Goal: Task Accomplishment & Management: Manage account settings

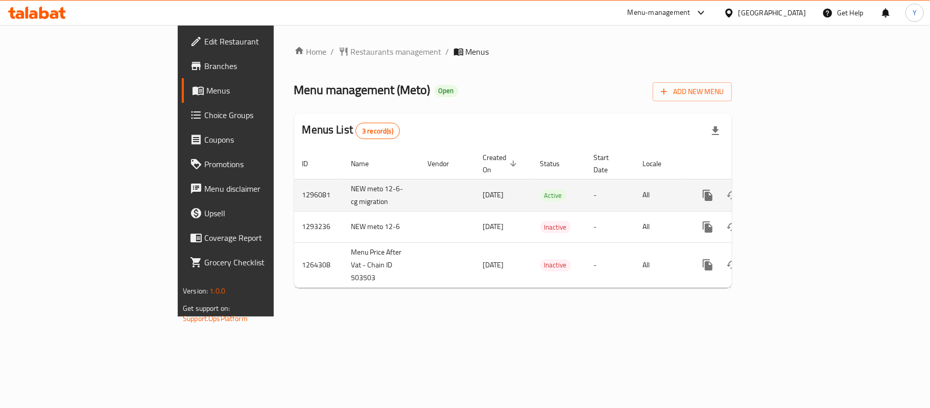
click at [788, 189] on icon "enhanced table" at bounding box center [781, 195] width 12 height 12
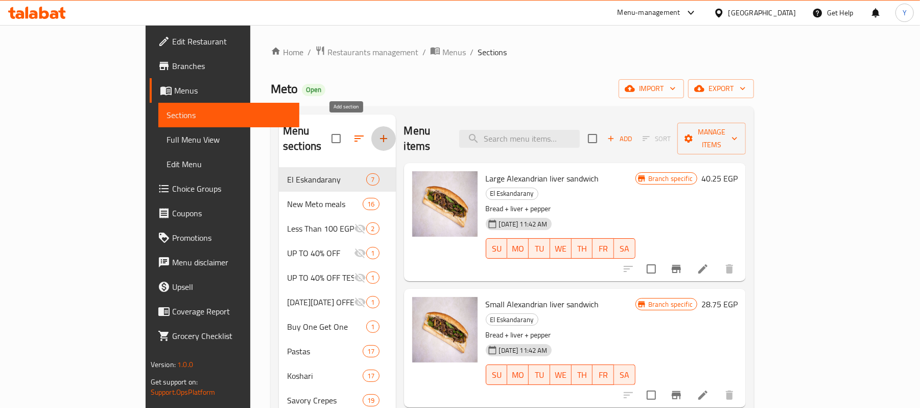
click at [378, 132] on icon "button" at bounding box center [384, 138] width 12 height 12
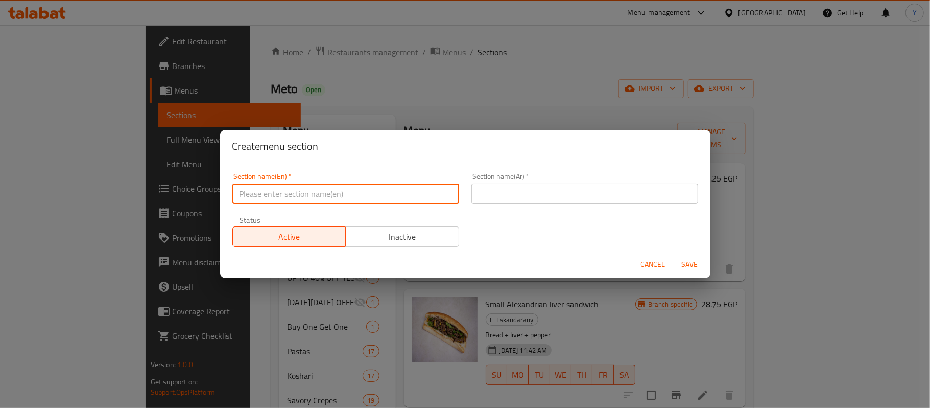
click at [356, 189] on input "text" at bounding box center [345, 193] width 227 height 20
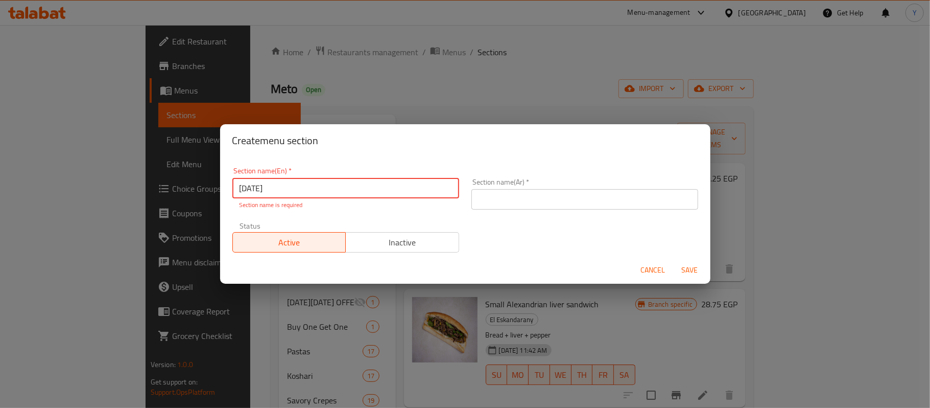
type input "potato day"
click at [517, 201] on input "text" at bounding box center [585, 199] width 227 height 20
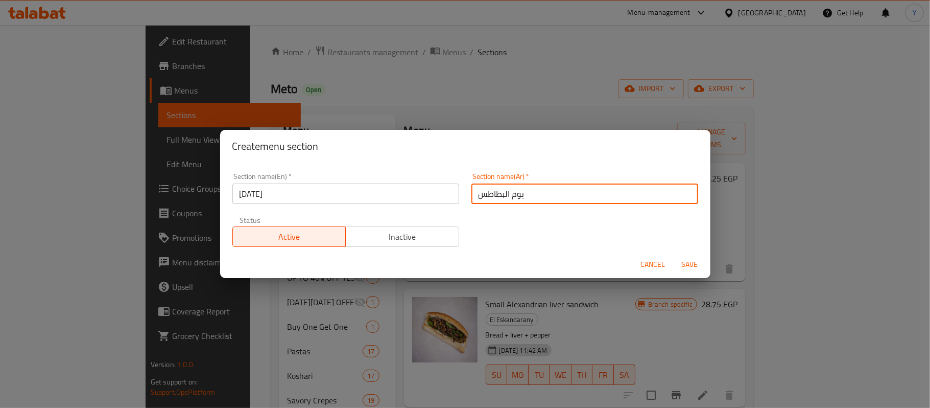
type input "يوم البطاطس"
click at [537, 146] on h2 "Create menu section" at bounding box center [465, 146] width 466 height 16
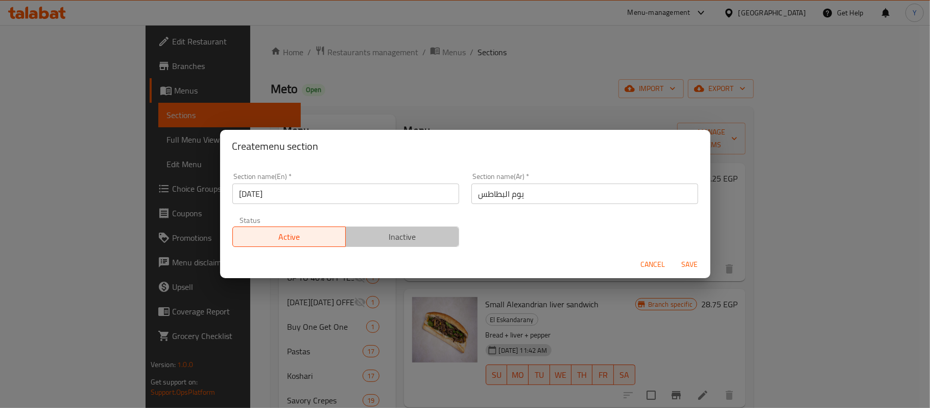
click at [426, 237] on span "Inactive" at bounding box center [402, 236] width 105 height 15
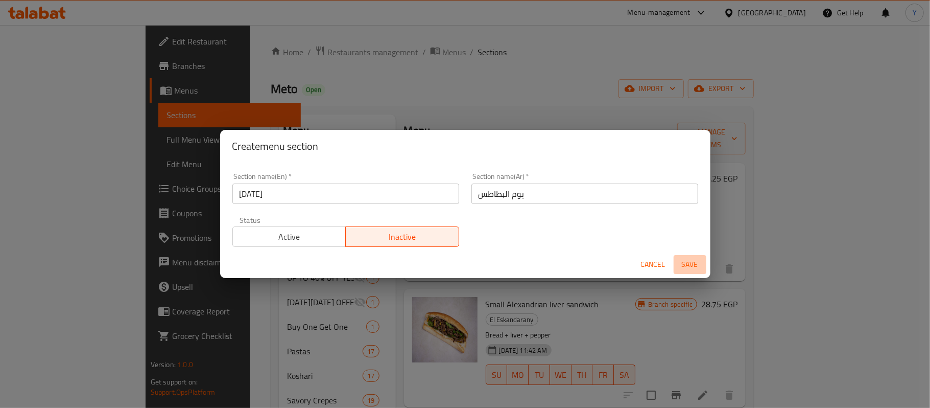
click at [687, 270] on span "Save" at bounding box center [690, 264] width 25 height 13
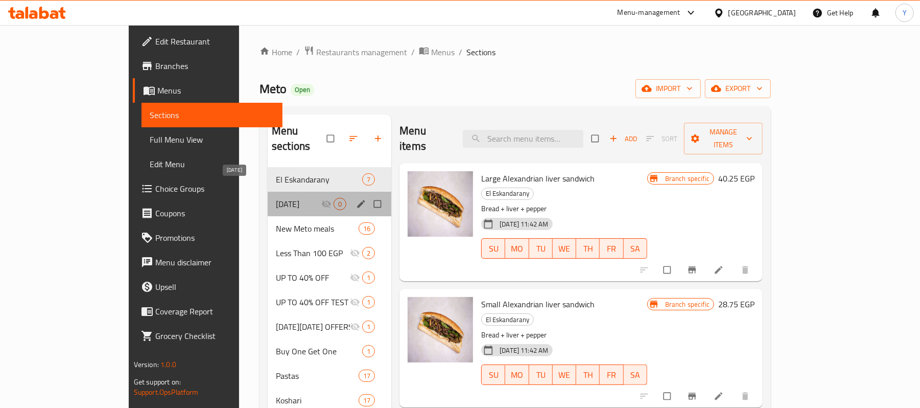
click at [288, 198] on span "potato day" at bounding box center [298, 204] width 45 height 12
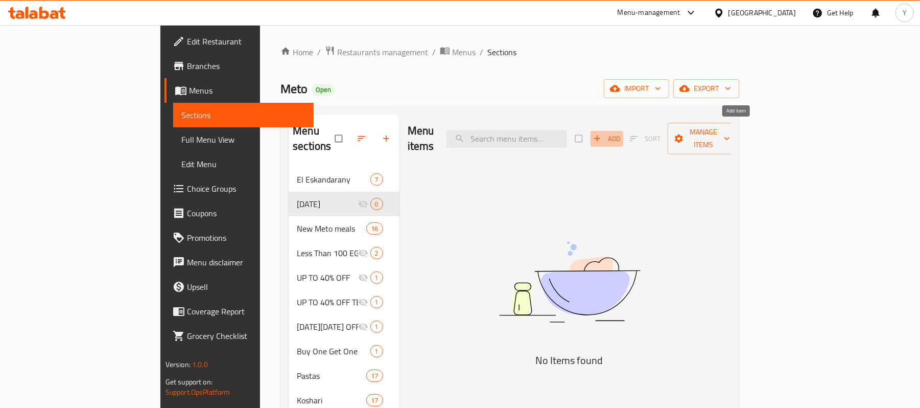
click at [623, 137] on button "Add" at bounding box center [607, 139] width 33 height 16
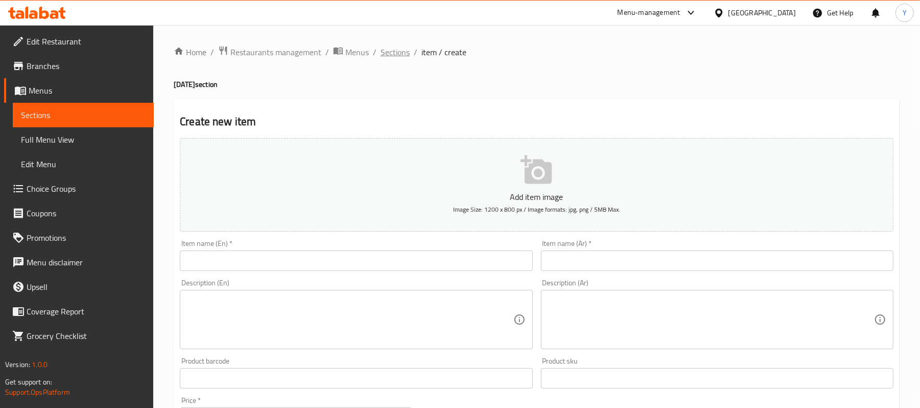
click at [401, 58] on span "Sections" at bounding box center [395, 52] width 29 height 12
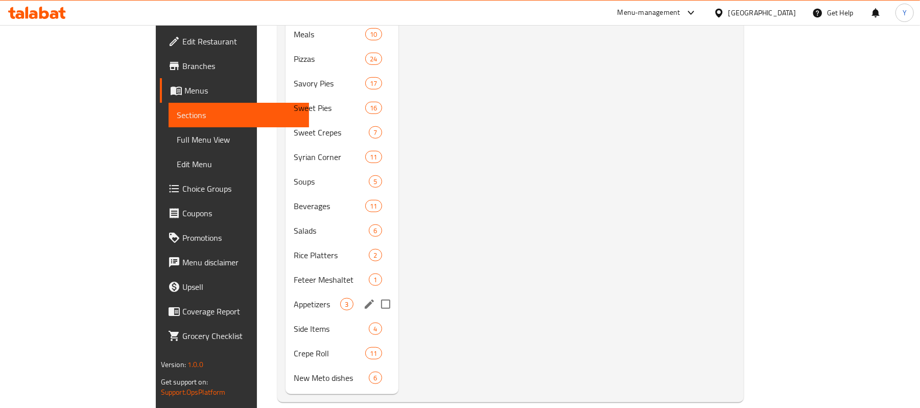
scroll to position [235, 0]
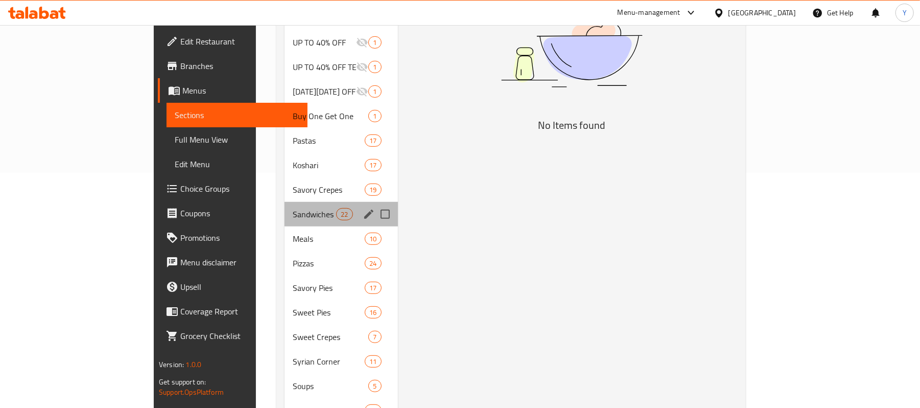
click at [285, 202] on div "Sandwiches 22" at bounding box center [341, 214] width 113 height 25
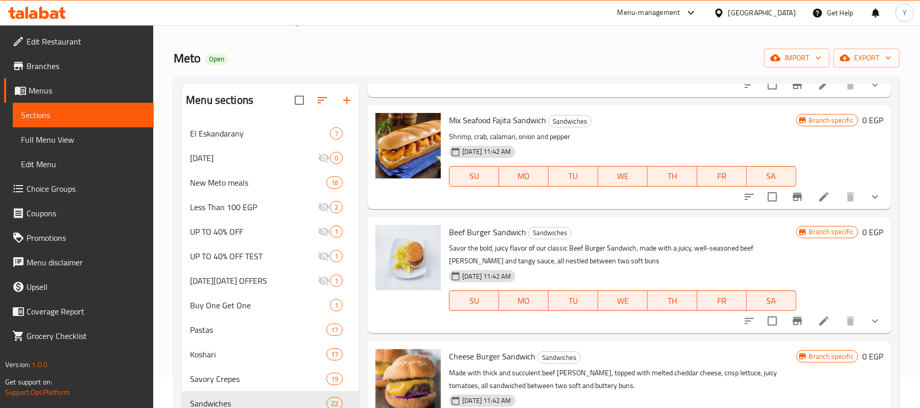
scroll to position [613, 0]
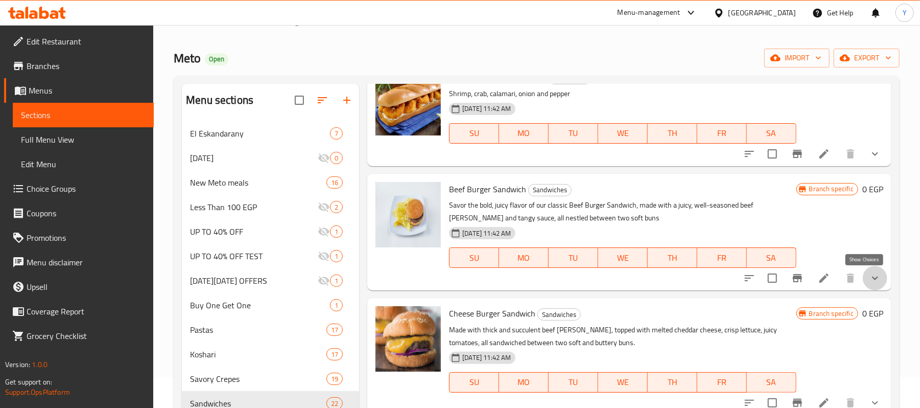
click at [872, 278] on icon "show more" at bounding box center [875, 278] width 6 height 4
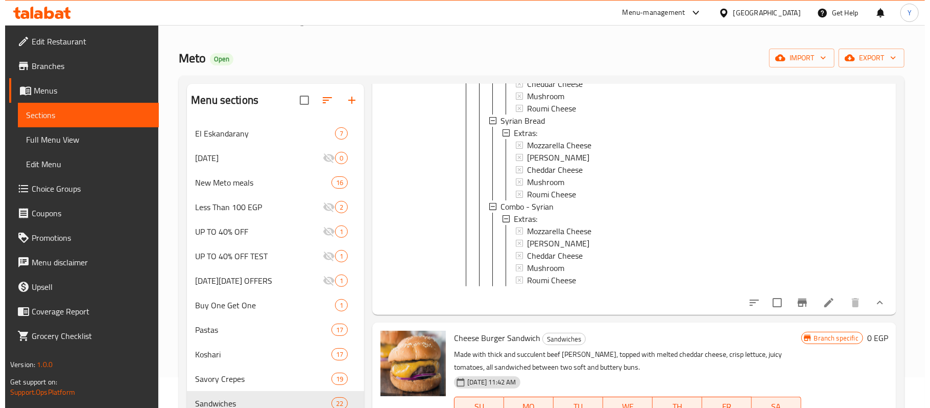
scroll to position [0, 0]
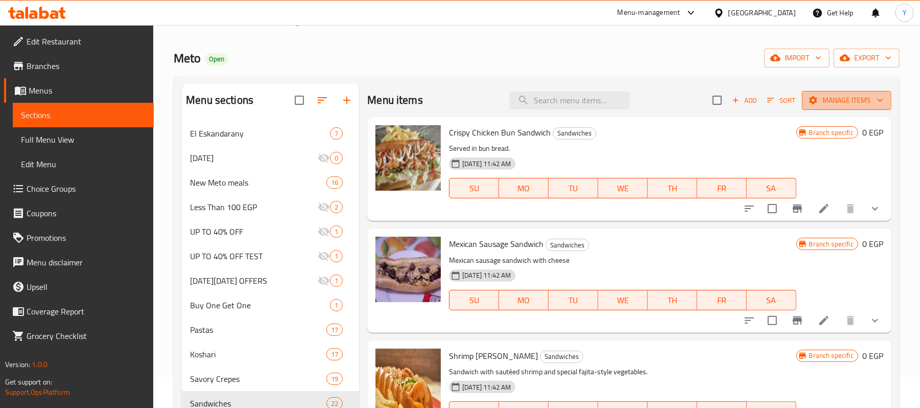
click at [837, 91] on button "Manage items" at bounding box center [846, 100] width 89 height 19
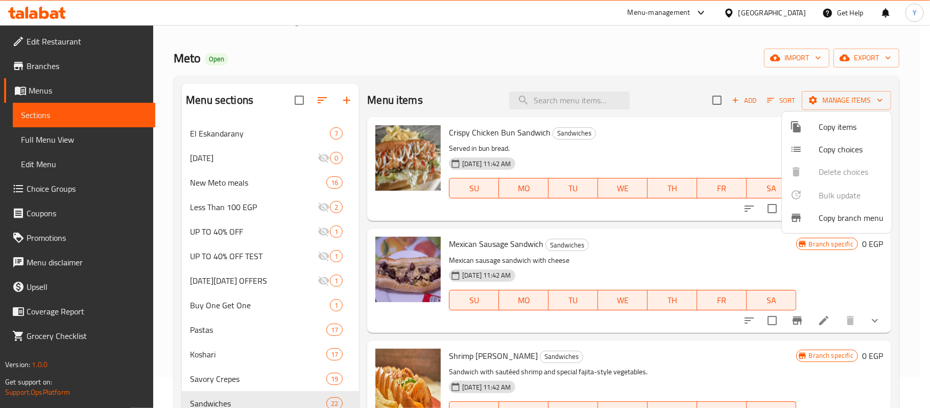
click at [833, 127] on span "Copy items" at bounding box center [851, 127] width 65 height 12
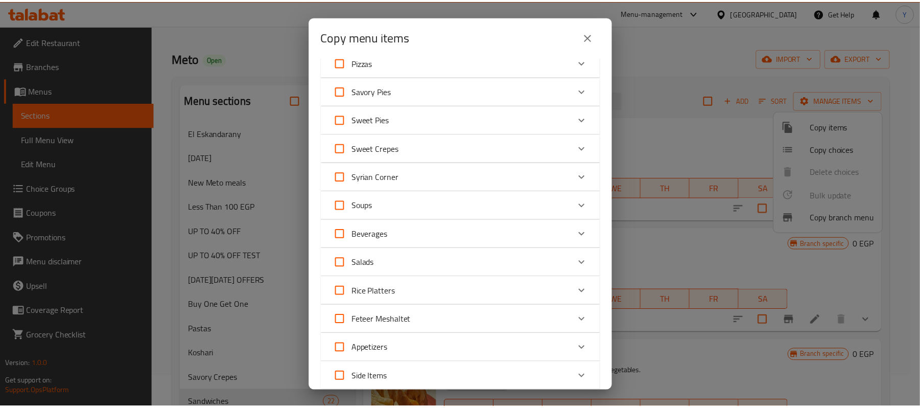
scroll to position [180, 0]
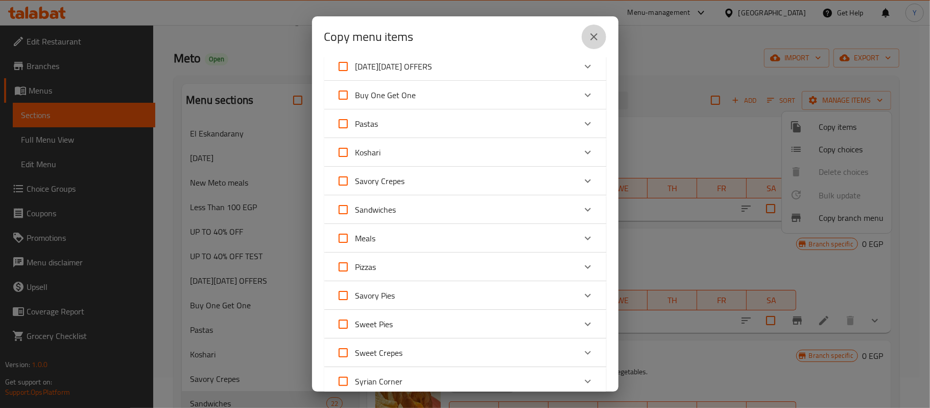
click at [585, 40] on button "close" at bounding box center [594, 37] width 25 height 25
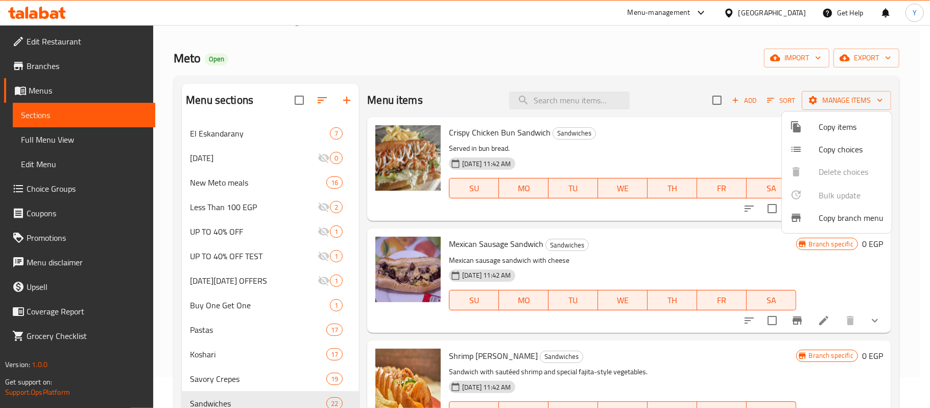
click at [238, 172] on div at bounding box center [465, 204] width 930 height 408
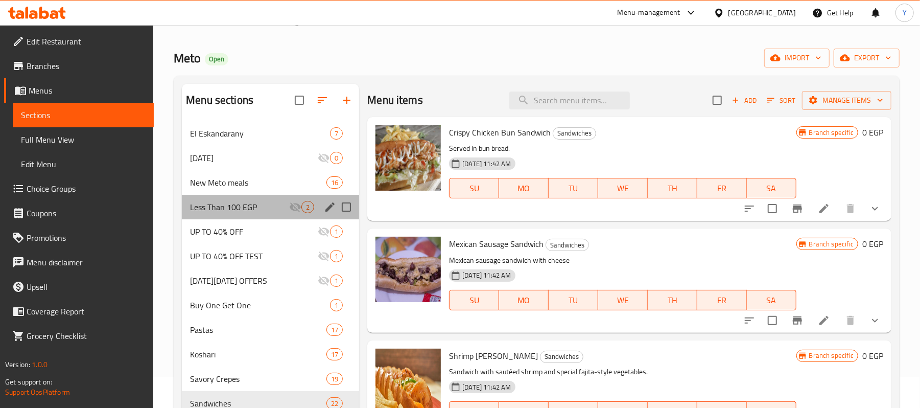
click at [238, 199] on div "Less Than 100 EGP 2" at bounding box center [270, 207] width 177 height 25
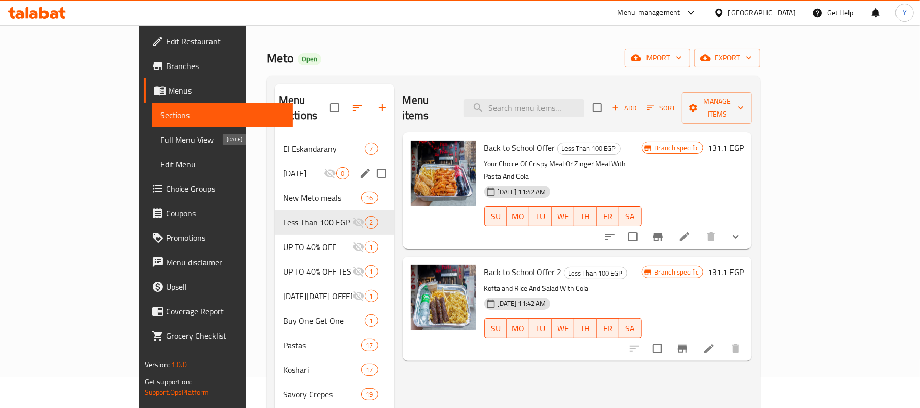
click at [283, 167] on span "potato day" at bounding box center [303, 173] width 41 height 12
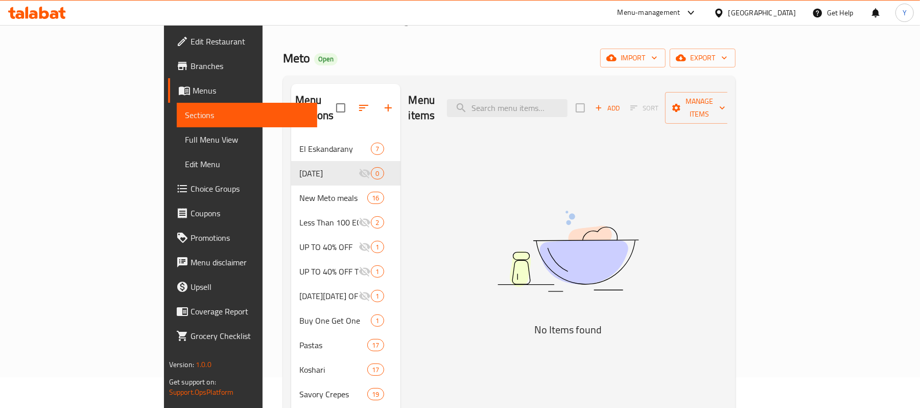
click at [621, 102] on span "Add" at bounding box center [608, 108] width 28 height 12
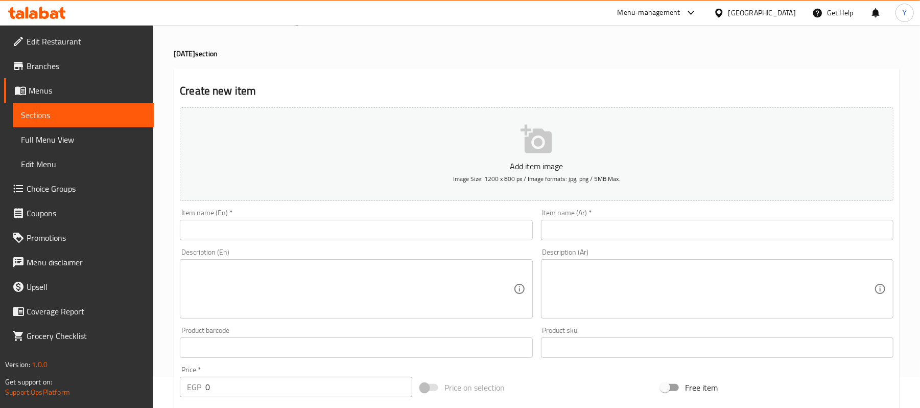
click at [444, 222] on input "text" at bounding box center [356, 230] width 352 height 20
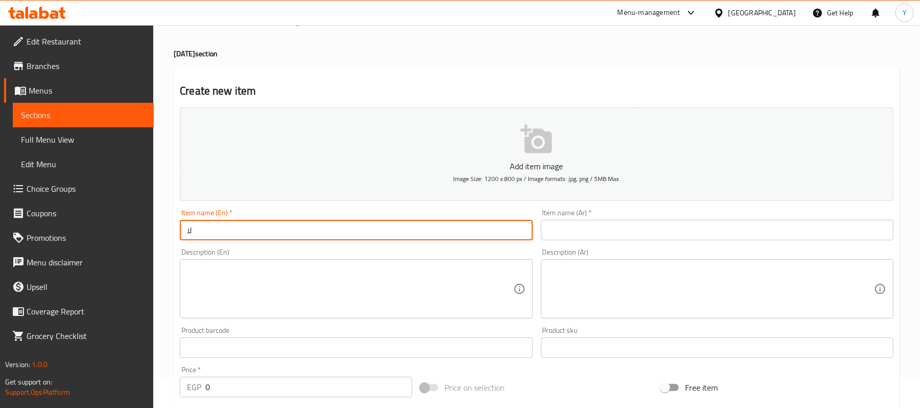
type input "ل"
type input "beef burger combo"
click at [628, 223] on input "text" at bounding box center [717, 230] width 352 height 20
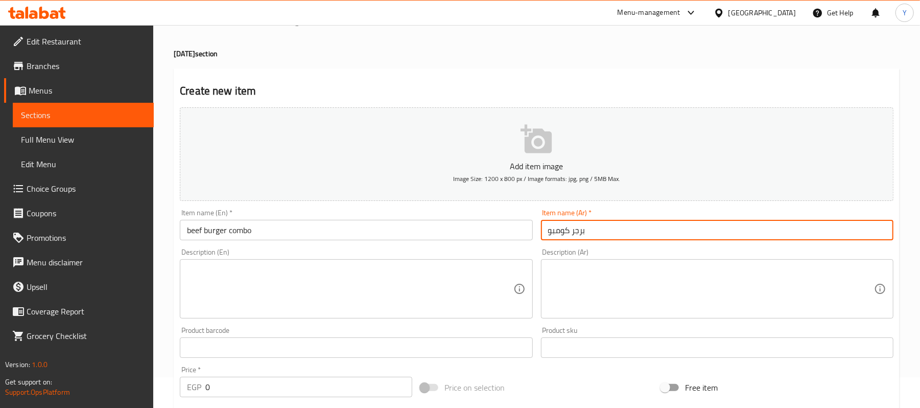
type input "برجر كومبو"
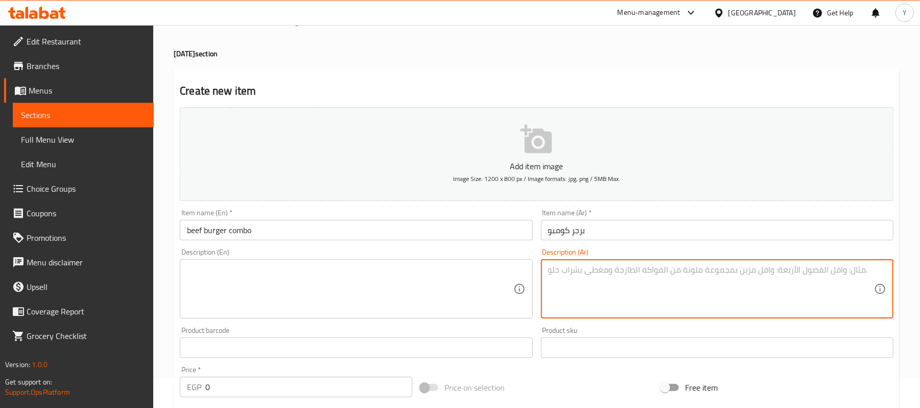
click at [616, 279] on textarea at bounding box center [711, 289] width 326 height 49
type textarea "f"
click at [616, 279] on textarea "بيف برجر + مشروب + بطاطس" at bounding box center [711, 289] width 326 height 49
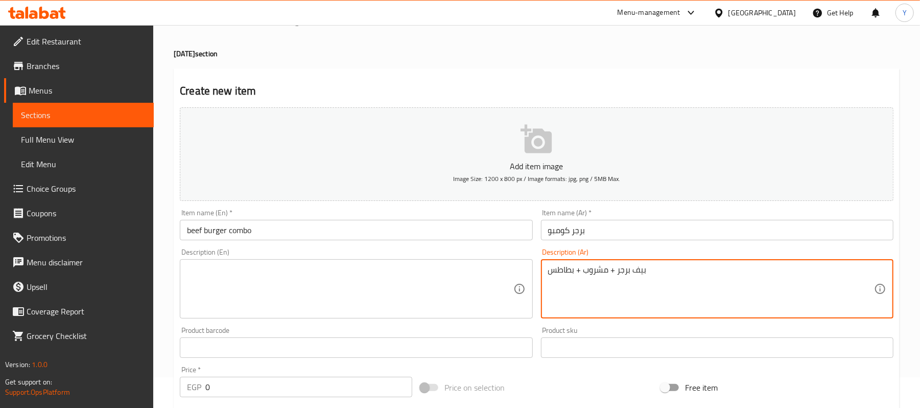
type textarea "بيف برجر + مشروب + بطاطس"
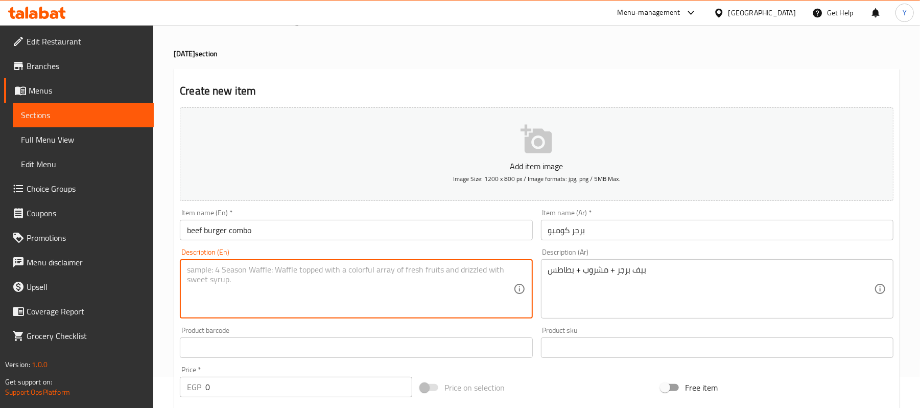
click at [277, 276] on textarea at bounding box center [350, 289] width 326 height 49
paste textarea "Beef Burger + Drink + Fries"
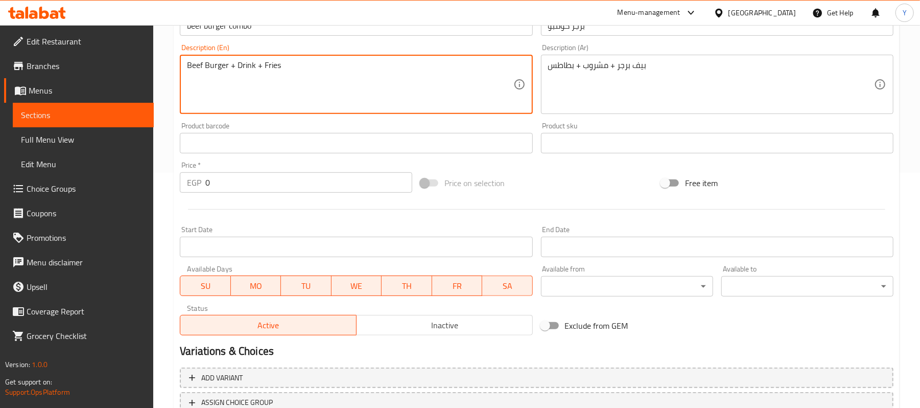
type textarea "Beef Burger + Drink + Fries"
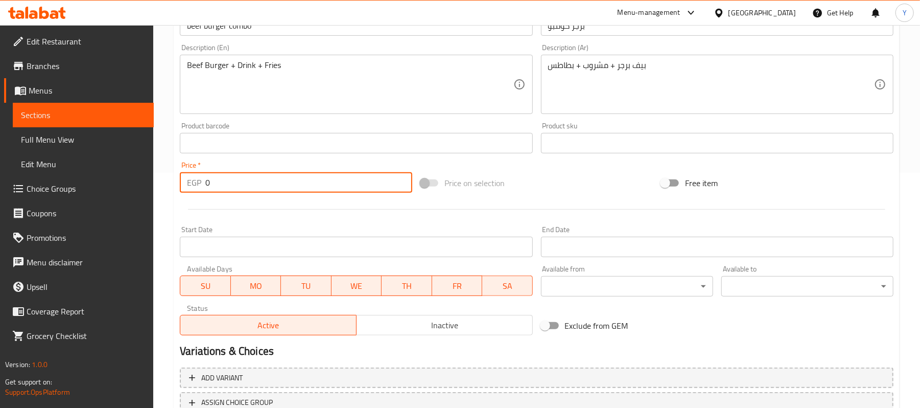
click at [231, 184] on input "0" at bounding box center [308, 182] width 207 height 20
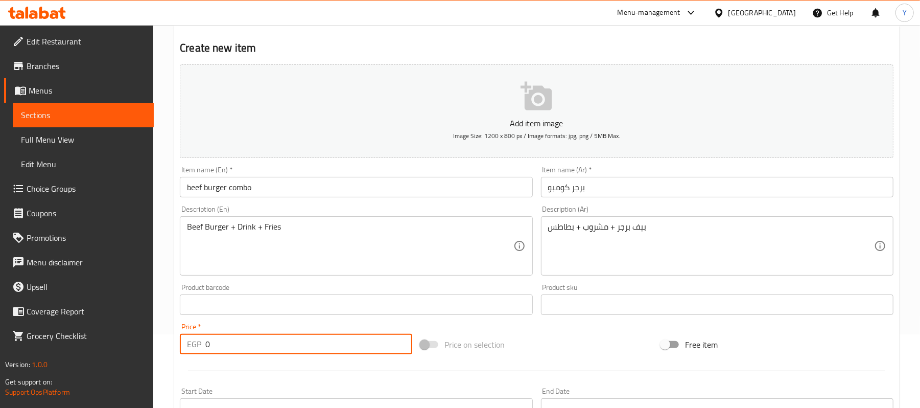
scroll to position [31, 0]
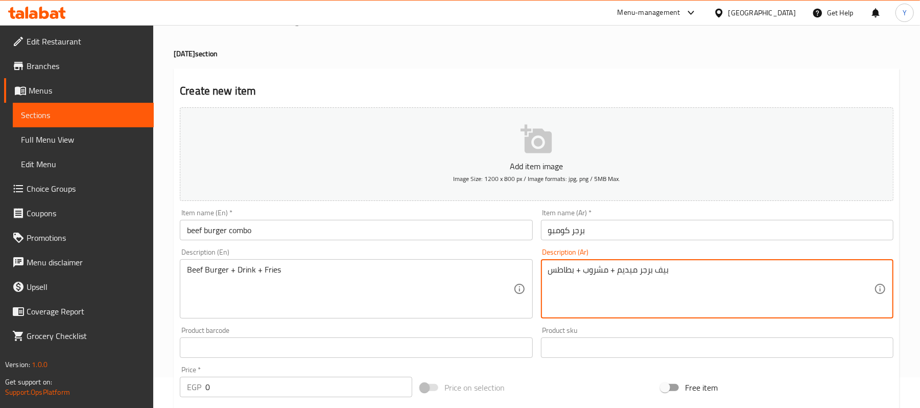
type textarea "بيف برجر ميديم + مشروب + بطاطس"
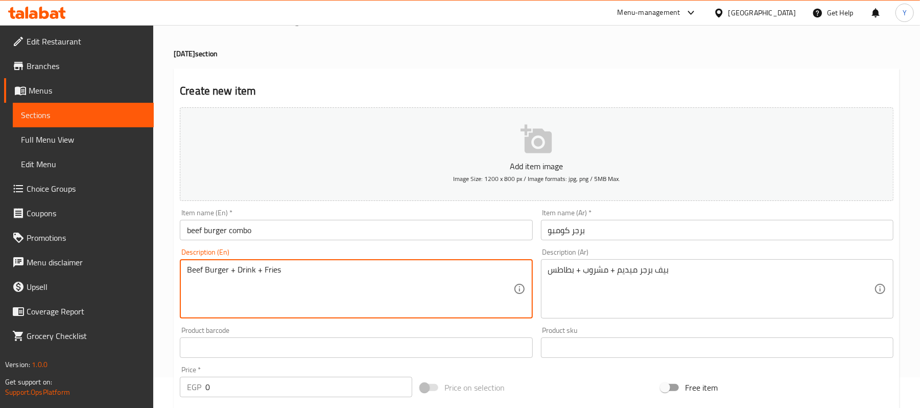
click at [557, 264] on div "بيف برجر ميديم + مشروب + بطاطس Description (Ar)" at bounding box center [717, 288] width 352 height 59
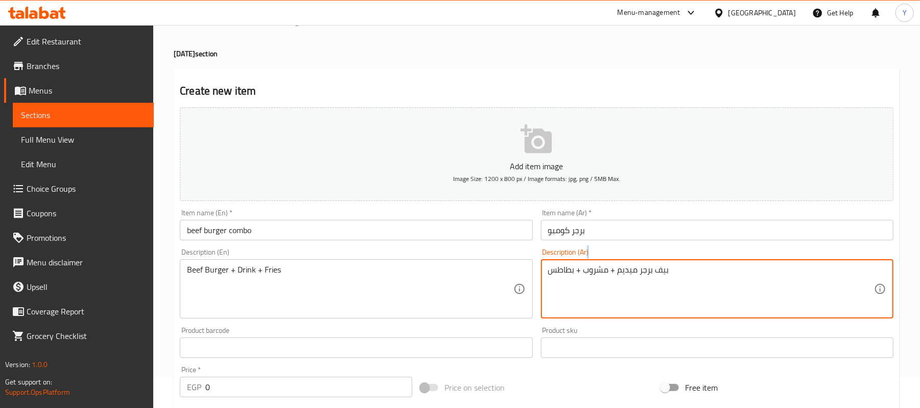
click at [557, 264] on div "بيف برجر ميديم + مشروب + بطاطس Description (Ar)" at bounding box center [717, 288] width 352 height 59
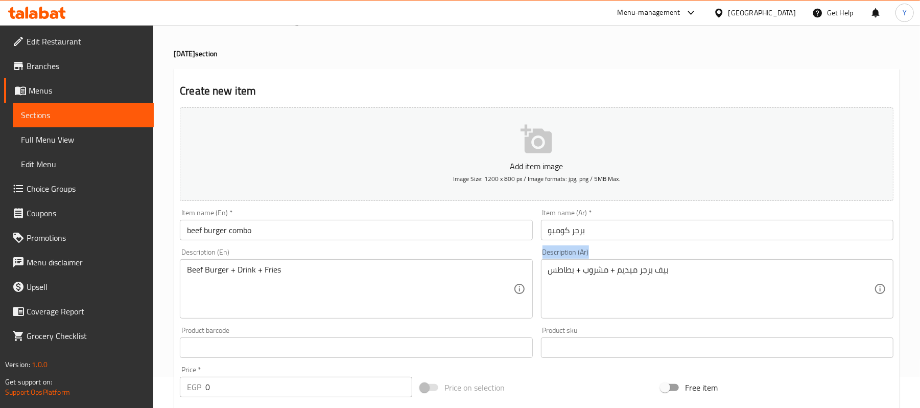
click at [557, 264] on div "بيف برجر ميديم + مشروب + بطاطس Description (Ar)" at bounding box center [717, 288] width 352 height 59
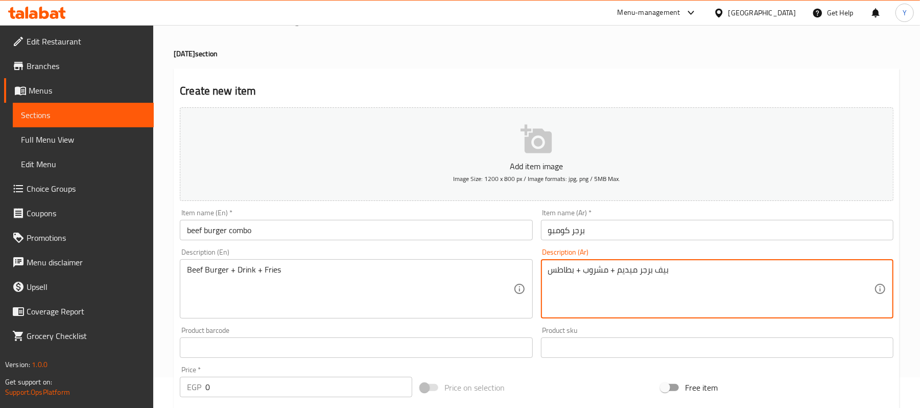
click at [559, 274] on textarea "بيف برجر ميديم + مشروب + بطاطس" at bounding box center [711, 289] width 326 height 49
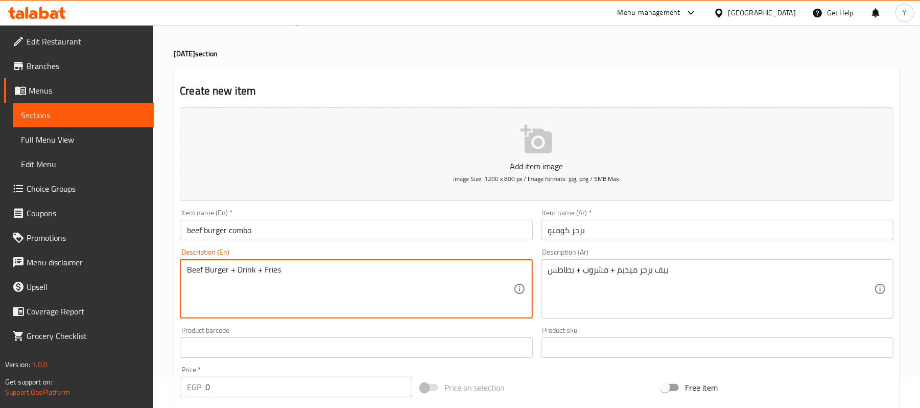
click at [229, 280] on textarea "Beef Burger + Drink + Fries" at bounding box center [350, 289] width 326 height 49
paste textarea "Medium beef burger + drink + f"
click at [250, 311] on textarea "Medium beef burger + drink + fries" at bounding box center [350, 289] width 326 height 49
type textarea "Medium beef burger + drink + fries"
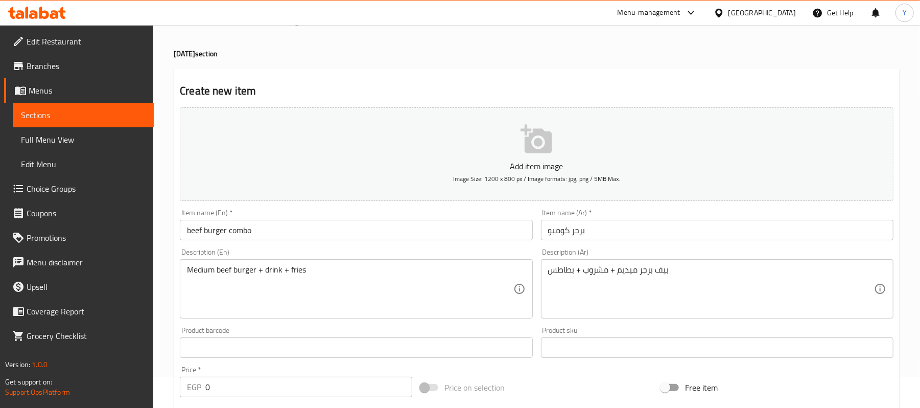
click at [663, 85] on h2 "Create new item" at bounding box center [537, 90] width 714 height 15
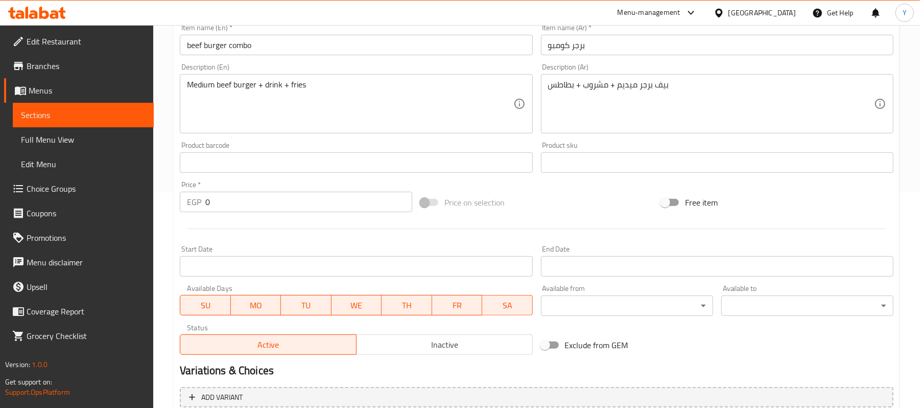
scroll to position [235, 0]
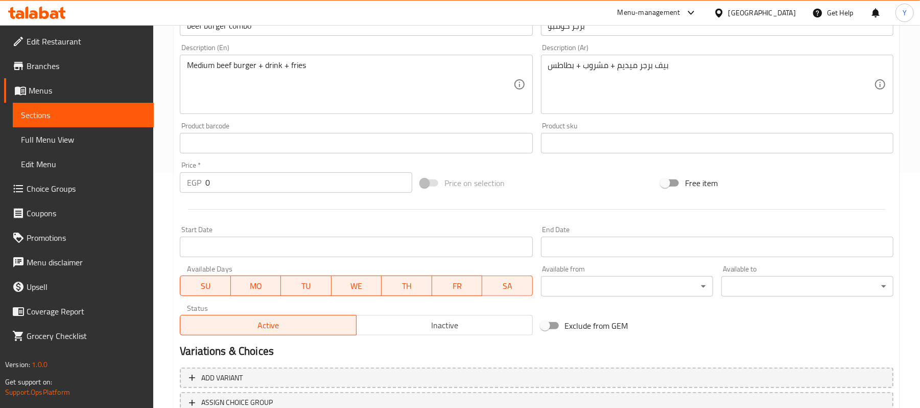
click at [296, 181] on input "0" at bounding box center [308, 182] width 207 height 20
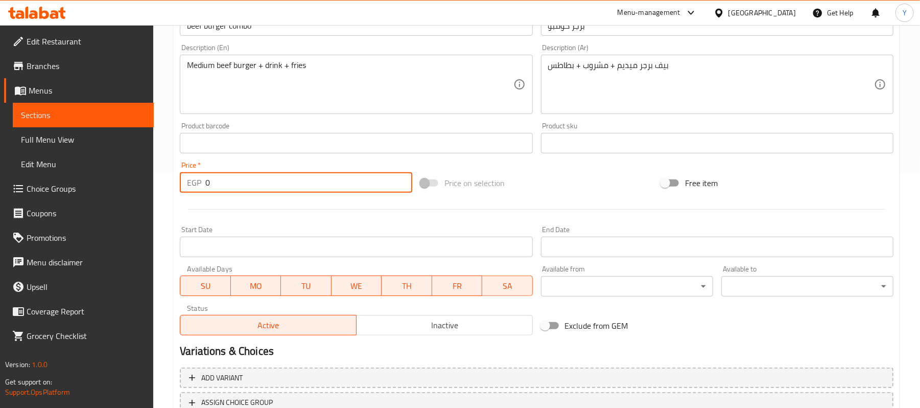
click at [296, 181] on input "0" at bounding box center [308, 182] width 207 height 20
type input "185"
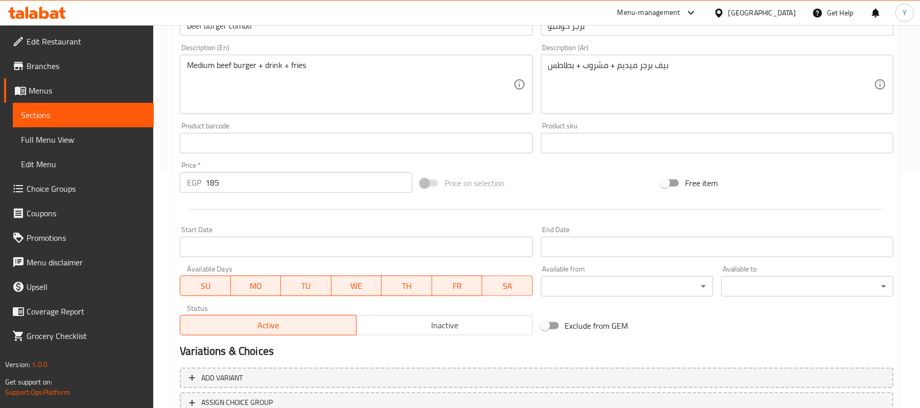
click at [552, 179] on div "Price on selection" at bounding box center [536, 183] width 241 height 28
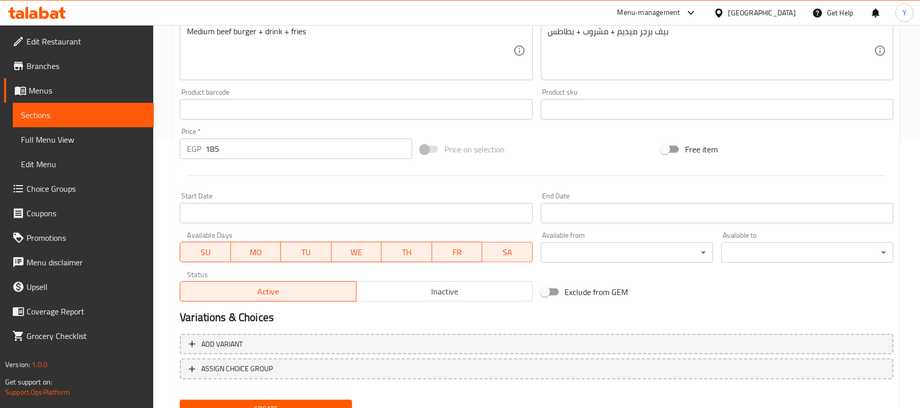
scroll to position [313, 0]
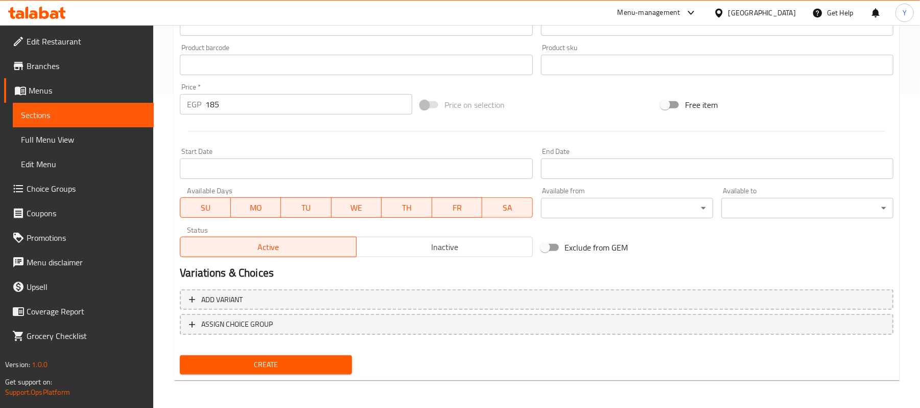
click at [277, 383] on div "Home / Restaurants management / Menus / Sections / item / create potato day sec…" at bounding box center [537, 60] width 726 height 656
click at [277, 372] on button "Create" at bounding box center [266, 364] width 172 height 19
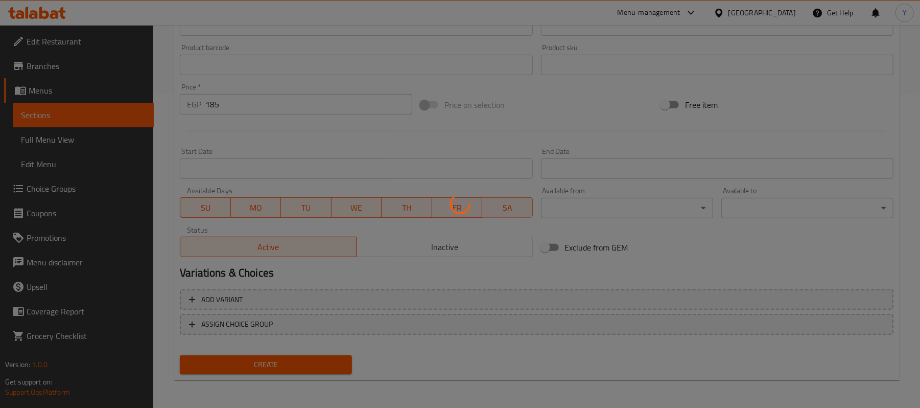
scroll to position [0, 0]
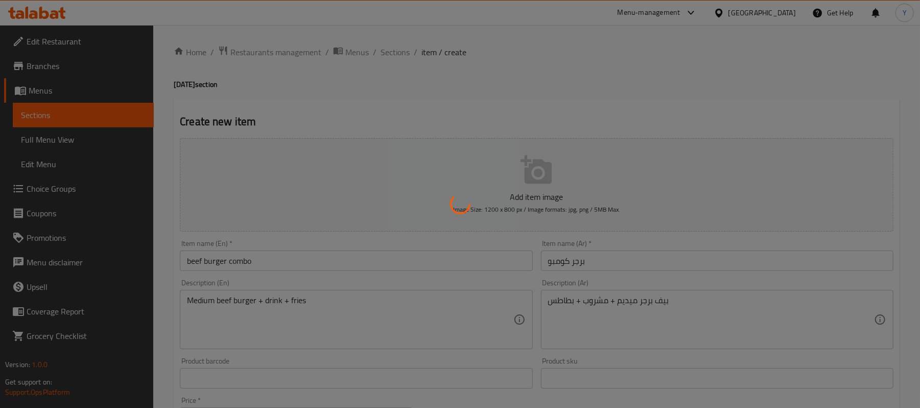
type input "0"
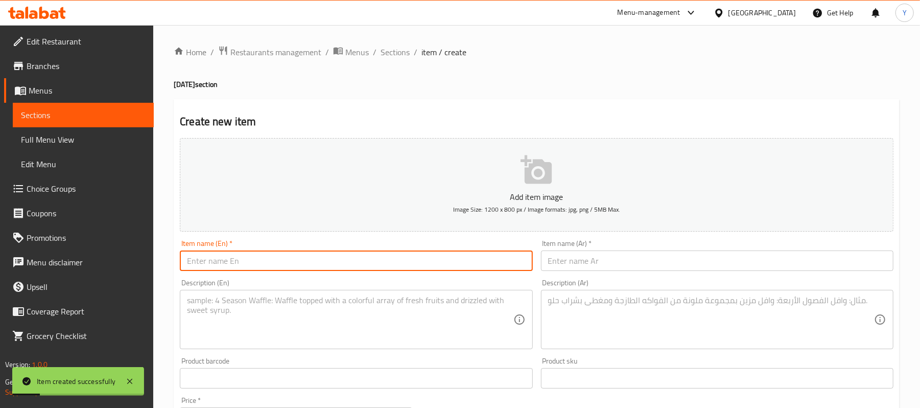
click at [272, 260] on input "text" at bounding box center [356, 260] width 352 height 20
type input "ؤ"
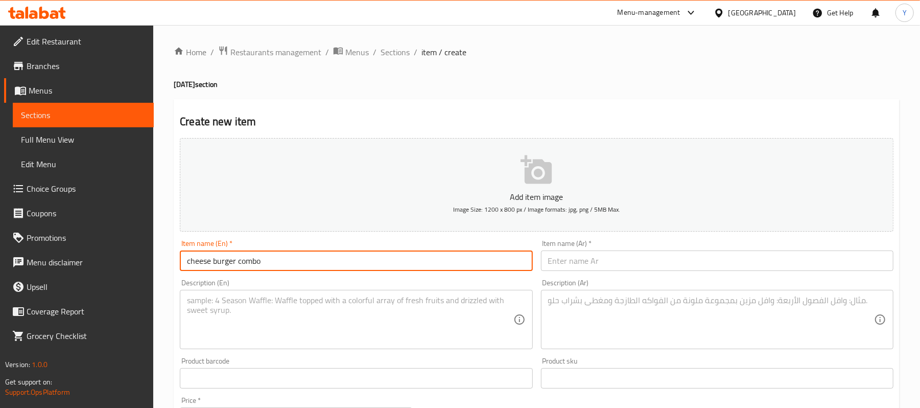
paste input "Medium"
click at [225, 258] on input "cheese burger combo Medium" at bounding box center [356, 260] width 352 height 20
type input "cheese burger combo Medium"
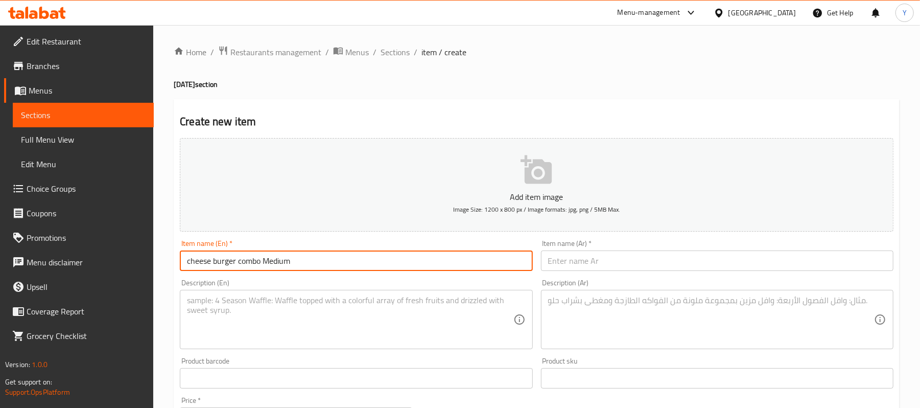
click at [596, 263] on input "text" at bounding box center [717, 260] width 352 height 20
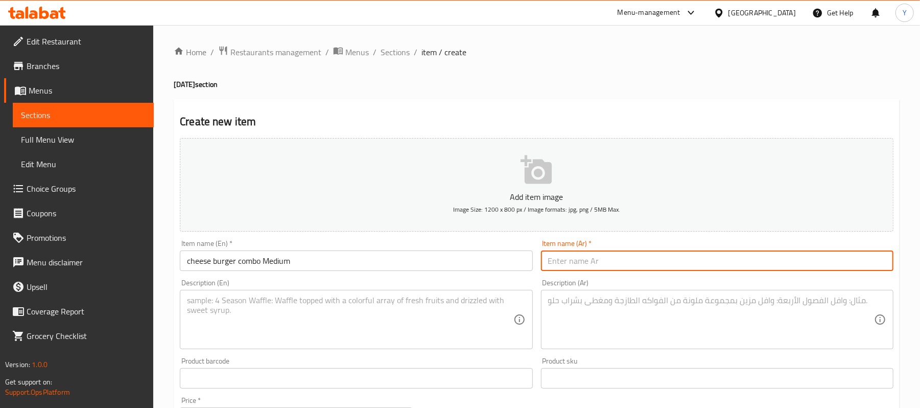
paste input "وجبة برجر بالجبنة متوسطة الحجم"
type input "وجبة برجر بالجبنة متوسطة الحجم"
click at [440, 309] on textarea at bounding box center [350, 319] width 326 height 49
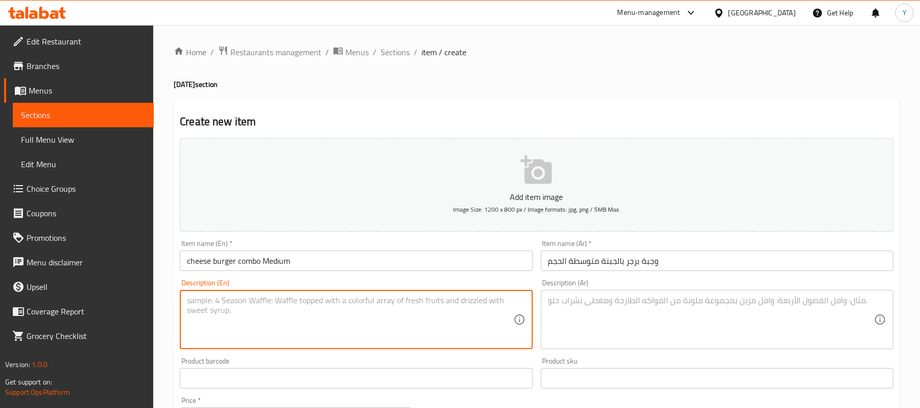
click at [567, 315] on textarea at bounding box center [711, 319] width 326 height 49
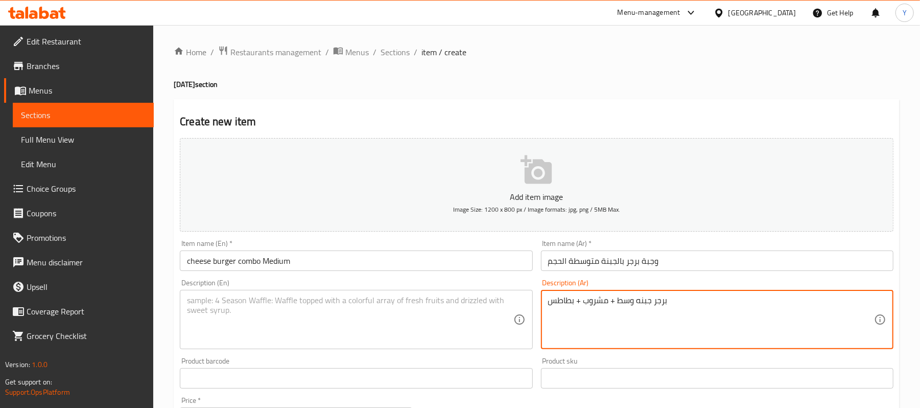
click at [568, 313] on textarea "برجر جبنه وسط + مشروب + بطاطس" at bounding box center [711, 319] width 326 height 49
type textarea "برجر جبنه وسط + مشروب + بطاطس"
click at [267, 299] on textarea at bounding box center [350, 319] width 326 height 49
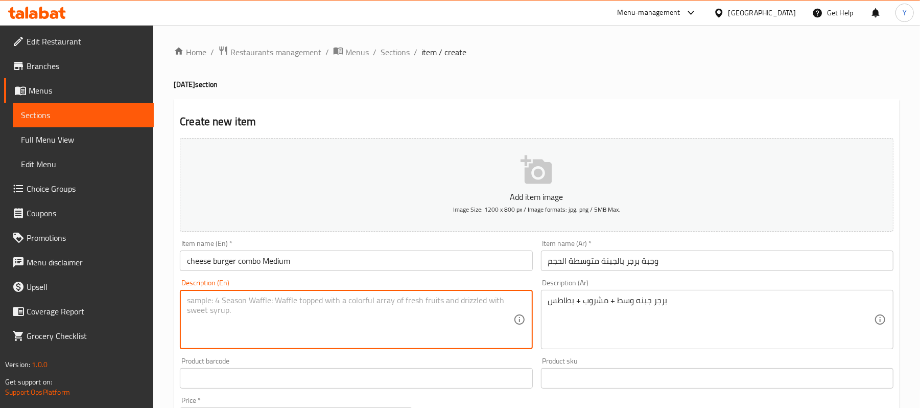
paste textarea "Medium cheese burger + drink + fries"
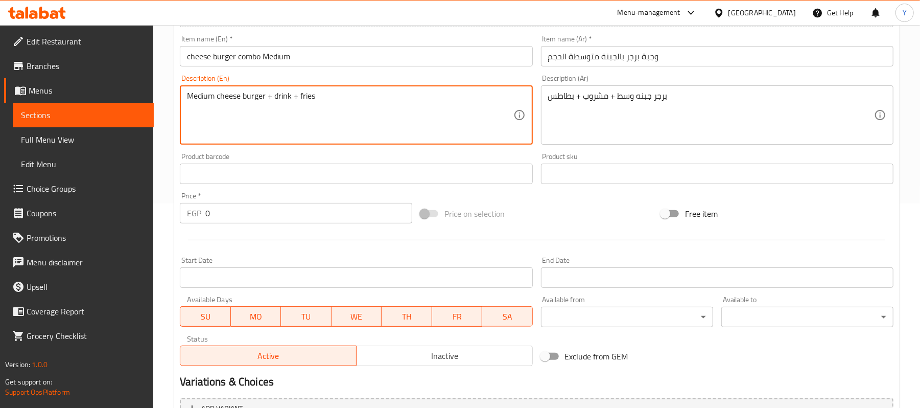
type textarea "Medium cheese burger + drink + fries"
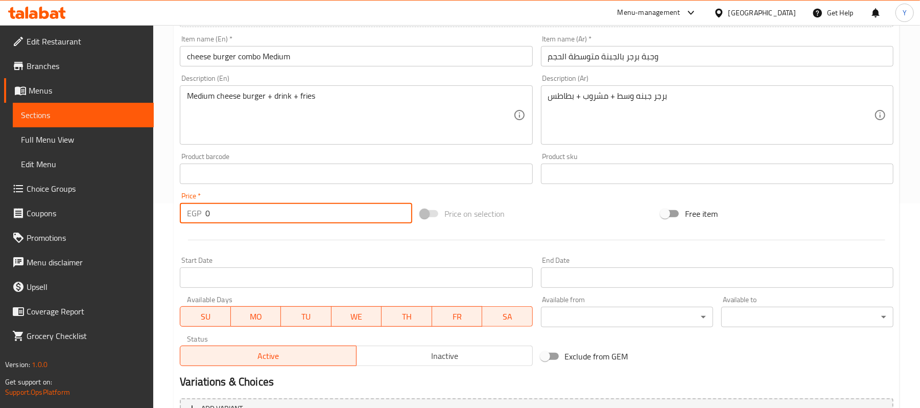
click at [270, 218] on input "0" at bounding box center [308, 213] width 207 height 20
drag, startPoint x: 599, startPoint y: 234, endPoint x: 581, endPoint y: 236, distance: 18.5
click at [599, 234] on div at bounding box center [537, 239] width 722 height 25
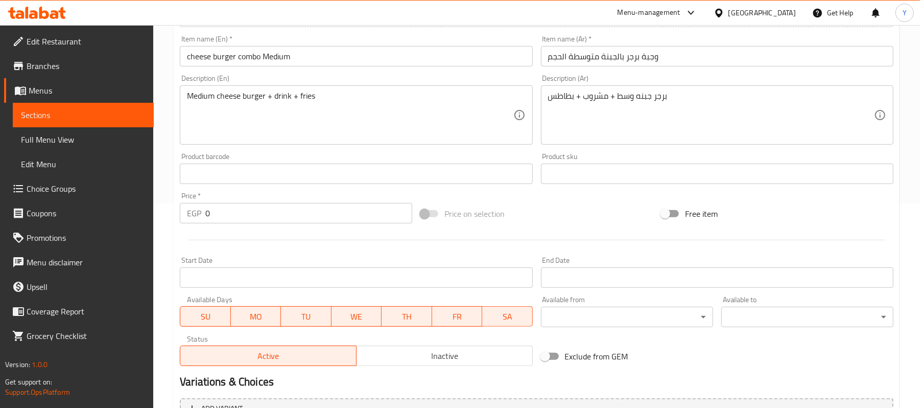
click at [279, 221] on input "0" at bounding box center [308, 213] width 207 height 20
type input "172"
click at [530, 215] on div "Price on selection" at bounding box center [536, 214] width 241 height 28
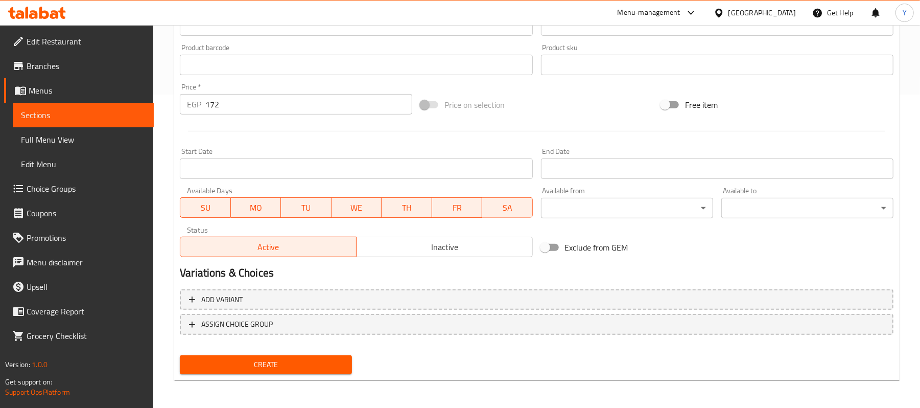
scroll to position [0, 0]
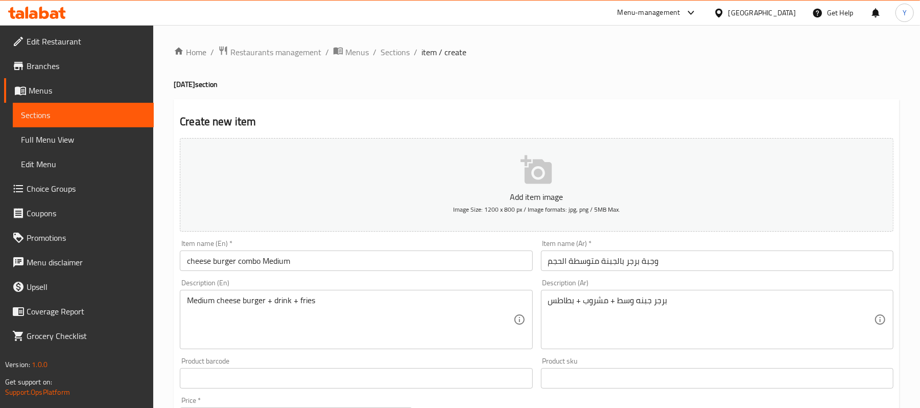
click at [548, 270] on input "وجبة برجر بالجبنة متوسطة الحجم" at bounding box center [717, 260] width 352 height 20
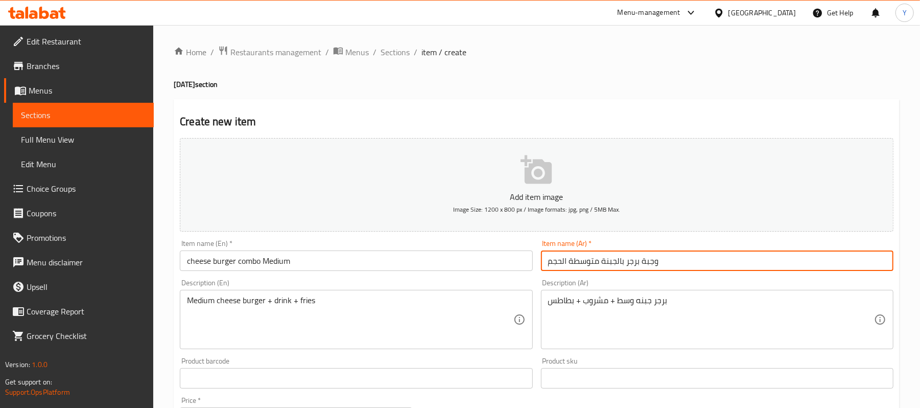
click at [560, 263] on input "وجبة برجر بالجبنة متوسطة الحجم" at bounding box center [717, 260] width 352 height 20
click at [560, 263] on input "برجر بالجبنه مع مشروب وبطاطس" at bounding box center [717, 260] width 352 height 20
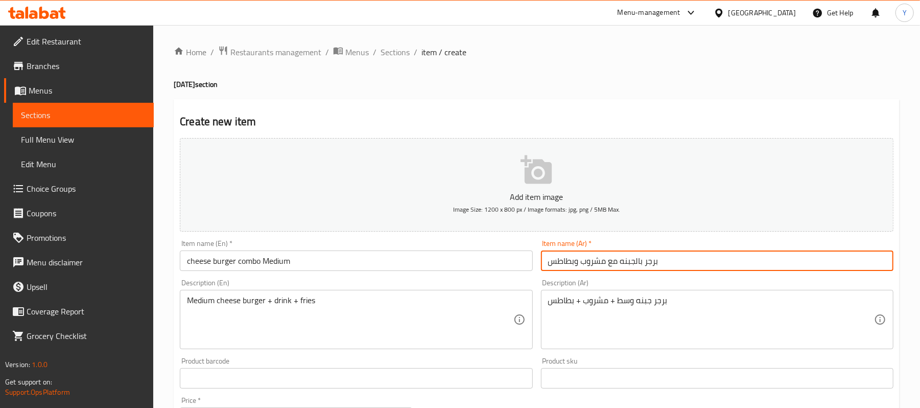
click at [560, 263] on input "برجر بالجبنه مع مشروب وبطاطس" at bounding box center [717, 260] width 352 height 20
type input "برجر بالجبنه مع مشروب وبطاطس"
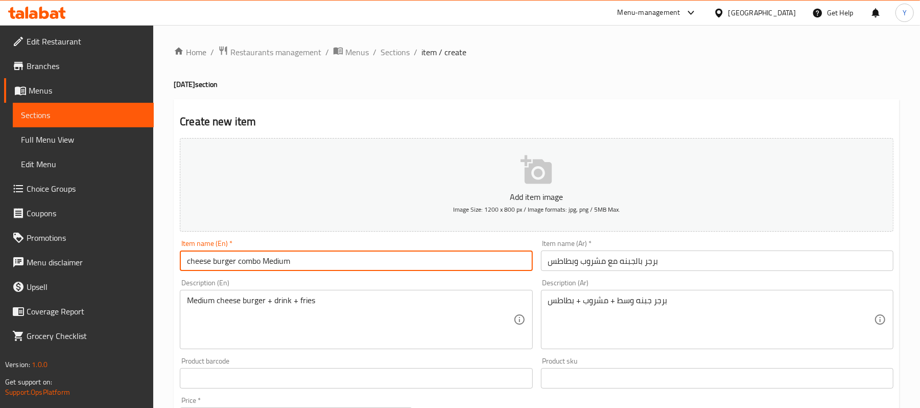
click at [254, 258] on input "cheese burger combo Medium" at bounding box center [356, 260] width 352 height 20
paste input "Cheeseburger with a drink and fries"
type input "Cheeseburger with a drink and fries"
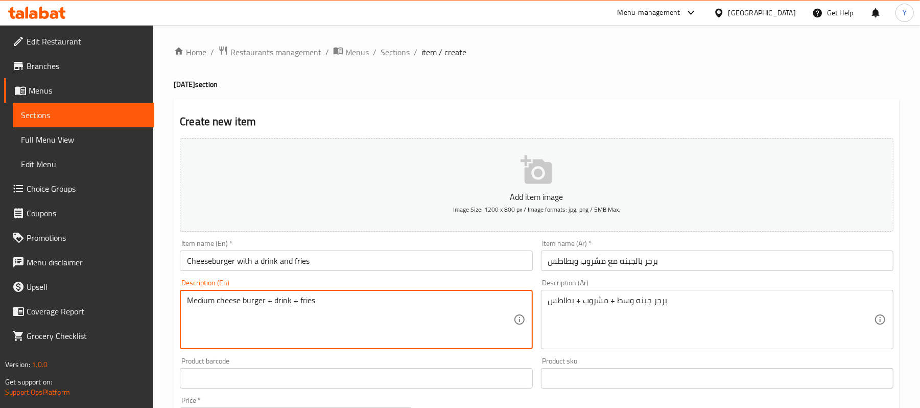
scroll to position [313, 0]
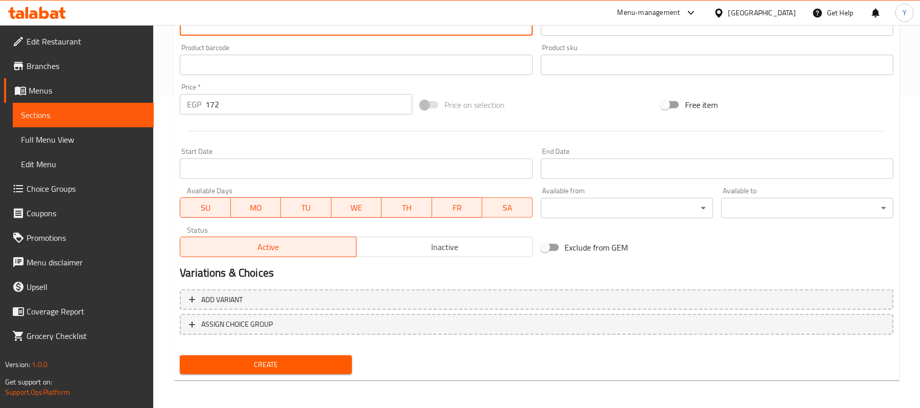
click at [304, 368] on span "Create" at bounding box center [266, 364] width 156 height 13
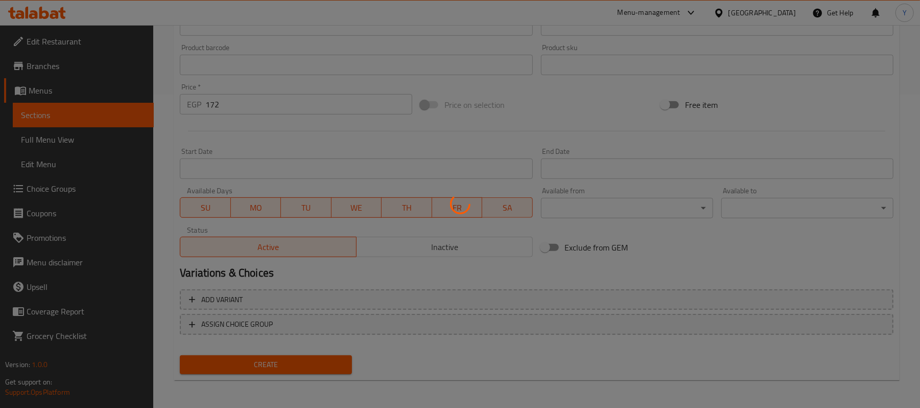
scroll to position [0, 0]
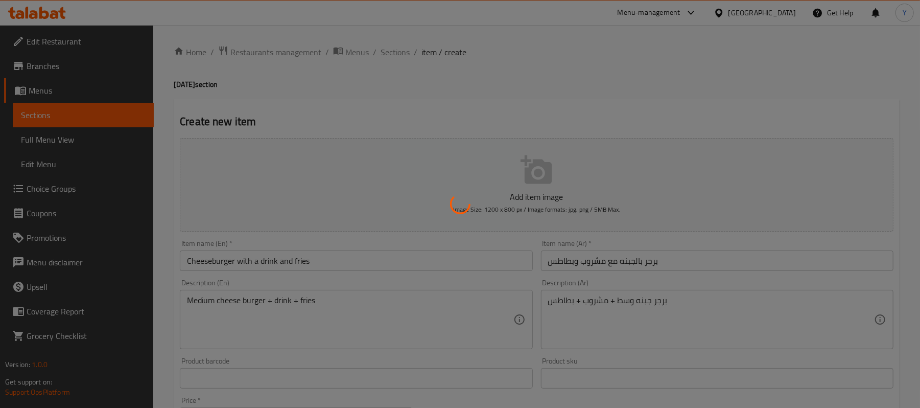
type input "0"
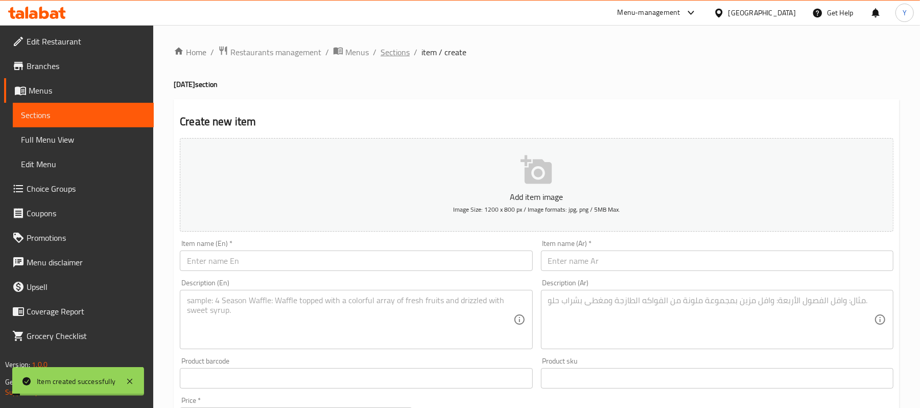
click at [398, 46] on span "Sections" at bounding box center [395, 52] width 29 height 12
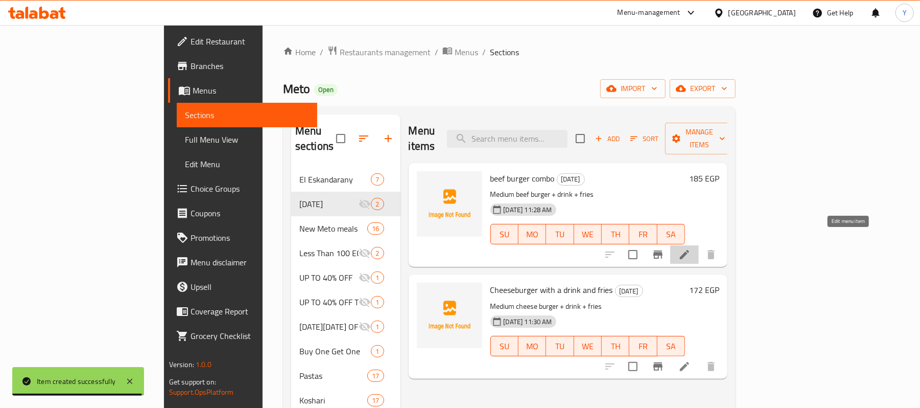
click at [689, 250] on icon at bounding box center [684, 254] width 9 height 9
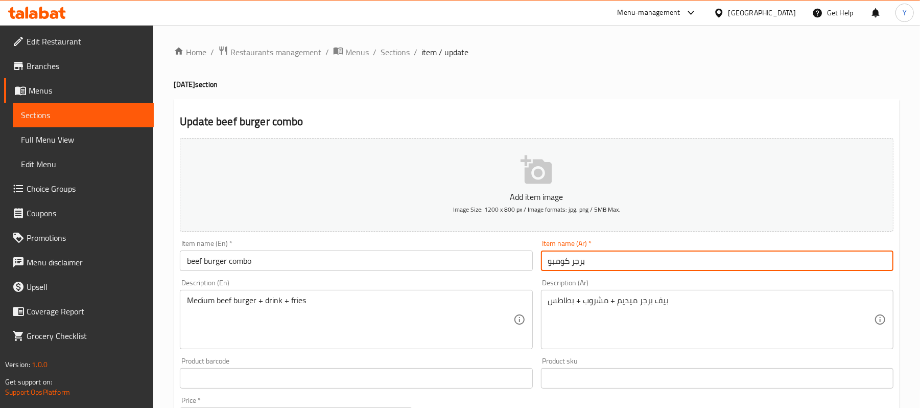
click at [626, 258] on input "برجر كومبو" at bounding box center [717, 260] width 352 height 20
click at [590, 273] on div "Item name (Ar)   * برجر كومبو Item name (Ar) *" at bounding box center [717, 255] width 361 height 39
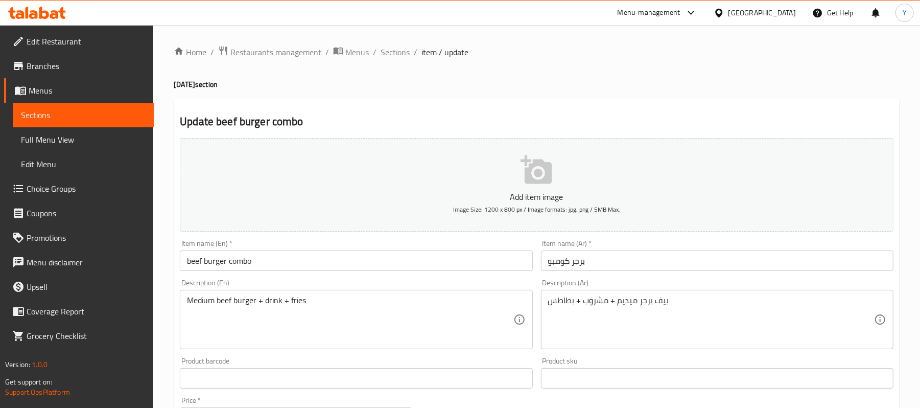
click at [590, 270] on input "برجر كومبو" at bounding box center [717, 260] width 352 height 20
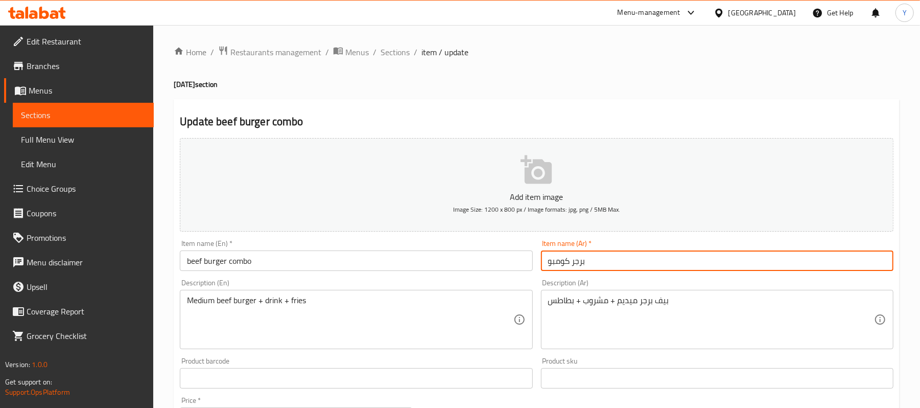
click at [590, 270] on input "برجر كومبو" at bounding box center [717, 260] width 352 height 20
click at [620, 261] on input "بيف برجر مع مشروب و بطاطس" at bounding box center [717, 260] width 352 height 20
type input "بيف برجر وسط مع مشروب و بطاطس"
click at [280, 256] on input "beef burger combo" at bounding box center [356, 260] width 352 height 20
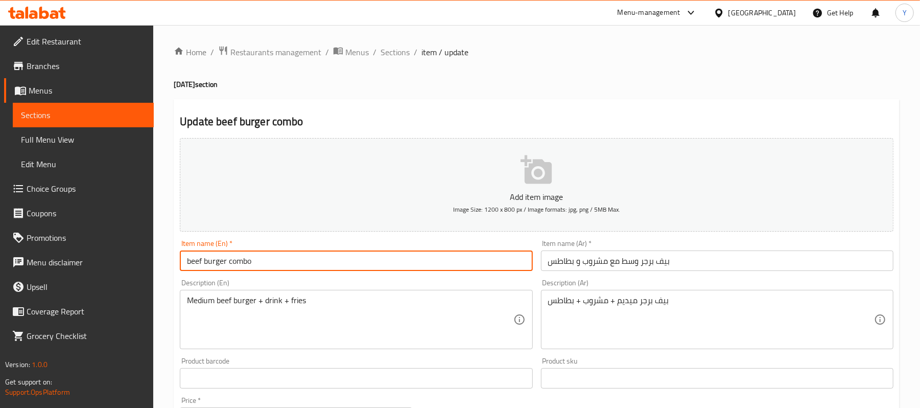
click at [280, 256] on input "beef burger combo" at bounding box center [356, 260] width 352 height 20
paste input "Medium beef burger with drink and fries"
type input "Medium beef burger with drink and fries"
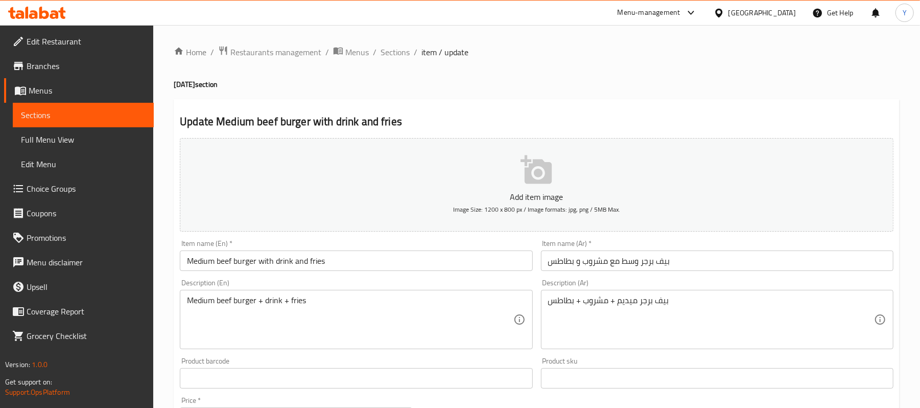
click at [318, 289] on div "Description (En) Medium beef burger + drink + fries Description (En)" at bounding box center [356, 314] width 352 height 70
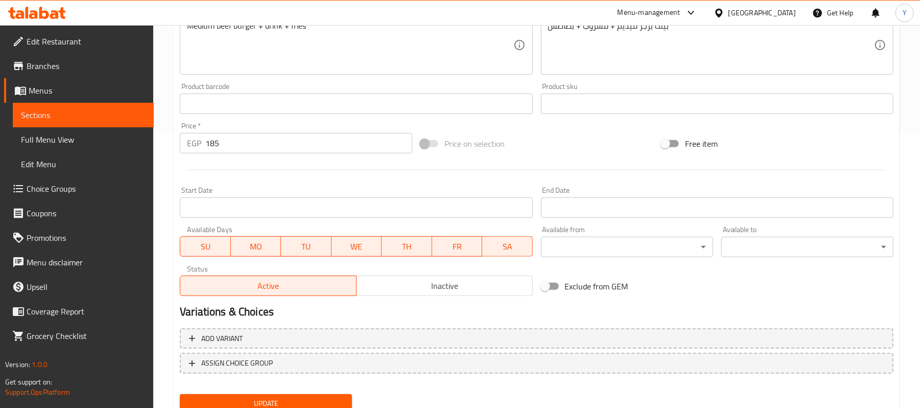
scroll to position [313, 0]
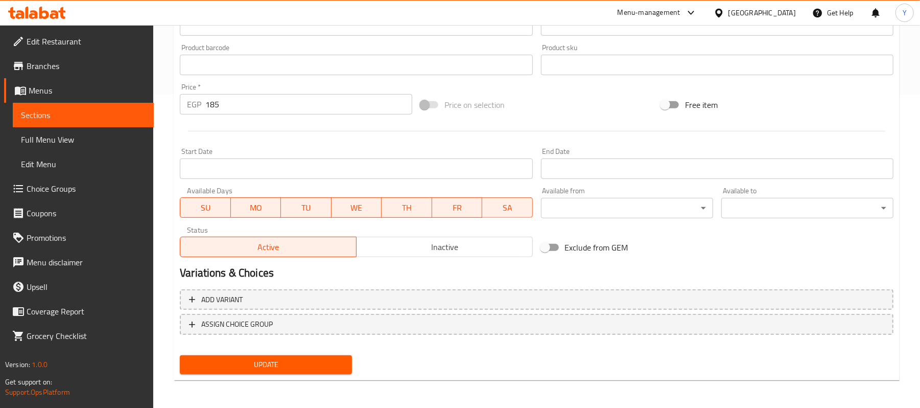
click at [278, 362] on span "Update" at bounding box center [266, 364] width 156 height 13
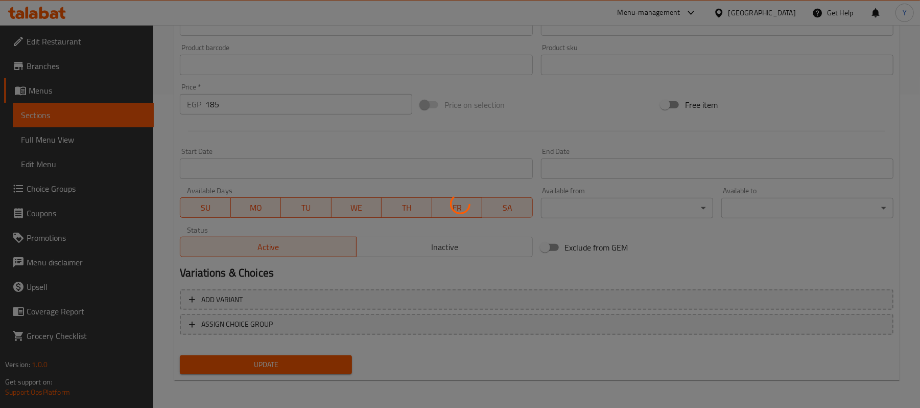
scroll to position [0, 0]
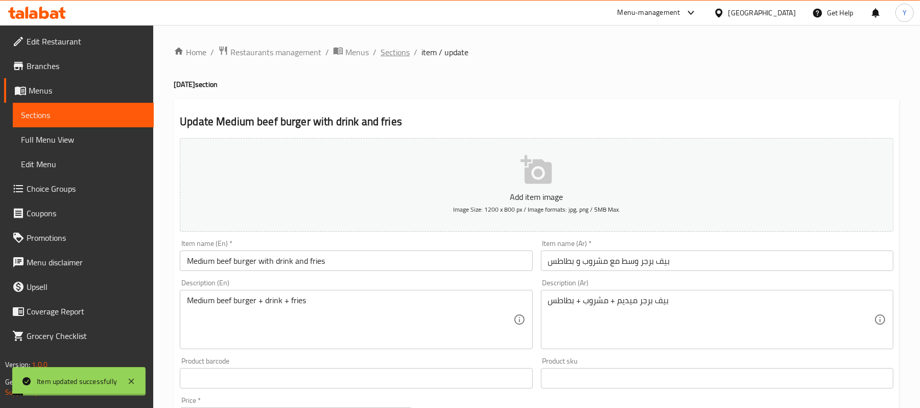
click at [383, 51] on span "Sections" at bounding box center [395, 52] width 29 height 12
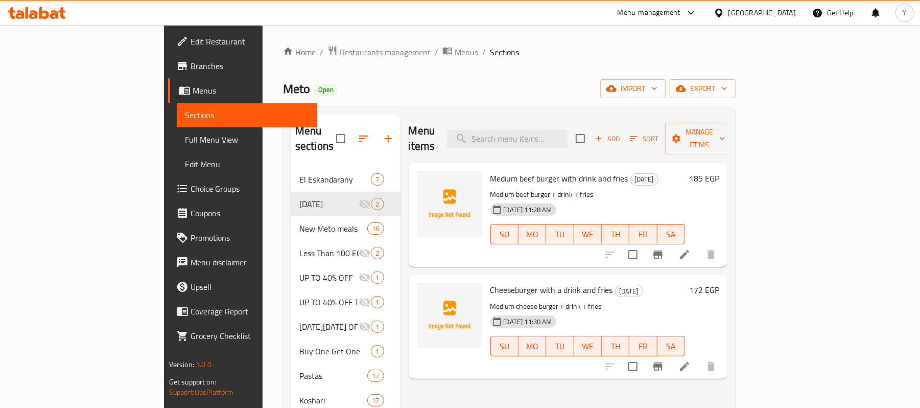
click at [340, 48] on span "Restaurants management" at bounding box center [385, 52] width 91 height 12
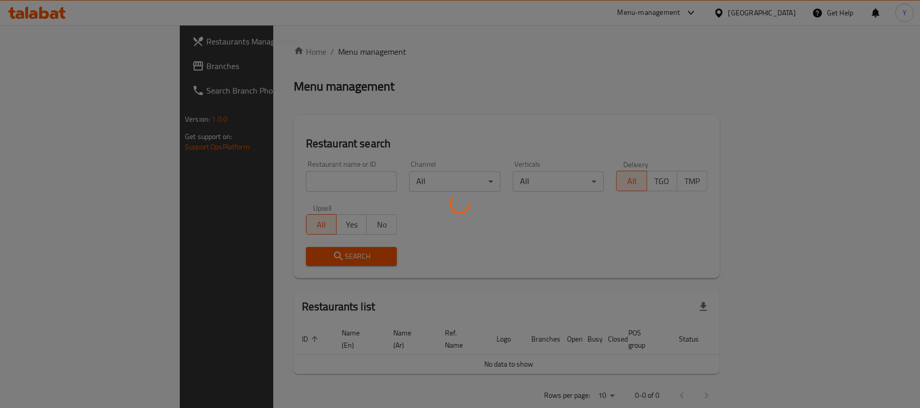
click at [297, 180] on div at bounding box center [460, 204] width 920 height 408
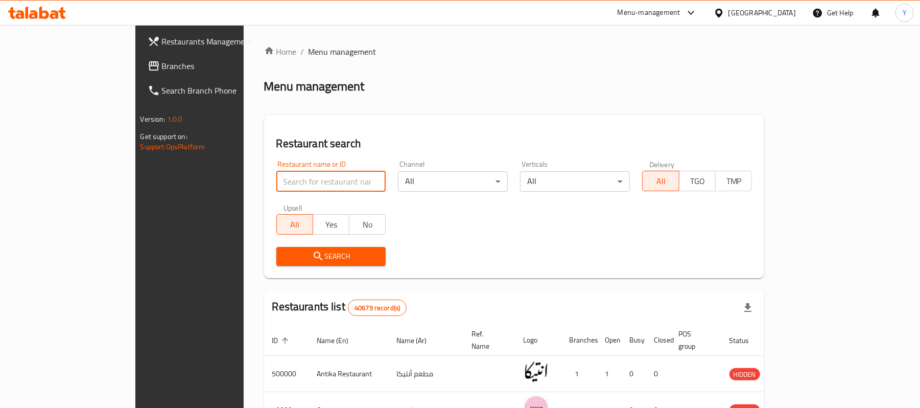
click at [289, 180] on input "search" at bounding box center [331, 181] width 110 height 20
type input "METO"
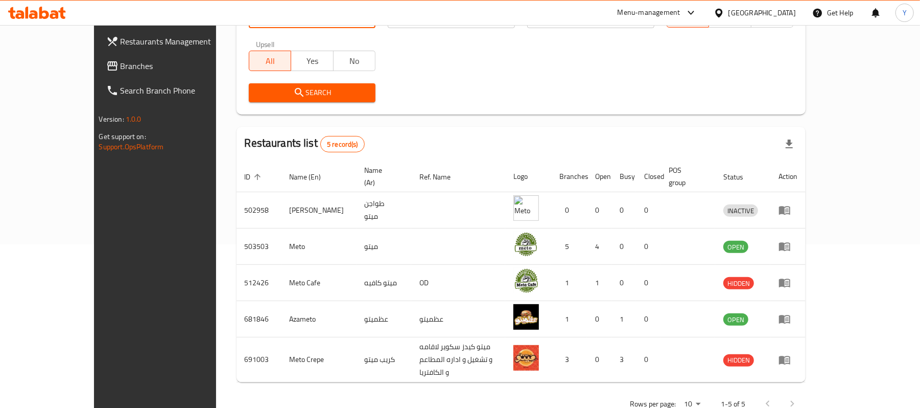
scroll to position [174, 0]
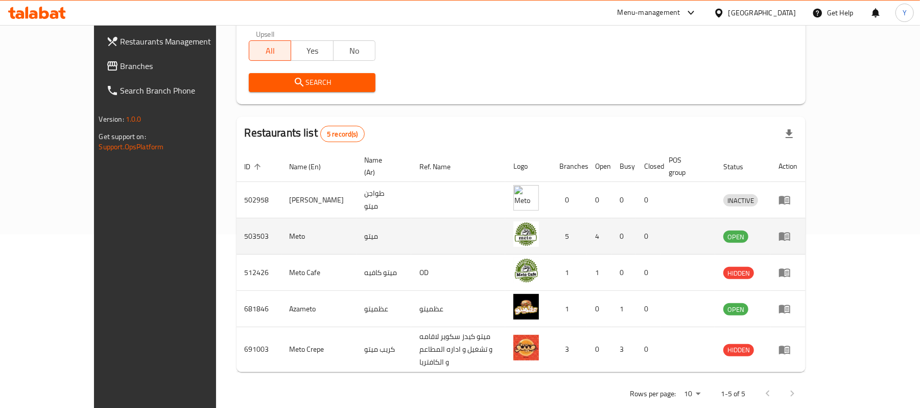
click at [237, 230] on td "503503" at bounding box center [259, 236] width 45 height 36
click at [281, 224] on td "Meto" at bounding box center [318, 236] width 75 height 36
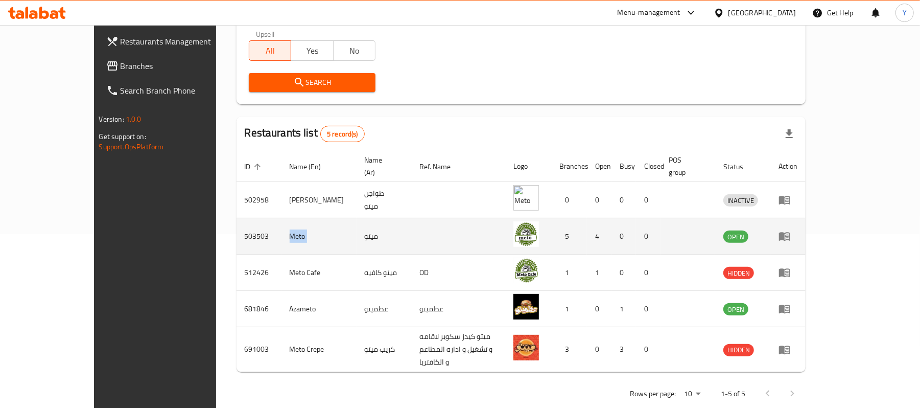
click at [281, 224] on td "Meto" at bounding box center [318, 236] width 75 height 36
copy td "Meto"
click at [237, 219] on td "503503" at bounding box center [259, 236] width 45 height 36
copy td "503503"
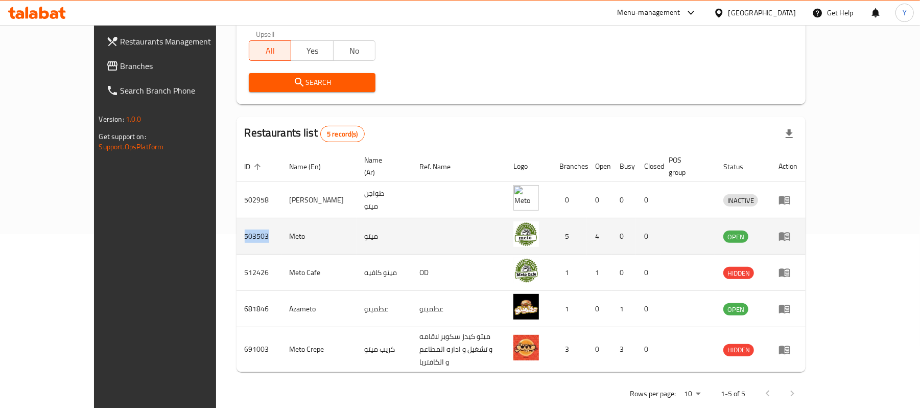
click at [791, 230] on icon "enhanced table" at bounding box center [785, 236] width 12 height 12
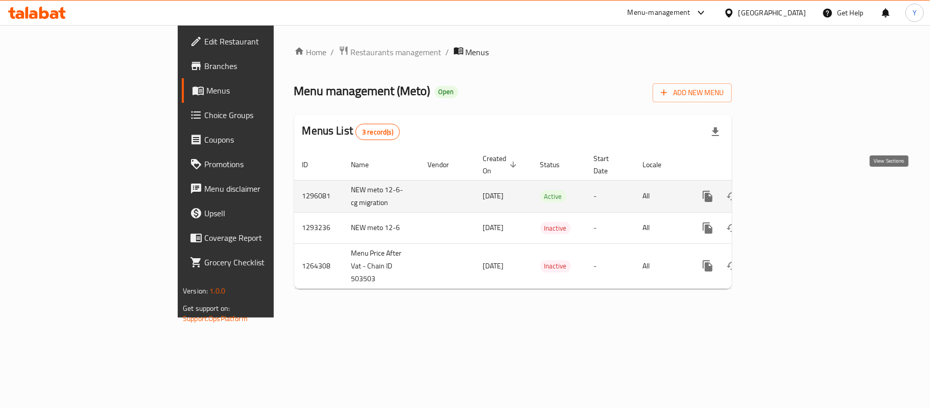
click at [794, 189] on link "enhanced table" at bounding box center [781, 196] width 25 height 25
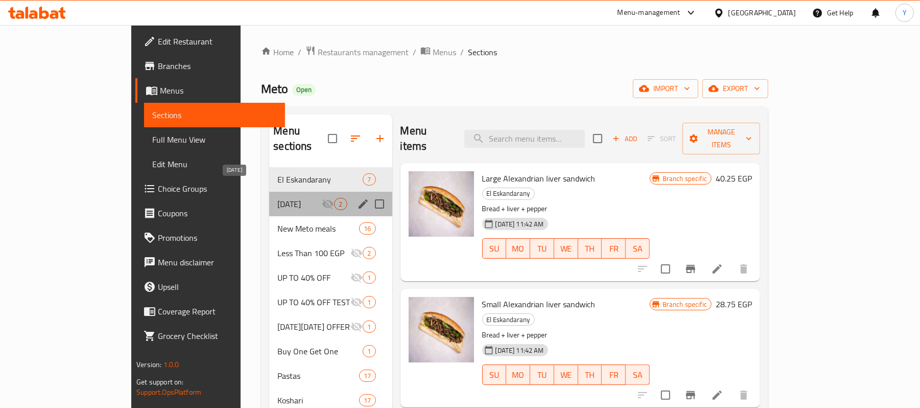
click at [277, 198] on span "potato day" at bounding box center [299, 204] width 44 height 12
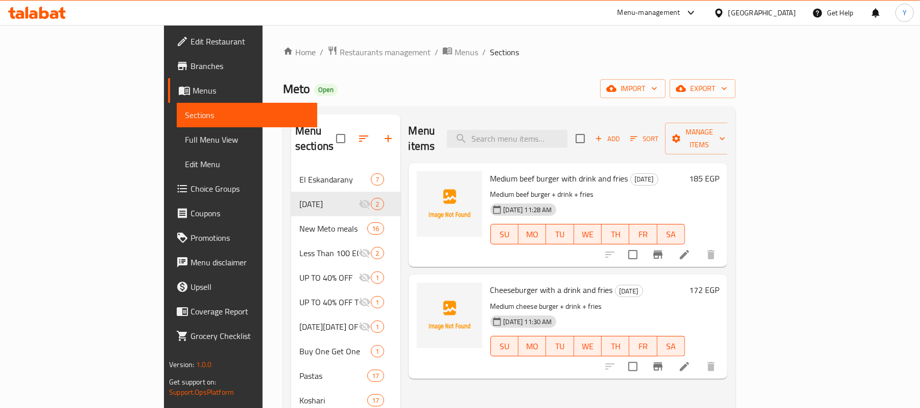
click at [510, 188] on p "Medium beef burger + drink + fries" at bounding box center [587, 194] width 195 height 13
click at [510, 171] on span "Medium beef burger with drink and fries" at bounding box center [559, 178] width 138 height 15
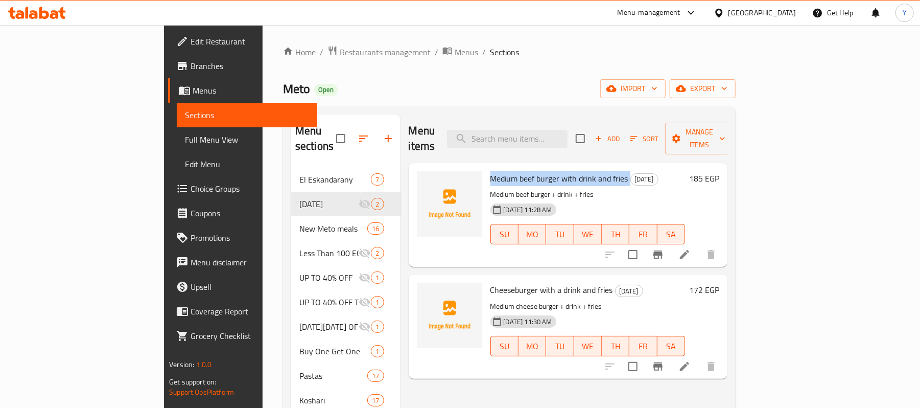
click at [510, 171] on span "Medium beef burger with drink and fries" at bounding box center [559, 178] width 138 height 15
copy h6 "Medium beef burger with drink and fries"
click at [499, 282] on span "Cheeseburger with a drink and fries" at bounding box center [551, 289] width 123 height 15
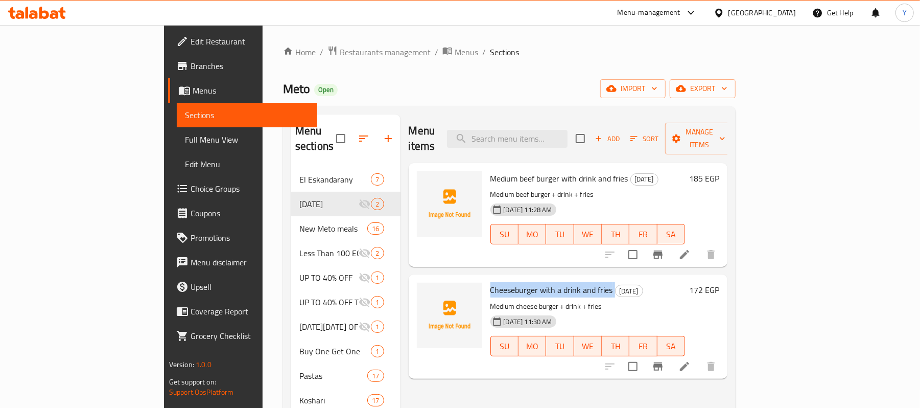
click at [499, 282] on span "Cheeseburger with a drink and fries" at bounding box center [551, 289] width 123 height 15
copy h6 "Cheeseburger with a drink and fries"
click at [670, 243] on button "Branch-specific-item" at bounding box center [658, 254] width 25 height 25
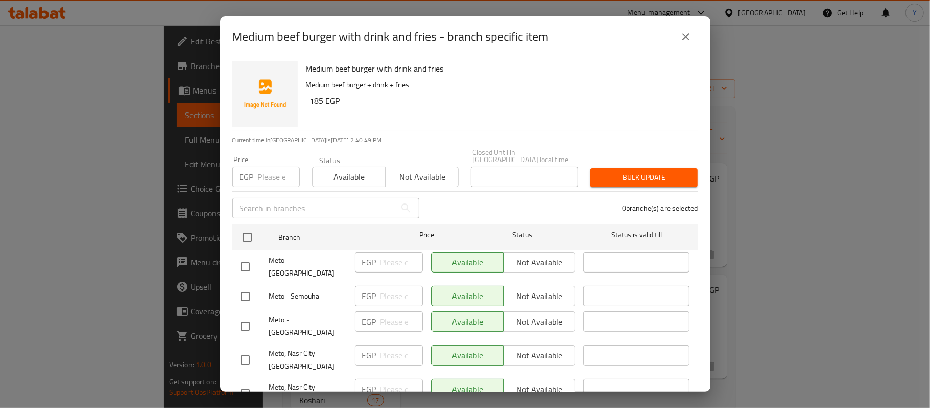
click at [245, 349] on input "checkbox" at bounding box center [244, 359] width 21 height 21
checkbox input "true"
click at [247, 383] on input "checkbox" at bounding box center [244, 393] width 21 height 21
checkbox input "true"
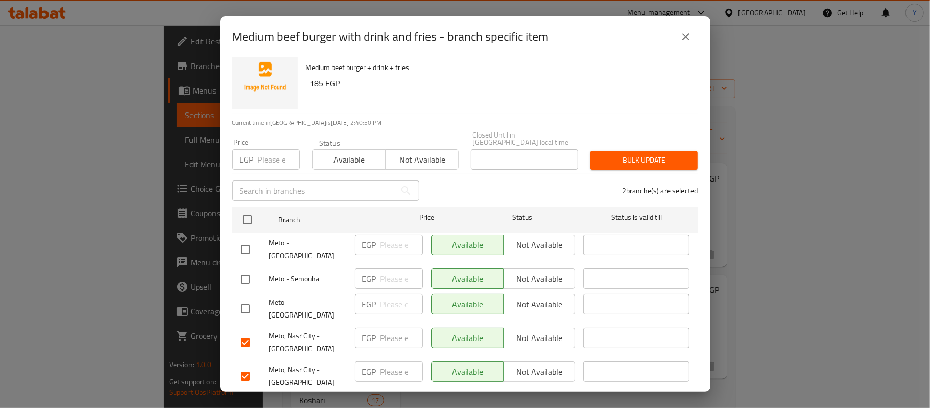
scroll to position [21, 0]
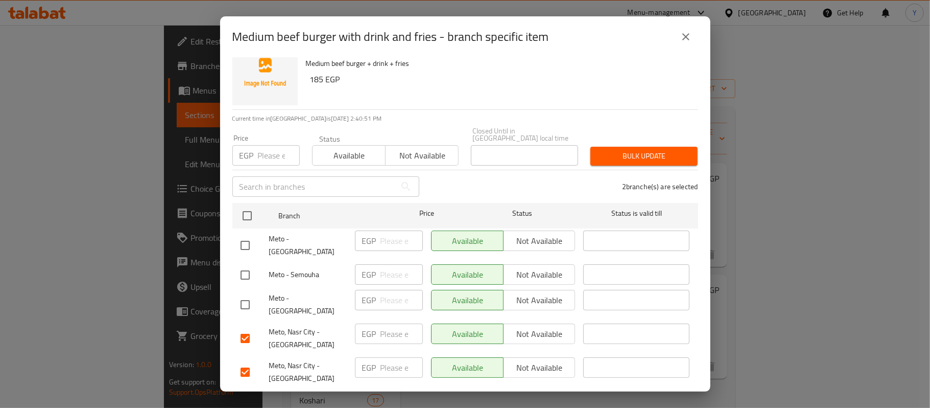
click at [513, 321] on div "Available Not available" at bounding box center [503, 338] width 153 height 38
drag, startPoint x: 520, startPoint y: 316, endPoint x: 520, endPoint y: 325, distance: 9.7
click at [520, 326] on span "Not available" at bounding box center [540, 333] width 64 height 15
click at [520, 360] on span "Not available" at bounding box center [540, 367] width 64 height 15
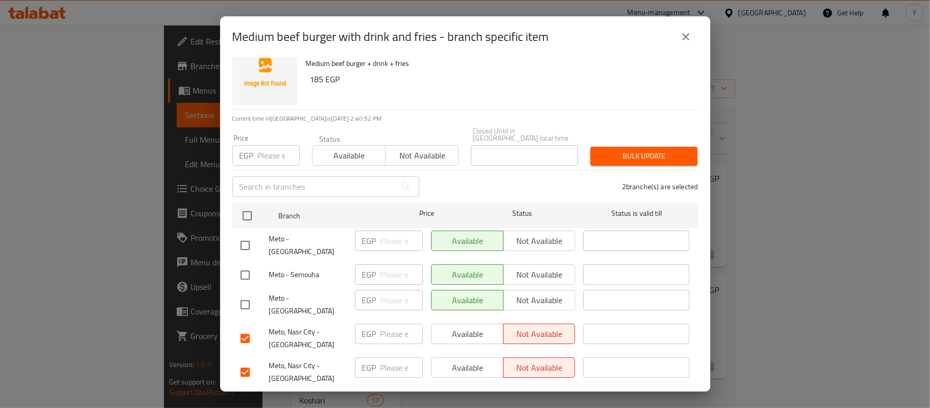
click at [518, 393] on button "Save" at bounding box center [465, 402] width 466 height 19
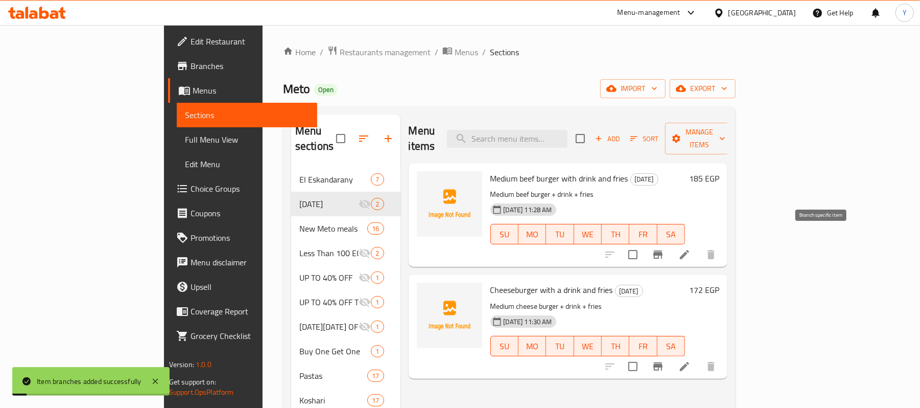
click at [664, 248] on icon "Branch-specific-item" at bounding box center [658, 254] width 12 height 12
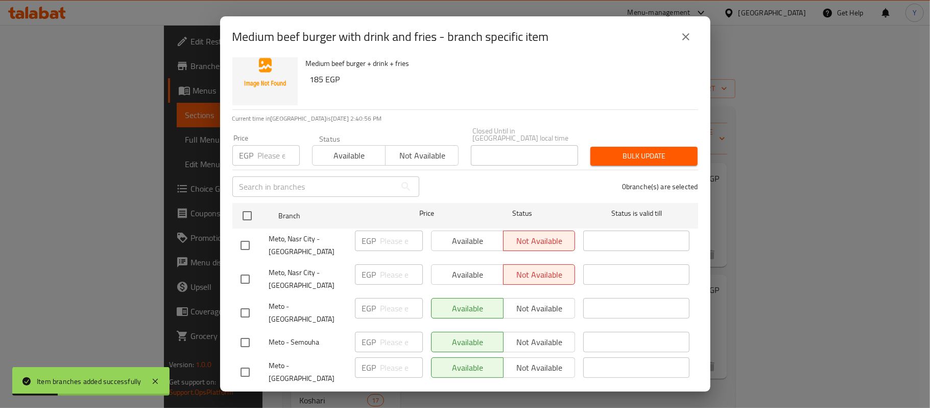
click at [670, 43] on div "Medium beef burger with drink and fries - branch specific item" at bounding box center [465, 37] width 466 height 25
click at [680, 37] on icon "close" at bounding box center [686, 37] width 12 height 12
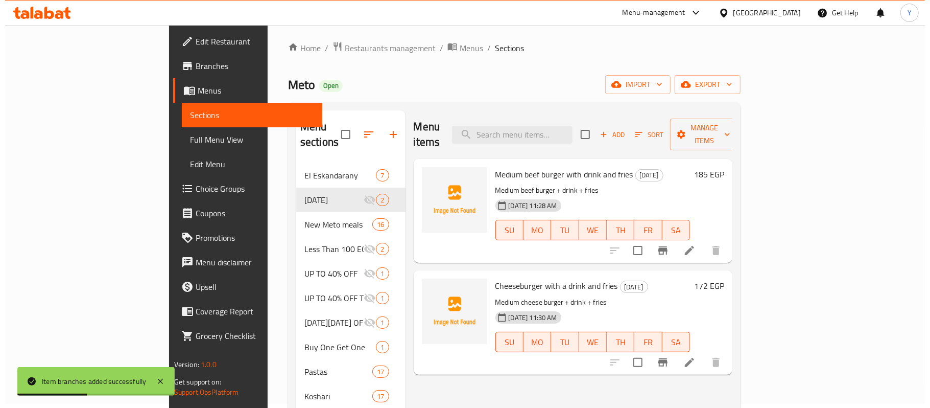
scroll to position [0, 0]
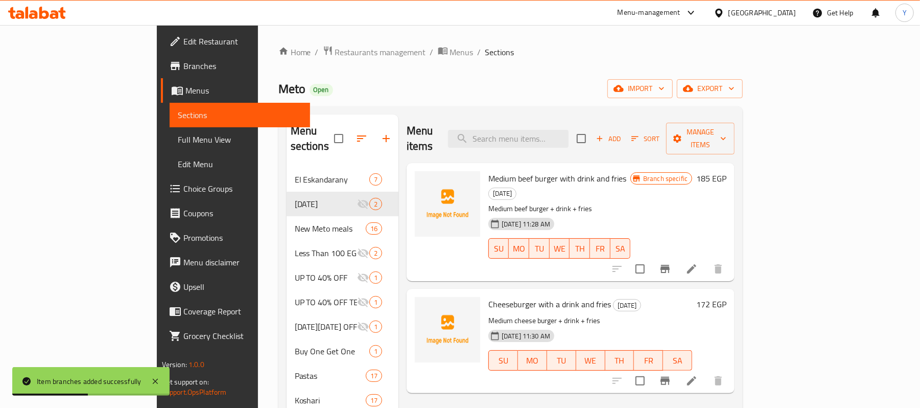
click at [671, 374] on icon "Branch-specific-item" at bounding box center [665, 380] width 12 height 12
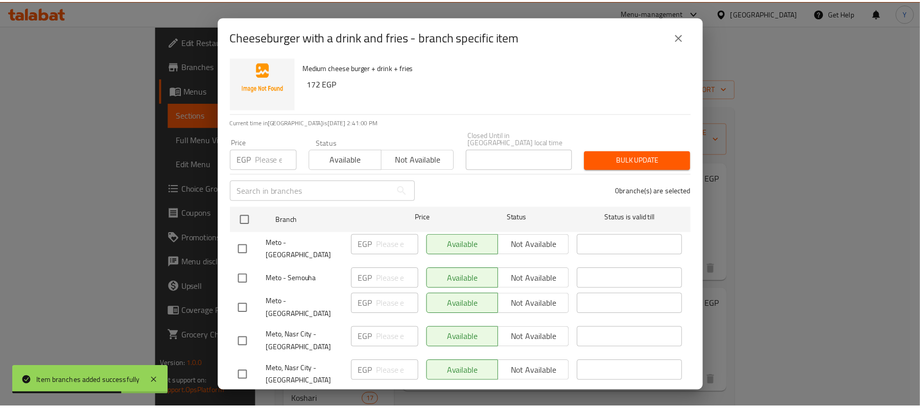
scroll to position [21, 0]
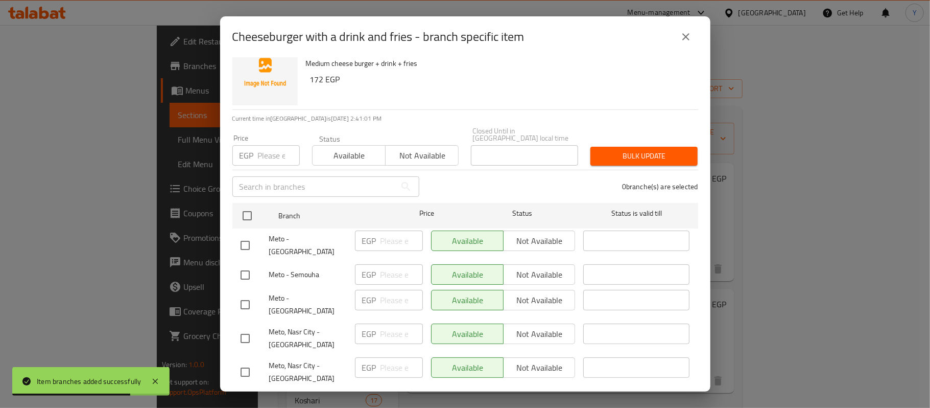
click at [250, 327] on input "checkbox" at bounding box center [244, 337] width 21 height 21
checkbox input "true"
click at [250, 361] on input "checkbox" at bounding box center [244, 371] width 21 height 21
checkbox input "true"
click at [527, 326] on span "Not available" at bounding box center [540, 333] width 64 height 15
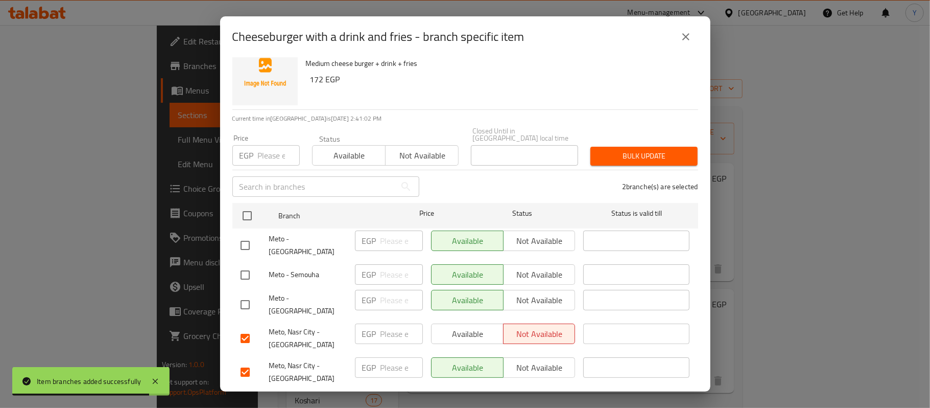
click at [527, 360] on span "Not available" at bounding box center [540, 367] width 64 height 15
click at [527, 367] on ul "Branch Price Status Status is valid till Meto - Alexandria EGP ​ Available Not …" at bounding box center [465, 296] width 466 height 194
click at [530, 396] on span "Save" at bounding box center [466, 402] width 450 height 13
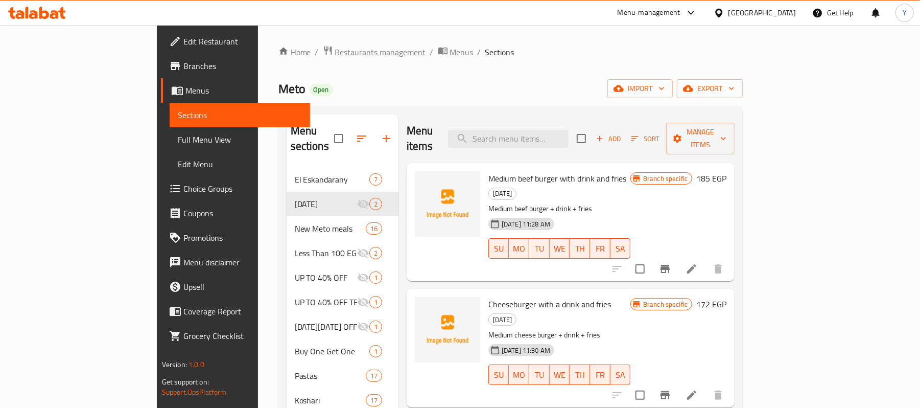
click at [335, 52] on span "Restaurants management" at bounding box center [380, 52] width 91 height 12
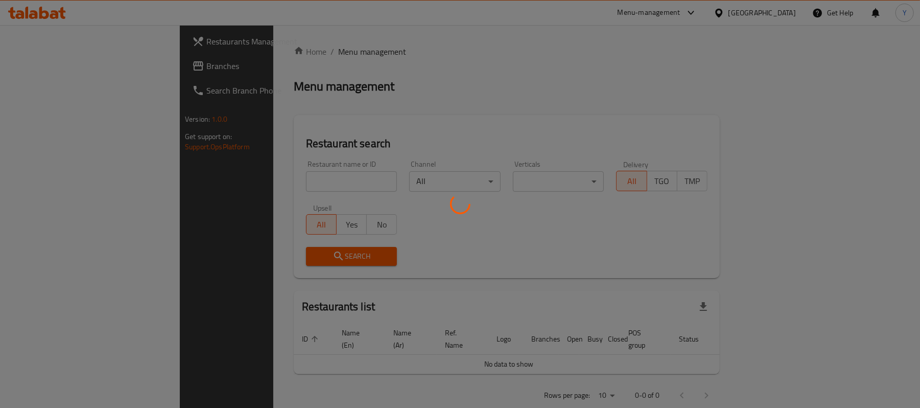
click at [271, 178] on div at bounding box center [460, 204] width 920 height 408
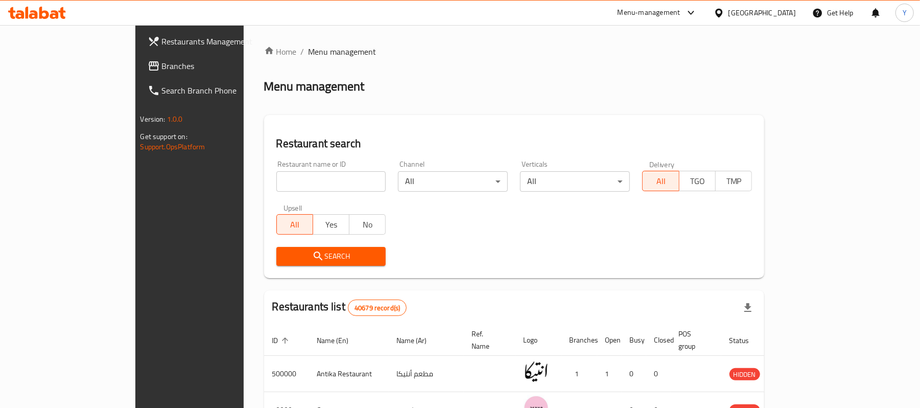
click at [317, 189] on input "search" at bounding box center [331, 181] width 110 height 20
type input "c"
type input "ABO 3AT"
click button "Search" at bounding box center [331, 256] width 110 height 19
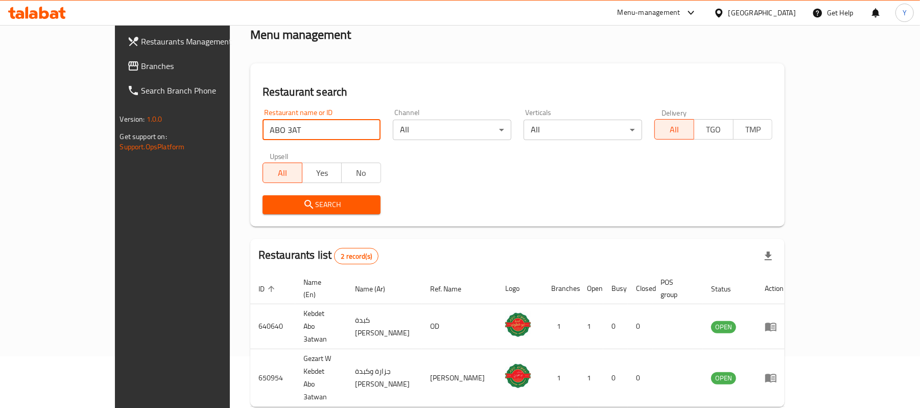
scroll to position [64, 0]
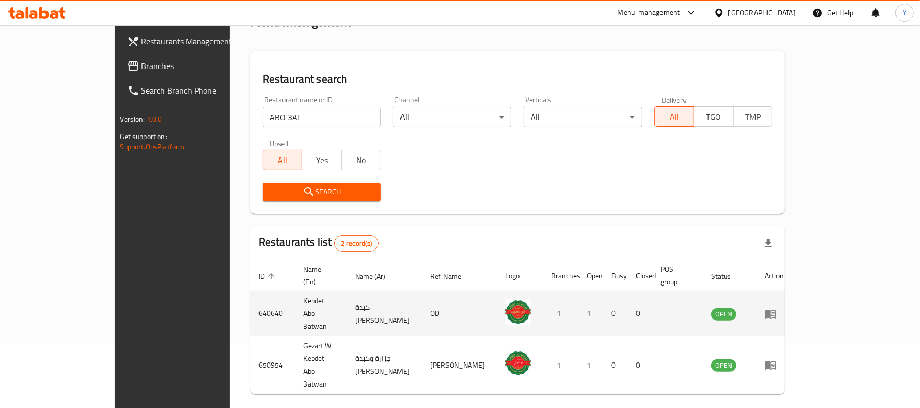
click at [295, 299] on td "Kebdet Abo 3atwan" at bounding box center [321, 313] width 52 height 45
copy td "Kebdet Abo 3atwan"
click at [250, 294] on td "640640" at bounding box center [272, 313] width 45 height 45
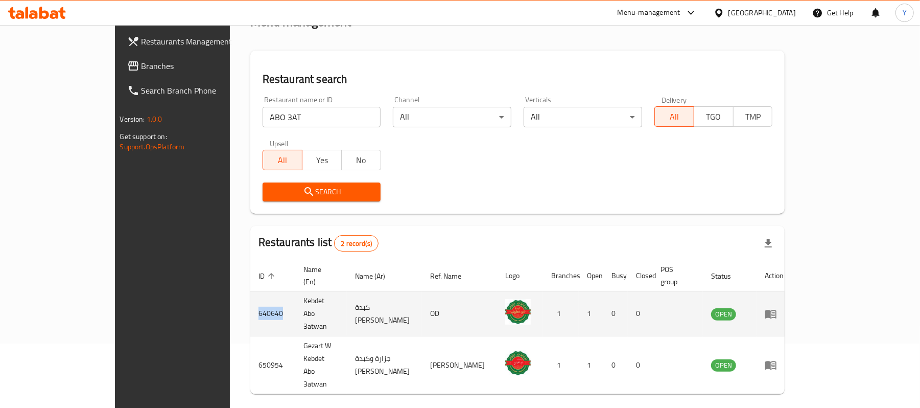
click at [250, 294] on td "640640" at bounding box center [272, 313] width 45 height 45
copy td "640640"
click at [777, 308] on icon "enhanced table" at bounding box center [771, 314] width 12 height 12
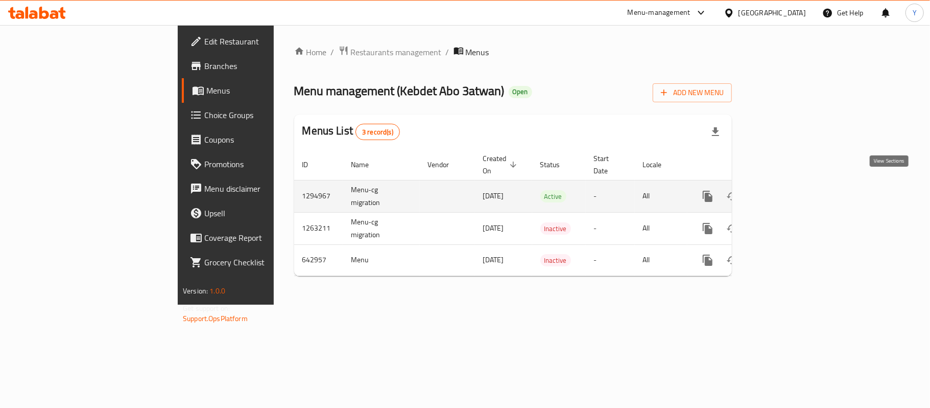
click at [794, 191] on link "enhanced table" at bounding box center [781, 196] width 25 height 25
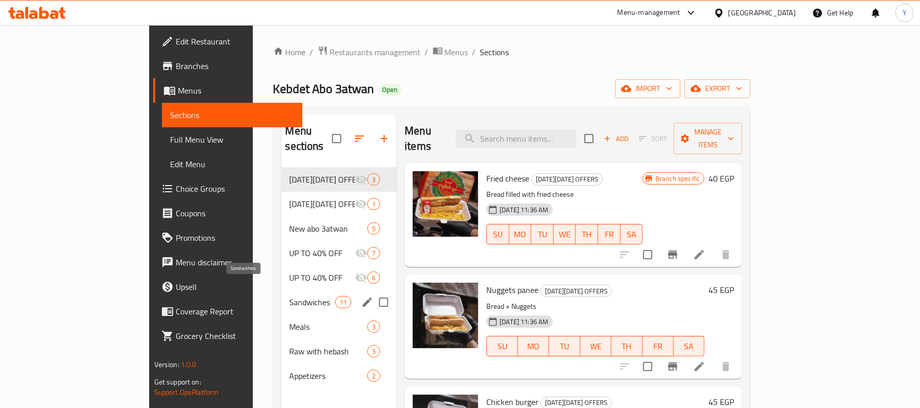
click at [290, 296] on span "Sandwiches" at bounding box center [312, 302] width 45 height 12
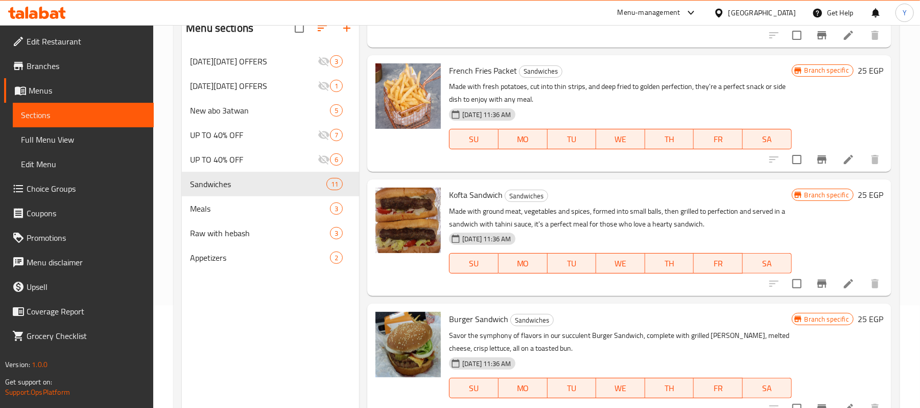
scroll to position [144, 0]
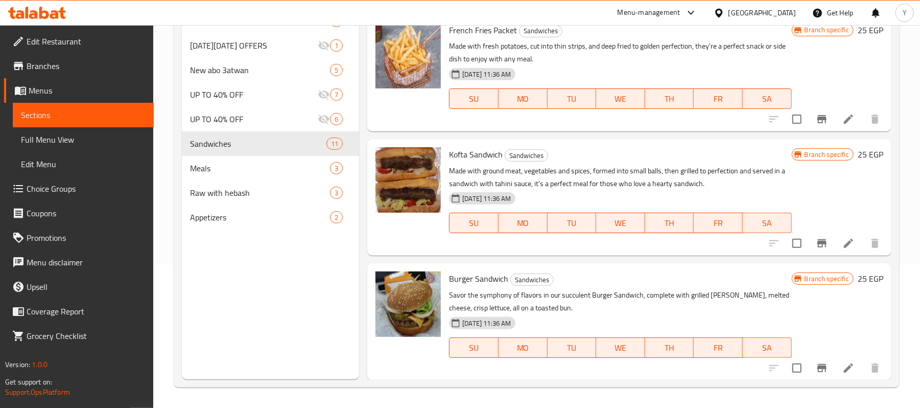
click at [462, 152] on span "Kofta Sandwich" at bounding box center [476, 154] width 54 height 15
copy h6 "Kofta Sandwich"
click at [457, 277] on span "Burger Sandwich" at bounding box center [478, 278] width 59 height 15
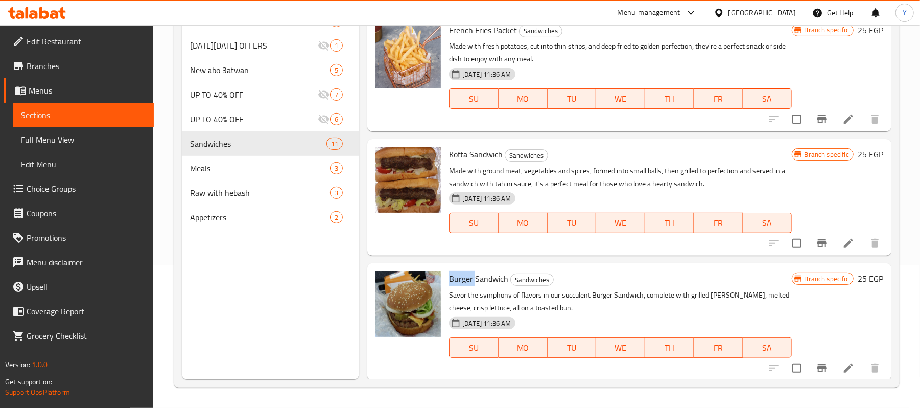
click at [457, 277] on span "Burger Sandwich" at bounding box center [478, 278] width 59 height 15
copy h6 "Burger Sandwich"
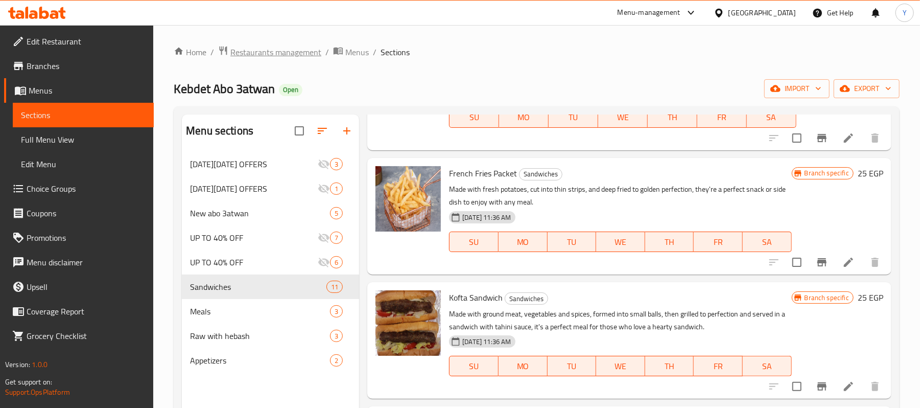
click at [282, 50] on span "Restaurants management" at bounding box center [275, 52] width 91 height 12
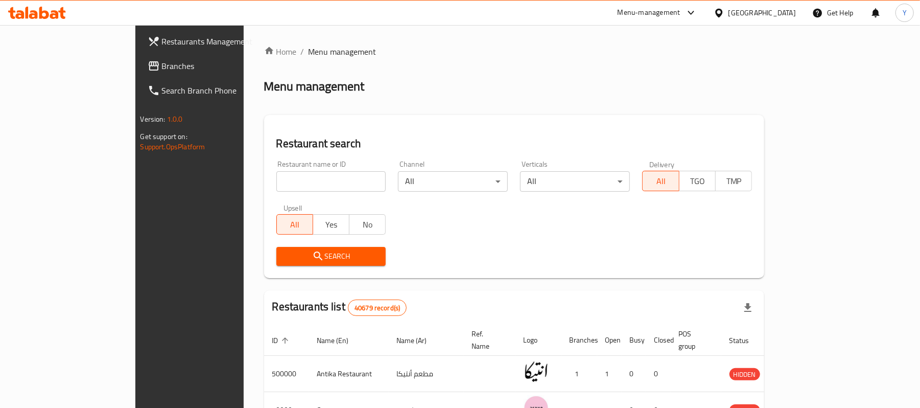
click at [276, 186] on input "search" at bounding box center [331, 181] width 110 height 20
type input "d"
type input "o"
type input "kabsa"
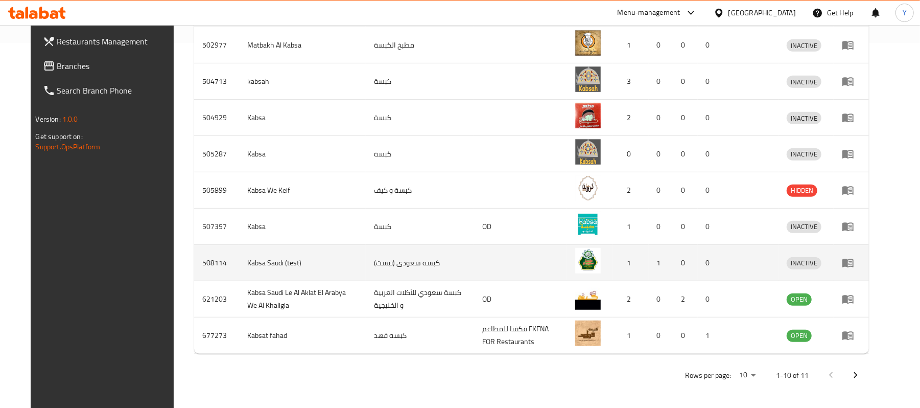
scroll to position [366, 0]
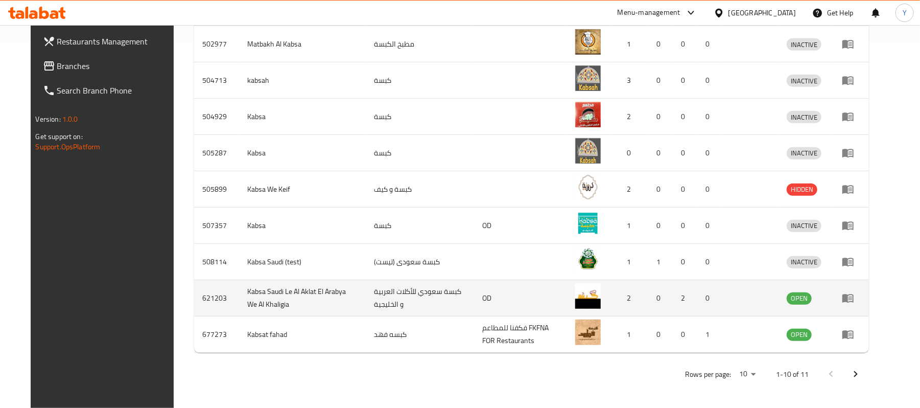
click at [252, 294] on td "Kabsa Saudi Le Al Aklat El Arabya We Al Khaligia" at bounding box center [302, 298] width 127 height 36
copy td "Kabsa Saudi Le Al Aklat El Arabya We Al Khaligia"
click at [199, 301] on td "621203" at bounding box center [216, 298] width 45 height 36
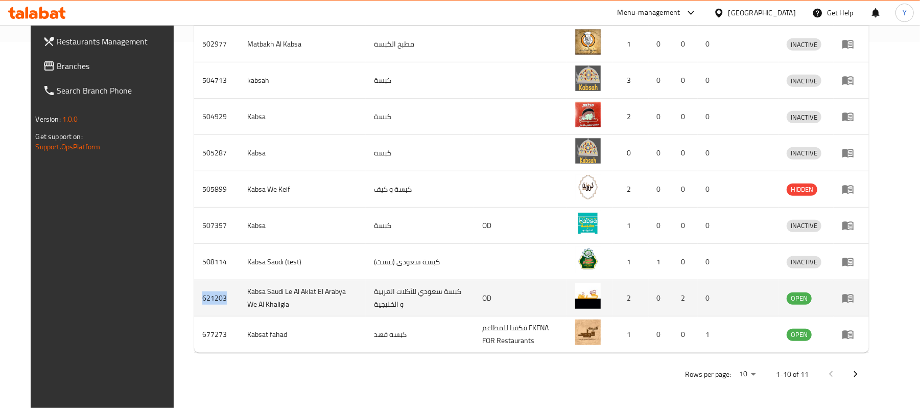
click at [199, 301] on td "621203" at bounding box center [216, 298] width 45 height 36
copy td "621203"
click at [854, 293] on icon "enhanced table" at bounding box center [848, 298] width 12 height 12
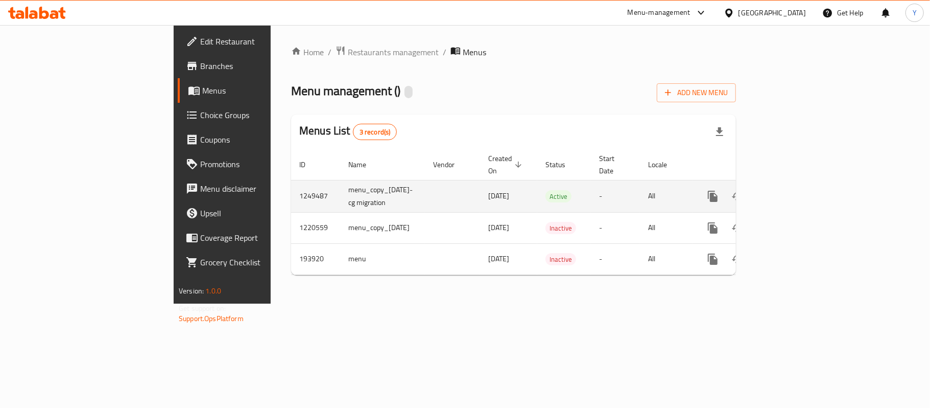
click at [793, 191] on icon "enhanced table" at bounding box center [787, 196] width 12 height 12
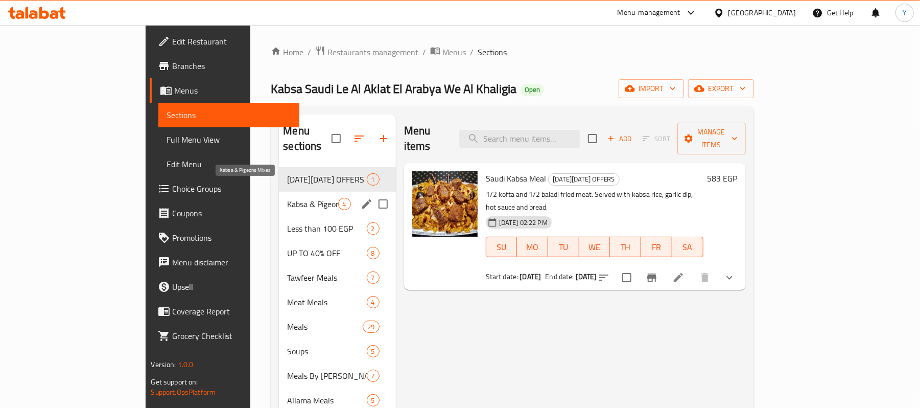
click at [287, 198] on span "Kabsa & Pigeons Mixes" at bounding box center [312, 204] width 51 height 12
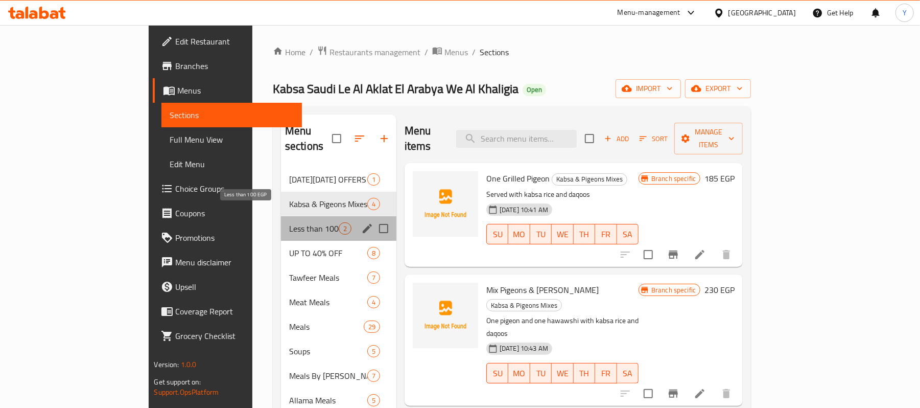
click at [289, 222] on span "Less than 100 EGP" at bounding box center [314, 228] width 50 height 12
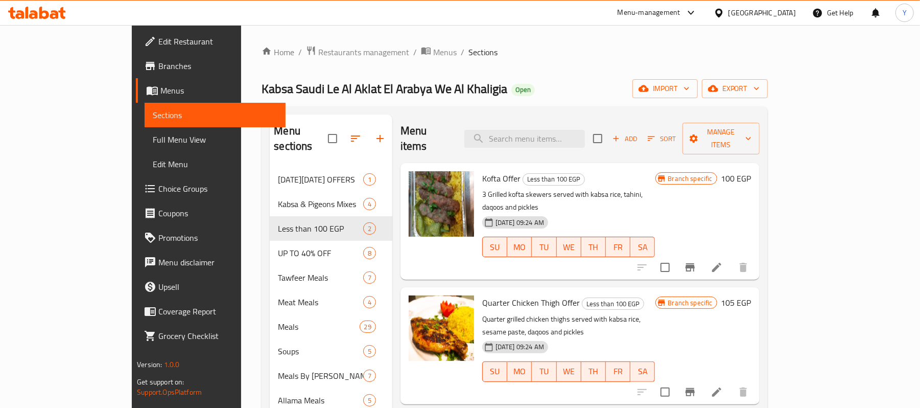
click at [482, 171] on span "Kofta Offer" at bounding box center [501, 178] width 38 height 15
click at [482, 295] on span "Quarter Chicken Thigh Offer" at bounding box center [531, 302] width 98 height 15
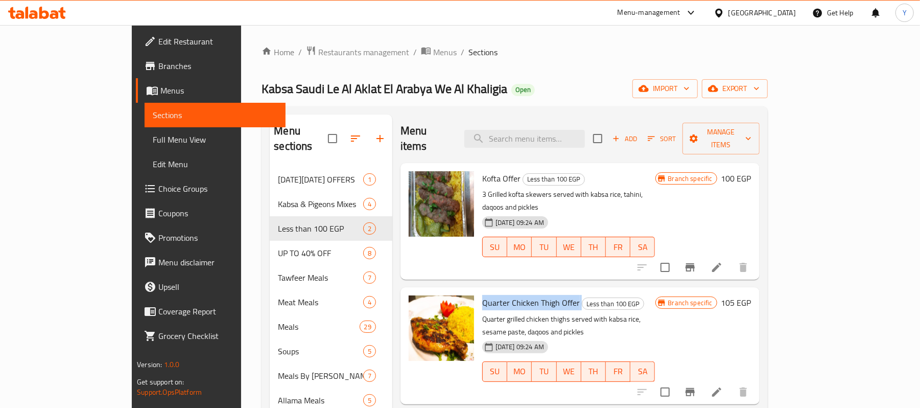
click at [482, 295] on span "Quarter Chicken Thigh Offer" at bounding box center [531, 302] width 98 height 15
click at [318, 54] on span "Restaurants management" at bounding box center [363, 52] width 91 height 12
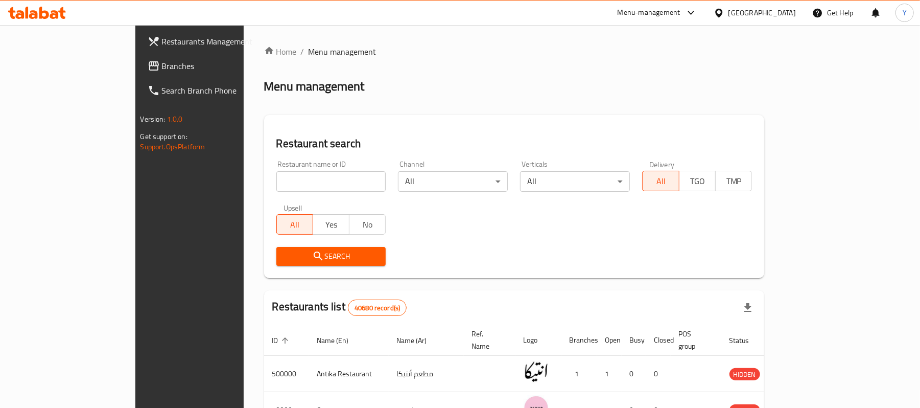
click at [299, 173] on input "search" at bounding box center [331, 181] width 110 height 20
type input "d"
type input "f"
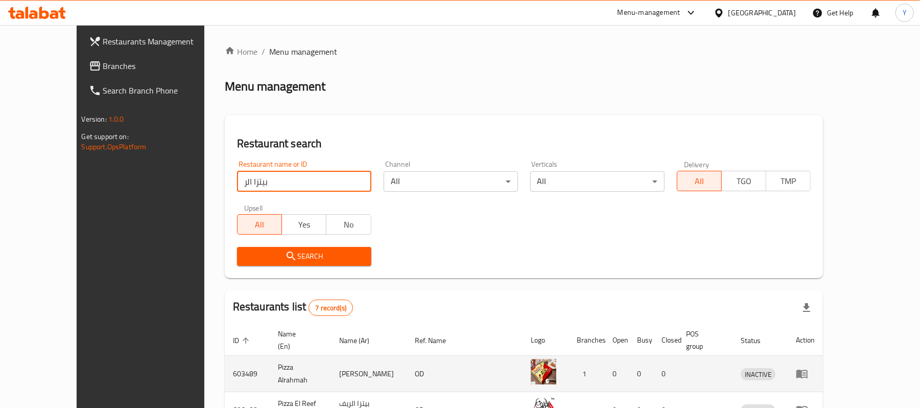
scroll to position [204, 0]
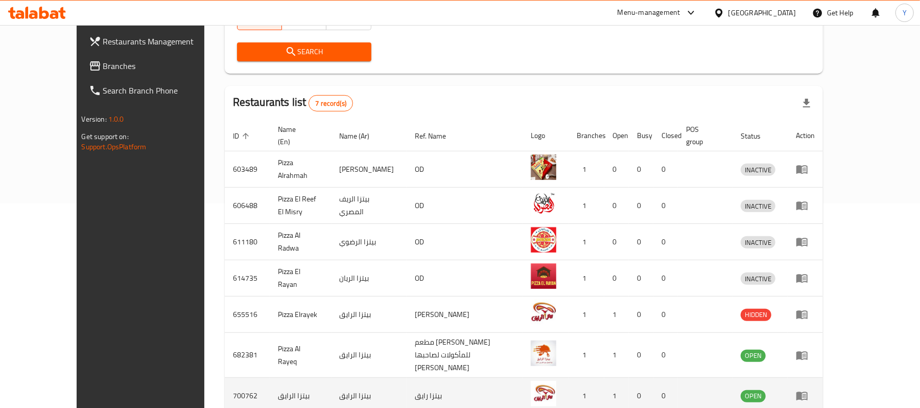
click at [270, 381] on td "بيتزا الرايق" at bounding box center [301, 396] width 62 height 36
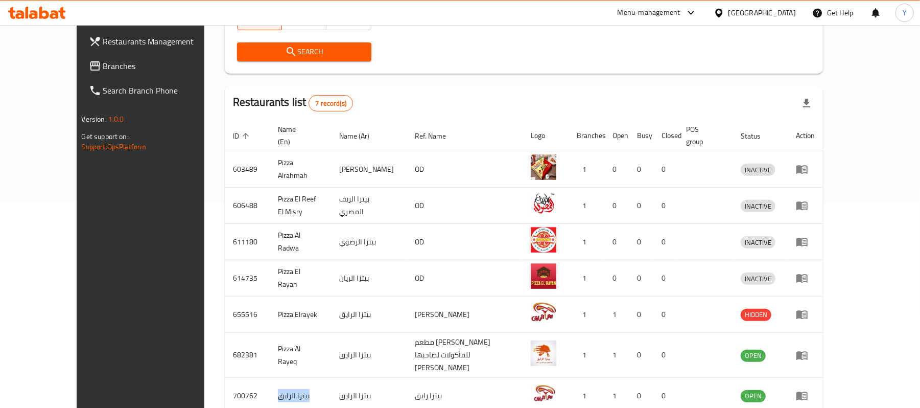
scroll to position [0, 0]
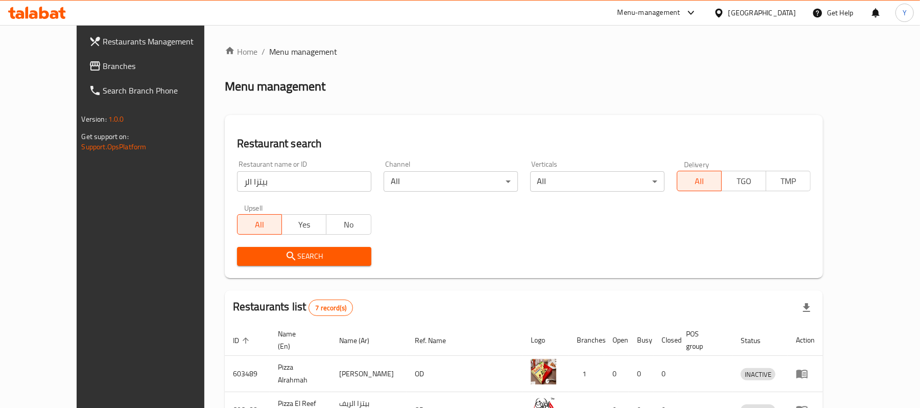
click at [256, 171] on input "بيتزا الر" at bounding box center [304, 181] width 134 height 20
type input "p"
type input "بشاير الشام"
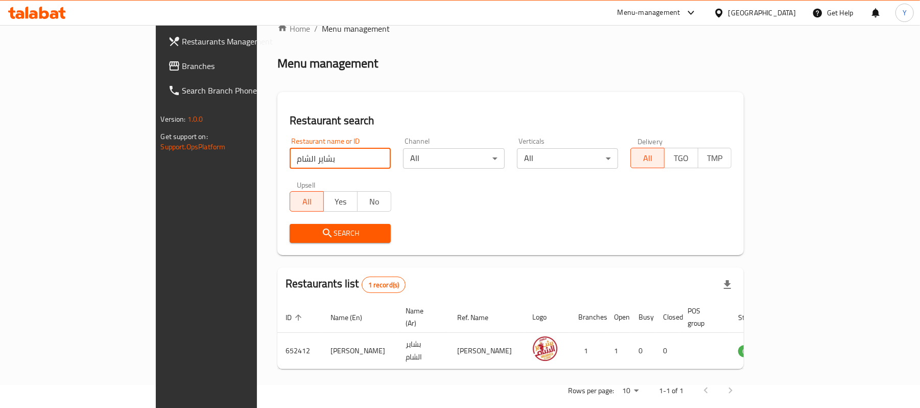
scroll to position [29, 0]
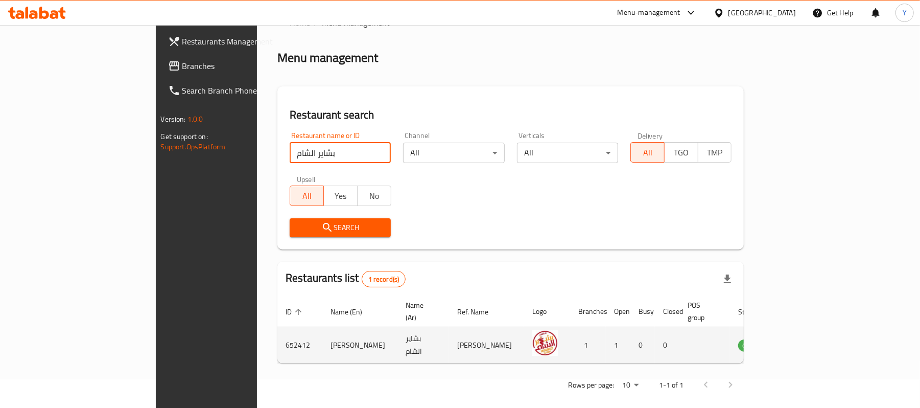
click at [322, 334] on td "Bashayer Elsham" at bounding box center [359, 345] width 75 height 36
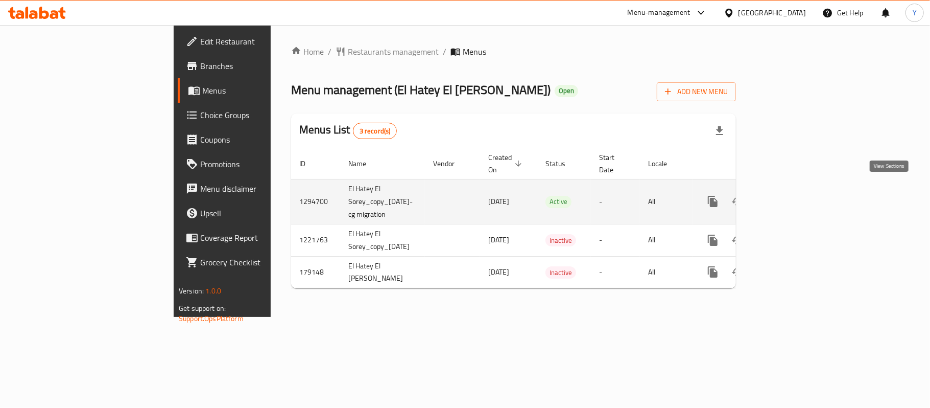
click at [799, 198] on link "enhanced table" at bounding box center [786, 201] width 25 height 25
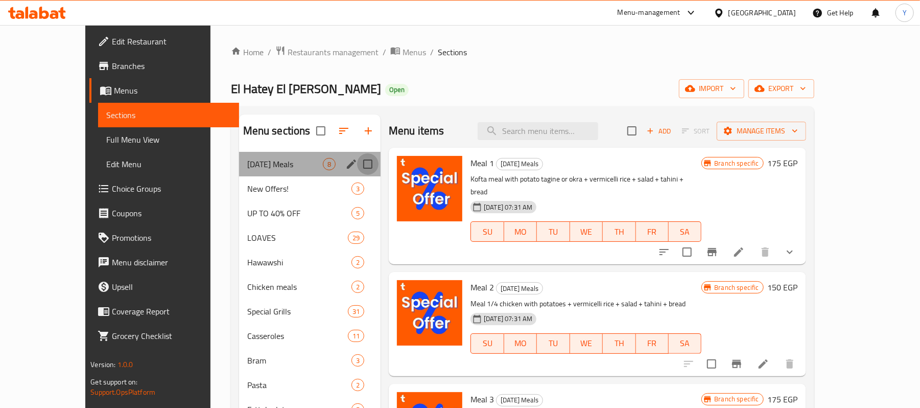
click at [357, 164] on input "Menu sections" at bounding box center [367, 163] width 21 height 21
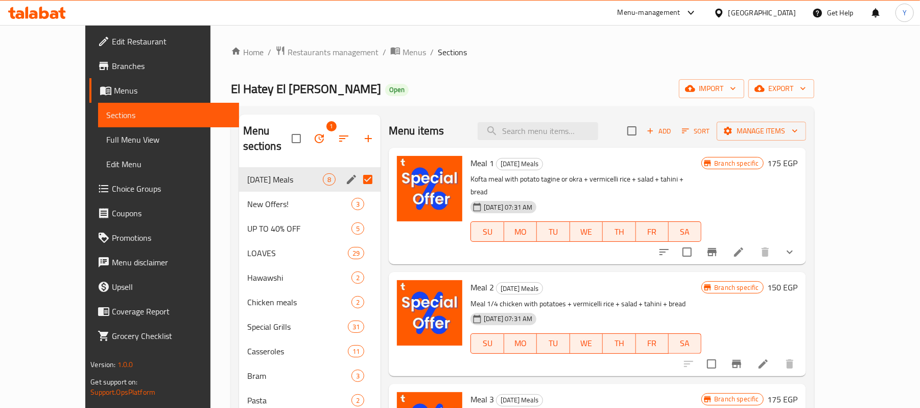
click at [347, 175] on icon "edit" at bounding box center [351, 179] width 9 height 9
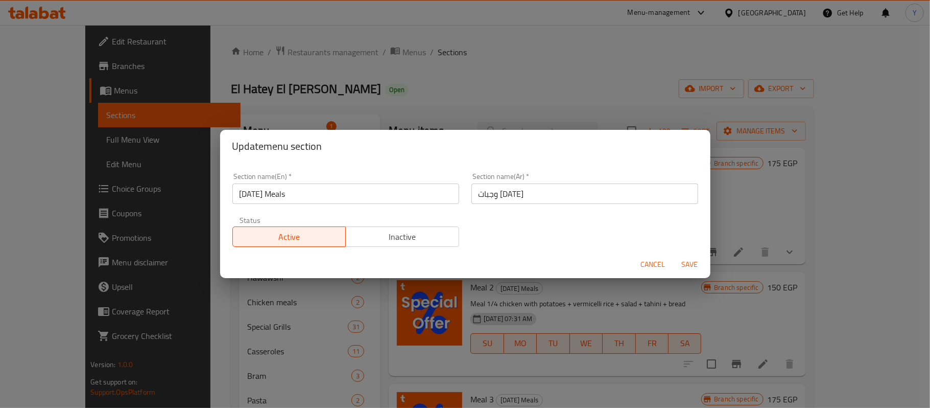
click at [431, 238] on span "Inactive" at bounding box center [402, 236] width 105 height 15
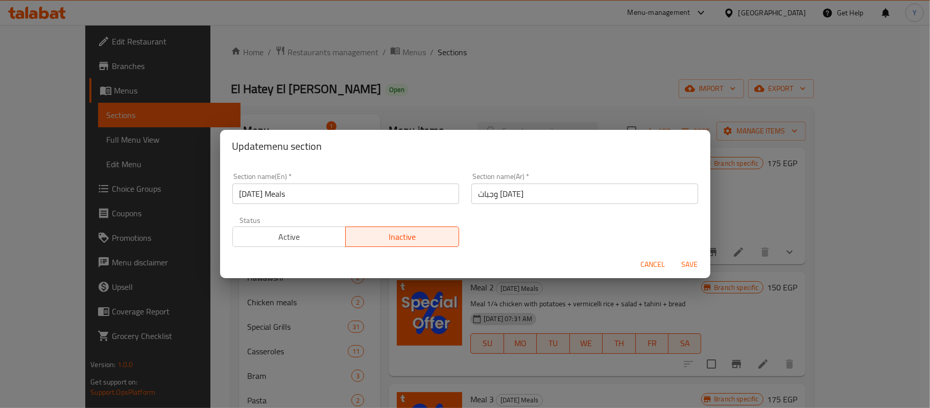
click at [689, 263] on span "Save" at bounding box center [690, 264] width 25 height 13
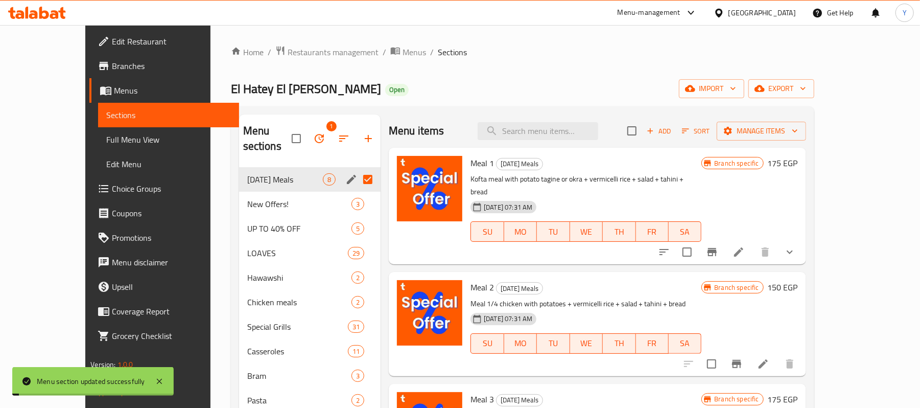
click at [466, 86] on div "El Hatey El Sorey Open import export" at bounding box center [522, 88] width 583 height 19
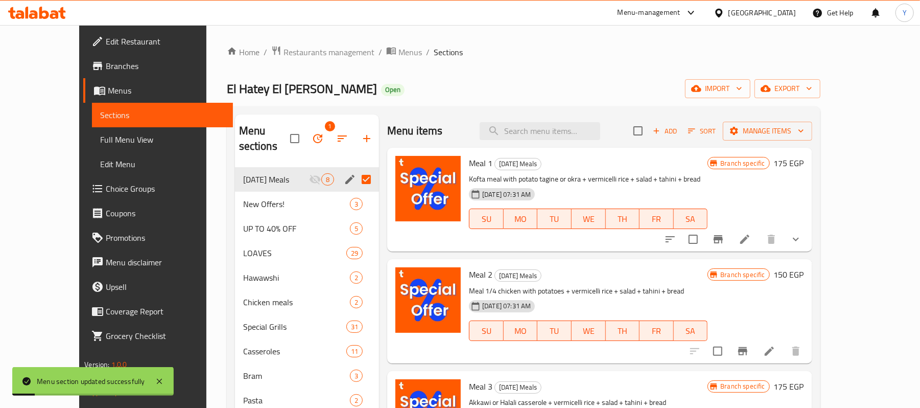
click at [356, 169] on input "Menu sections" at bounding box center [366, 179] width 21 height 21
checkbox input "false"
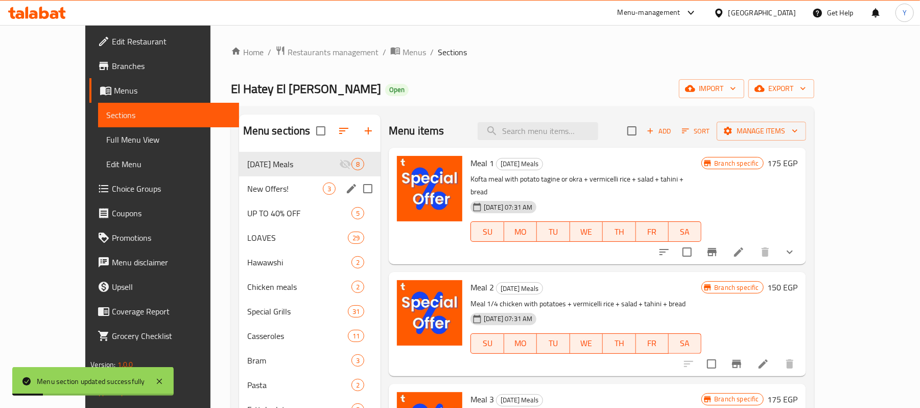
click at [323, 191] on span "3" at bounding box center [329, 189] width 12 height 10
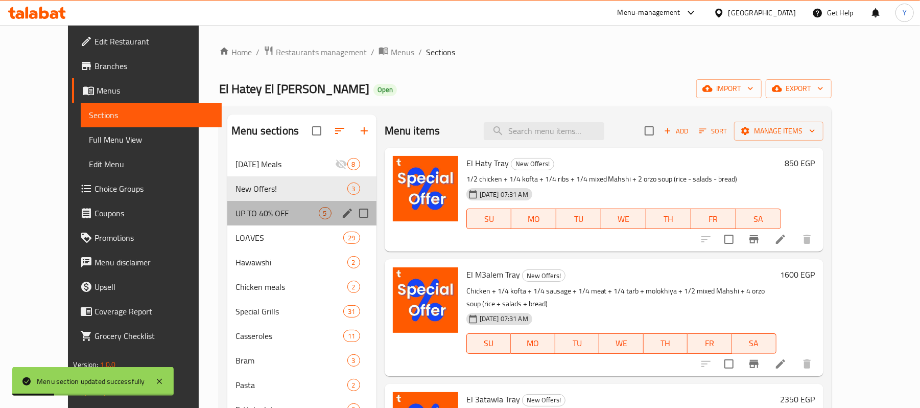
click at [279, 220] on div "UP TO 40% OFF 5" at bounding box center [301, 213] width 149 height 25
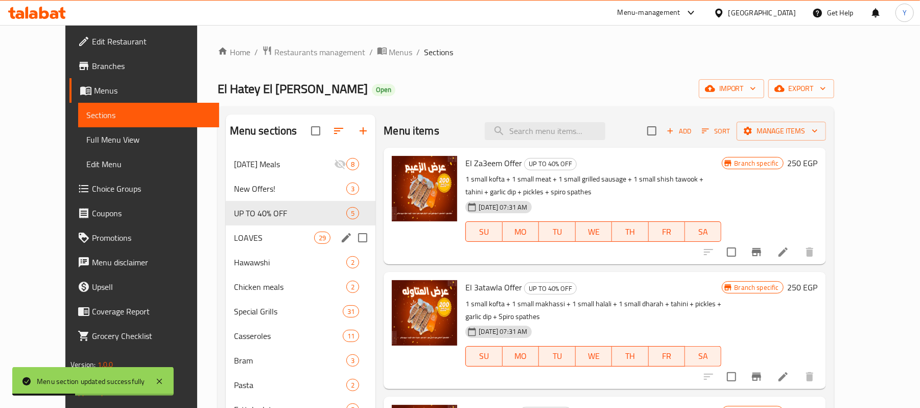
click at [281, 233] on span "LOAVES" at bounding box center [274, 237] width 80 height 12
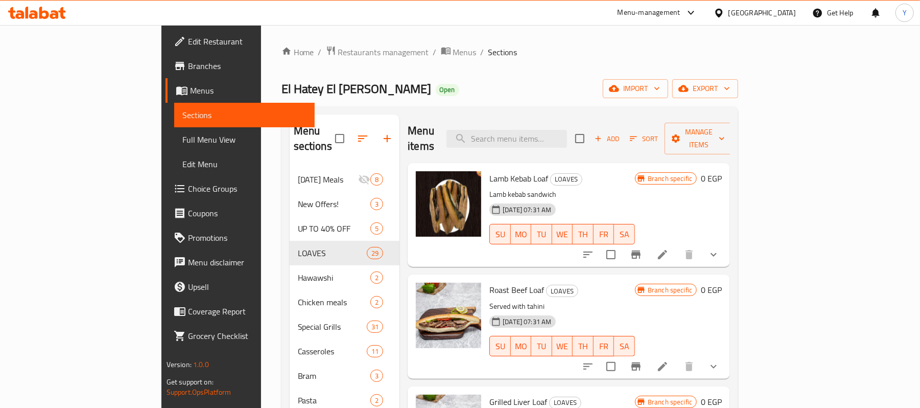
click at [677, 247] on li at bounding box center [662, 254] width 29 height 18
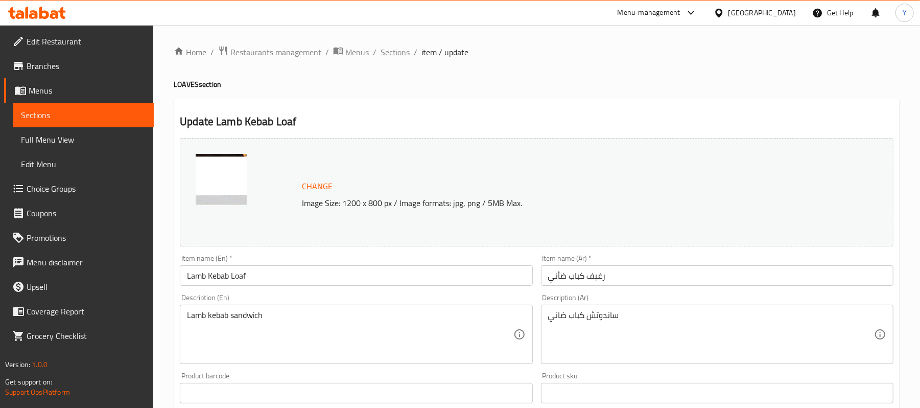
click at [399, 50] on span "Sections" at bounding box center [395, 52] width 29 height 12
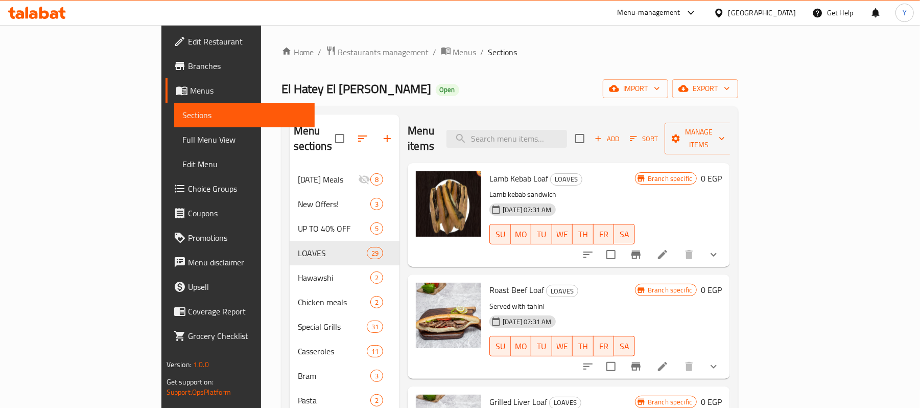
click at [720, 248] on icon "show more" at bounding box center [714, 254] width 12 height 12
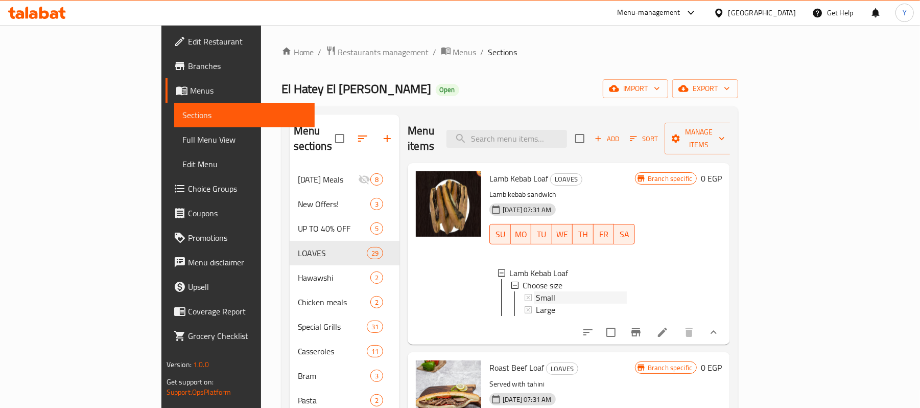
click at [542, 291] on div "Small" at bounding box center [581, 297] width 91 height 12
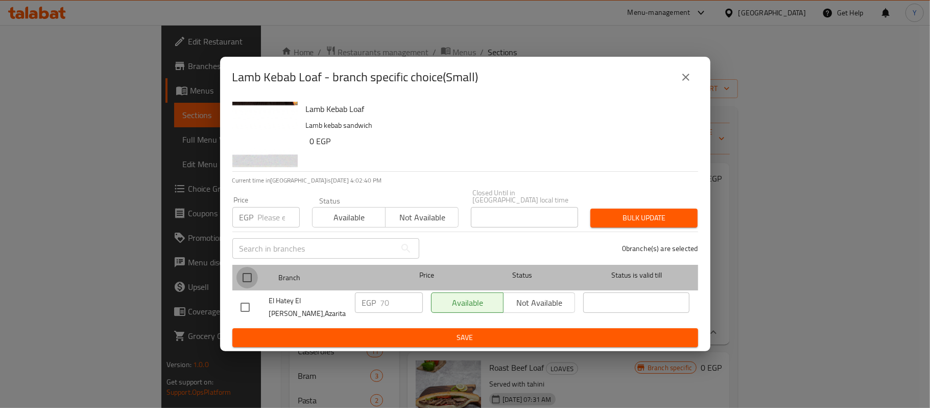
click at [248, 279] on input "checkbox" at bounding box center [247, 277] width 21 height 21
checkbox input "true"
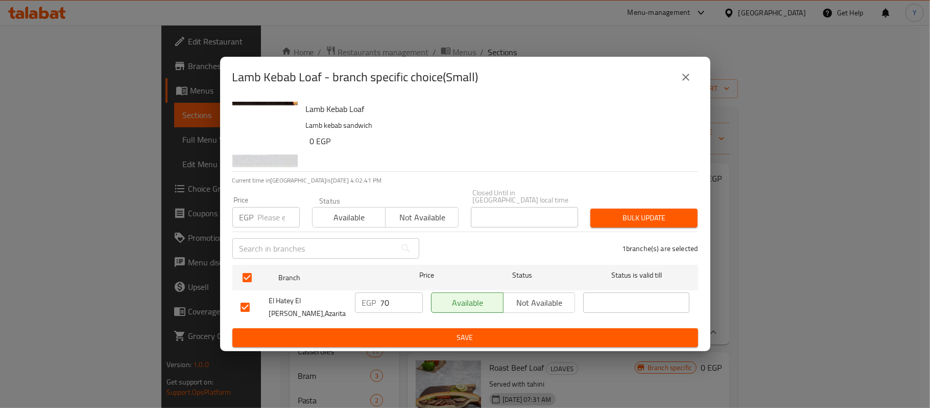
click at [258, 208] on input "number" at bounding box center [279, 217] width 42 height 20
type input "77"
click at [624, 217] on span "Bulk update" at bounding box center [644, 217] width 91 height 13
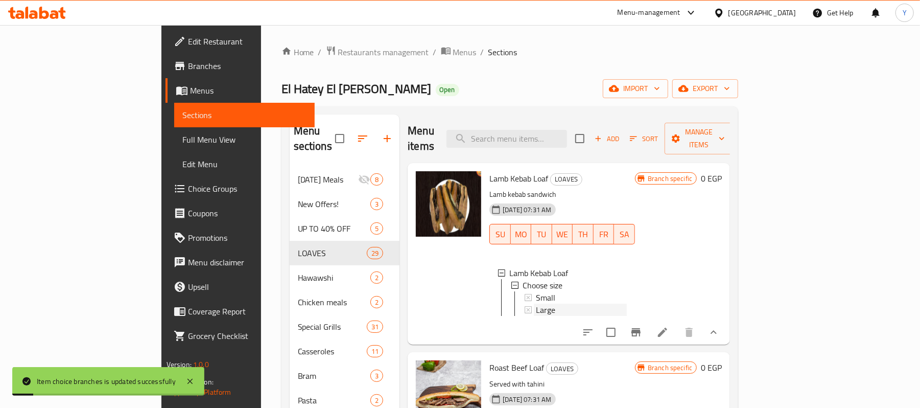
click at [536, 303] on span "Large" at bounding box center [545, 309] width 19 height 12
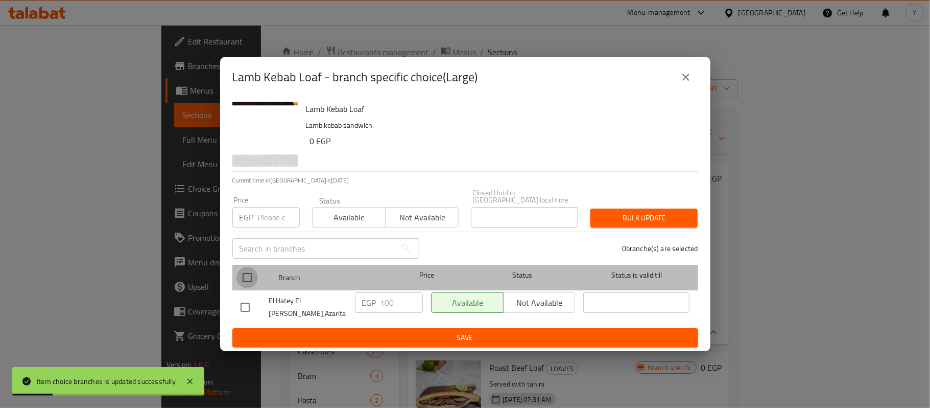
click at [252, 276] on input "checkbox" at bounding box center [247, 277] width 21 height 21
checkbox input "true"
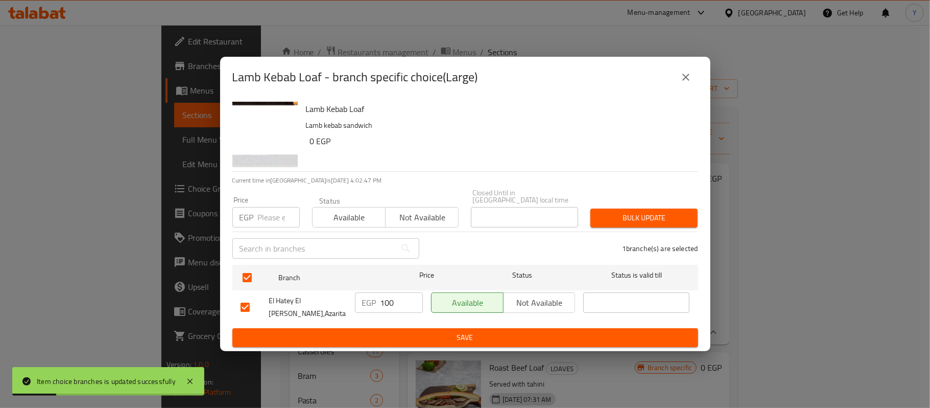
click at [266, 213] on input "number" at bounding box center [279, 217] width 42 height 20
type input "110"
click at [591, 209] on div "Bulk update" at bounding box center [644, 217] width 120 height 31
click at [602, 216] on span "Bulk update" at bounding box center [644, 217] width 91 height 13
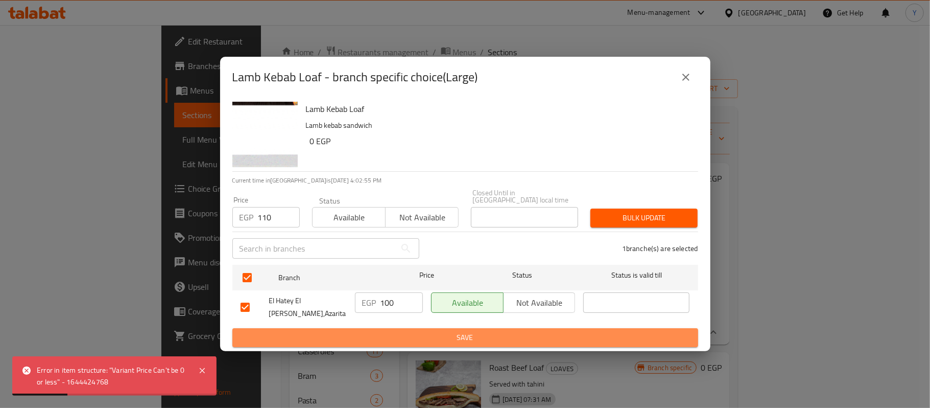
click at [349, 333] on span "Save" at bounding box center [466, 337] width 450 height 13
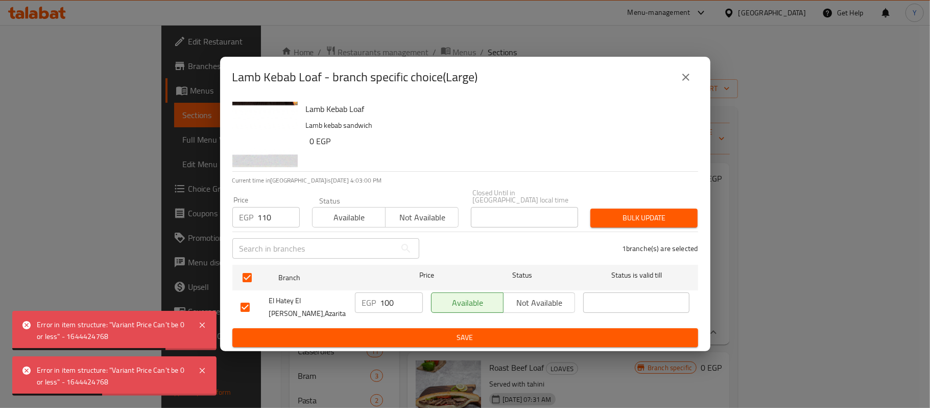
click at [278, 230] on div "Price EGP 110 Price" at bounding box center [266, 211] width 80 height 43
click at [275, 221] on input "110" at bounding box center [279, 217] width 42 height 20
click at [683, 80] on icon "close" at bounding box center [686, 77] width 12 height 12
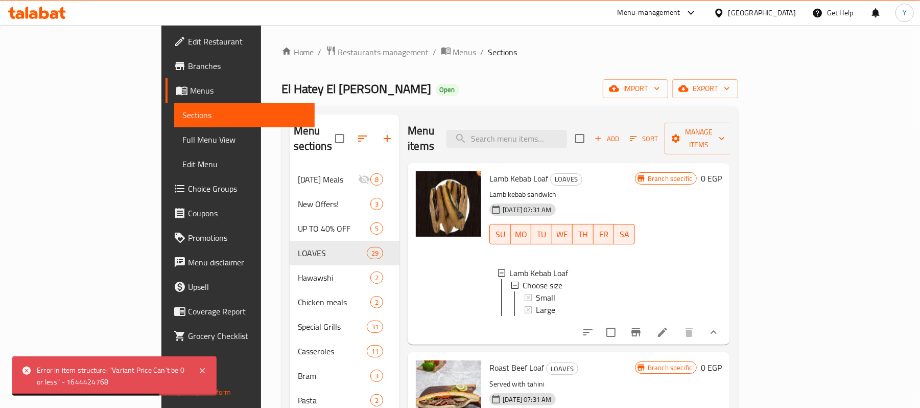
click at [536, 303] on div "Large" at bounding box center [581, 309] width 91 height 12
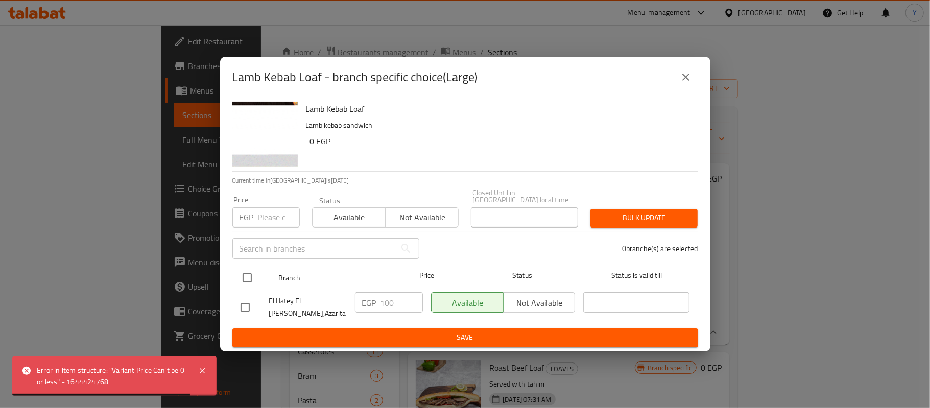
click at [260, 272] on div at bounding box center [256, 278] width 38 height 30
click at [253, 272] on input "checkbox" at bounding box center [247, 277] width 21 height 21
checkbox input "true"
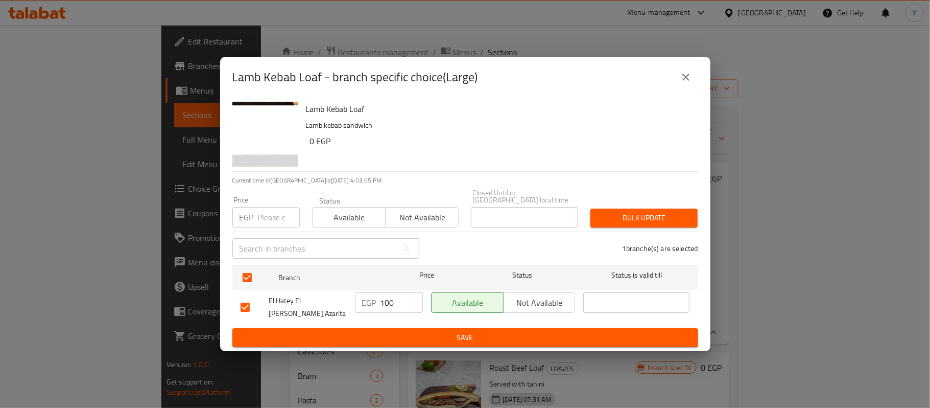
click at [395, 300] on input "100" at bounding box center [402, 302] width 42 height 20
type input "110"
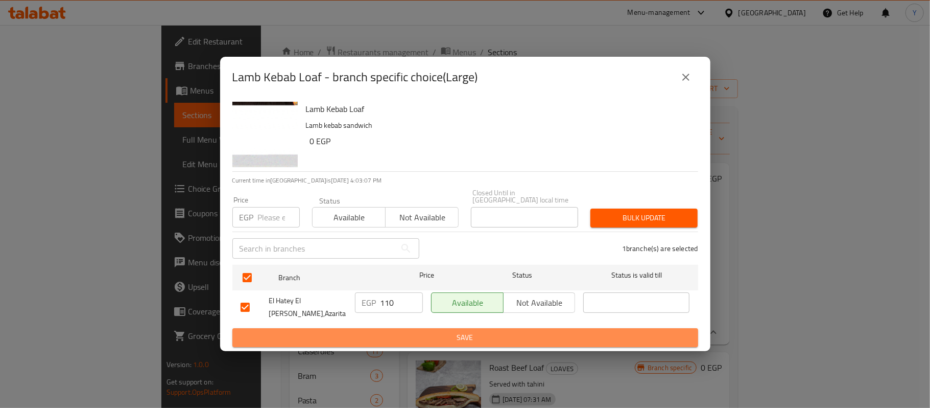
click at [417, 331] on span "Save" at bounding box center [466, 337] width 450 height 13
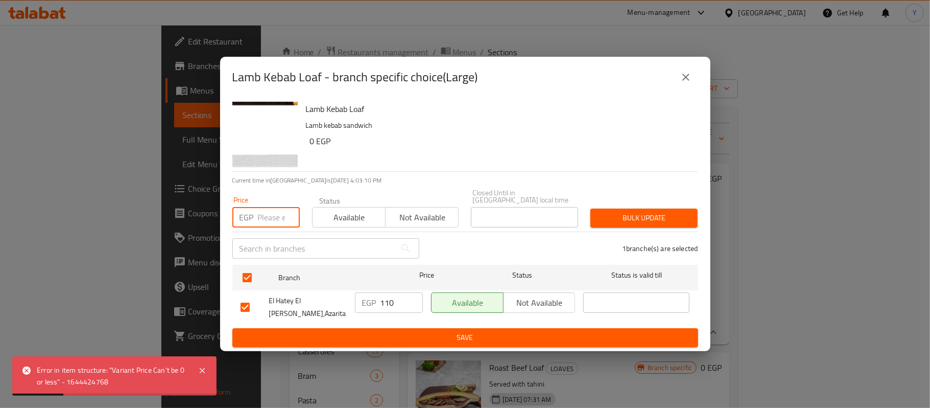
click at [274, 221] on input "number" at bounding box center [279, 217] width 42 height 20
type input "110"
click at [645, 221] on span "Bulk update" at bounding box center [644, 217] width 91 height 13
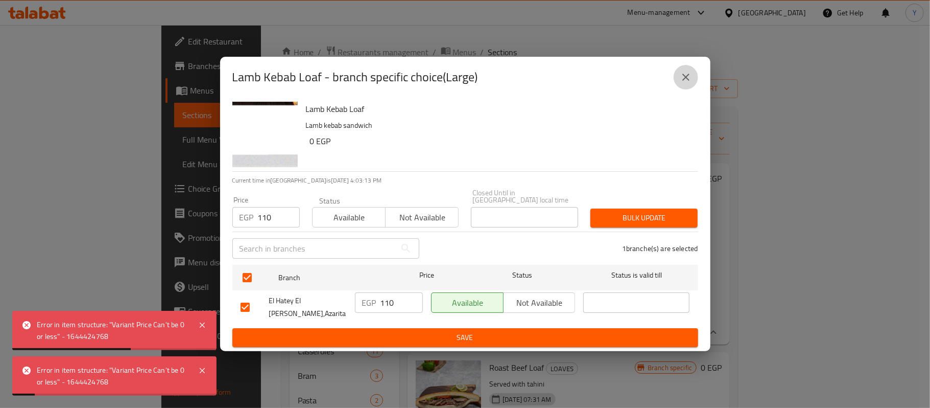
click at [679, 81] on button "close" at bounding box center [686, 77] width 25 height 25
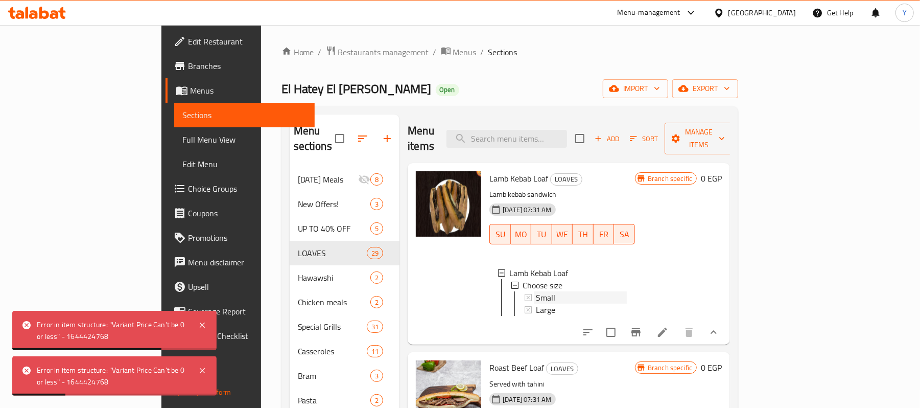
click at [550, 291] on div "Small" at bounding box center [581, 297] width 91 height 12
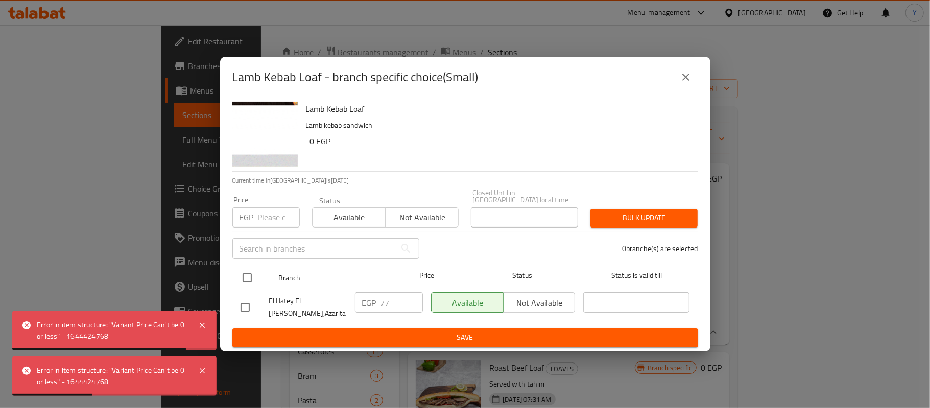
click at [252, 278] on input "checkbox" at bounding box center [247, 277] width 21 height 21
checkbox input "true"
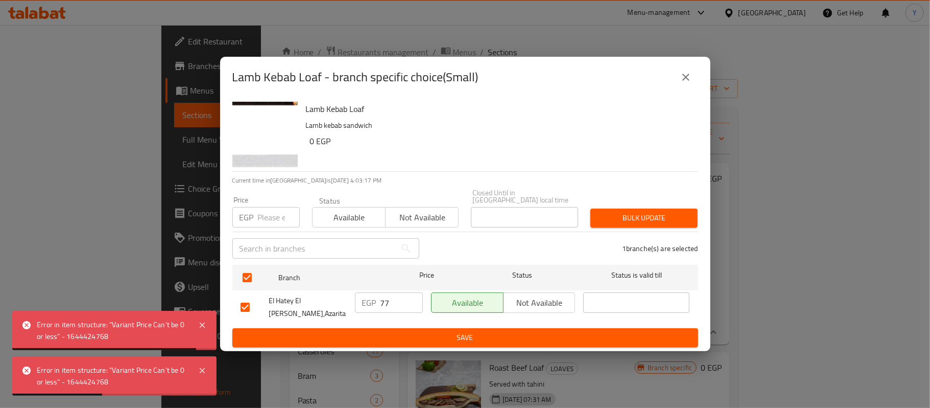
click at [270, 225] on input "number" at bounding box center [279, 217] width 42 height 20
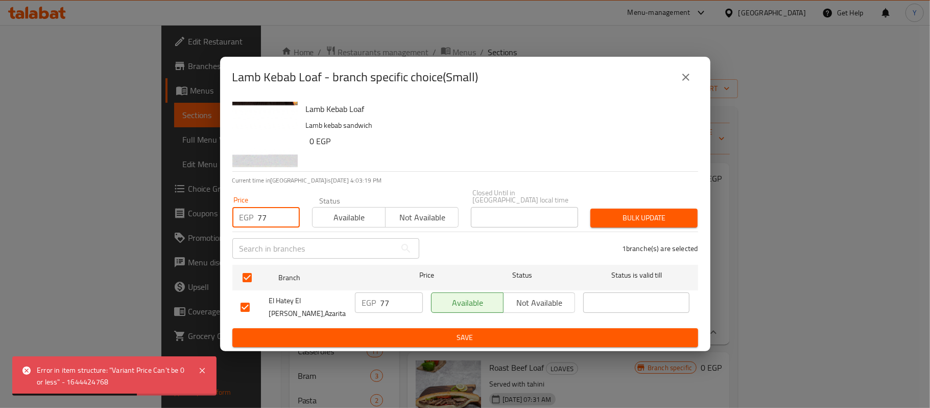
type input "77"
click at [600, 225] on button "Bulk update" at bounding box center [644, 217] width 107 height 19
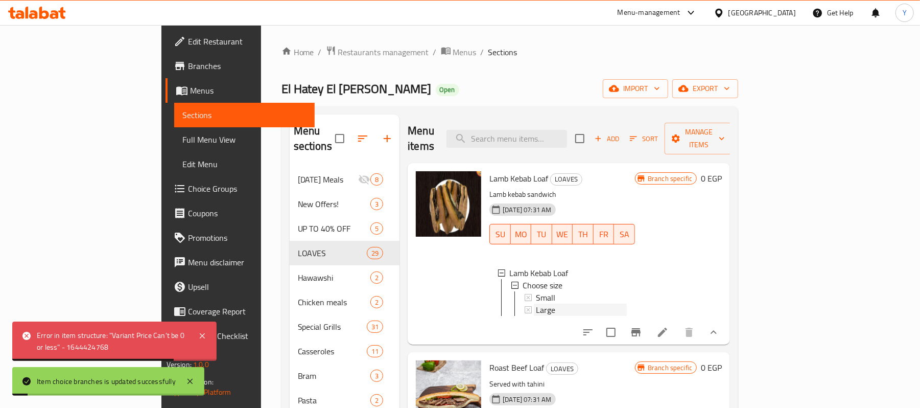
click at [536, 303] on div "Large" at bounding box center [581, 309] width 91 height 12
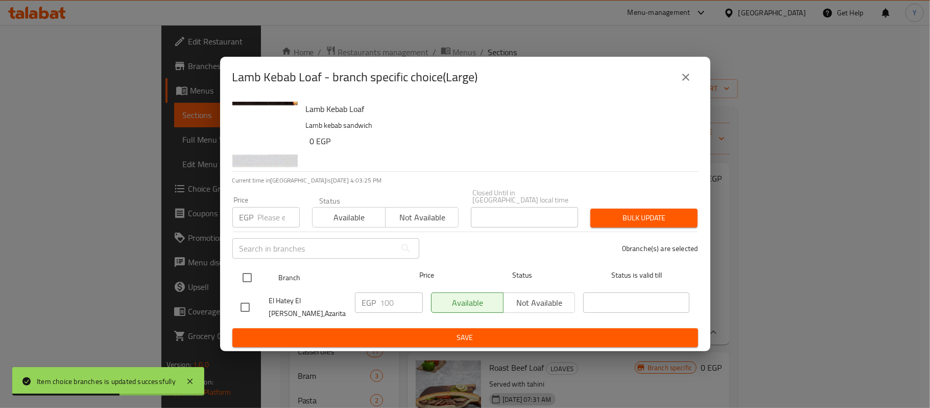
click at [240, 272] on input "checkbox" at bounding box center [247, 277] width 21 height 21
checkbox input "true"
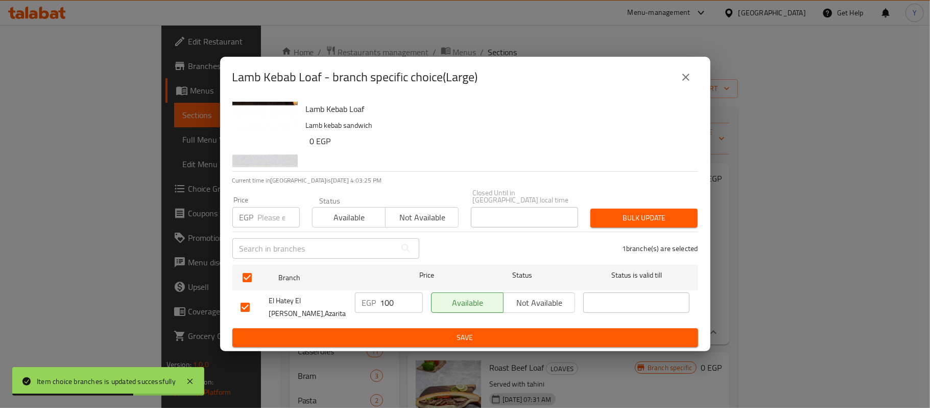
click at [265, 219] on input "number" at bounding box center [279, 217] width 42 height 20
type input "110"
click at [691, 219] on button "Bulk update" at bounding box center [644, 217] width 107 height 19
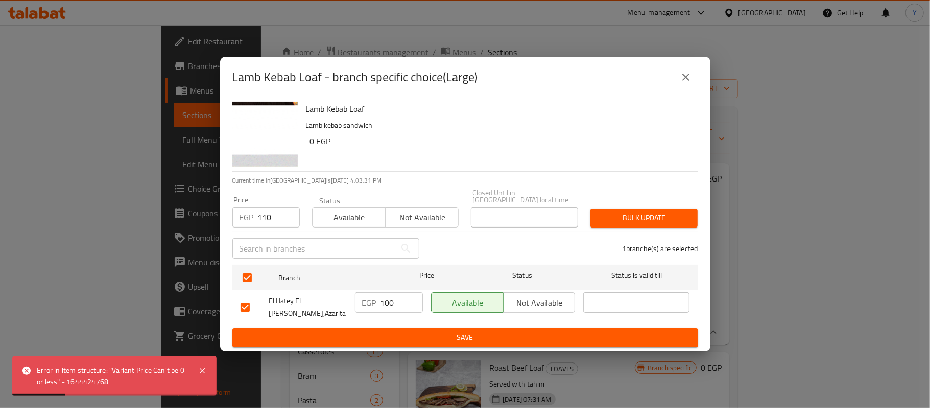
click at [680, 83] on icon "close" at bounding box center [686, 77] width 12 height 12
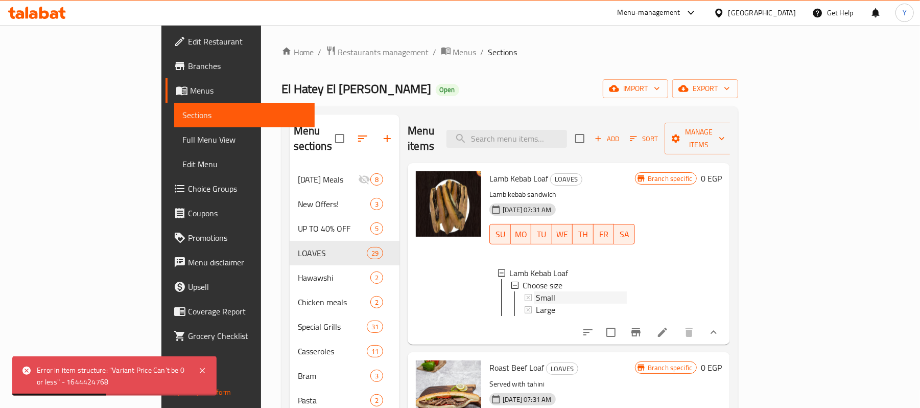
click at [609, 291] on div "Small" at bounding box center [581, 297] width 91 height 12
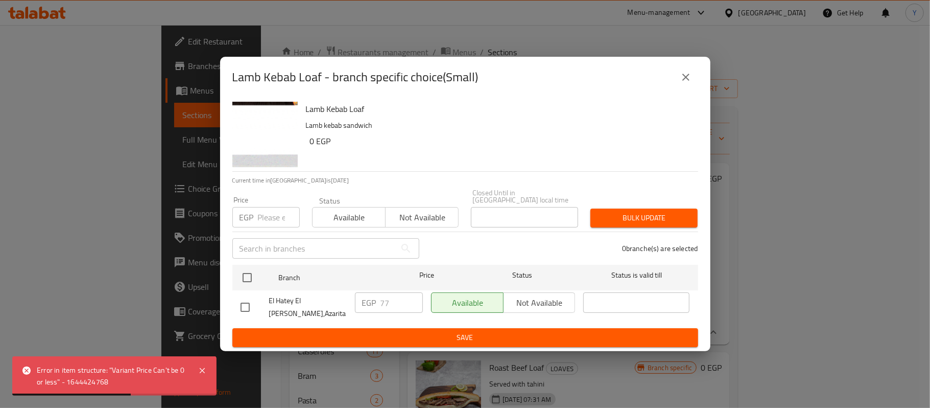
click at [680, 89] on button "close" at bounding box center [686, 77] width 25 height 25
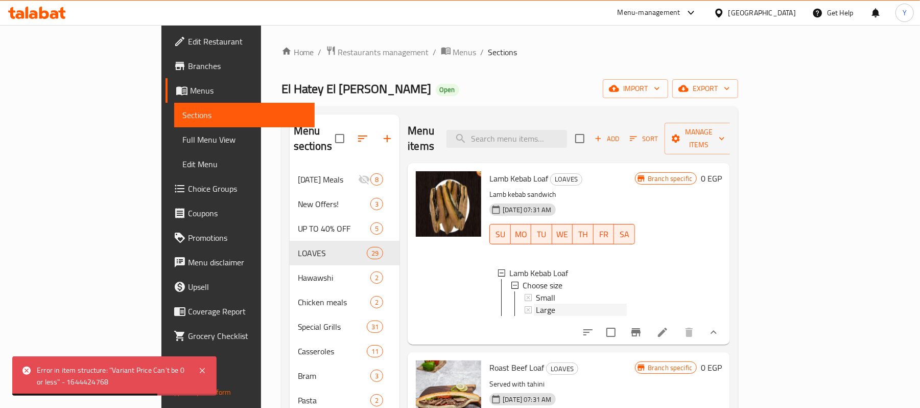
click at [603, 303] on div "Large" at bounding box center [581, 309] width 91 height 12
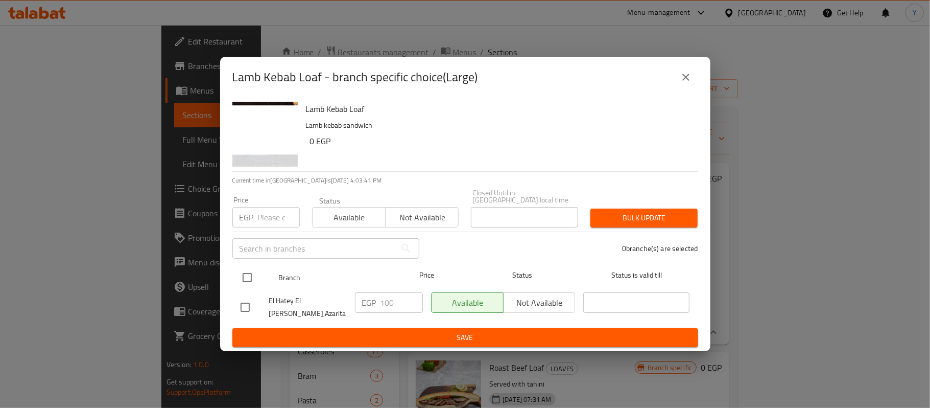
click at [254, 284] on input "checkbox" at bounding box center [247, 277] width 21 height 21
checkbox input "true"
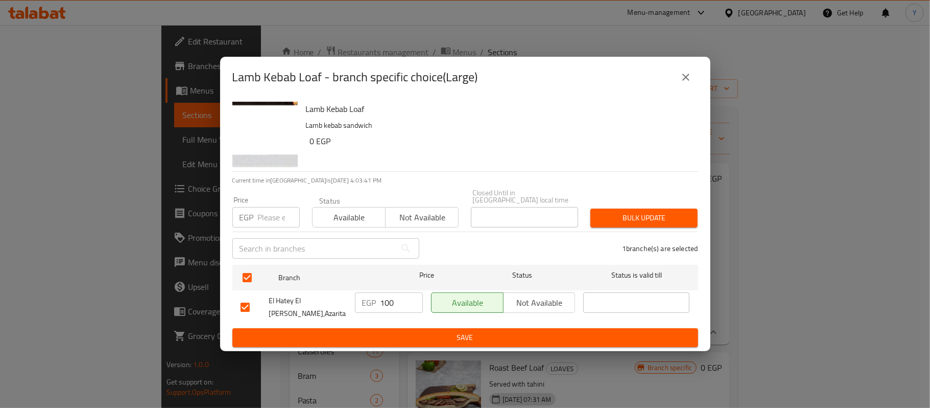
click at [260, 219] on input "number" at bounding box center [279, 217] width 42 height 20
type input "110"
click at [664, 220] on span "Bulk update" at bounding box center [644, 217] width 91 height 13
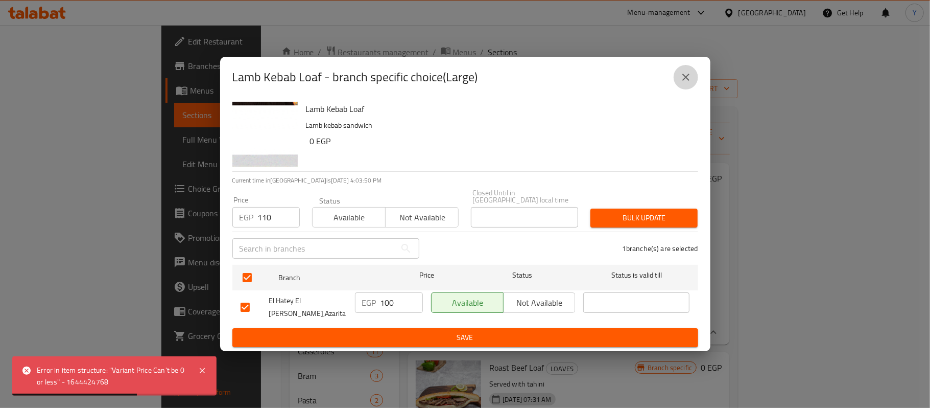
click at [695, 86] on button "close" at bounding box center [686, 77] width 25 height 25
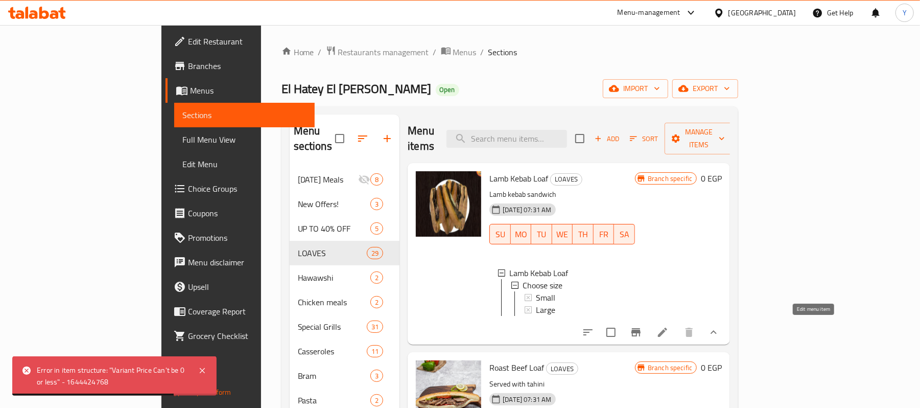
click at [669, 326] on icon at bounding box center [662, 332] width 12 height 12
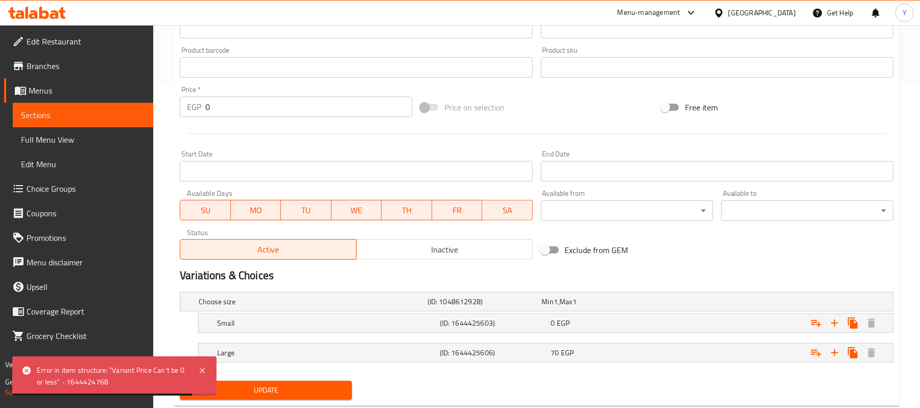
scroll to position [352, 0]
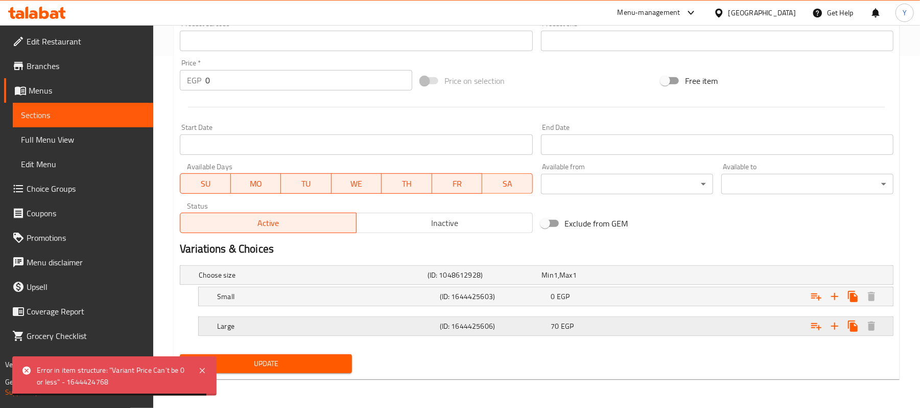
click at [499, 280] on h5 "(ID: 1644425606)" at bounding box center [483, 275] width 110 height 10
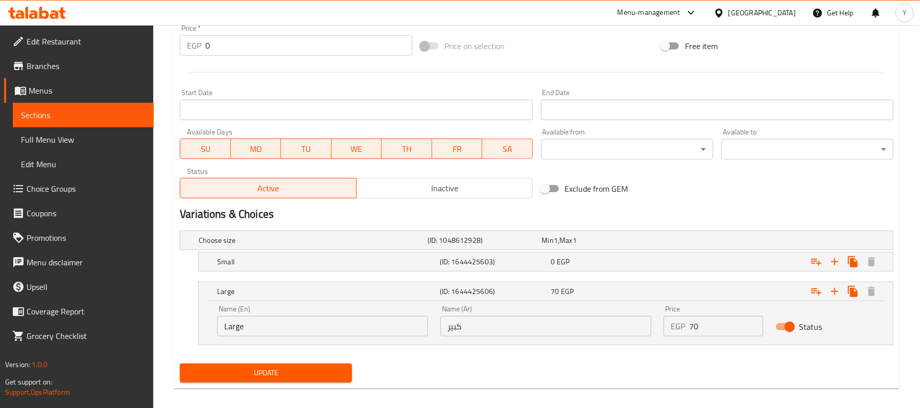
scroll to position [397, 0]
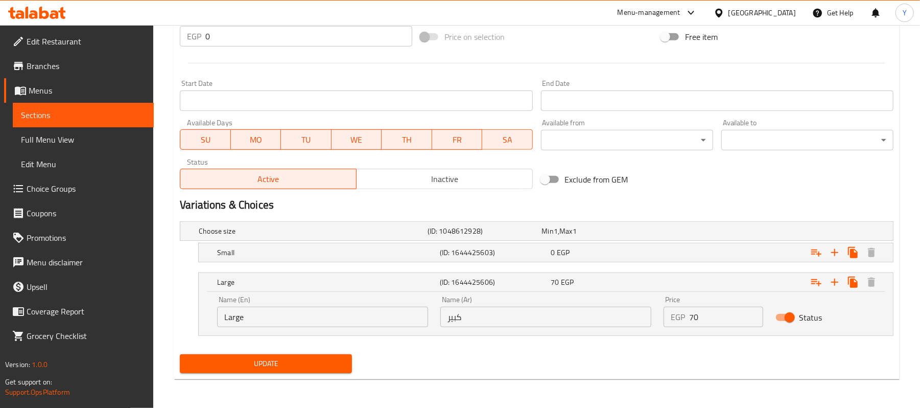
click at [681, 315] on p "EGP" at bounding box center [678, 317] width 14 height 12
click at [699, 315] on input "70" at bounding box center [726, 317] width 74 height 20
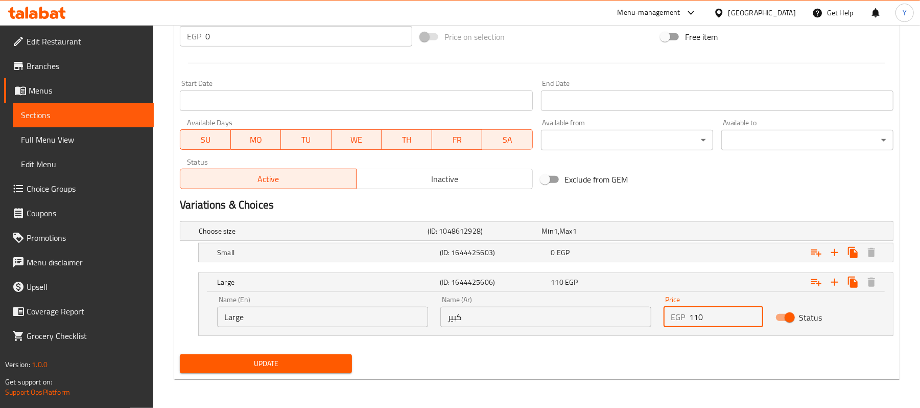
type input "110"
click at [279, 377] on div "Update Lamb Kebab Loaf Change Image Size: 1200 x 800 px / Image formats: jpg, p…" at bounding box center [537, 41] width 726 height 676
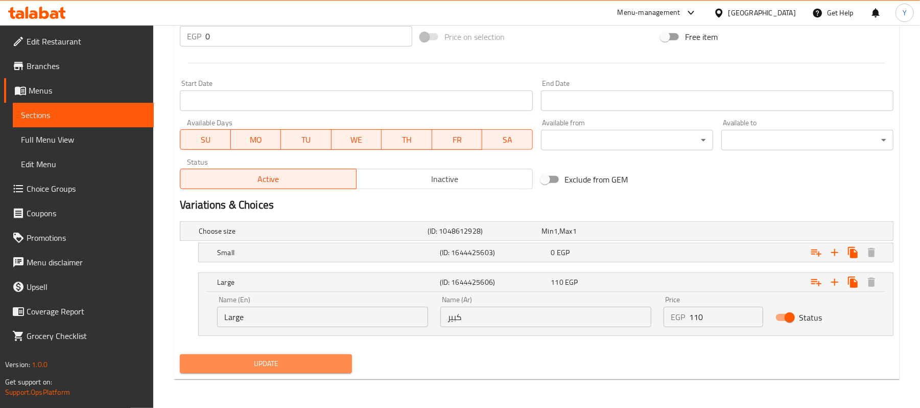
click at [285, 360] on span "Update" at bounding box center [266, 363] width 156 height 13
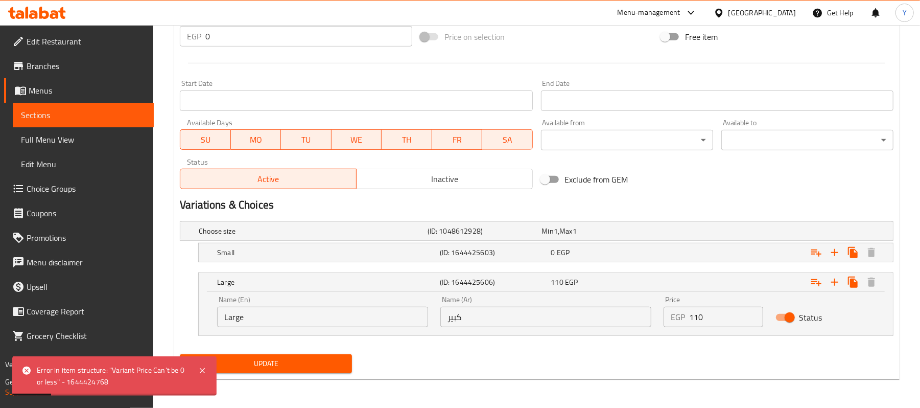
scroll to position [0, 0]
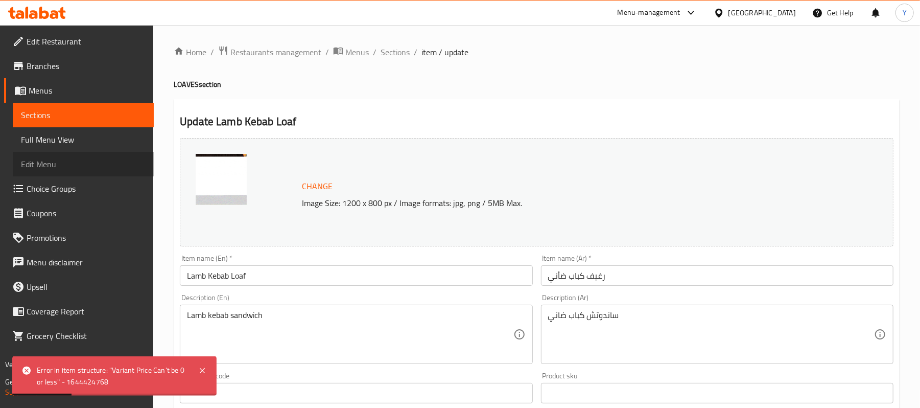
click at [54, 175] on link "Edit Menu" at bounding box center [83, 164] width 141 height 25
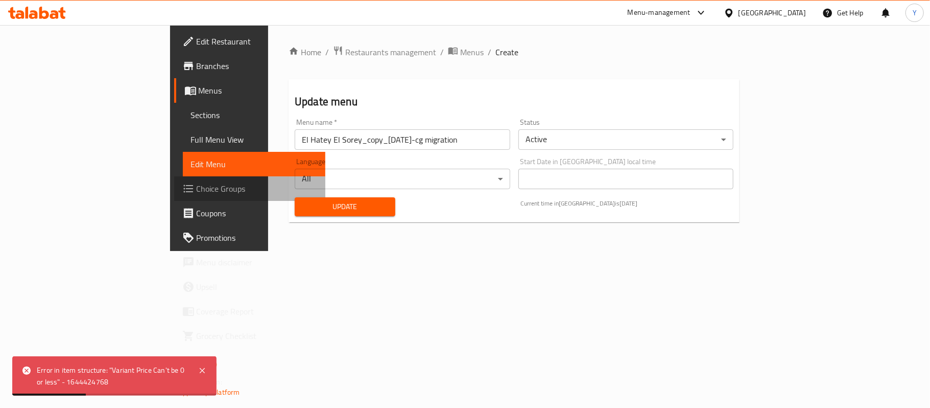
click at [197, 184] on span "Choice Groups" at bounding box center [257, 188] width 121 height 12
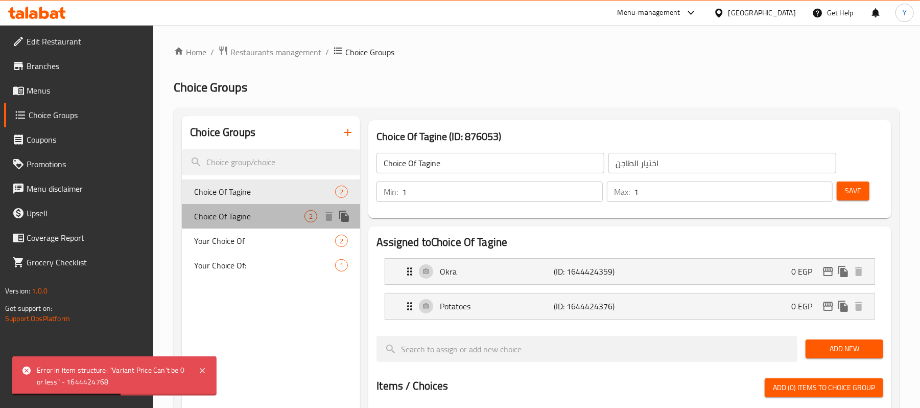
click at [255, 210] on span "Choice Of Tagine" at bounding box center [249, 216] width 110 height 12
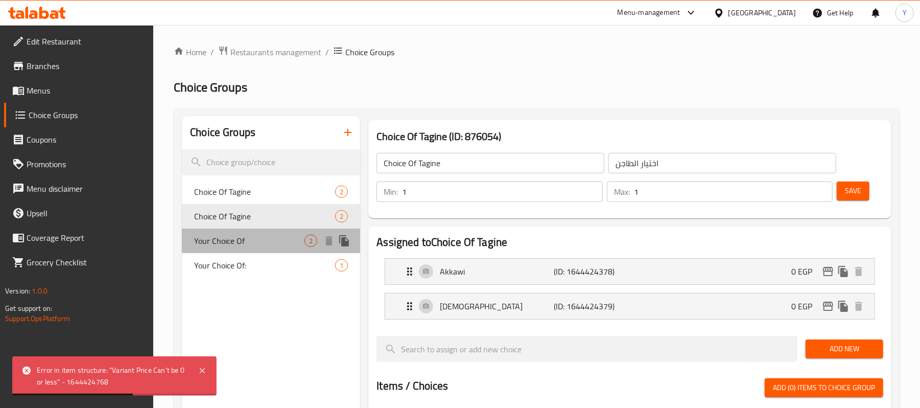
click at [255, 231] on div "Your Choice Of 2" at bounding box center [271, 240] width 178 height 25
type input "Your Choice Of"
type input "اختيارك من"
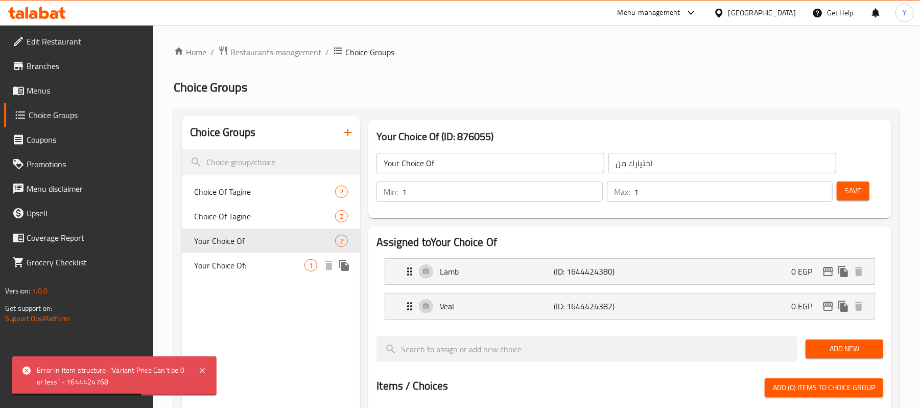
click at [254, 265] on span "Your Choice Of:" at bounding box center [249, 265] width 110 height 12
type input "Your Choice Of:"
type input "موزة ضاني او يتلو"
type input "0"
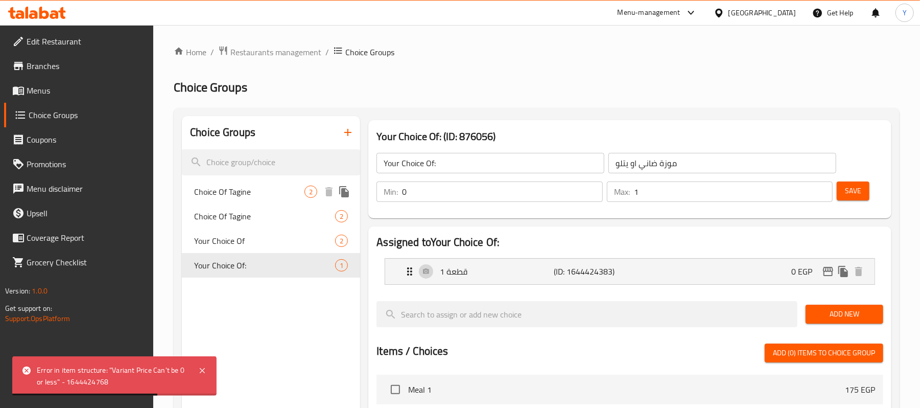
click at [253, 201] on div "Choice Of Tagine 2" at bounding box center [271, 191] width 178 height 25
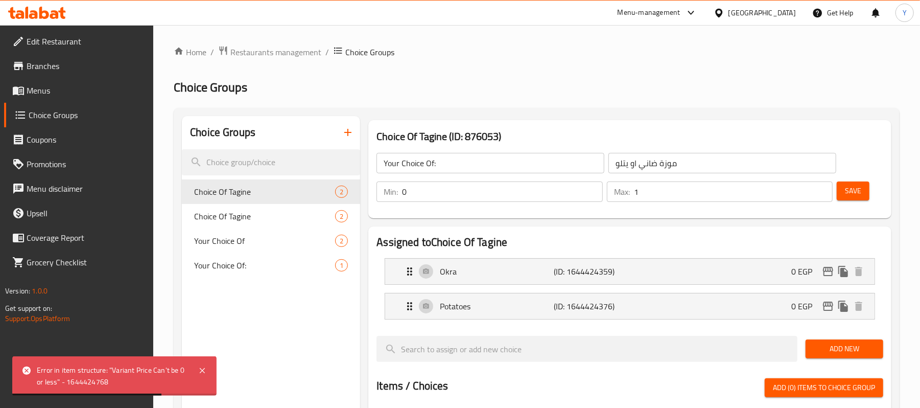
type input "Choice Of Tagine"
type input "اختيار الطاجن"
type input "1"
click at [35, 81] on link "Menus" at bounding box center [79, 90] width 150 height 25
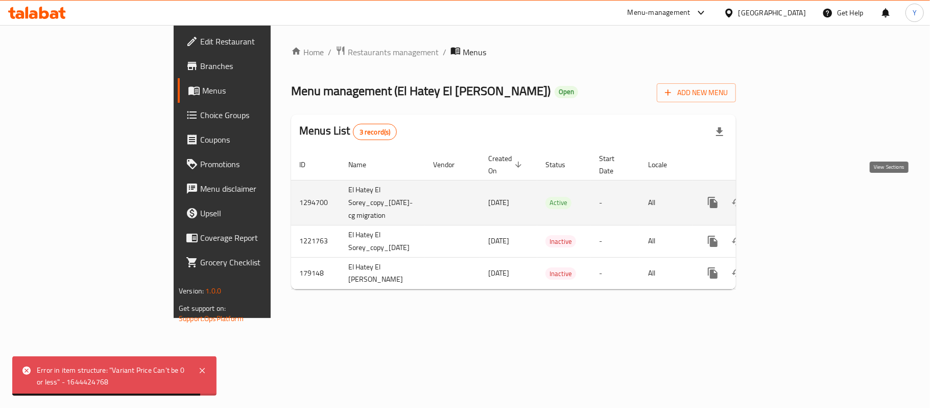
click at [799, 195] on link "enhanced table" at bounding box center [786, 202] width 25 height 25
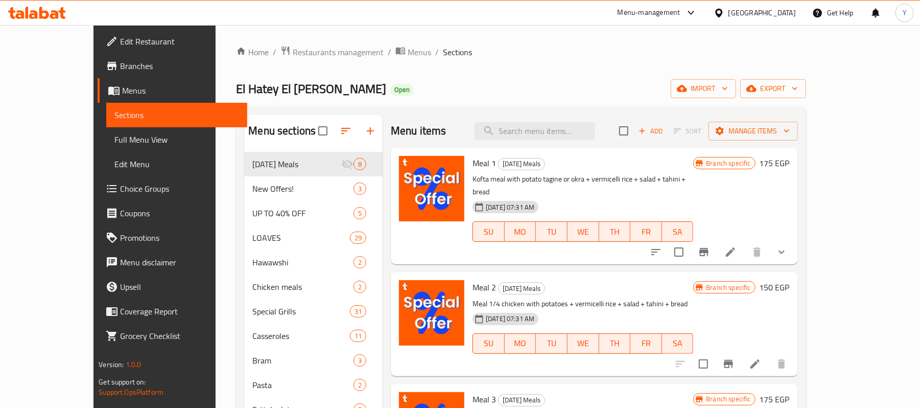
scroll to position [204, 0]
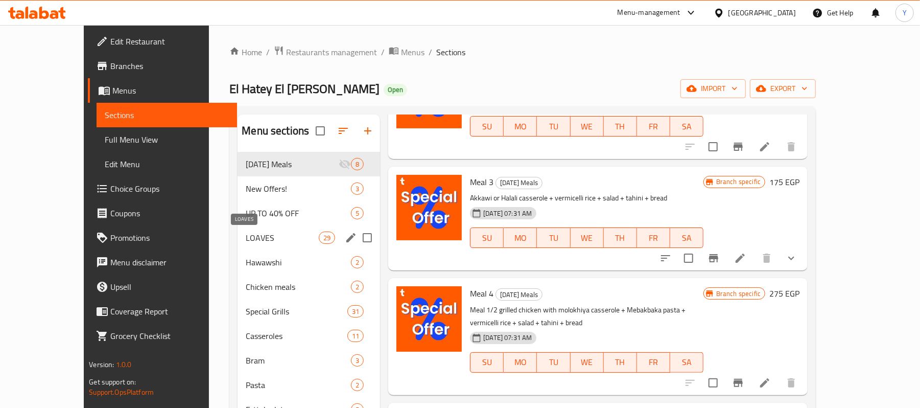
click at [246, 238] on span "LOAVES" at bounding box center [282, 237] width 73 height 12
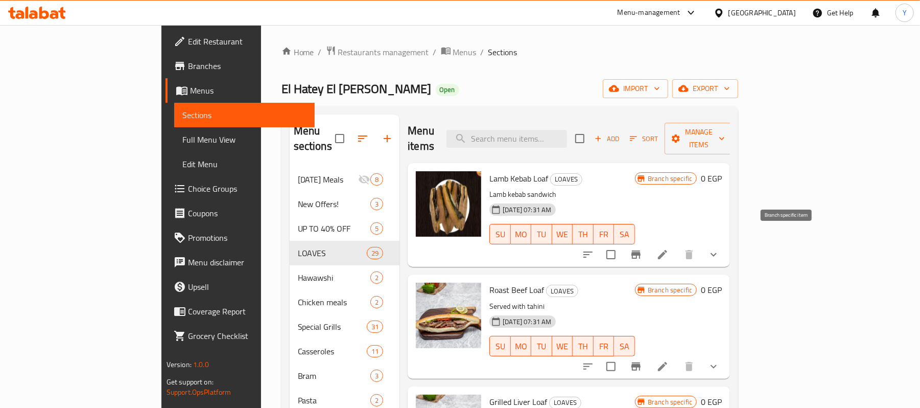
click at [648, 242] on button "Branch-specific-item" at bounding box center [636, 254] width 25 height 25
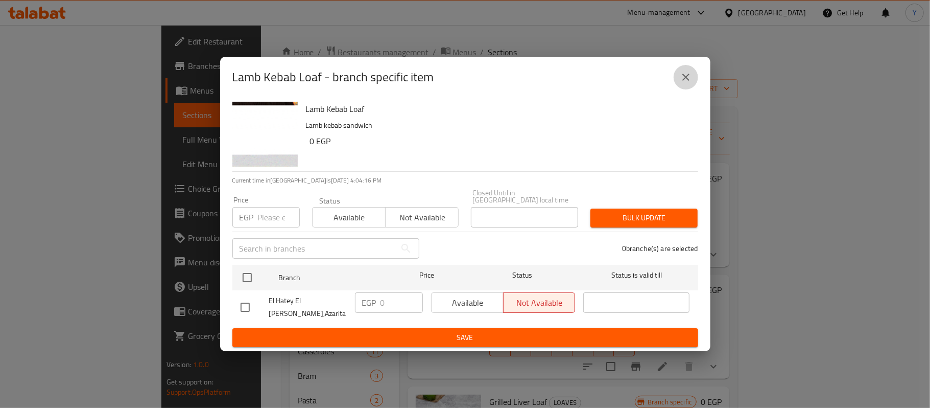
click at [688, 83] on icon "close" at bounding box center [686, 77] width 12 height 12
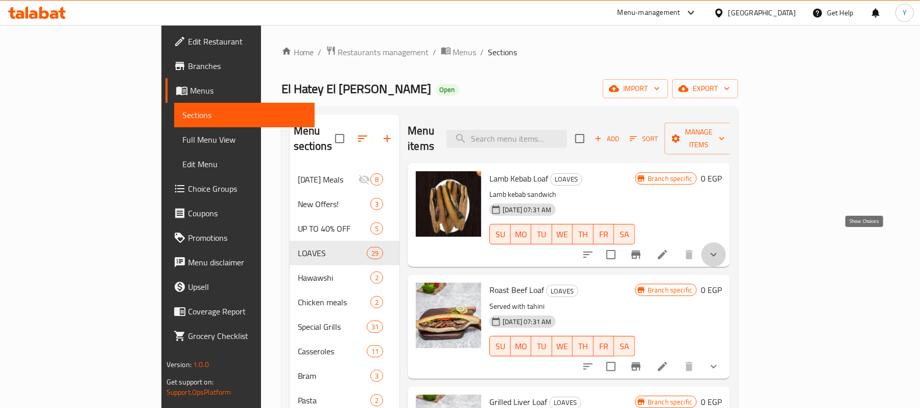
click at [720, 248] on icon "show more" at bounding box center [714, 254] width 12 height 12
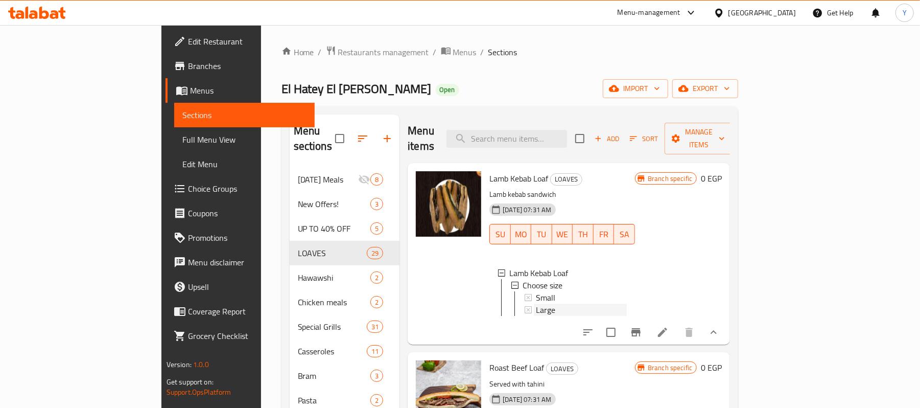
click at [544, 303] on div "Large" at bounding box center [581, 309] width 91 height 12
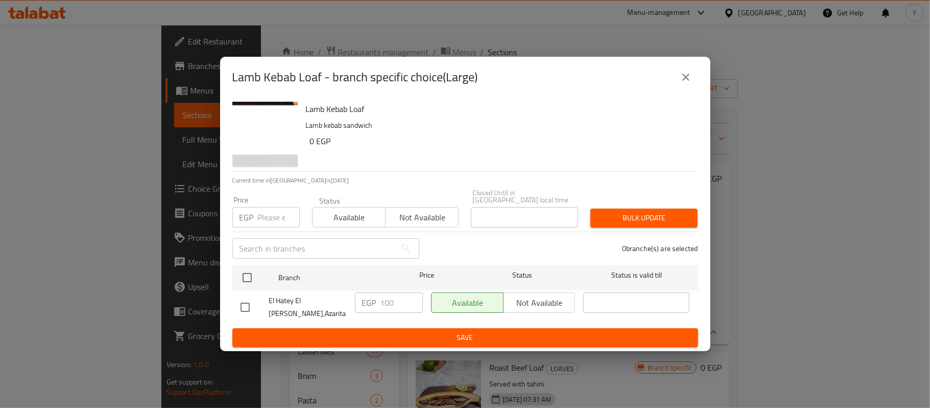
click at [245, 305] on input "checkbox" at bounding box center [244, 306] width 21 height 21
checkbox input "true"
click at [391, 302] on input "100" at bounding box center [402, 302] width 42 height 20
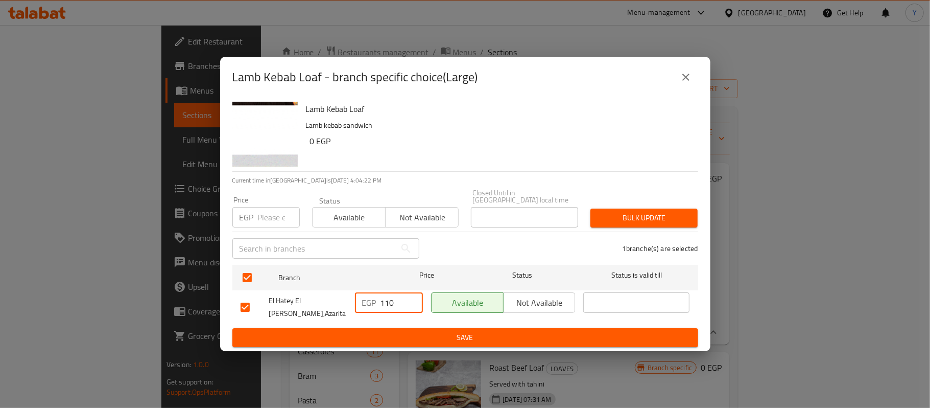
type input "110"
click at [458, 342] on div "Lamb Kebab Loaf Lamb kebab sandwich 0 EGP Current time in Egypt is 14 Aug 2025 …" at bounding box center [465, 224] width 490 height 253
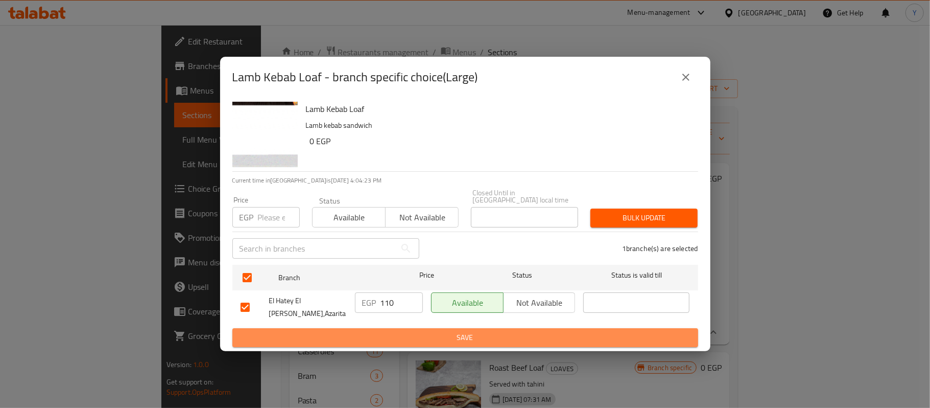
click at [460, 334] on span "Save" at bounding box center [466, 337] width 450 height 13
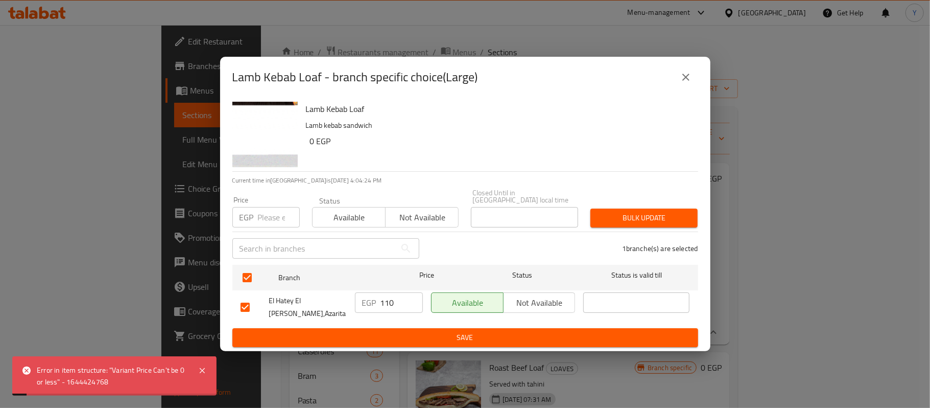
click at [258, 229] on div "Price EGP Price" at bounding box center [266, 211] width 80 height 43
click at [264, 215] on input "number" at bounding box center [279, 217] width 42 height 20
type input "110"
click at [664, 224] on span "Bulk update" at bounding box center [644, 217] width 91 height 13
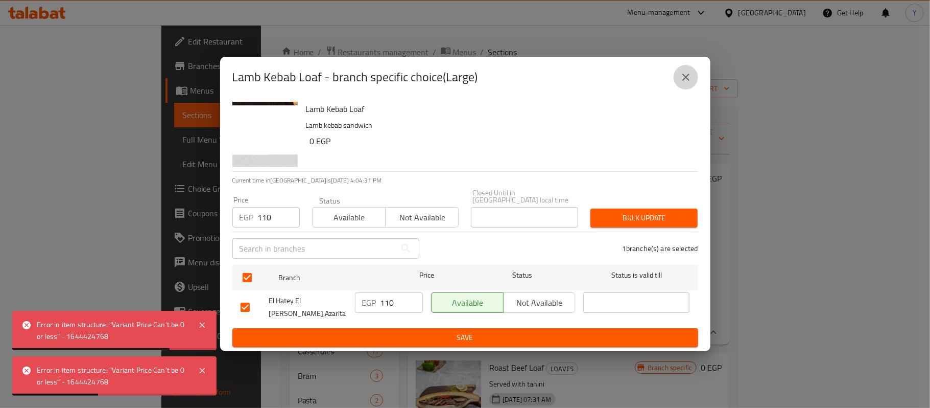
click at [681, 76] on button "close" at bounding box center [686, 77] width 25 height 25
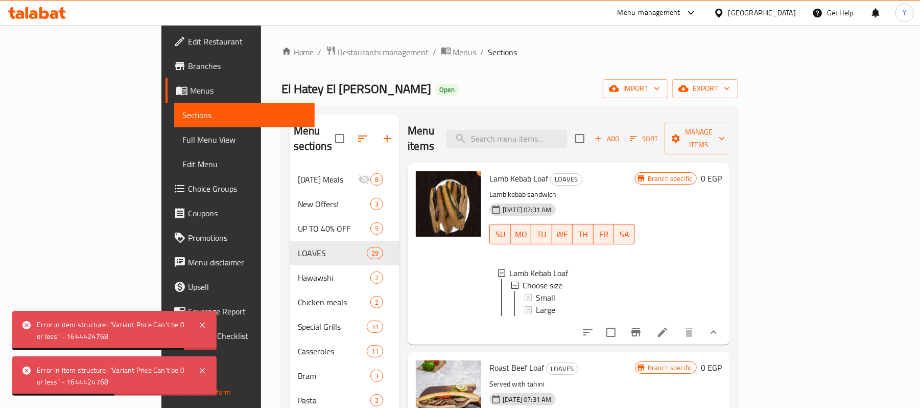
scroll to position [204, 0]
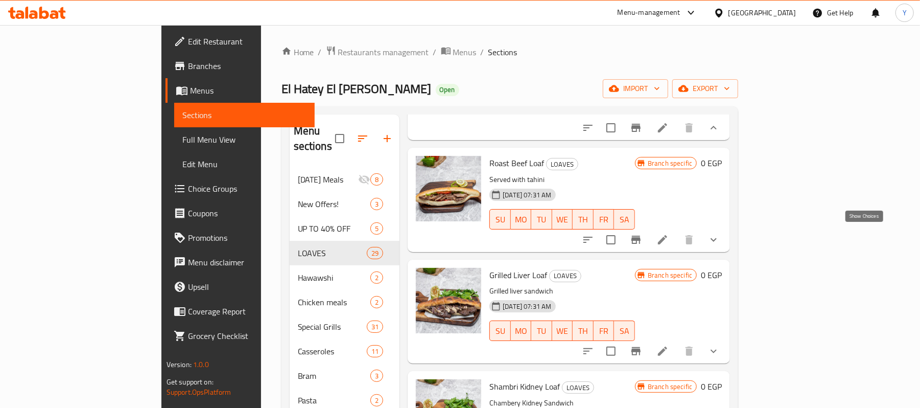
click at [720, 240] on icon "show more" at bounding box center [714, 239] width 12 height 12
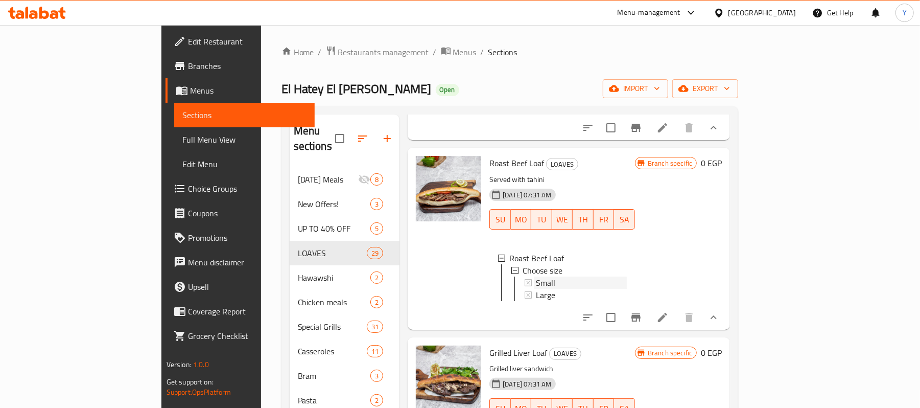
click at [580, 276] on div "Small" at bounding box center [581, 282] width 91 height 12
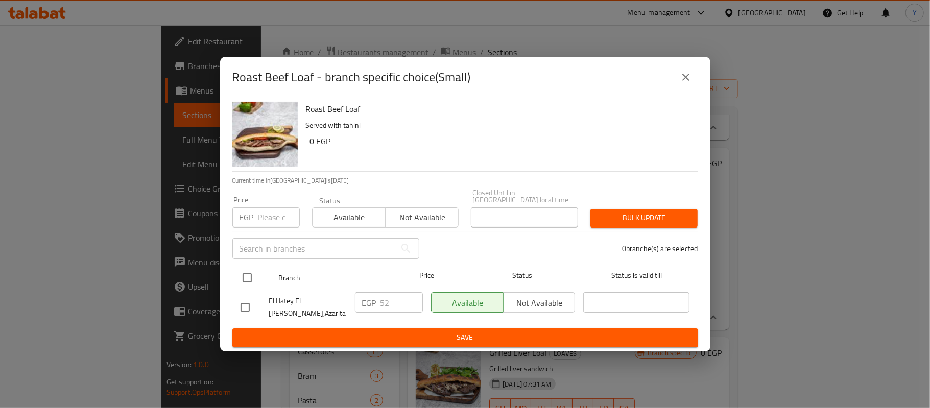
click at [248, 272] on input "checkbox" at bounding box center [247, 277] width 21 height 21
checkbox input "true"
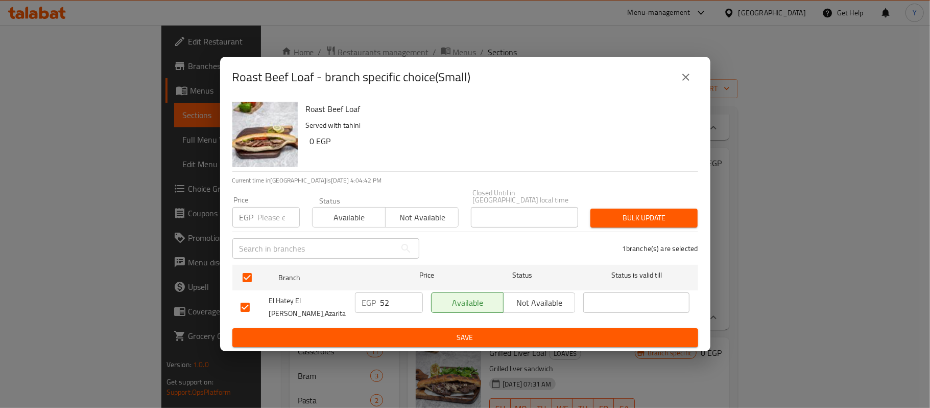
click at [279, 171] on div at bounding box center [265, 135] width 74 height 74
click at [278, 217] on input "number" at bounding box center [279, 217] width 42 height 20
type input "57"
click at [654, 225] on button "Bulk update" at bounding box center [644, 217] width 107 height 19
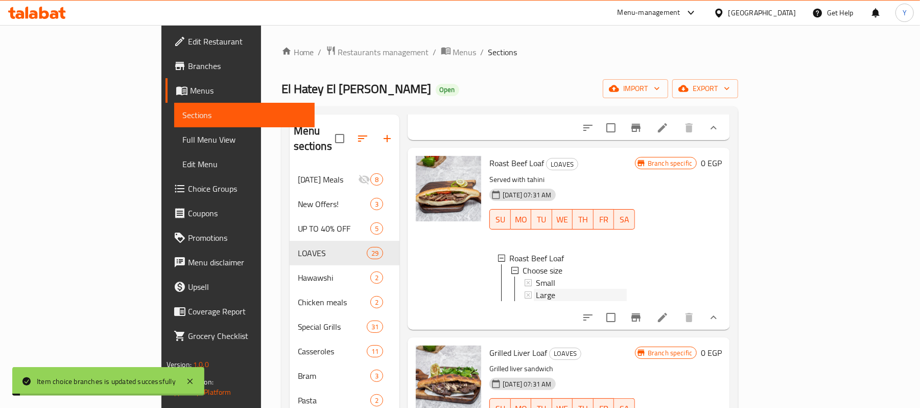
click at [536, 289] on div "Large" at bounding box center [581, 295] width 91 height 12
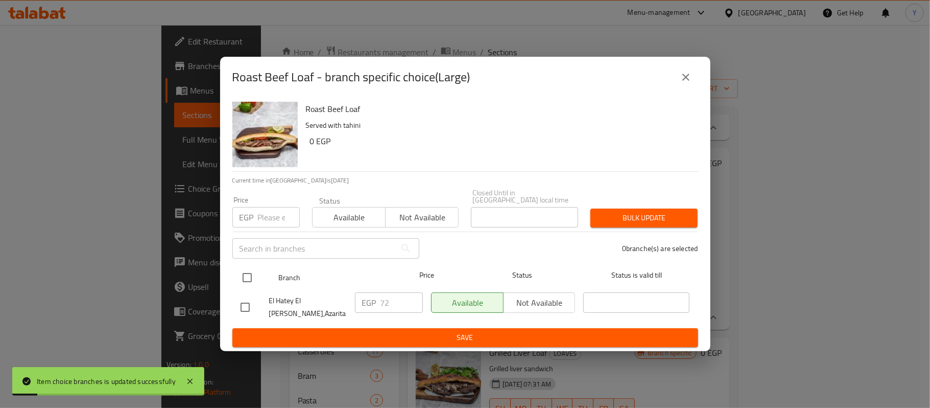
click at [245, 277] on input "checkbox" at bounding box center [247, 277] width 21 height 21
checkbox input "true"
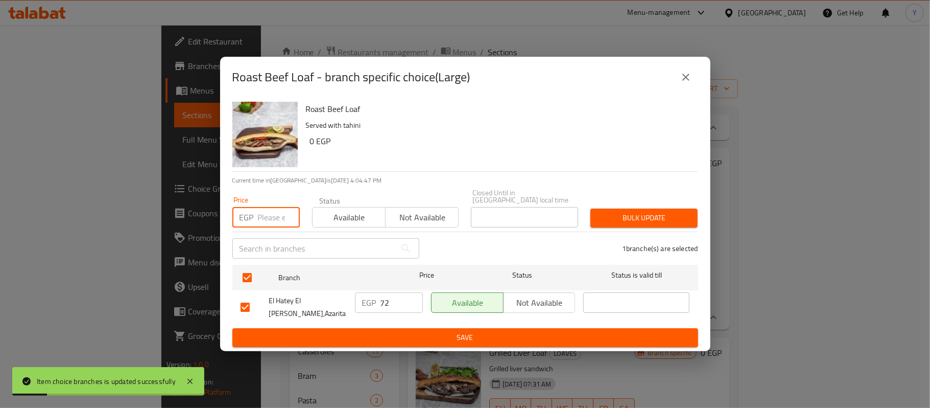
click at [262, 210] on input "number" at bounding box center [279, 217] width 42 height 20
type input "80"
click at [616, 207] on div "Bulk update" at bounding box center [644, 217] width 120 height 31
click at [618, 223] on span "Bulk update" at bounding box center [644, 217] width 91 height 13
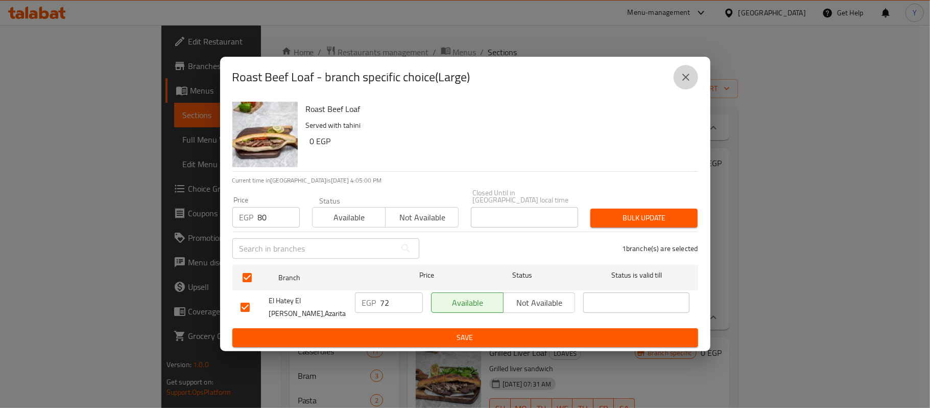
drag, startPoint x: 691, startPoint y: 80, endPoint x: 675, endPoint y: 107, distance: 31.4
click at [675, 107] on div "Roast Beef Loaf - branch specific choice(Large) Roast Beef Loaf Served with tah…" at bounding box center [465, 204] width 490 height 294
click at [675, 89] on div "Roast Beef Loaf - branch specific choice(Large)" at bounding box center [465, 77] width 466 height 25
click at [677, 89] on button "close" at bounding box center [686, 77] width 25 height 25
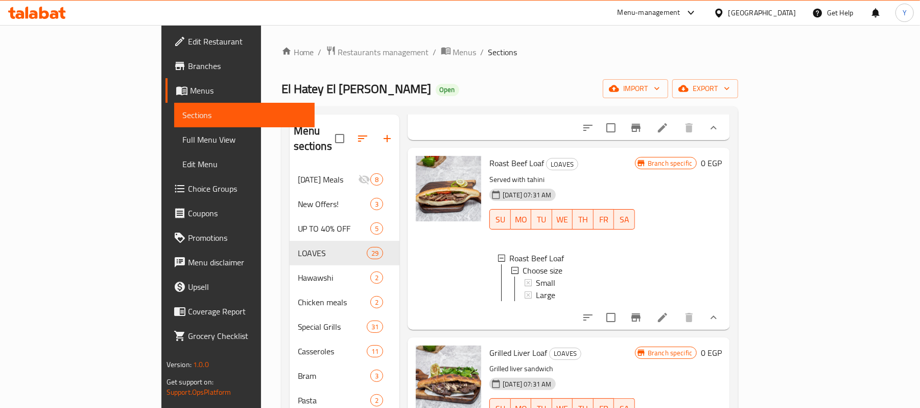
click at [536, 293] on div "Large" at bounding box center [581, 295] width 91 height 12
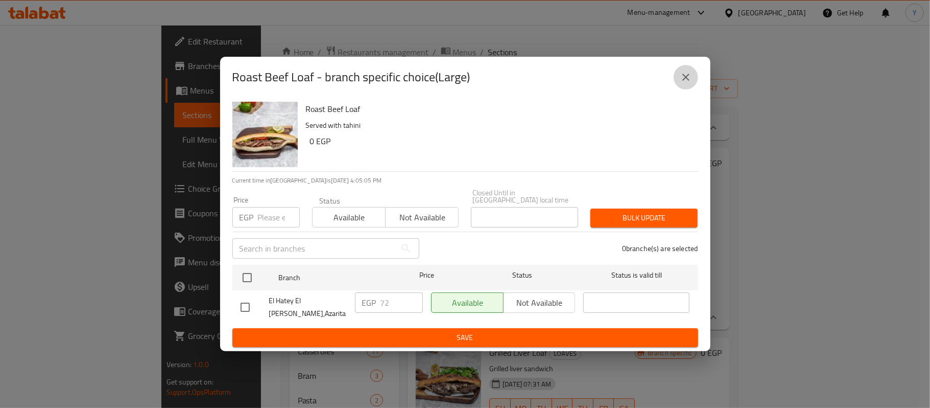
click at [677, 89] on button "close" at bounding box center [686, 77] width 25 height 25
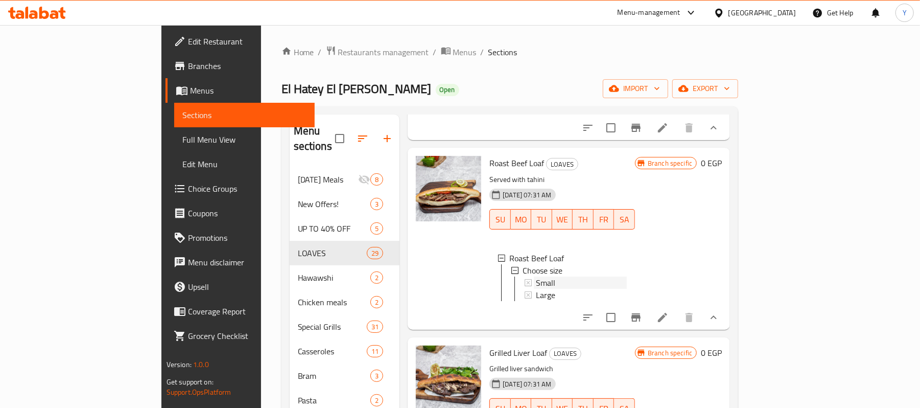
click at [598, 277] on div "Small" at bounding box center [581, 282] width 91 height 12
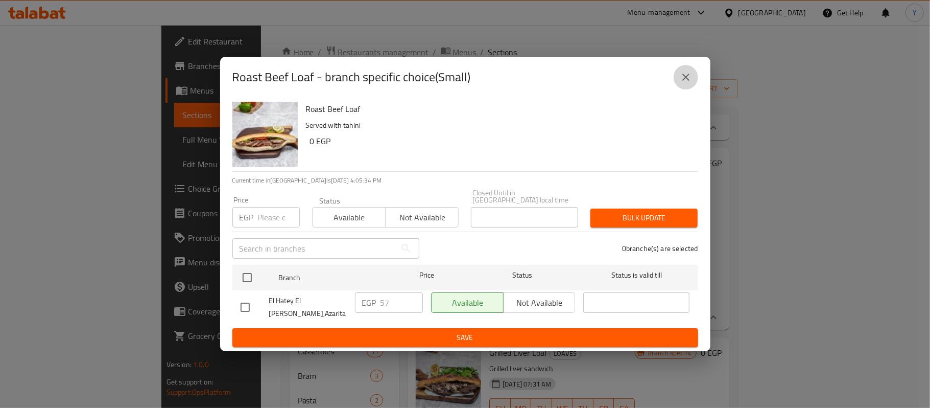
click at [677, 85] on button "close" at bounding box center [686, 77] width 25 height 25
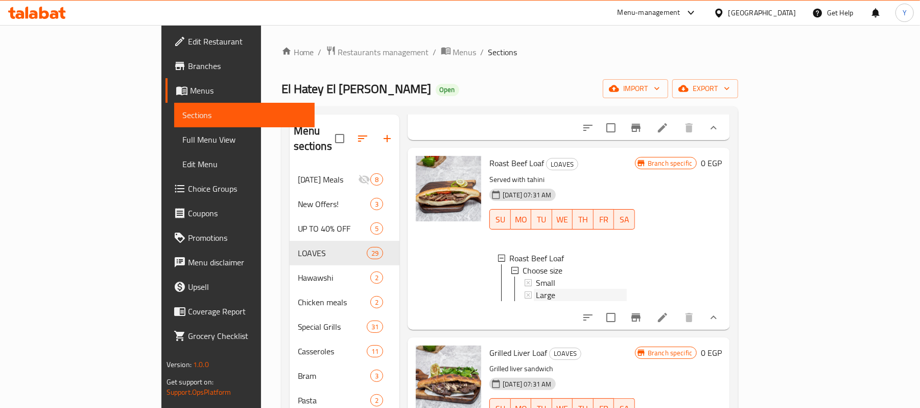
click at [591, 291] on div "Large" at bounding box center [581, 295] width 91 height 12
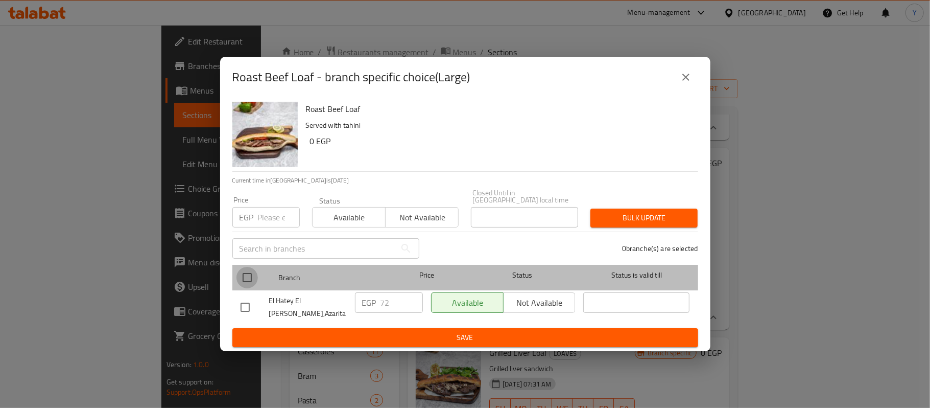
click at [242, 269] on input "checkbox" at bounding box center [247, 277] width 21 height 21
checkbox input "true"
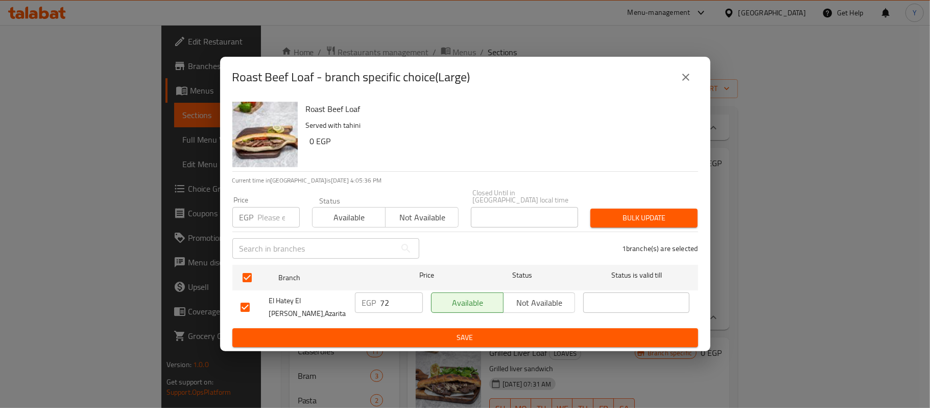
click at [264, 225] on input "number" at bounding box center [279, 217] width 42 height 20
click at [656, 215] on span "Bulk update" at bounding box center [644, 217] width 91 height 13
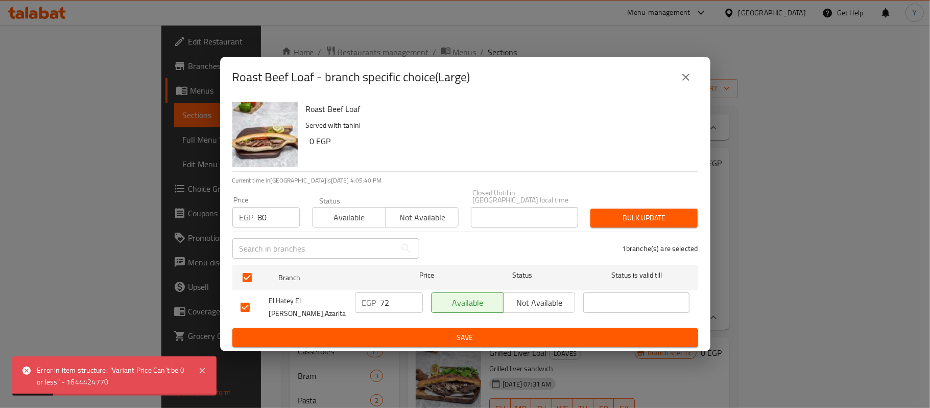
click at [656, 215] on span "Bulk update" at bounding box center [644, 217] width 91 height 13
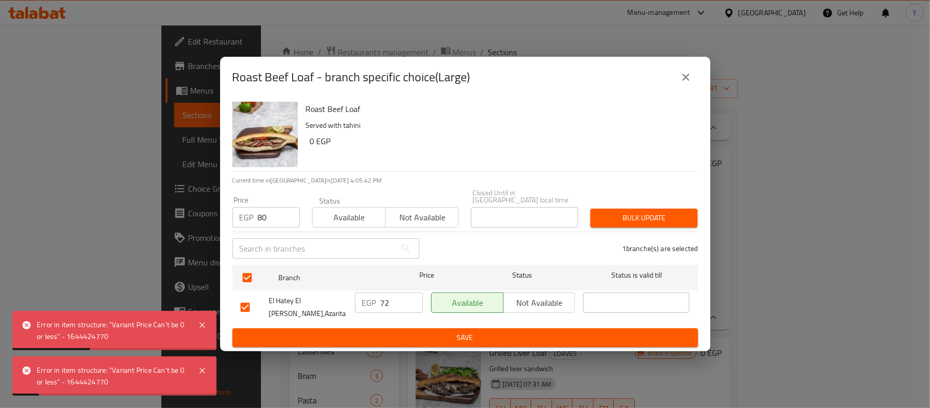
click at [280, 223] on input "80" at bounding box center [279, 217] width 42 height 20
click at [683, 216] on span "Bulk update" at bounding box center [644, 217] width 91 height 13
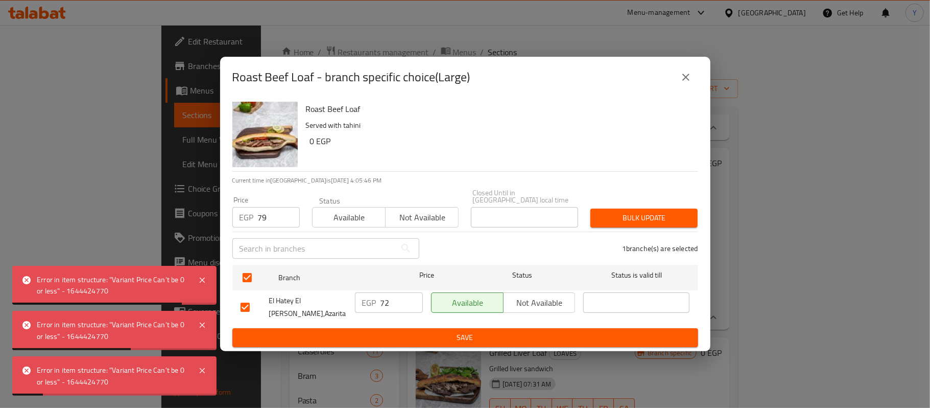
click at [295, 226] on input "79" at bounding box center [279, 217] width 42 height 20
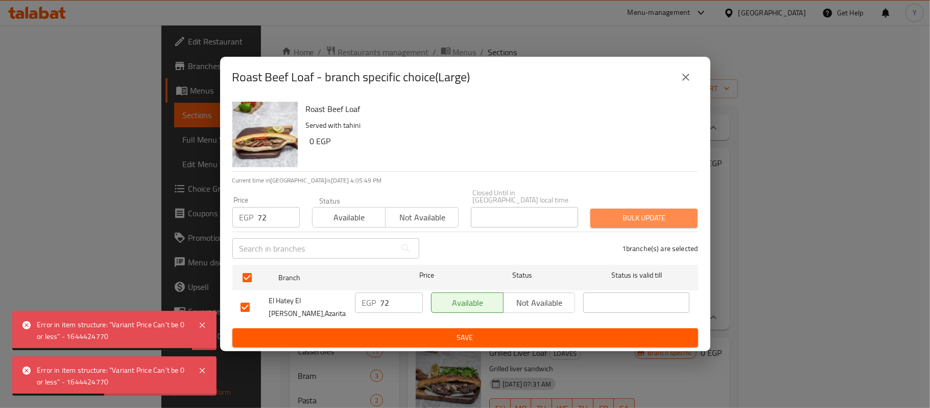
click at [645, 209] on button "Bulk update" at bounding box center [644, 217] width 107 height 19
click at [271, 224] on input "72" at bounding box center [279, 217] width 42 height 20
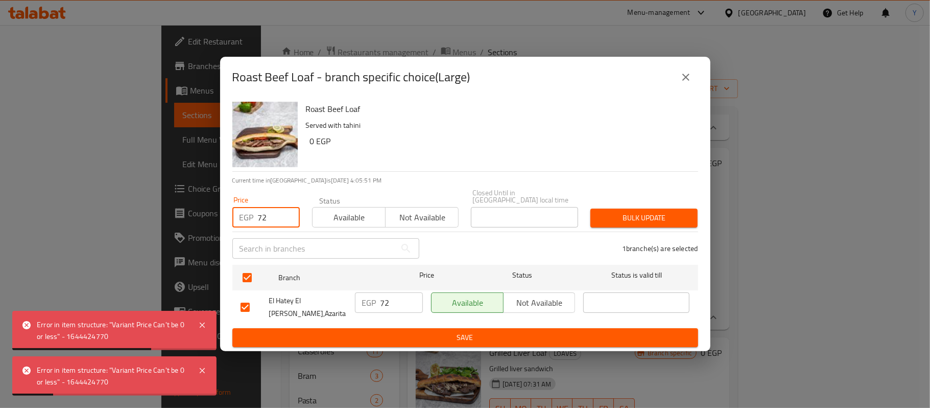
click at [271, 224] on input "72" at bounding box center [279, 217] width 42 height 20
type input "1"
click at [690, 214] on button "Bulk update" at bounding box center [644, 217] width 107 height 19
click at [689, 89] on button "close" at bounding box center [686, 77] width 25 height 25
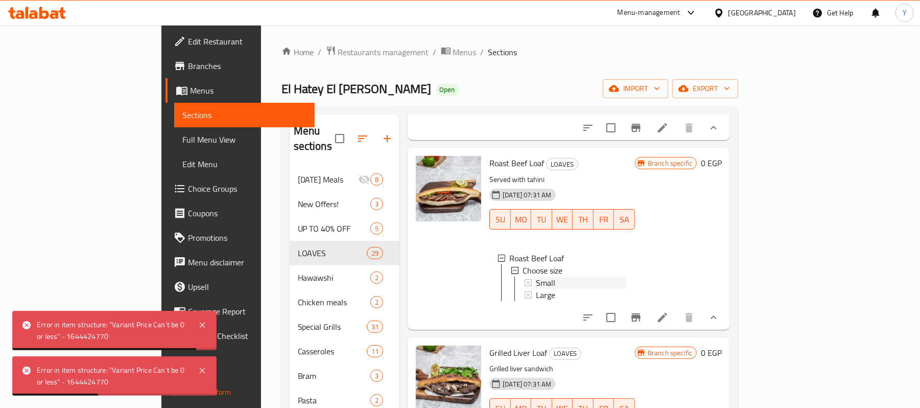
click at [540, 276] on div "Small" at bounding box center [581, 282] width 91 height 12
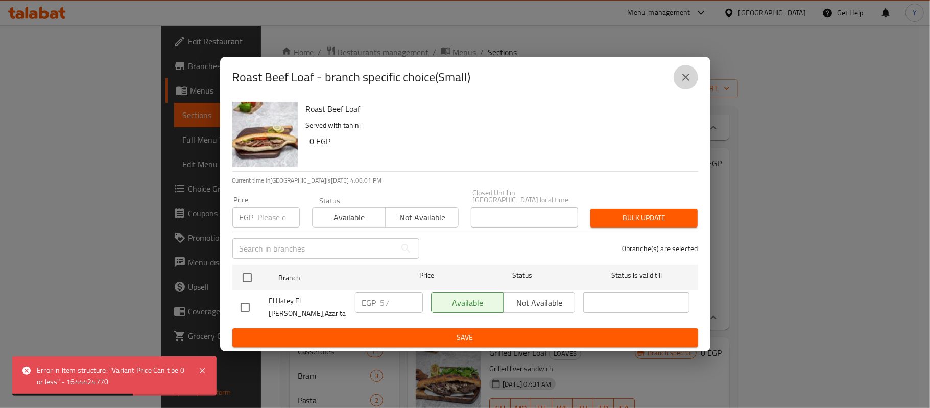
click at [691, 83] on icon "close" at bounding box center [686, 77] width 12 height 12
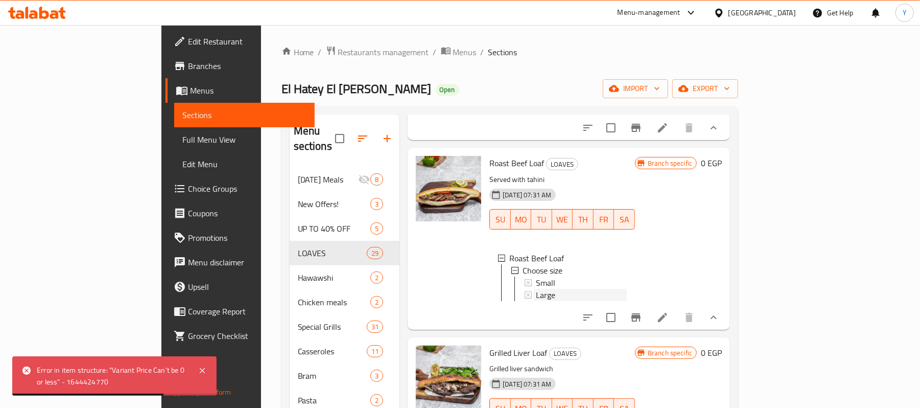
click at [536, 292] on div "Large" at bounding box center [581, 295] width 91 height 12
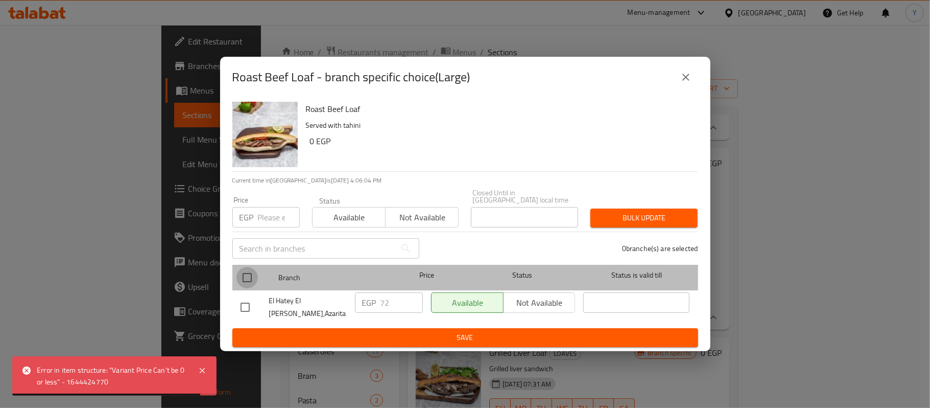
click at [254, 269] on input "checkbox" at bounding box center [247, 277] width 21 height 21
checkbox input "true"
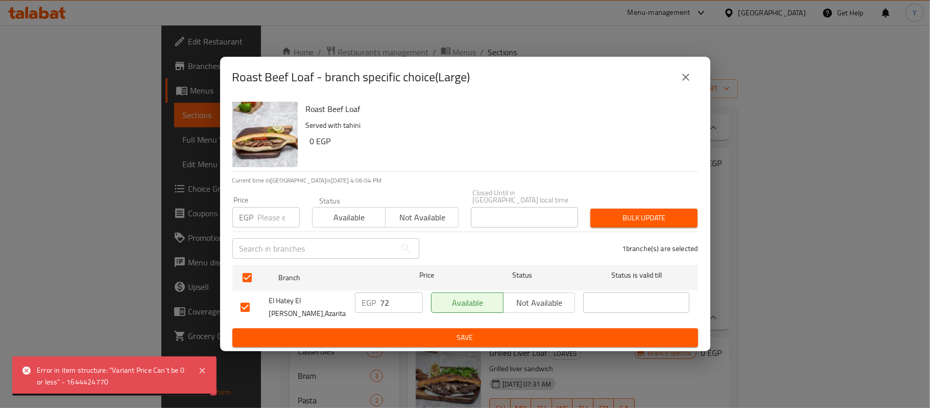
click at [258, 223] on input "number" at bounding box center [279, 217] width 42 height 20
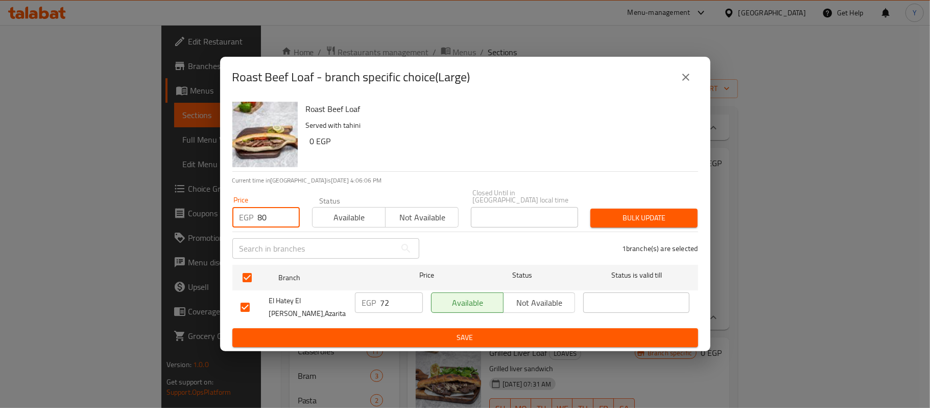
type input "80"
click at [634, 225] on button "Bulk update" at bounding box center [644, 217] width 107 height 19
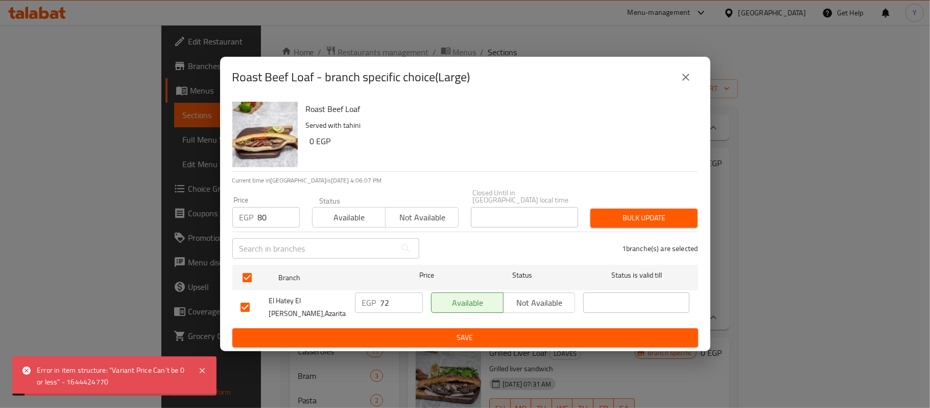
click at [348, 220] on span "Available" at bounding box center [349, 217] width 65 height 15
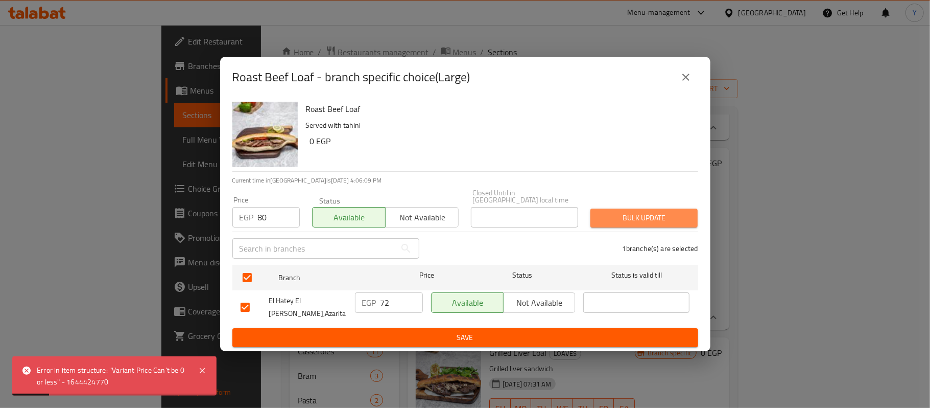
click at [681, 215] on span "Bulk update" at bounding box center [644, 217] width 91 height 13
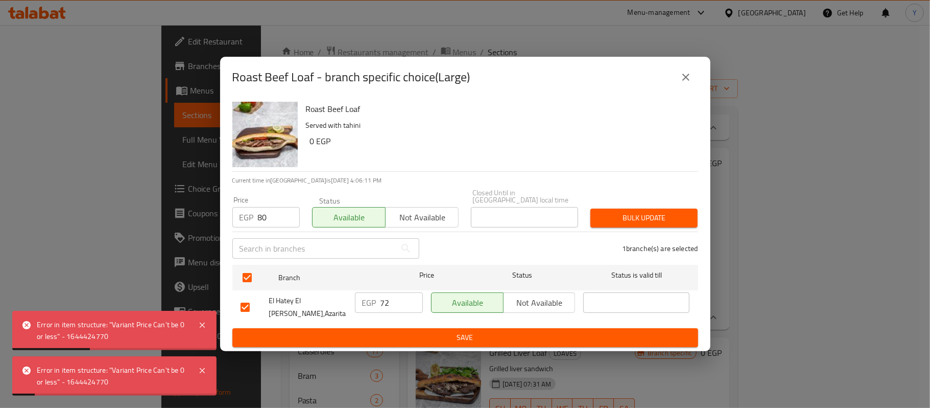
click at [385, 328] on button "Save" at bounding box center [465, 337] width 466 height 19
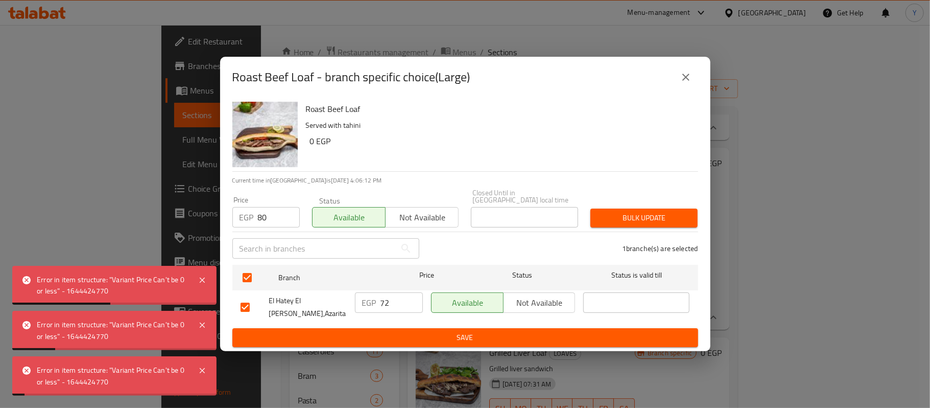
click at [386, 302] on input "72" at bounding box center [402, 302] width 42 height 20
type input "80"
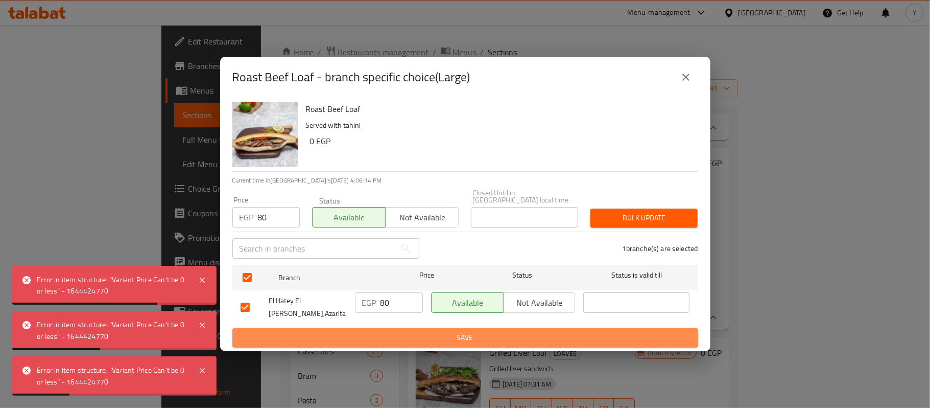
click at [451, 331] on span "Save" at bounding box center [466, 337] width 450 height 13
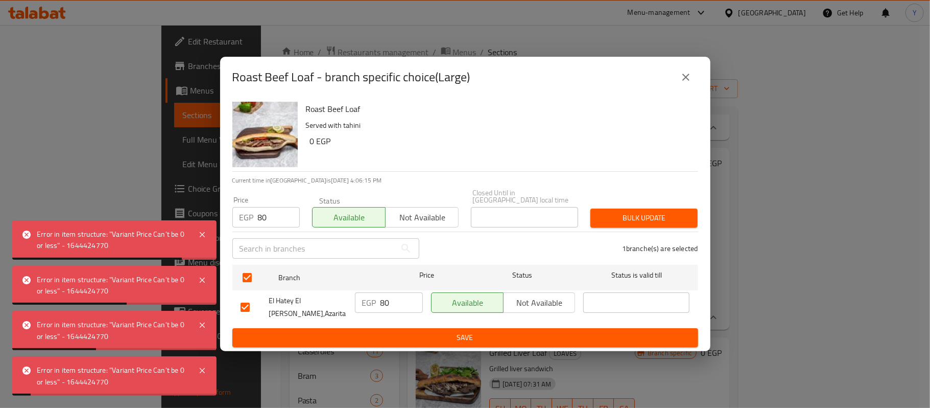
click at [686, 89] on button "close" at bounding box center [686, 77] width 25 height 25
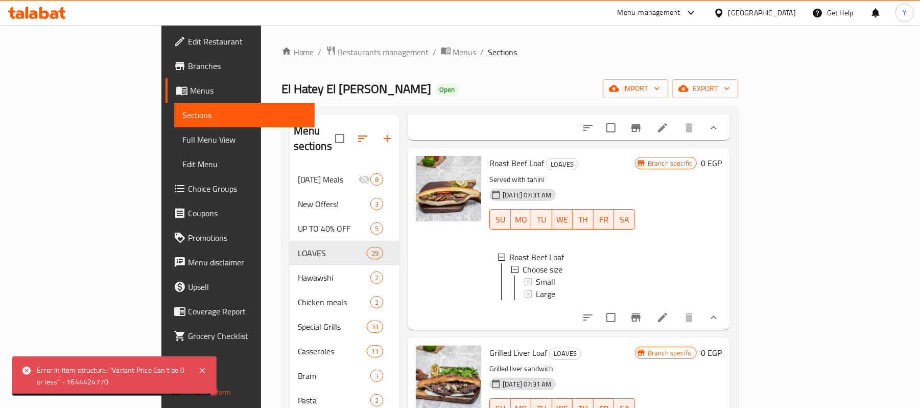
scroll to position [409, 0]
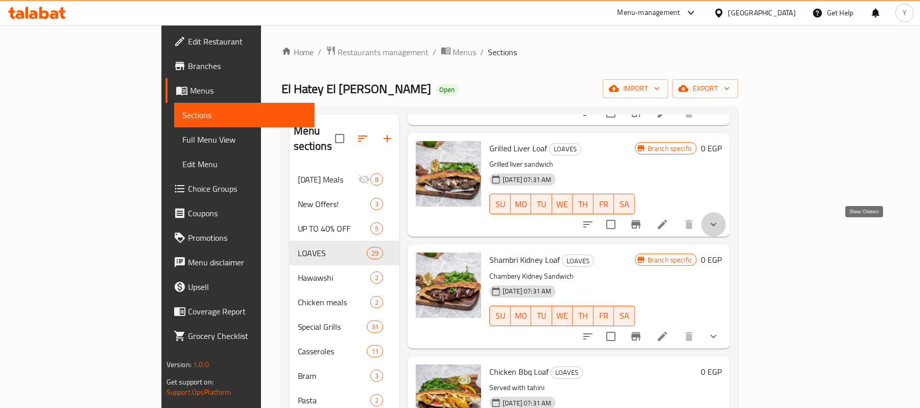
click at [720, 230] on icon "show more" at bounding box center [714, 224] width 12 height 12
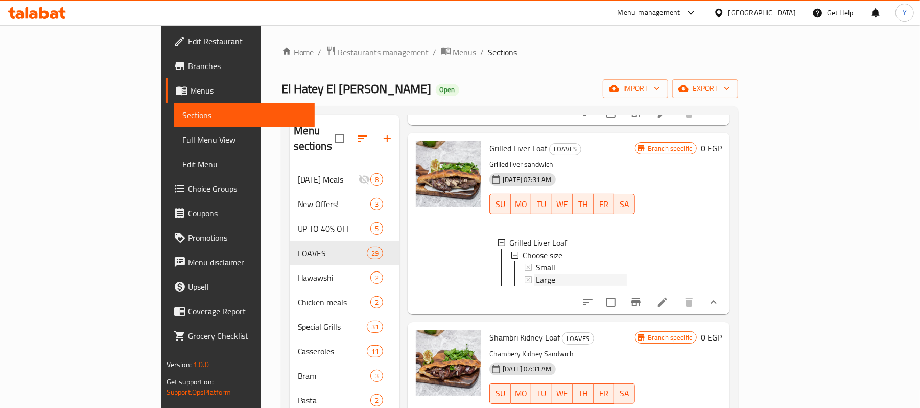
click at [550, 281] on div "Large" at bounding box center [581, 279] width 91 height 12
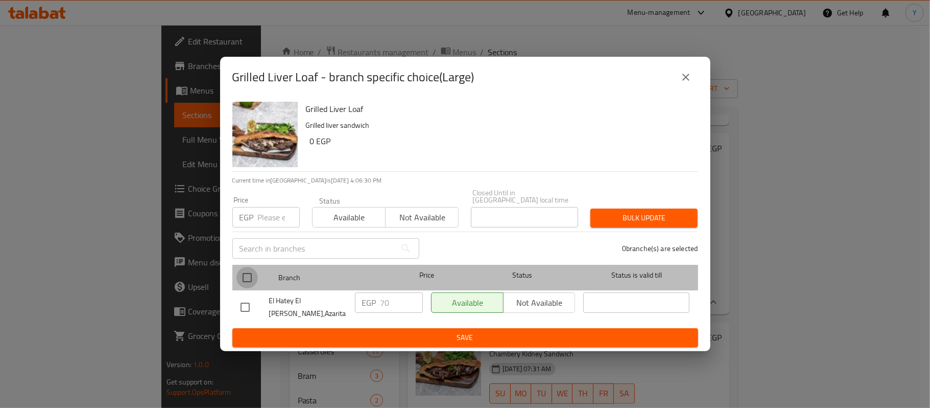
click at [253, 285] on input "checkbox" at bounding box center [247, 277] width 21 height 21
checkbox input "true"
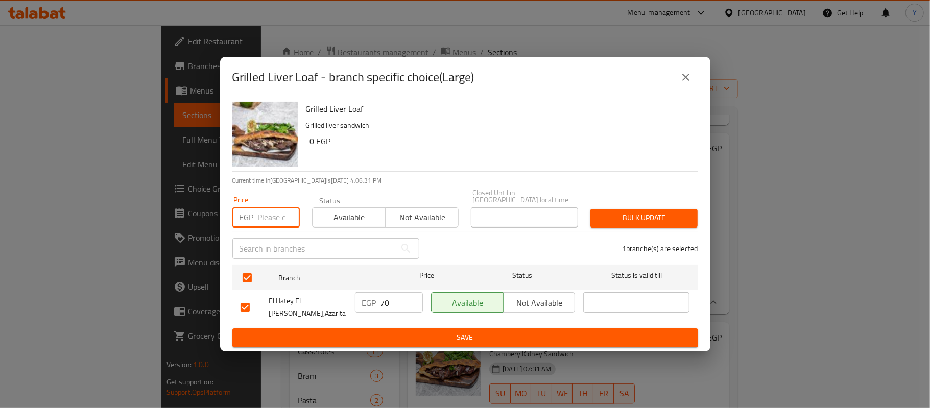
click at [258, 222] on input "number" at bounding box center [279, 217] width 42 height 20
type input "77"
click at [607, 233] on div "1 branche(s) are selected" at bounding box center [565, 248] width 279 height 37
click at [611, 230] on div "1 branche(s) are selected" at bounding box center [565, 248] width 279 height 37
click at [617, 224] on span "Bulk update" at bounding box center [644, 217] width 91 height 13
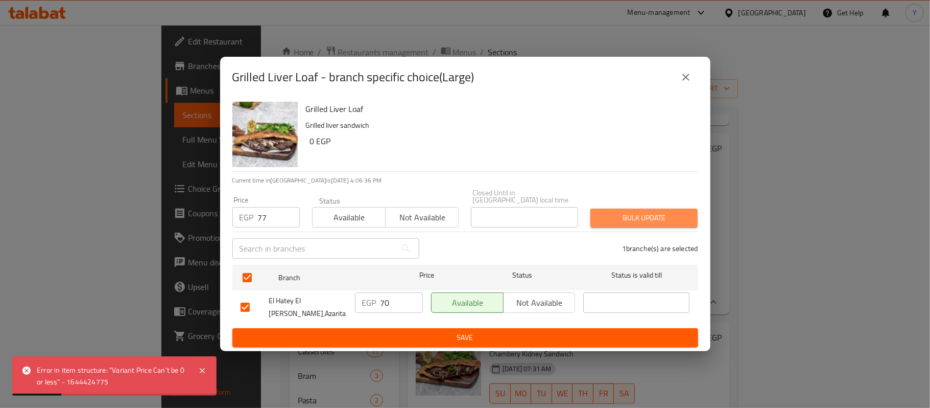
click at [617, 224] on span "Bulk update" at bounding box center [644, 217] width 91 height 13
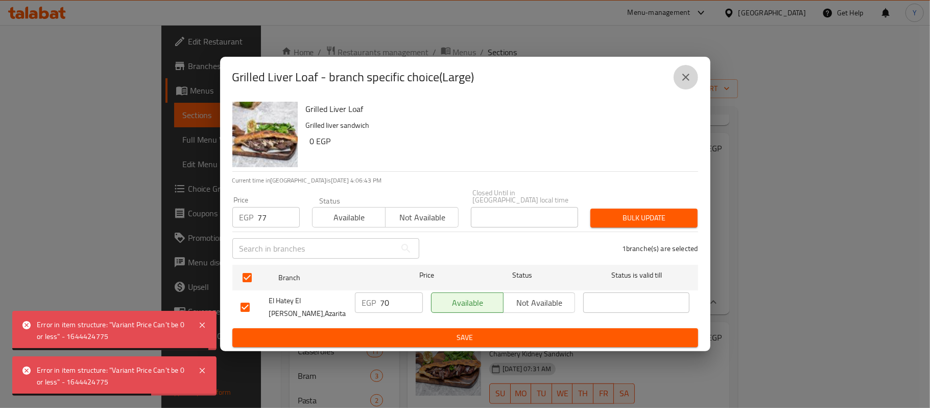
click at [689, 89] on button "close" at bounding box center [686, 77] width 25 height 25
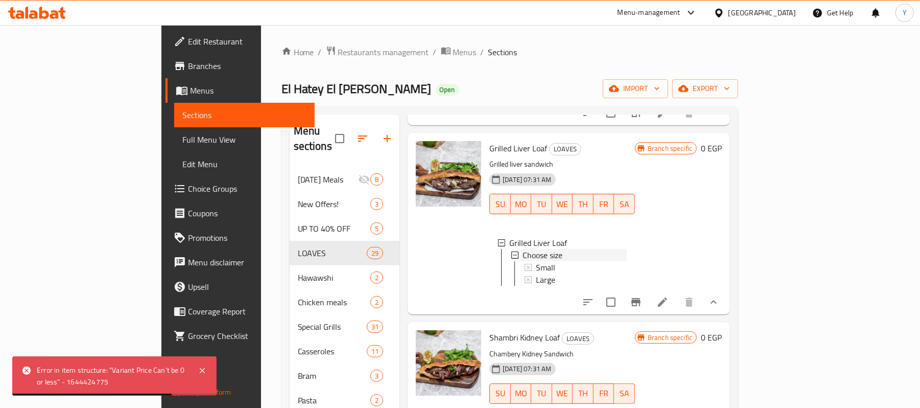
click at [529, 261] on div "Choose size" at bounding box center [575, 255] width 104 height 12
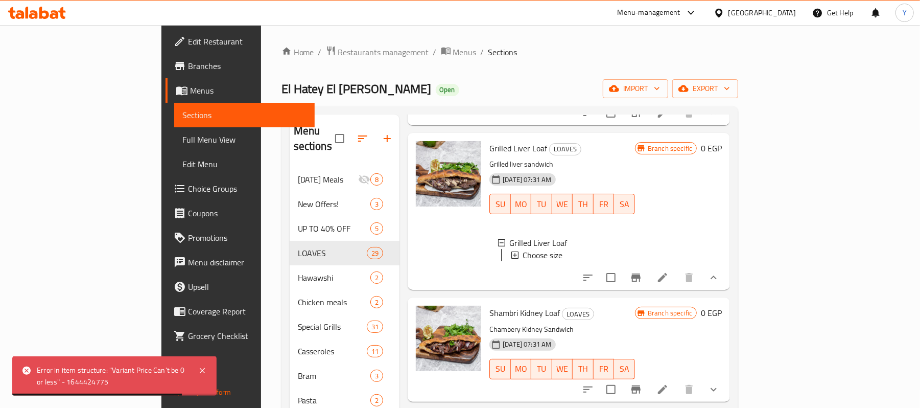
click at [529, 261] on div "Choose size" at bounding box center [575, 255] width 104 height 12
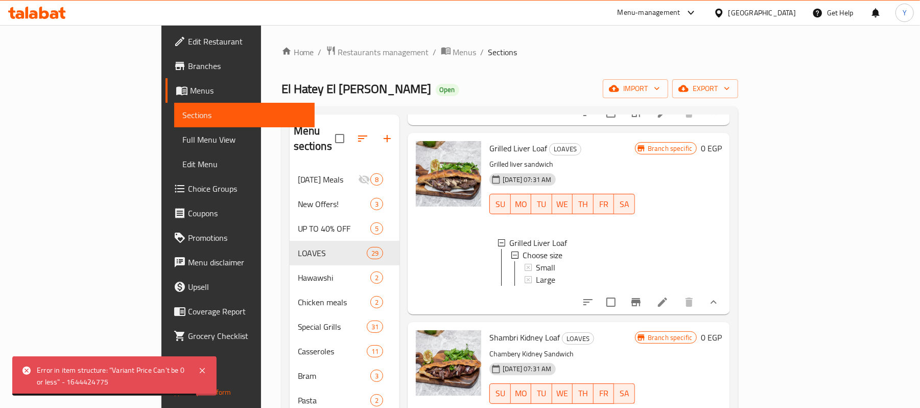
click at [529, 261] on div "Choose size" at bounding box center [575, 255] width 104 height 12
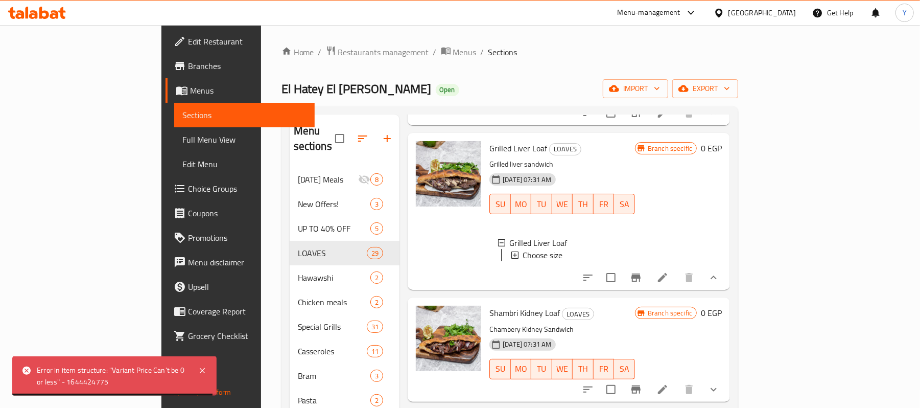
click at [530, 260] on div "Choose size" at bounding box center [575, 255] width 104 height 12
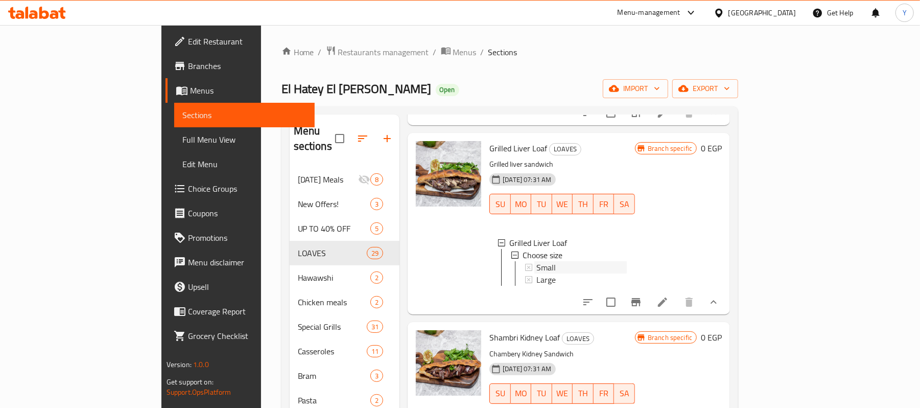
click at [536, 271] on div "Small" at bounding box center [581, 267] width 91 height 12
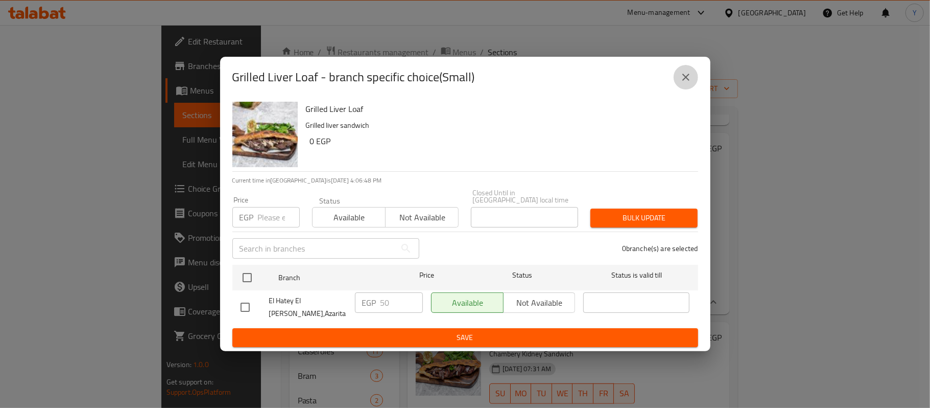
click at [684, 83] on icon "close" at bounding box center [686, 77] width 12 height 12
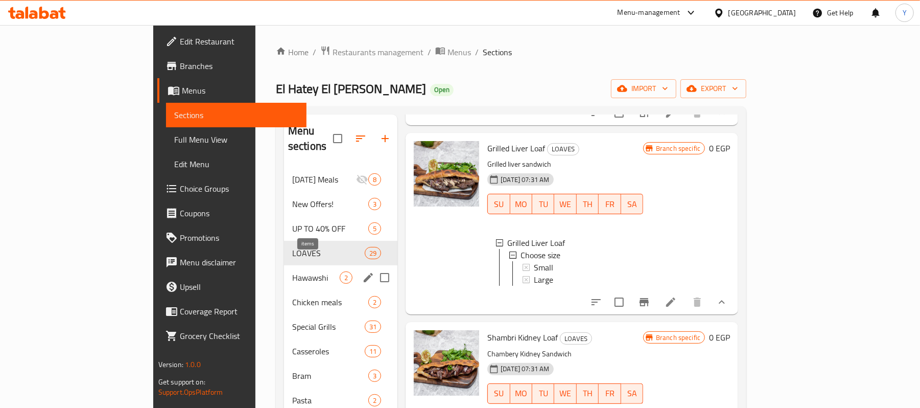
click at [340, 273] on span "2" at bounding box center [346, 278] width 12 height 10
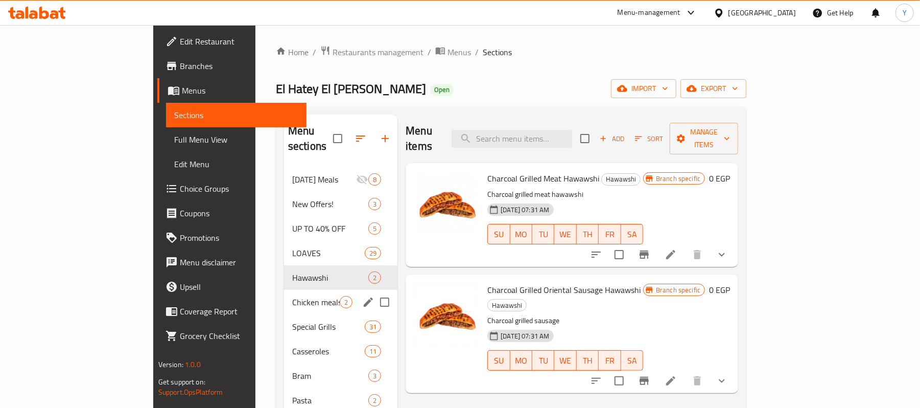
click at [284, 290] on div "Chicken meals 2" at bounding box center [340, 302] width 113 height 25
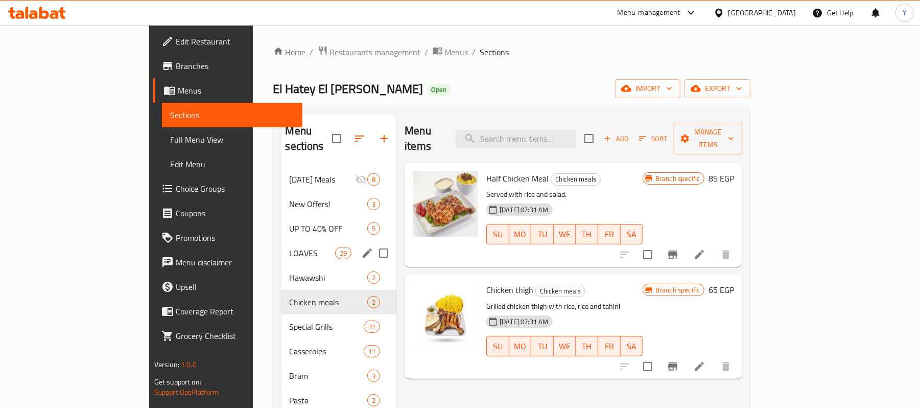
click at [281, 248] on div "LOAVES 29" at bounding box center [338, 253] width 115 height 25
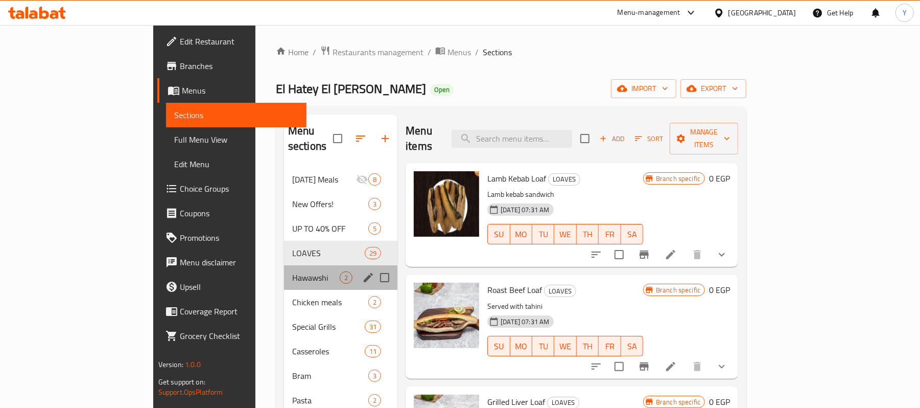
click at [284, 265] on div "Hawawshi 2" at bounding box center [340, 277] width 113 height 25
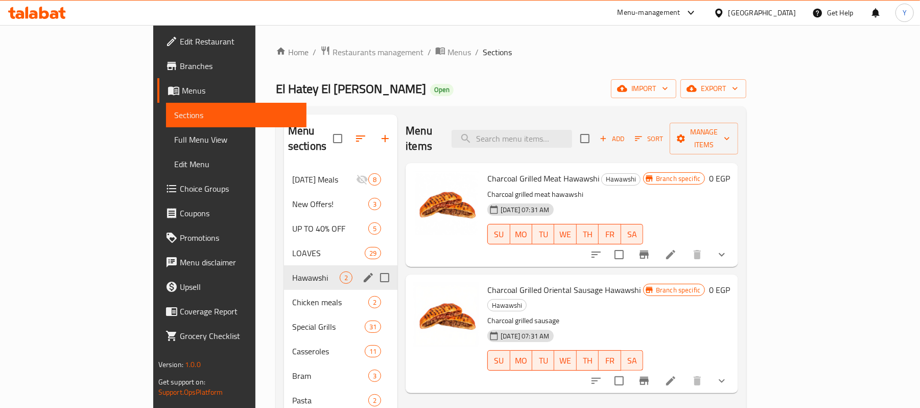
click at [284, 274] on div "Hawawshi 2" at bounding box center [340, 277] width 113 height 25
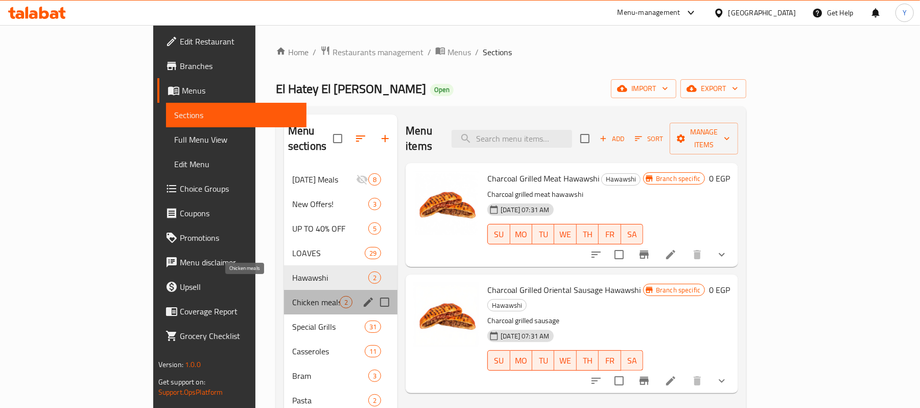
click at [292, 296] on span "Chicken meals" at bounding box center [316, 302] width 48 height 12
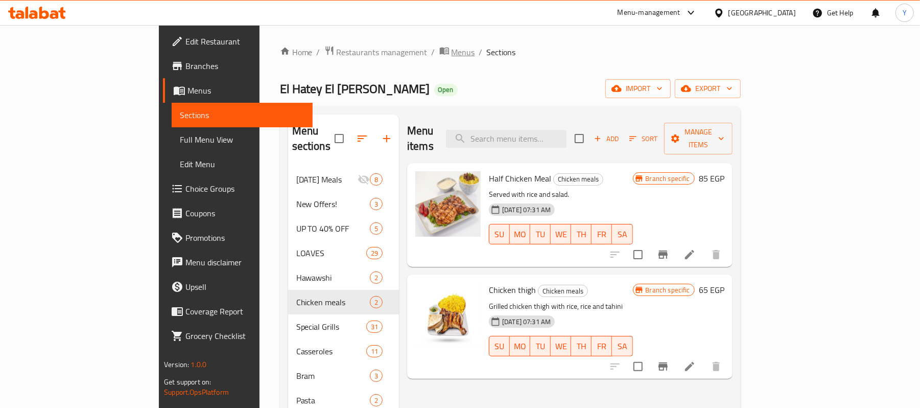
click at [452, 55] on span "Menus" at bounding box center [463, 52] width 23 height 12
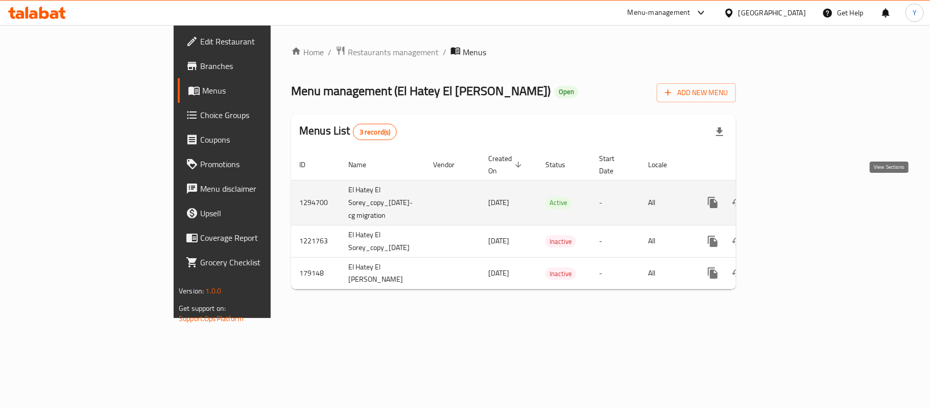
click at [793, 196] on icon "enhanced table" at bounding box center [787, 202] width 12 height 12
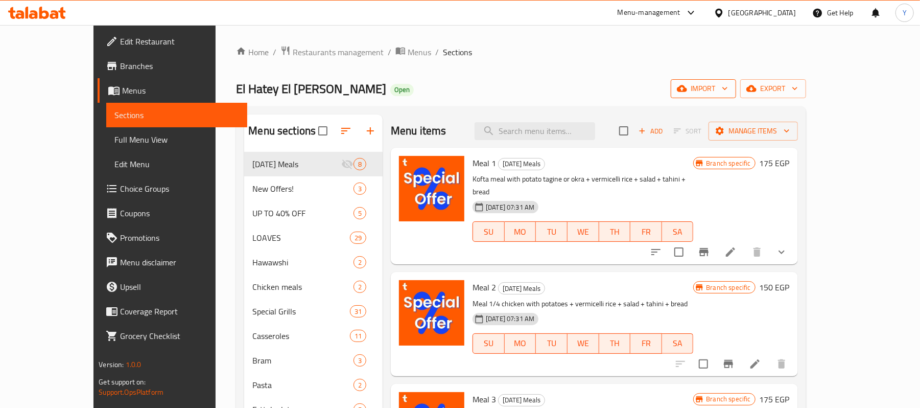
click at [728, 92] on span "import" at bounding box center [703, 88] width 49 height 13
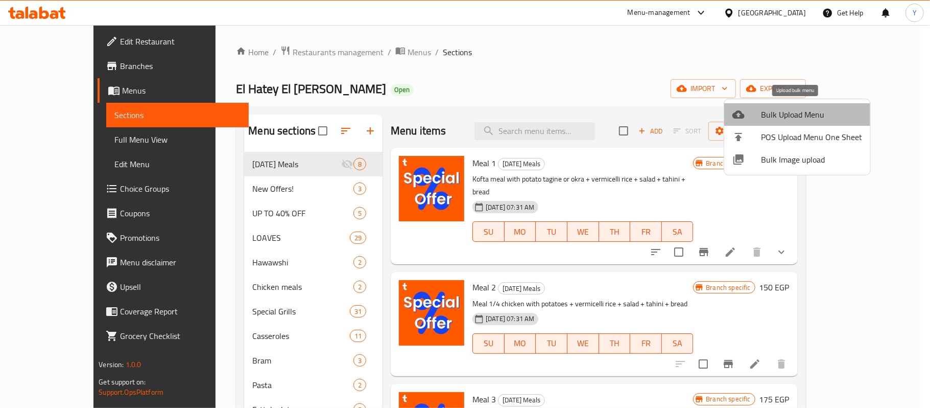
click at [800, 115] on span "Bulk Upload Menu" at bounding box center [811, 114] width 101 height 12
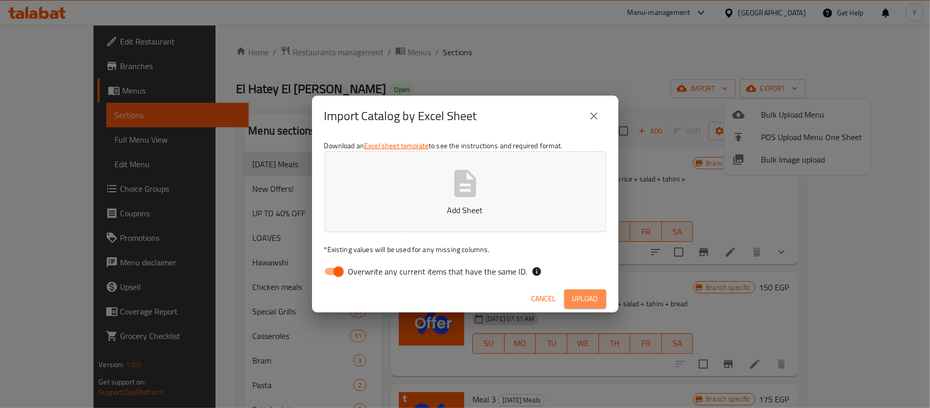
click at [577, 293] on span "Upload" at bounding box center [586, 298] width 26 height 13
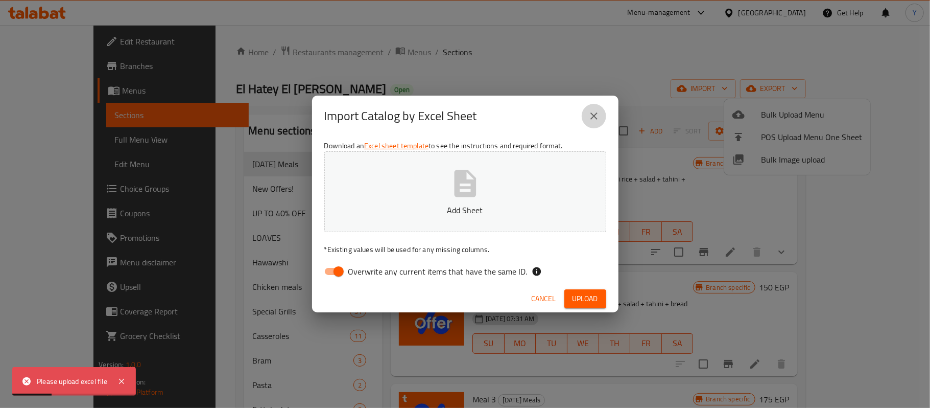
click at [586, 121] on button "close" at bounding box center [594, 116] width 25 height 25
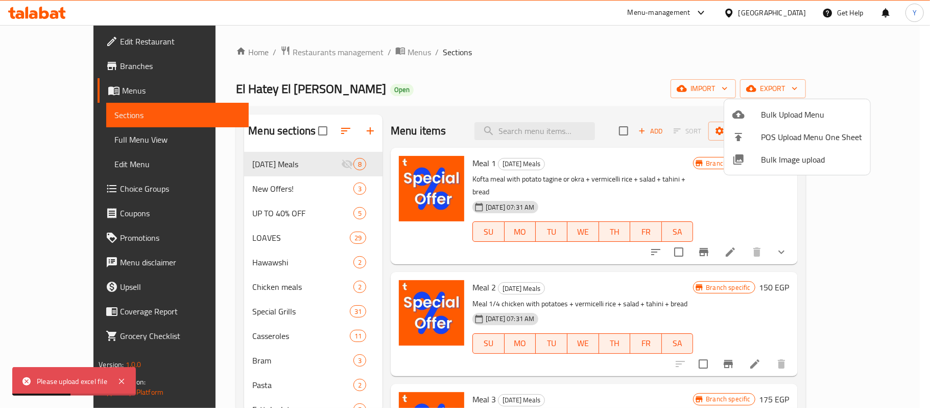
click at [851, 88] on div at bounding box center [465, 204] width 930 height 408
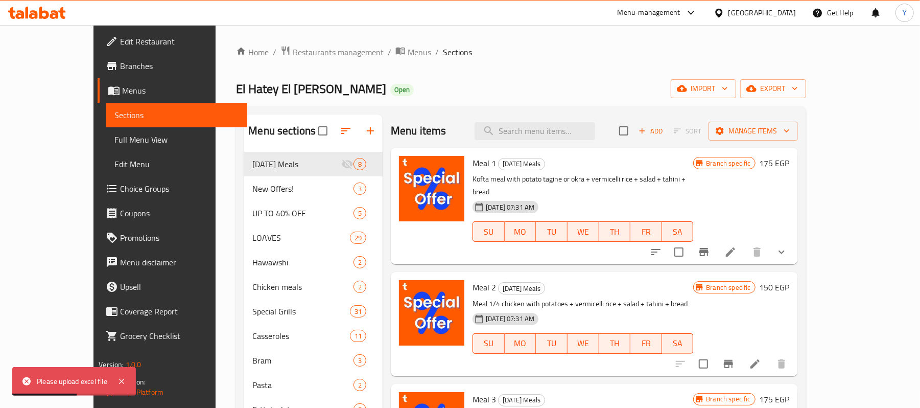
click at [798, 88] on span "export" at bounding box center [773, 88] width 50 height 13
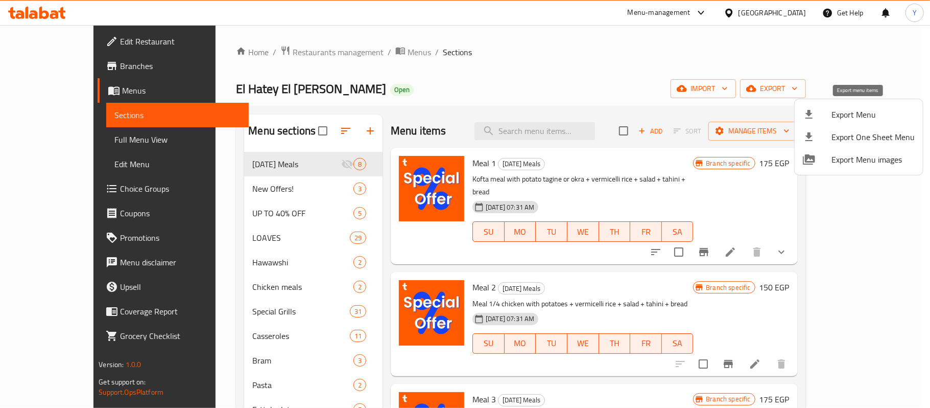
click at [827, 115] on div at bounding box center [817, 114] width 29 height 12
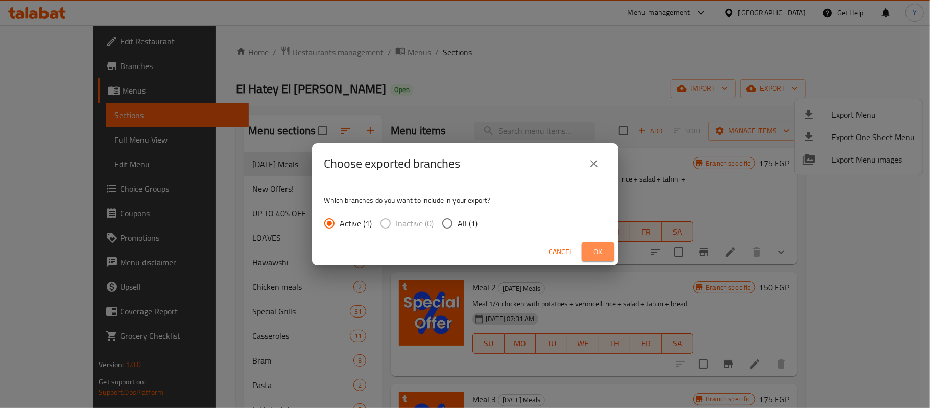
click at [610, 254] on button "Ok" at bounding box center [598, 251] width 33 height 19
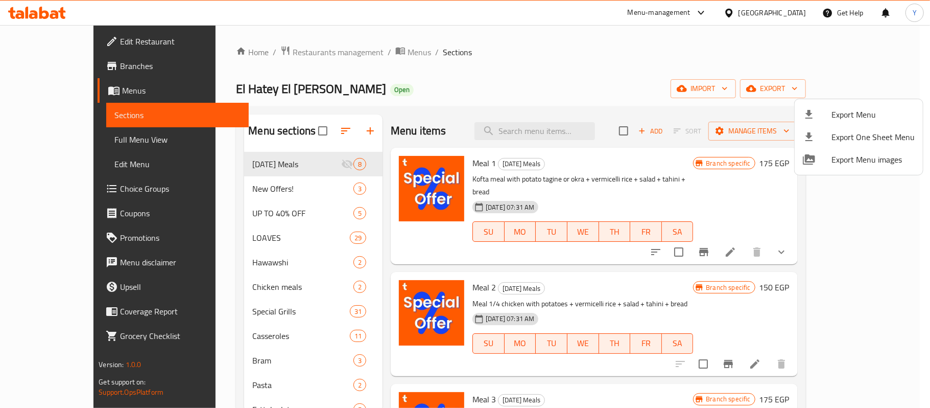
click at [254, 233] on div at bounding box center [465, 204] width 930 height 408
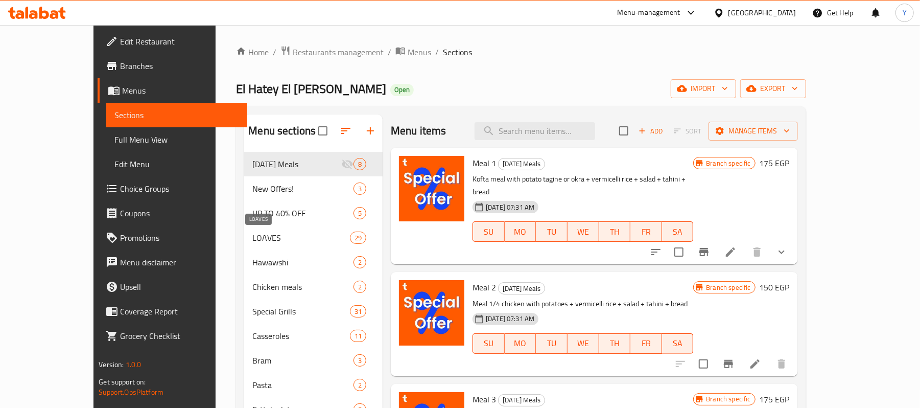
click at [253, 242] on span "LOAVES" at bounding box center [301, 237] width 98 height 12
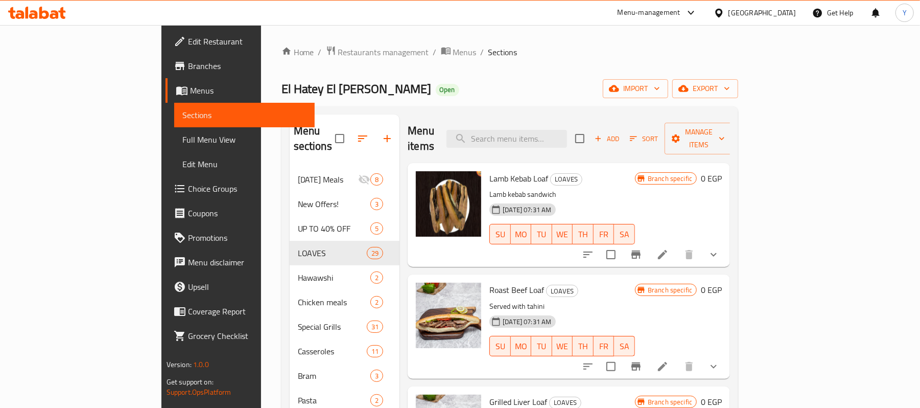
click at [720, 248] on icon "show more" at bounding box center [714, 254] width 12 height 12
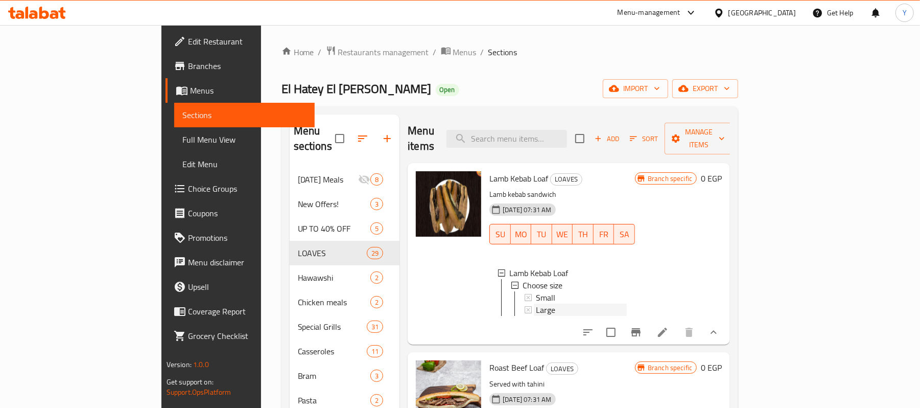
click at [569, 303] on div "Large" at bounding box center [581, 309] width 91 height 12
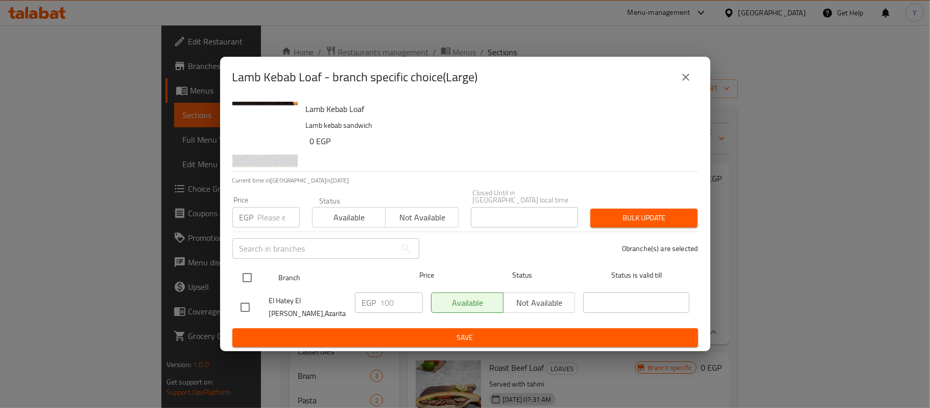
click at [264, 279] on div at bounding box center [256, 278] width 38 height 30
click at [254, 279] on input "checkbox" at bounding box center [247, 277] width 21 height 21
checkbox input "true"
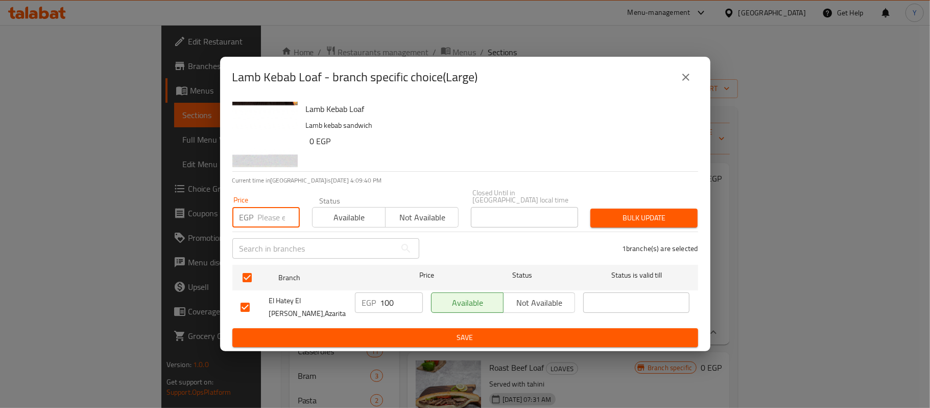
click at [268, 218] on input "number" at bounding box center [279, 217] width 42 height 20
type input "110"
click at [642, 216] on span "Bulk update" at bounding box center [644, 217] width 91 height 13
click at [682, 83] on icon "close" at bounding box center [686, 77] width 12 height 12
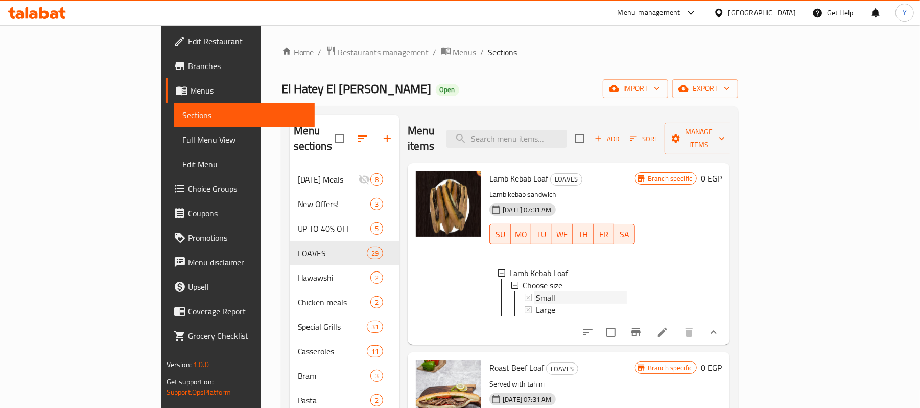
click at [583, 291] on div "Small" at bounding box center [581, 297] width 91 height 12
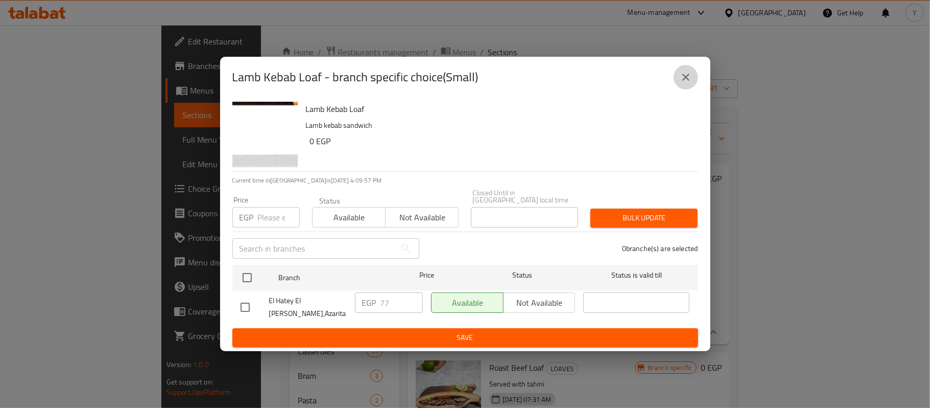
click at [680, 83] on icon "close" at bounding box center [686, 77] width 12 height 12
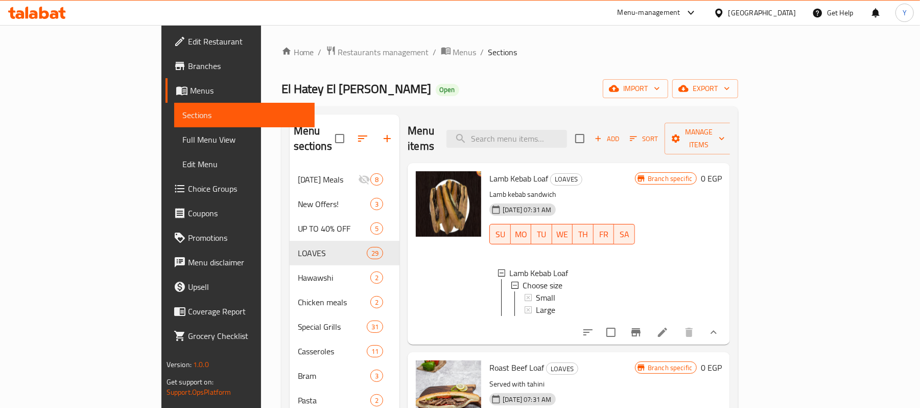
click at [722, 171] on h6 "0 EGP" at bounding box center [711, 178] width 21 height 14
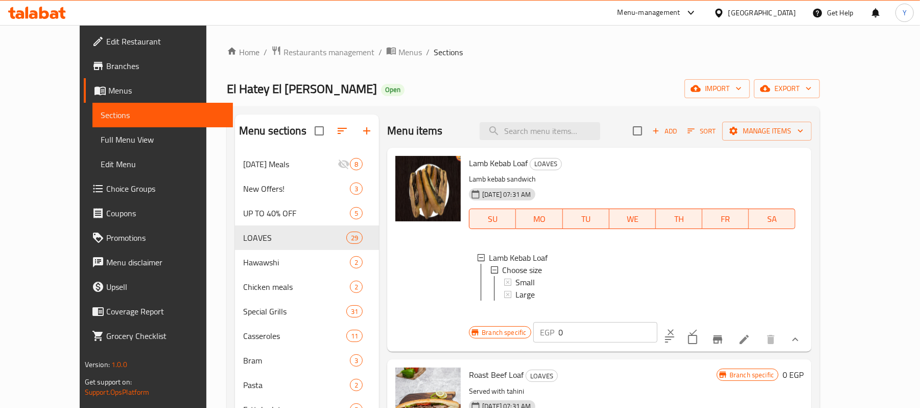
click at [657, 322] on input "0" at bounding box center [608, 332] width 99 height 20
type input "77"
click at [704, 321] on button "ok" at bounding box center [693, 332] width 22 height 22
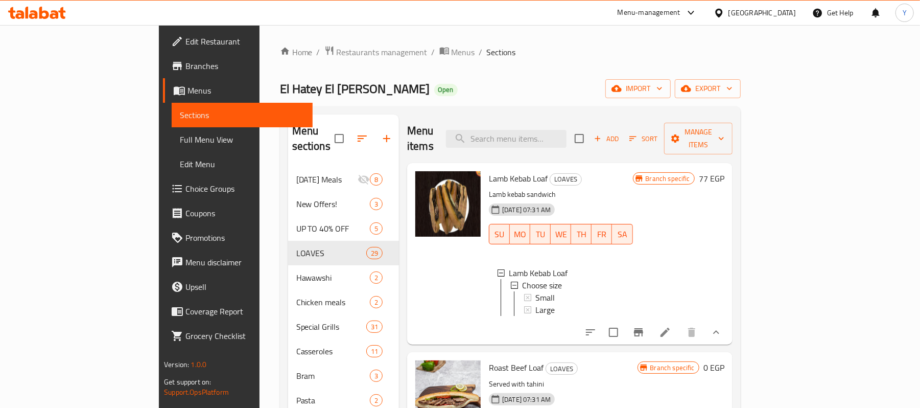
click at [528, 60] on div "Home / Restaurants management / Menus / Sections El Hatey El Sorey Open import …" at bounding box center [510, 308] width 461 height 526
click at [535, 303] on div "Large" at bounding box center [579, 309] width 89 height 12
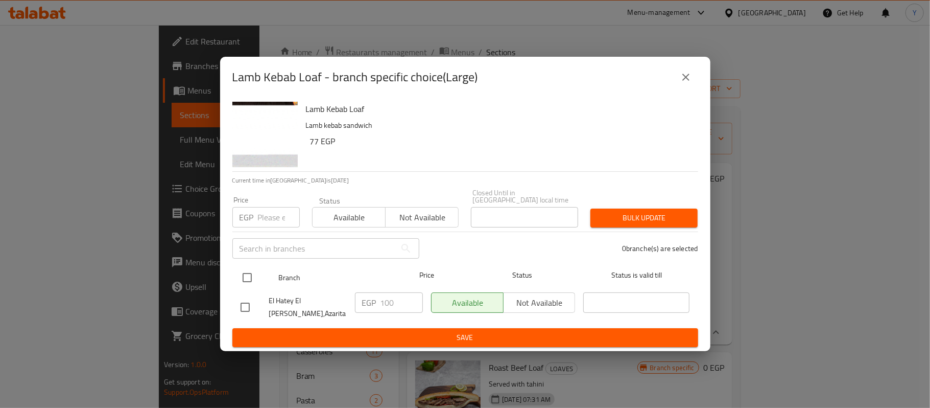
click at [245, 279] on input "checkbox" at bounding box center [247, 277] width 21 height 21
checkbox input "true"
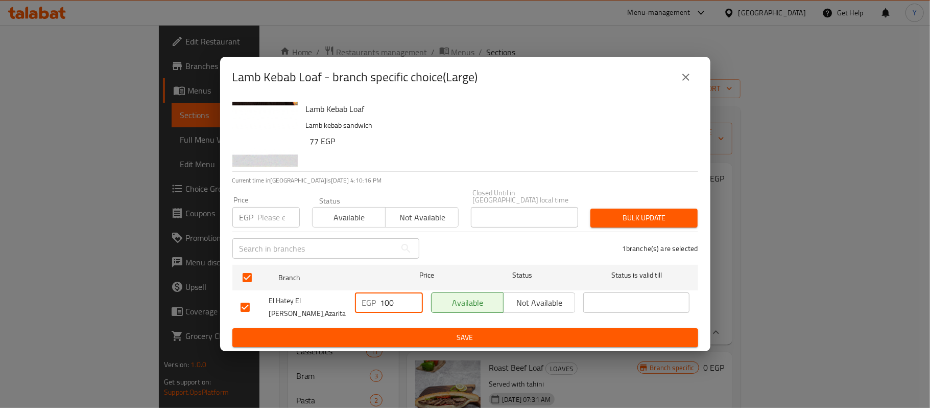
click at [389, 296] on input "100" at bounding box center [402, 302] width 42 height 20
click at [274, 228] on div "Price EGP Price" at bounding box center [266, 211] width 80 height 43
click at [274, 211] on input "number" at bounding box center [279, 217] width 42 height 20
type input "33"
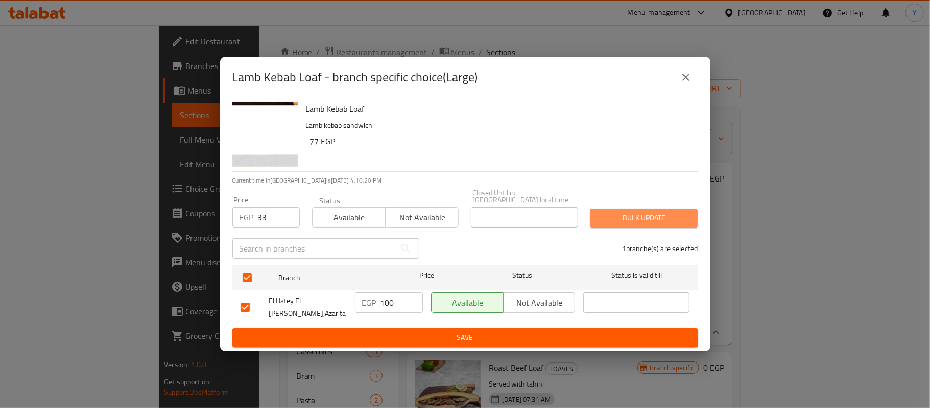
click at [633, 217] on span "Bulk update" at bounding box center [644, 217] width 91 height 13
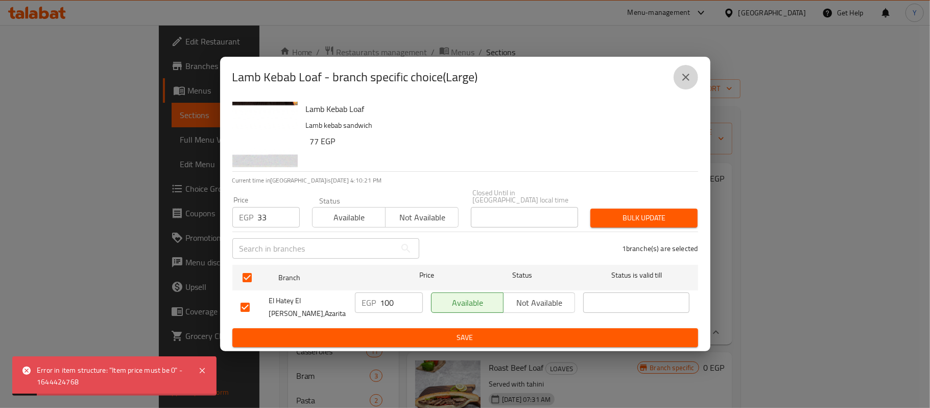
click at [680, 83] on icon "close" at bounding box center [686, 77] width 12 height 12
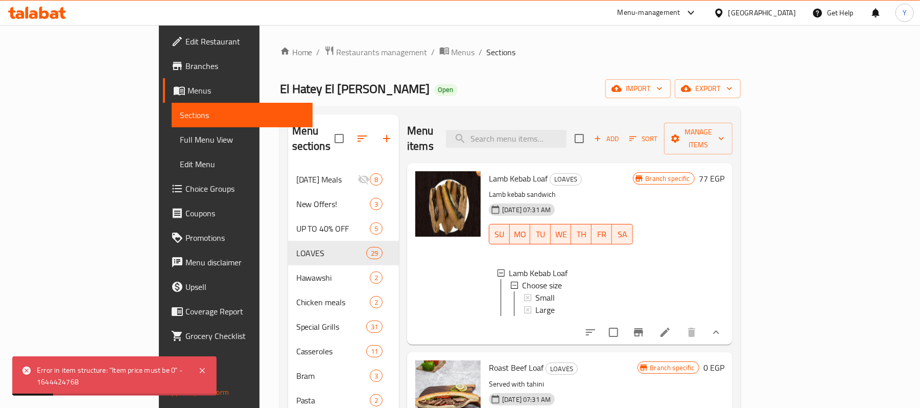
click at [724, 171] on h6 "77 EGP" at bounding box center [712, 178] width 26 height 14
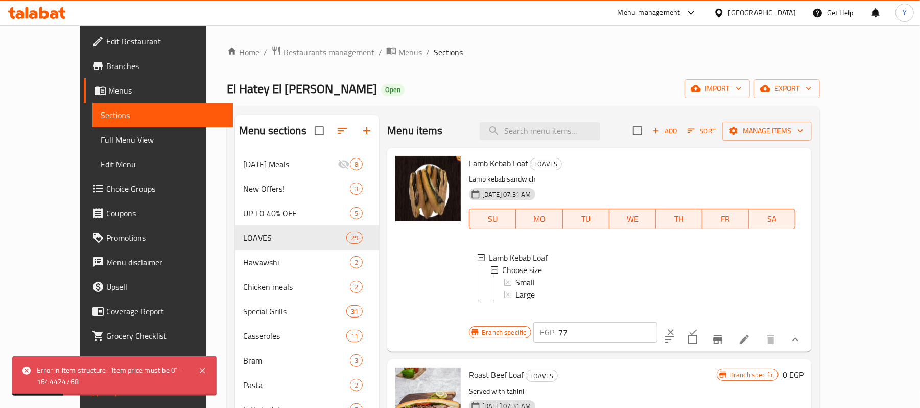
click at [657, 322] on input "77" at bounding box center [608, 332] width 99 height 20
type input "0"
click at [697, 329] on icon "ok" at bounding box center [694, 332] width 8 height 6
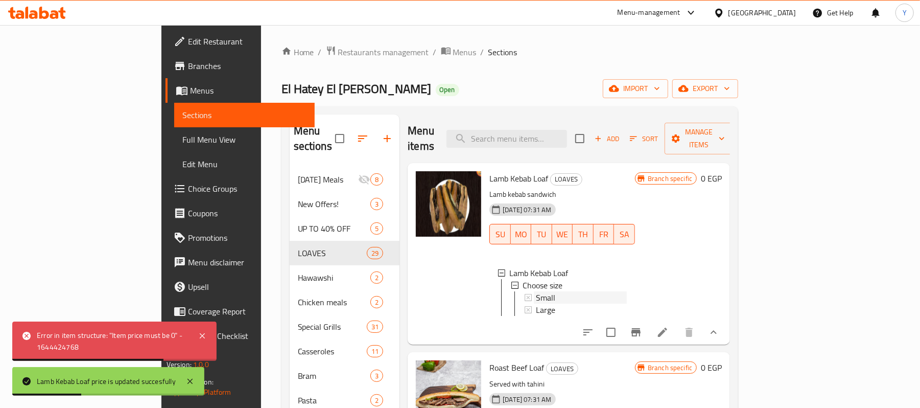
click at [536, 291] on div "Small" at bounding box center [581, 297] width 91 height 12
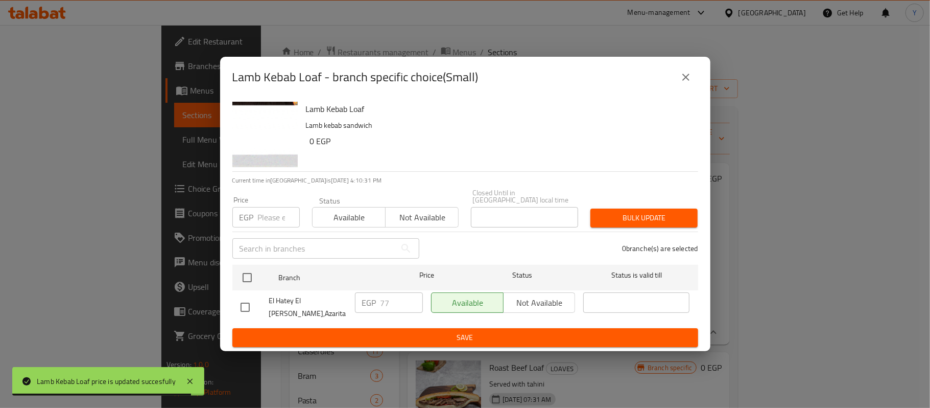
drag, startPoint x: 672, startPoint y: 81, endPoint x: 680, endPoint y: 81, distance: 8.2
click at [680, 81] on div "Lamb Kebab Loaf - branch specific choice(Small)" at bounding box center [465, 77] width 466 height 25
click at [680, 81] on icon "close" at bounding box center [686, 77] width 12 height 12
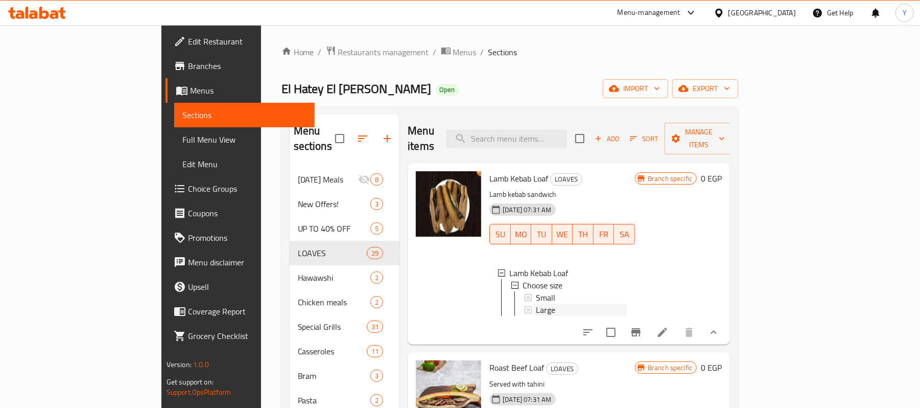
click at [536, 303] on div "Large" at bounding box center [581, 309] width 91 height 12
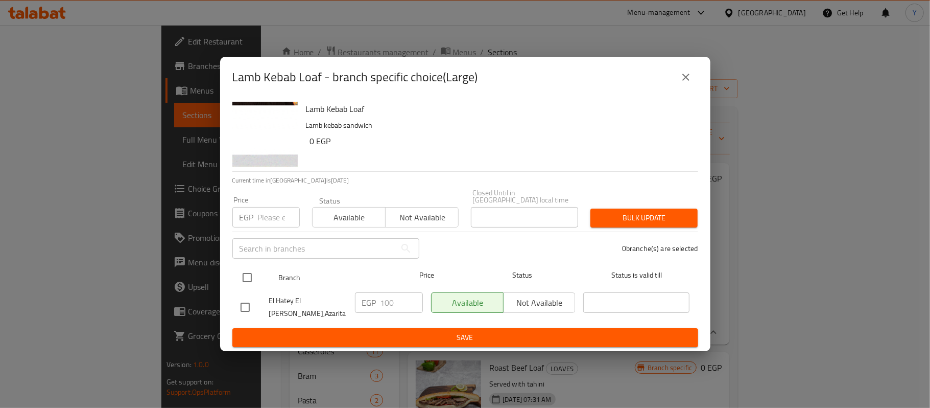
click at [246, 279] on input "checkbox" at bounding box center [247, 277] width 21 height 21
checkbox input "true"
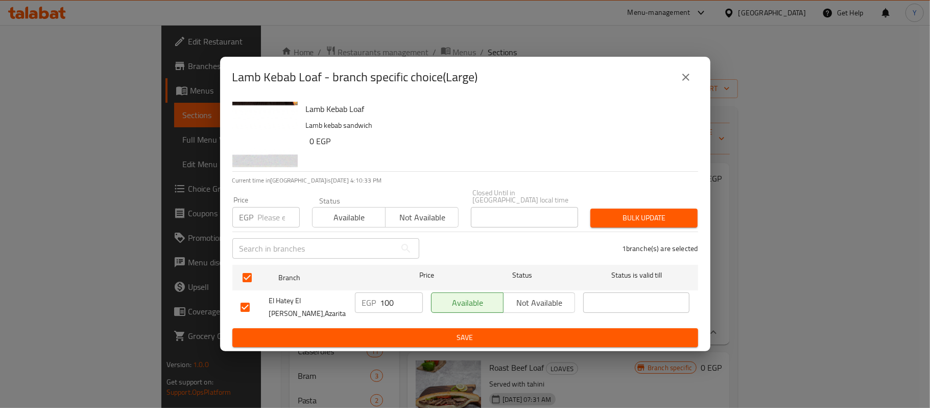
click at [264, 229] on div "Price EGP Price" at bounding box center [266, 211] width 80 height 43
click at [271, 221] on input "number" at bounding box center [279, 217] width 42 height 20
type input "110"
click at [654, 231] on div "1 branche(s) are selected" at bounding box center [565, 248] width 279 height 37
click at [657, 220] on span "Bulk update" at bounding box center [644, 217] width 91 height 13
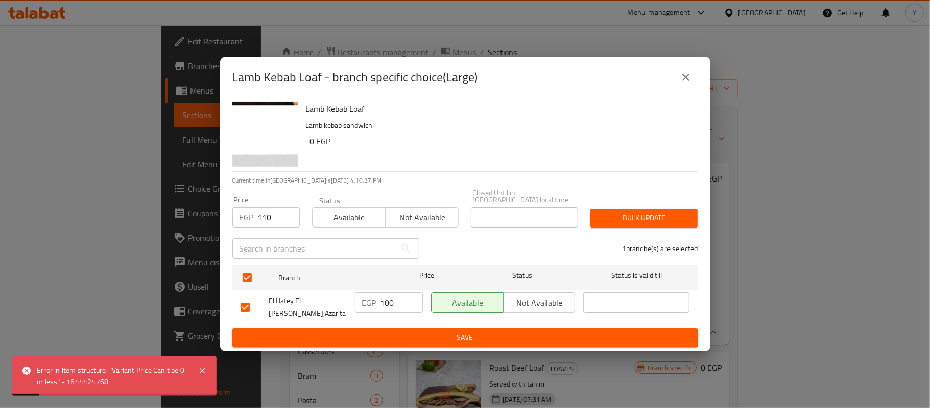
click at [448, 332] on span "Save" at bounding box center [466, 337] width 450 height 13
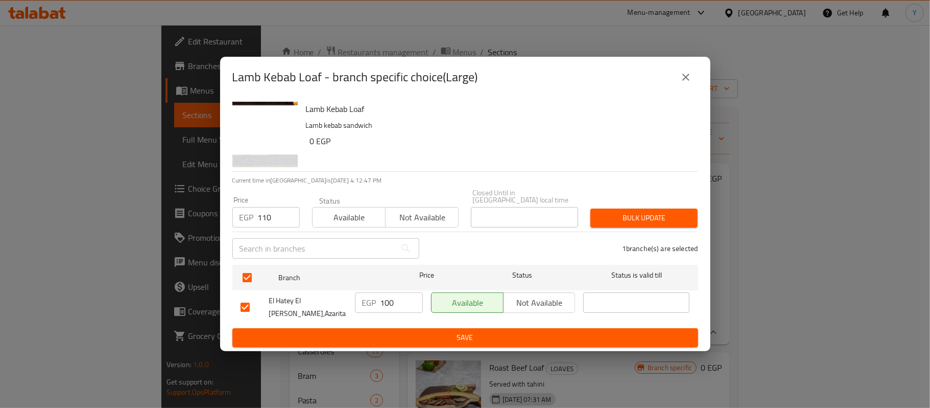
click at [688, 81] on icon "close" at bounding box center [685, 77] width 7 height 7
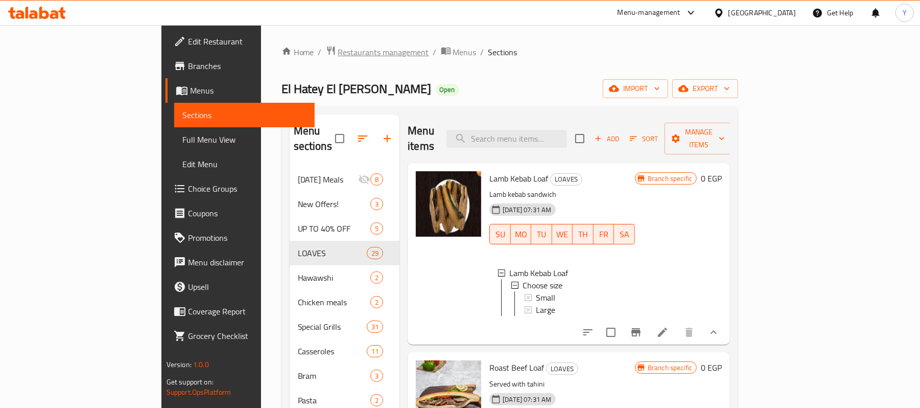
click at [338, 50] on span "Restaurants management" at bounding box center [383, 52] width 91 height 12
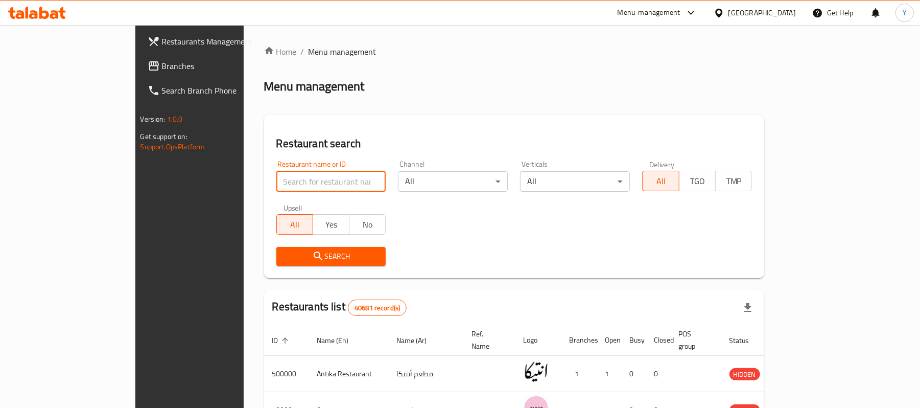
click at [301, 176] on input "search" at bounding box center [331, 181] width 110 height 20
type input "الحاتي الس"
click button "Search" at bounding box center [331, 256] width 110 height 19
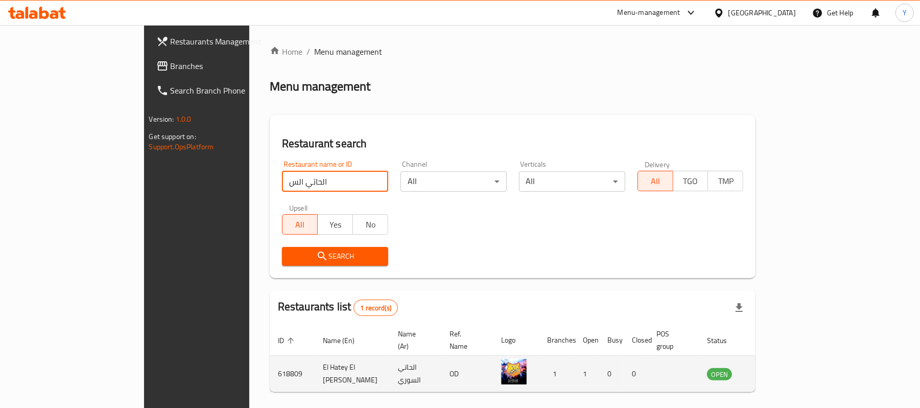
click at [315, 368] on td "El Hatey El [PERSON_NAME]" at bounding box center [352, 374] width 75 height 36
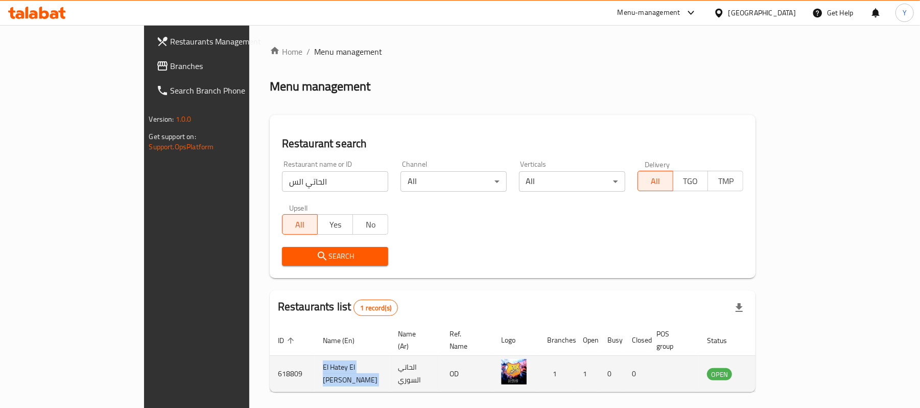
click at [315, 368] on td "El Hatey El [PERSON_NAME]" at bounding box center [352, 374] width 75 height 36
copy td "El Hatey El [PERSON_NAME]"
click at [270, 364] on td "618809" at bounding box center [292, 374] width 45 height 36
copy td "618809"
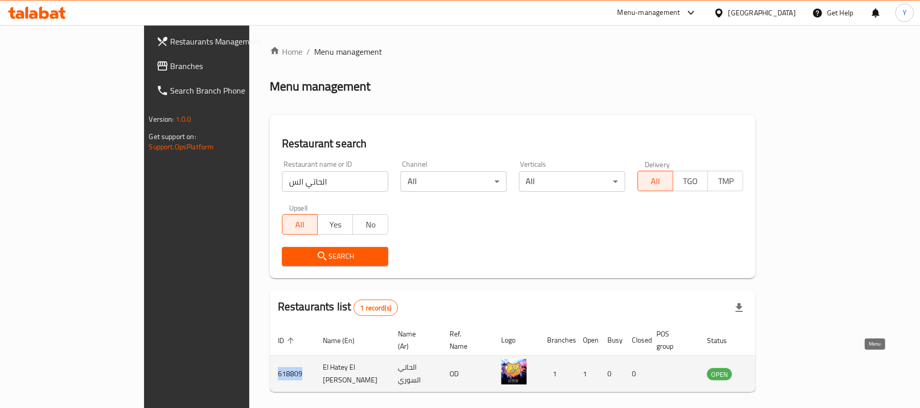
click at [773, 367] on icon "enhanced table" at bounding box center [767, 373] width 12 height 12
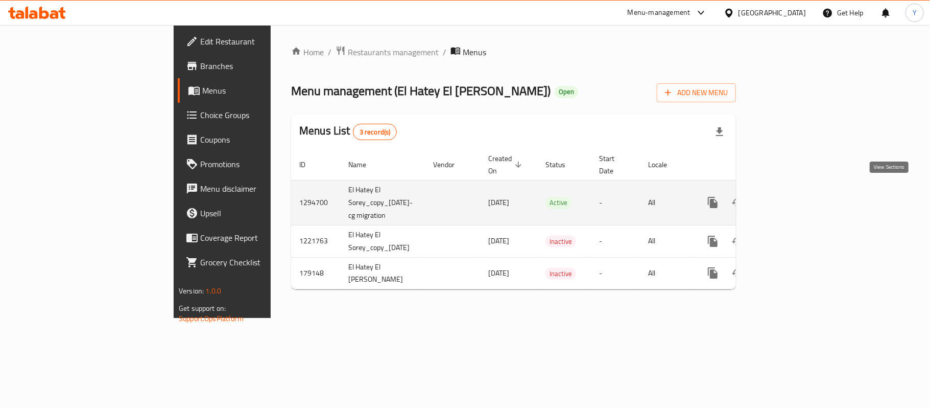
click at [799, 199] on link "enhanced table" at bounding box center [786, 202] width 25 height 25
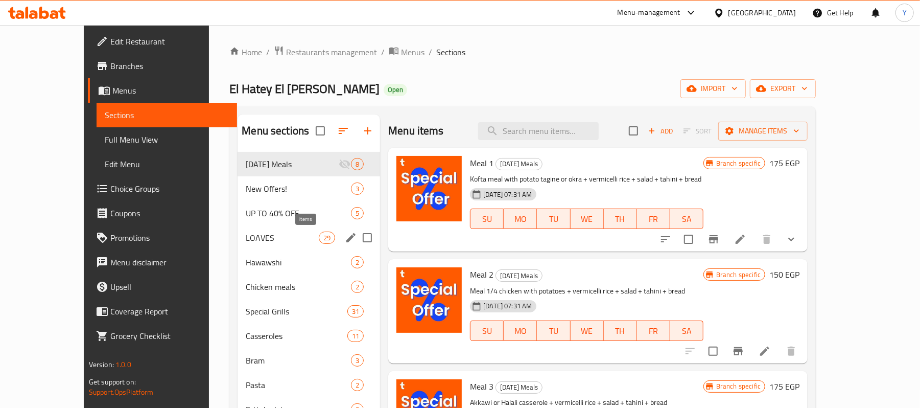
click at [319, 236] on span "29" at bounding box center [326, 238] width 15 height 10
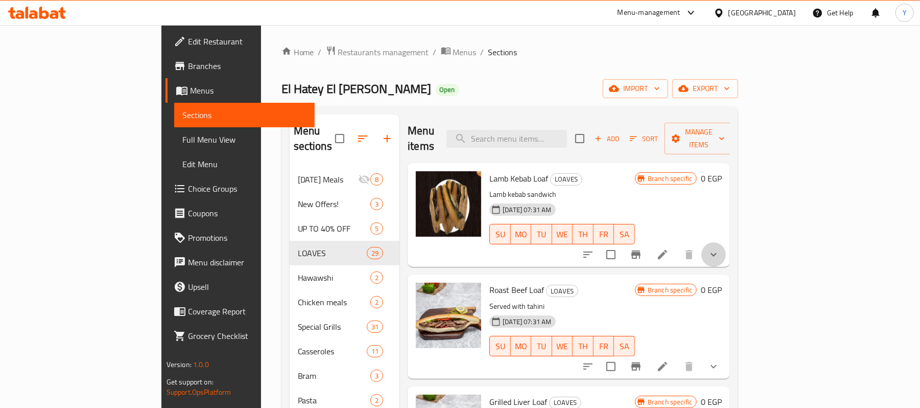
click at [726, 242] on button "show more" at bounding box center [713, 254] width 25 height 25
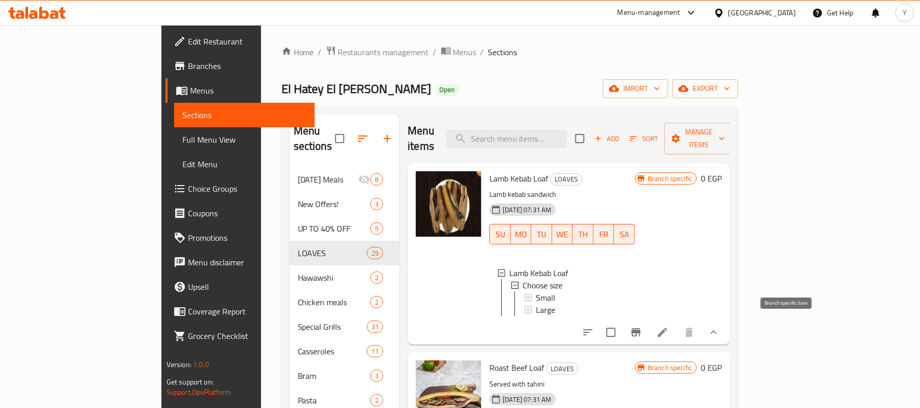
click at [642, 326] on icon "Branch-specific-item" at bounding box center [636, 332] width 12 height 12
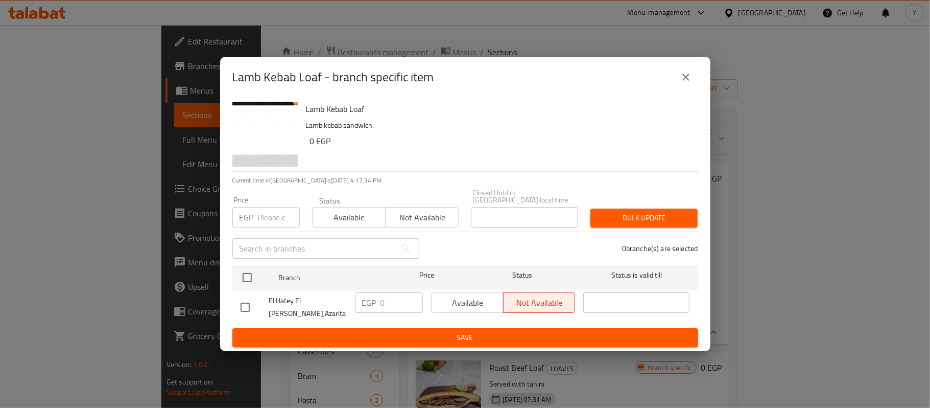
click at [682, 83] on icon "close" at bounding box center [686, 77] width 12 height 12
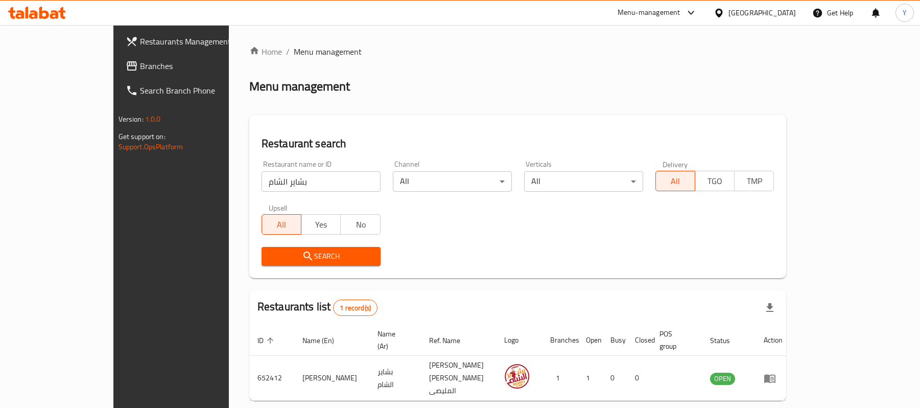
scroll to position [29, 0]
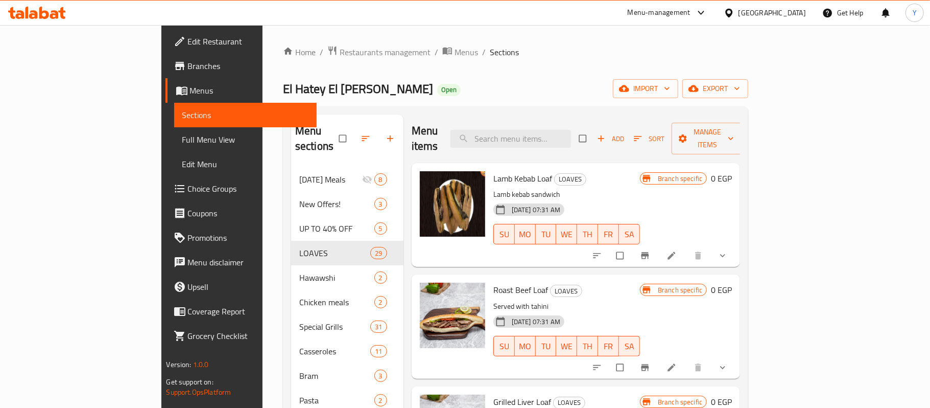
drag, startPoint x: 0, startPoint y: 0, endPoint x: 519, endPoint y: 105, distance: 529.5
click at [519, 105] on div "Home / Restaurants management / Menus / Sections El Hatey El [PERSON_NAME] Open…" at bounding box center [515, 308] width 465 height 526
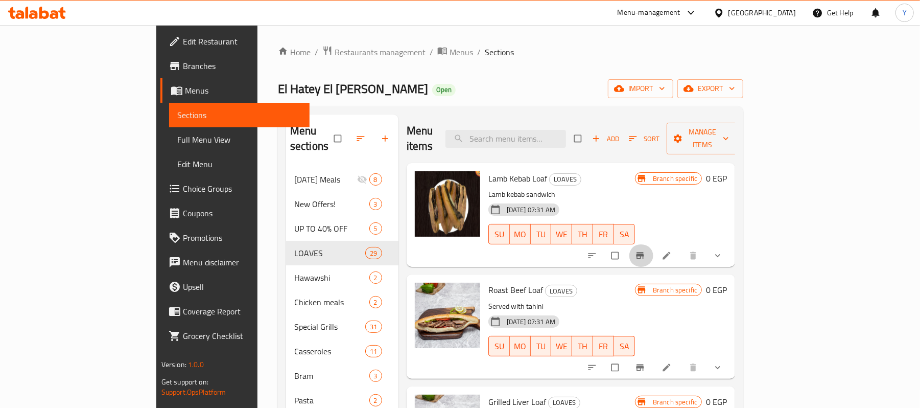
click at [653, 244] on button "Branch-specific-item" at bounding box center [641, 255] width 25 height 22
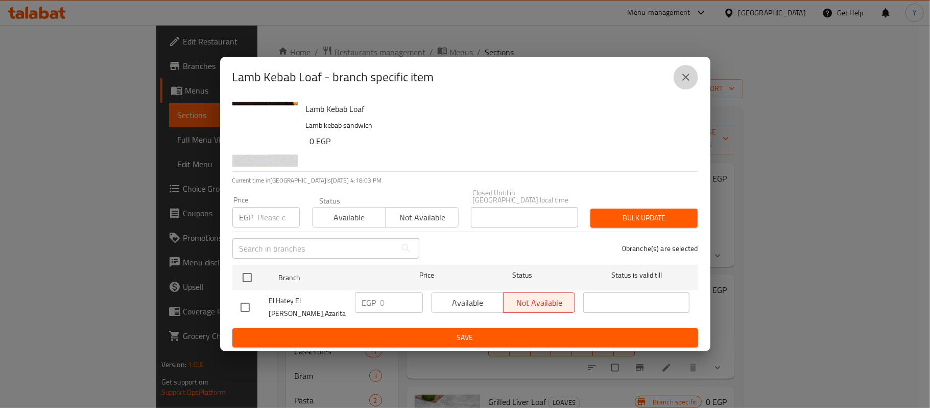
click at [689, 81] on icon "close" at bounding box center [685, 77] width 7 height 7
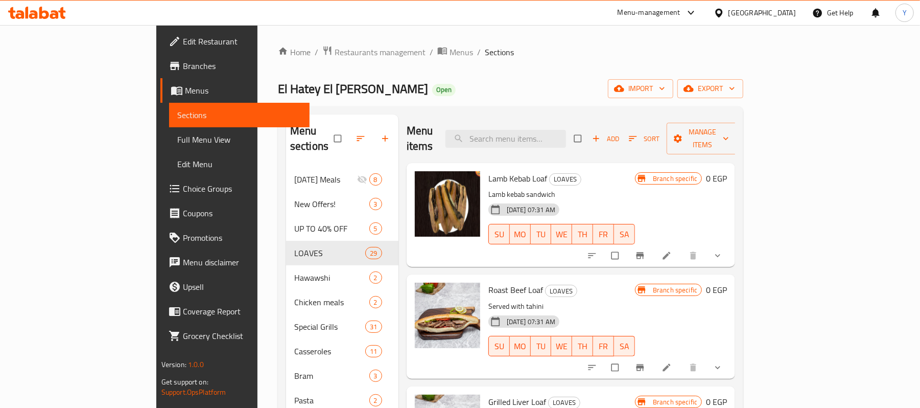
click at [731, 244] on button "show more" at bounding box center [719, 255] width 25 height 22
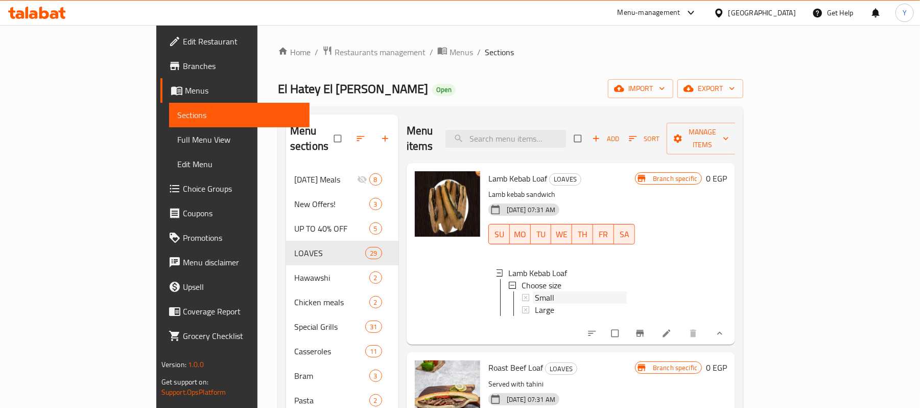
click at [536, 291] on div "Small" at bounding box center [581, 297] width 92 height 12
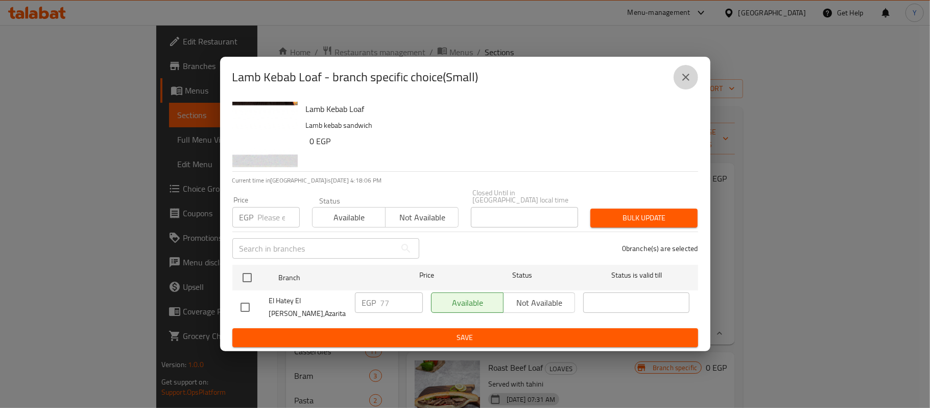
click at [693, 84] on button "close" at bounding box center [686, 77] width 25 height 25
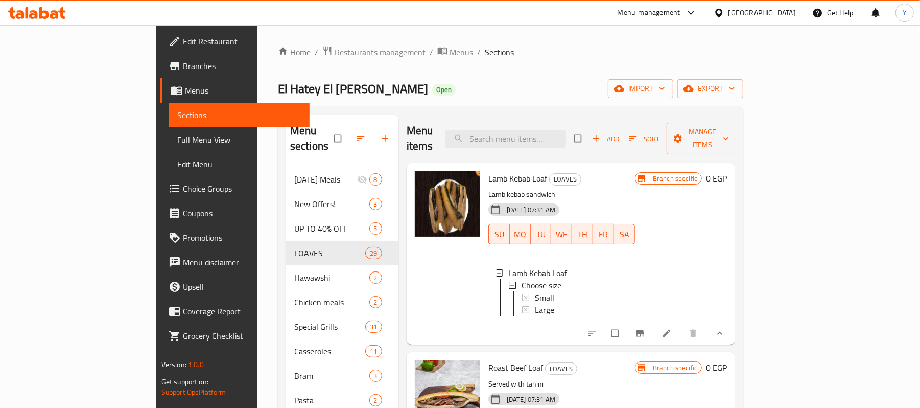
click at [535, 291] on div "Small" at bounding box center [581, 297] width 92 height 12
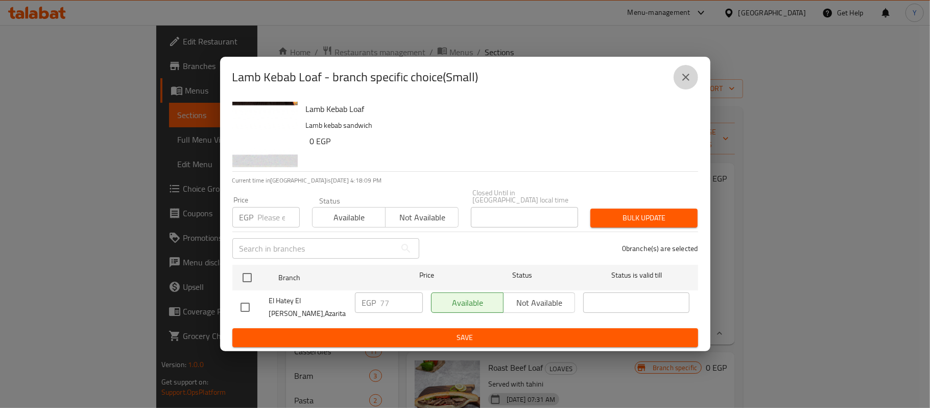
click at [696, 88] on button "close" at bounding box center [686, 77] width 25 height 25
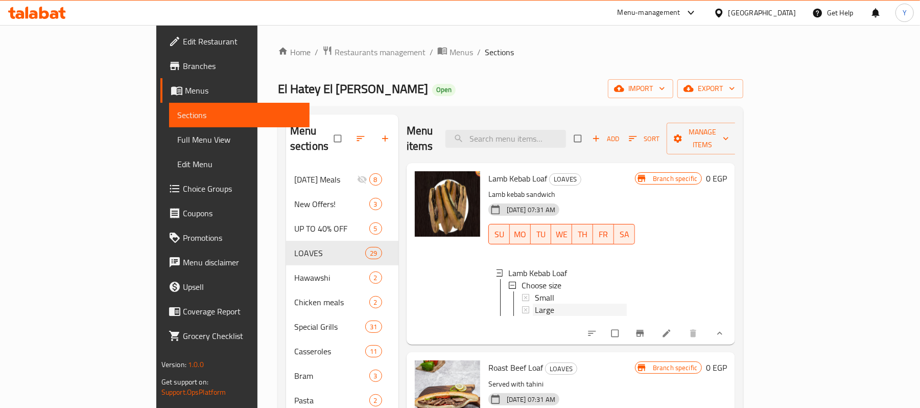
click at [535, 303] on div "Large" at bounding box center [581, 309] width 92 height 12
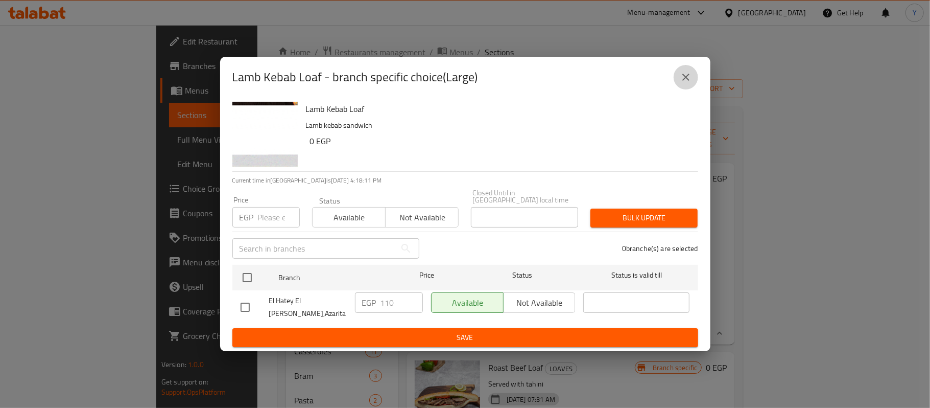
click at [687, 80] on icon "close" at bounding box center [686, 77] width 12 height 12
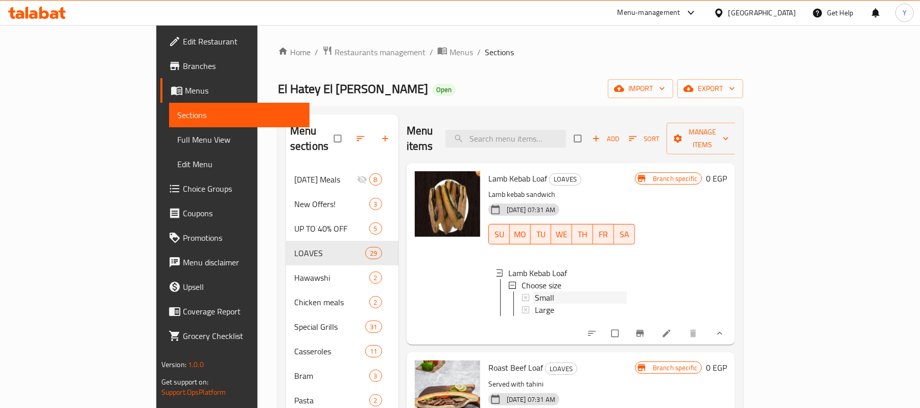
click at [535, 291] on div "Small" at bounding box center [581, 297] width 92 height 12
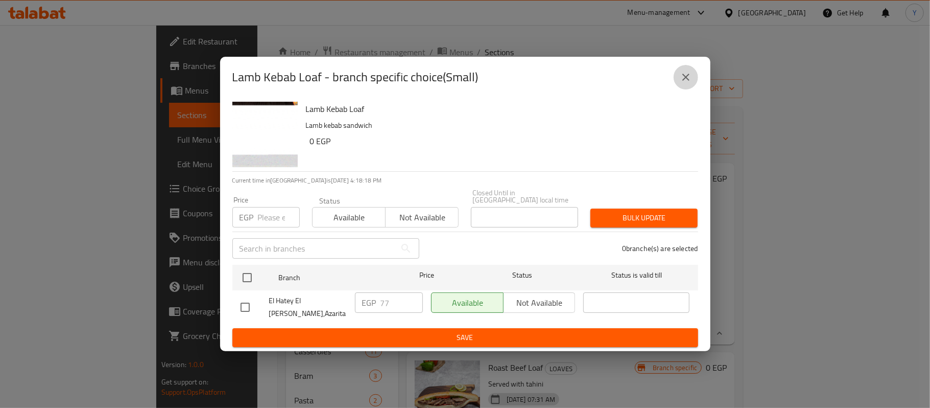
click at [680, 83] on icon "close" at bounding box center [686, 77] width 12 height 12
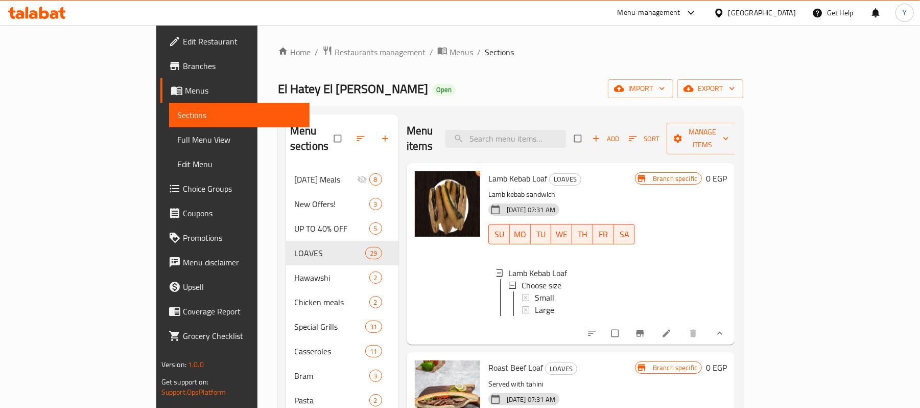
click at [671, 329] on icon at bounding box center [667, 333] width 8 height 8
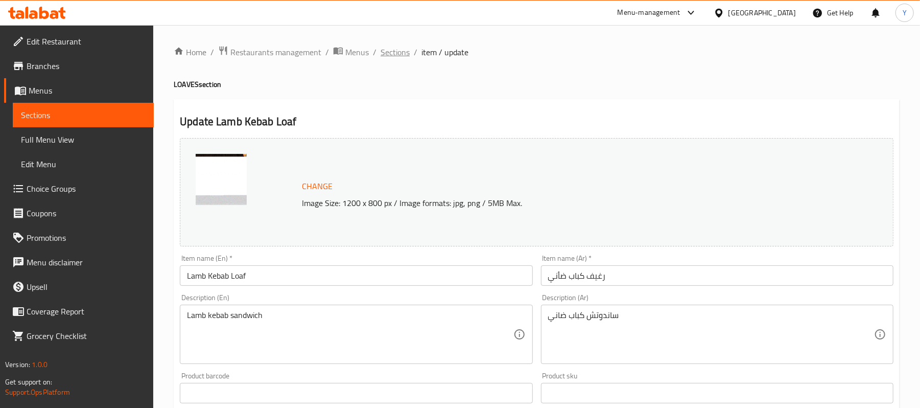
click at [403, 53] on span "Sections" at bounding box center [395, 52] width 29 height 12
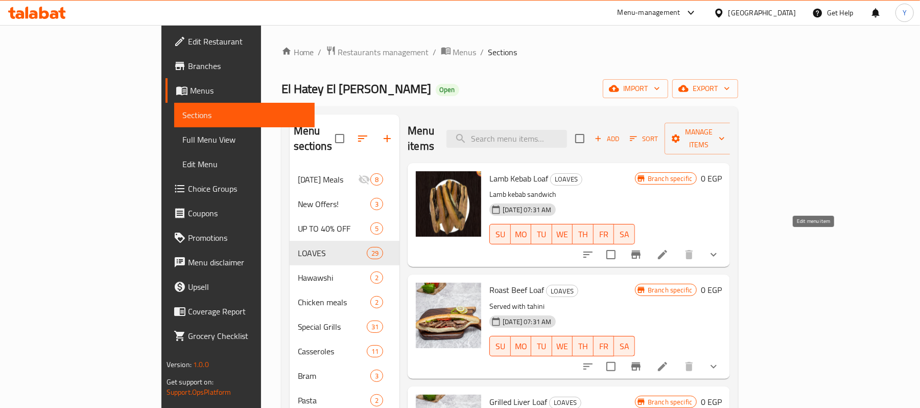
click at [669, 248] on icon at bounding box center [662, 254] width 12 height 12
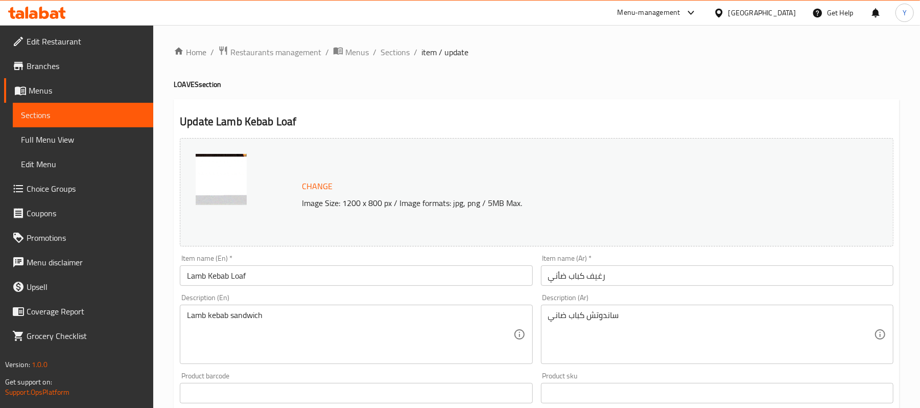
scroll to position [352, 0]
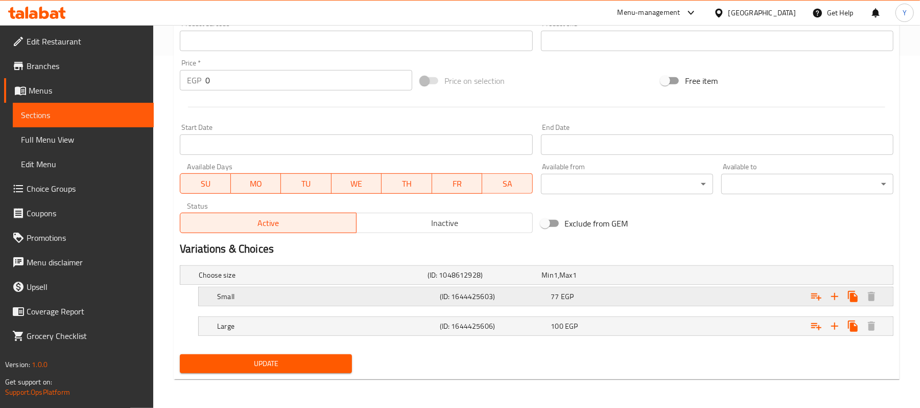
click at [584, 280] on div "77 EGP" at bounding box center [597, 275] width 110 height 10
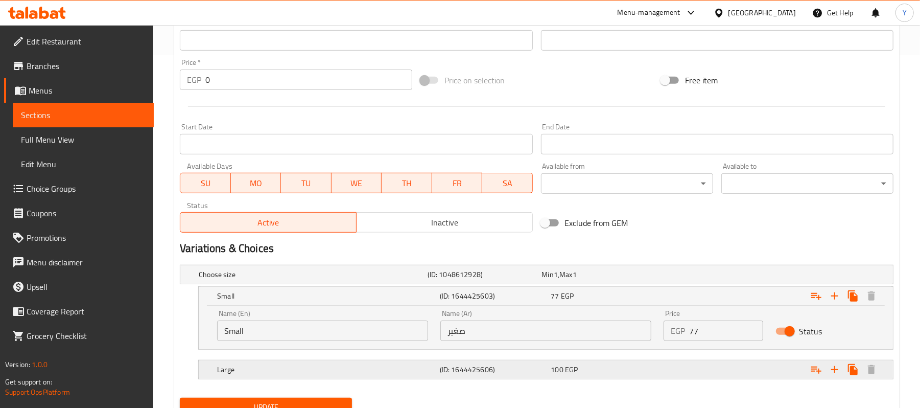
click at [593, 279] on div "100 EGP" at bounding box center [597, 274] width 110 height 10
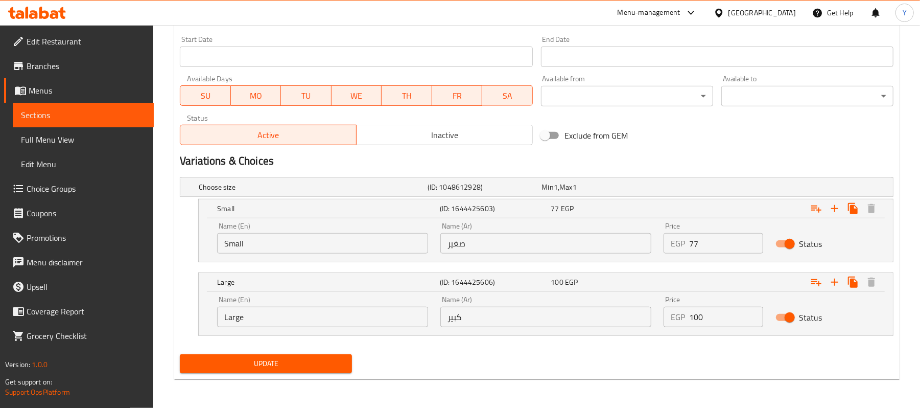
scroll to position [440, 0]
click at [699, 311] on input "100" at bounding box center [726, 317] width 74 height 20
type input "110"
click at [319, 358] on span "Update" at bounding box center [266, 363] width 156 height 13
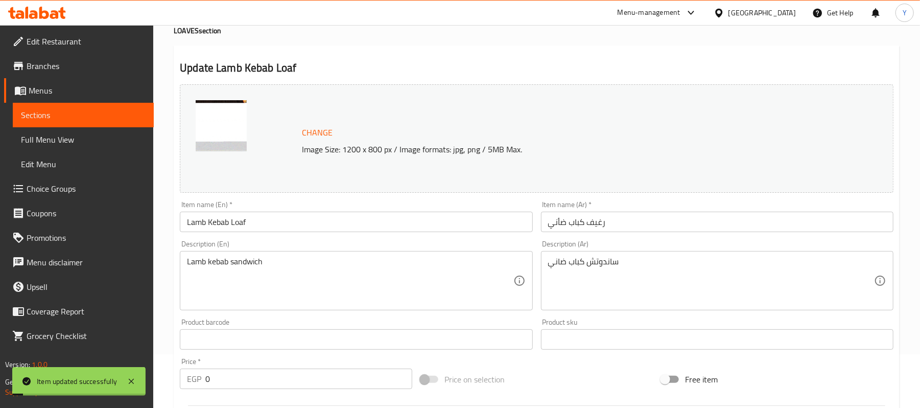
scroll to position [0, 0]
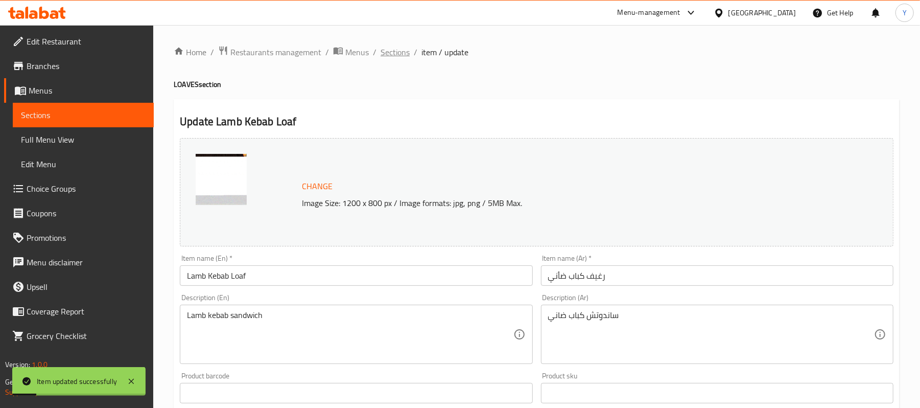
click at [399, 51] on span "Sections" at bounding box center [395, 52] width 29 height 12
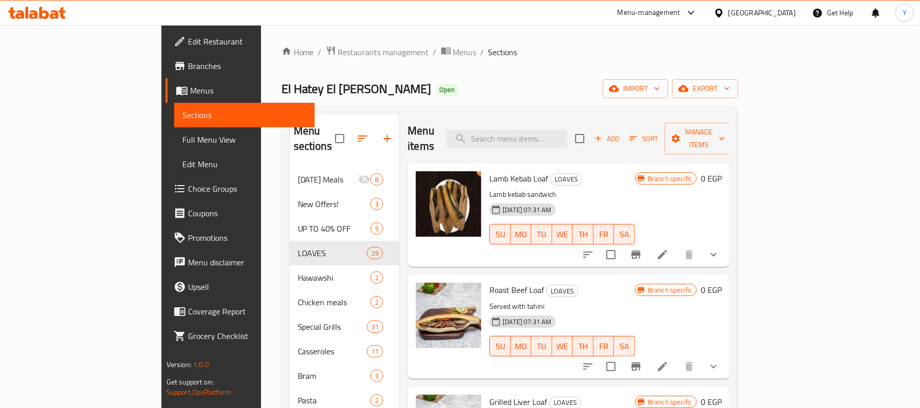
click at [726, 354] on button "show more" at bounding box center [713, 366] width 25 height 25
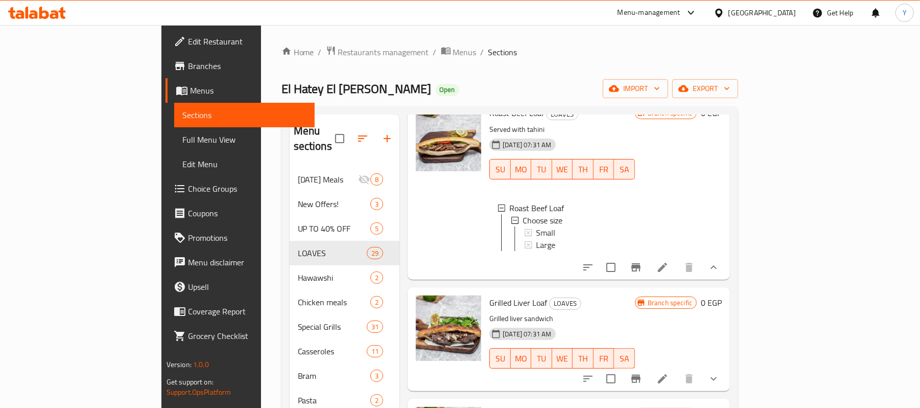
scroll to position [204, 0]
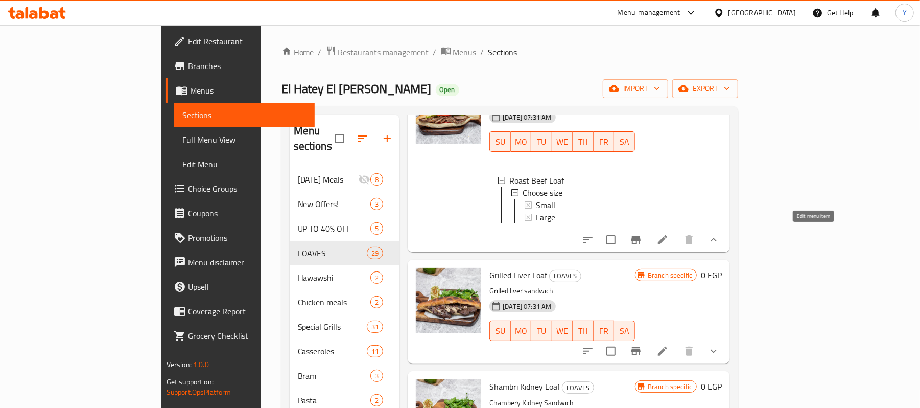
click at [669, 233] on icon at bounding box center [662, 239] width 12 height 12
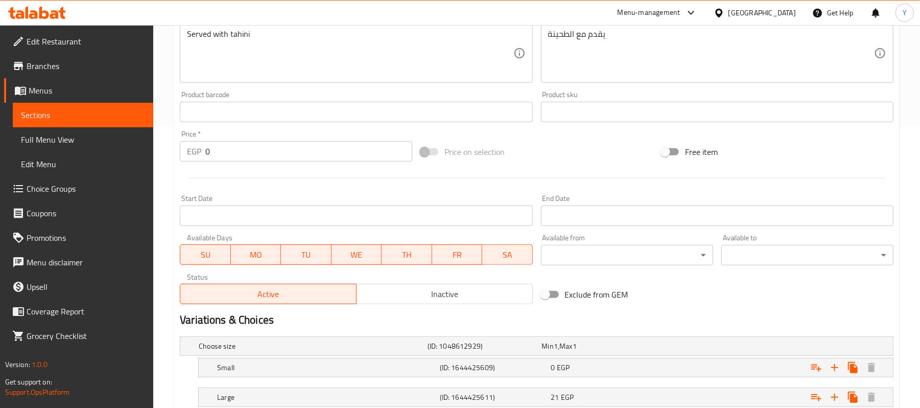
scroll to position [352, 0]
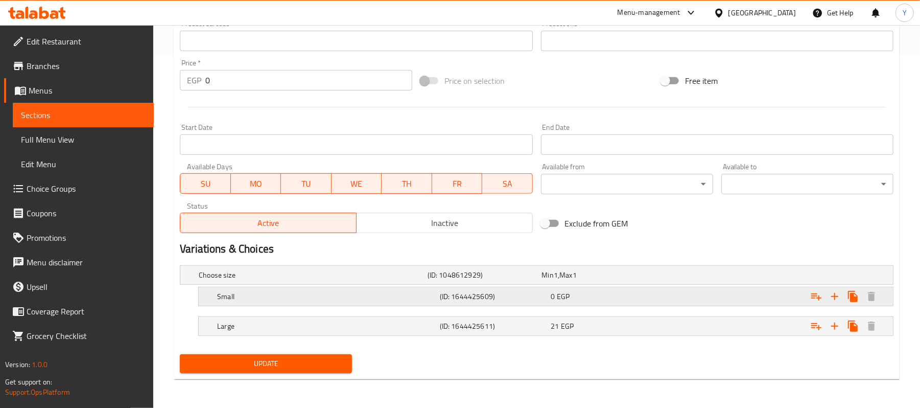
click at [558, 281] on span "EGP" at bounding box center [556, 274] width 4 height 13
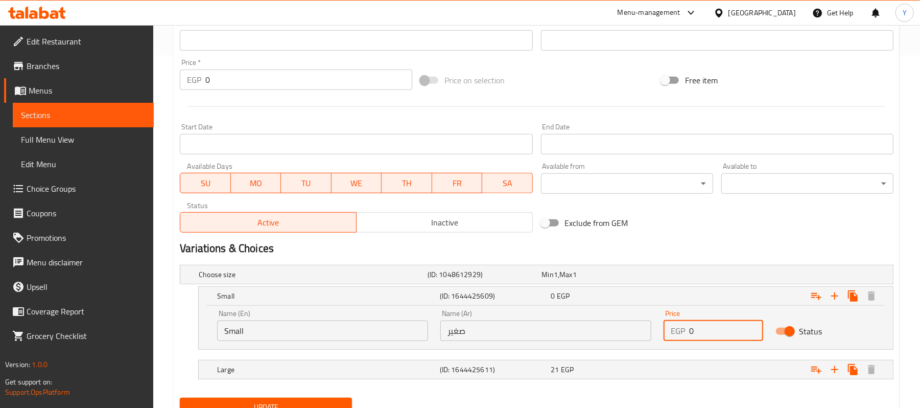
click at [695, 326] on input "0" at bounding box center [726, 330] width 74 height 20
click at [691, 327] on input "0" at bounding box center [726, 330] width 74 height 20
click at [696, 242] on h2 "Variations & Choices" at bounding box center [537, 248] width 714 height 15
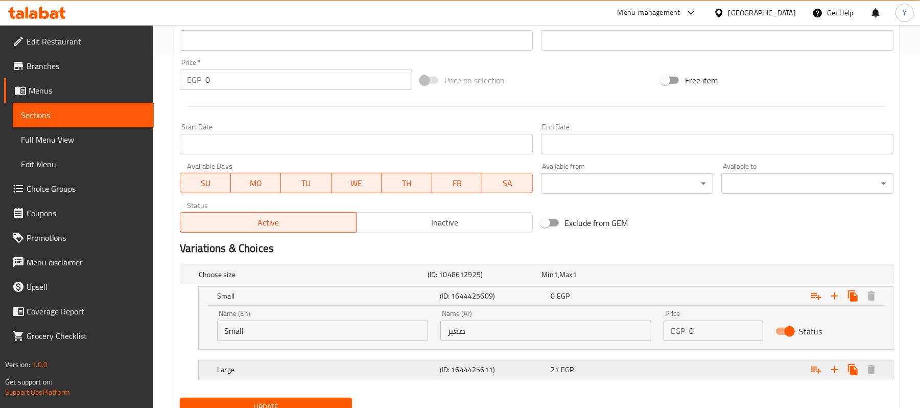
click at [635, 279] on div "21 EGP" at bounding box center [597, 274] width 110 height 10
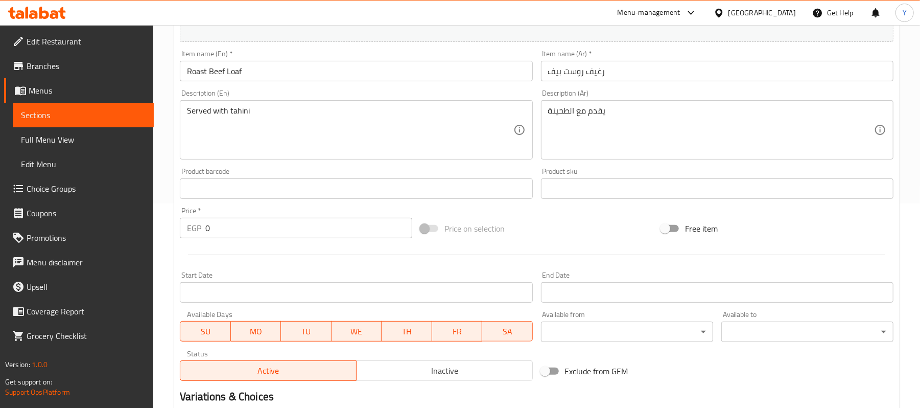
scroll to position [440, 0]
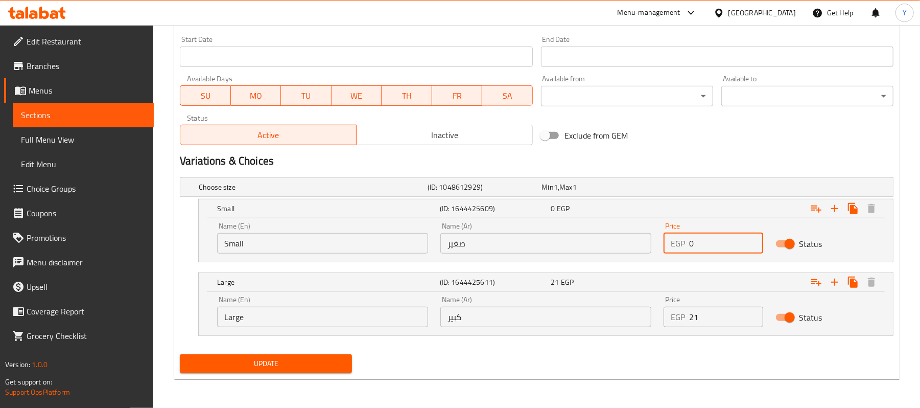
click at [716, 245] on input "0" at bounding box center [726, 243] width 74 height 20
click at [711, 250] on input "0" at bounding box center [726, 243] width 74 height 20
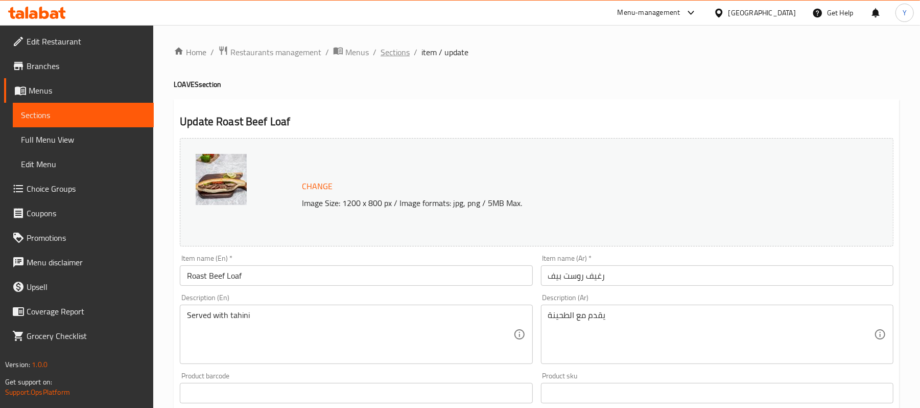
click at [397, 46] on span "Sections" at bounding box center [395, 52] width 29 height 12
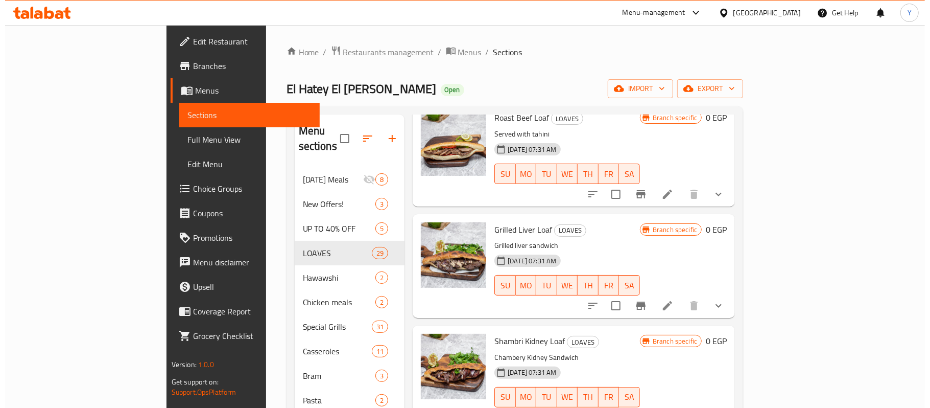
scroll to position [204, 0]
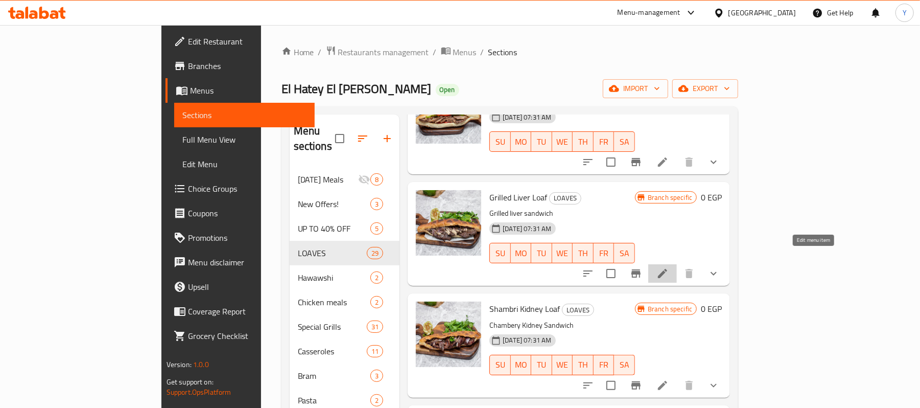
click at [669, 267] on icon at bounding box center [662, 273] width 12 height 12
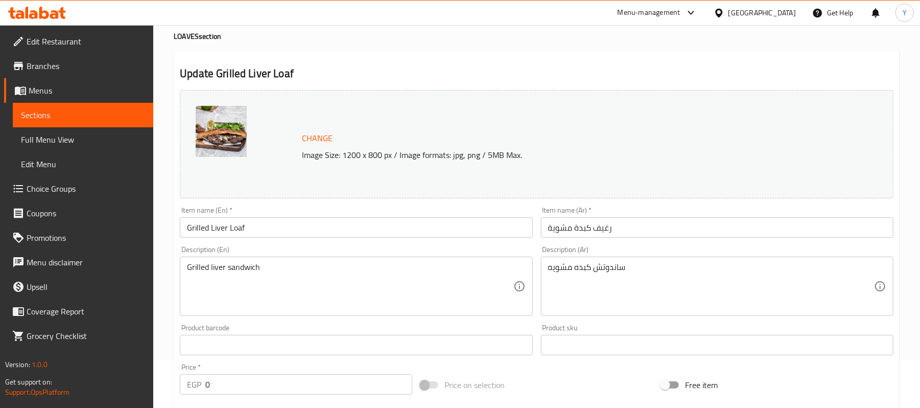
scroll to position [352, 0]
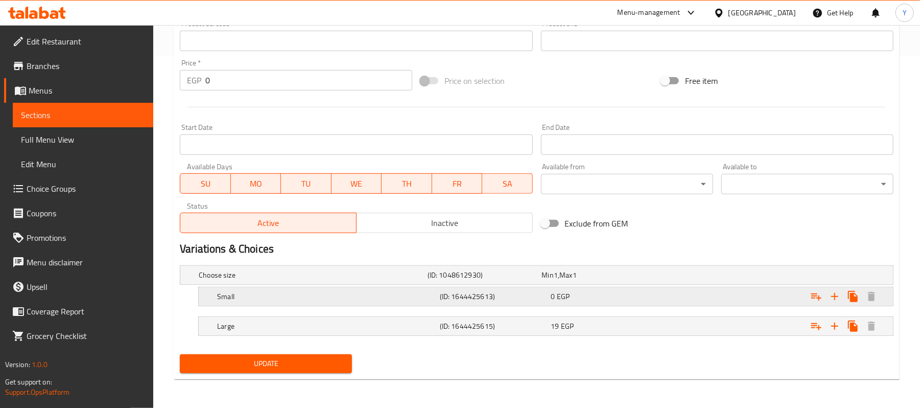
click at [669, 277] on div "Expand" at bounding box center [768, 275] width 229 height 4
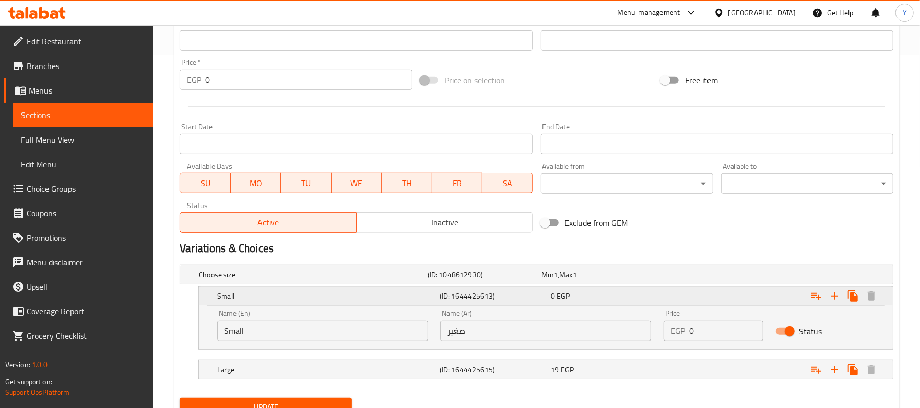
click at [635, 288] on div "Small (ID: 1644425613) 0 EGP" at bounding box center [549, 296] width 668 height 22
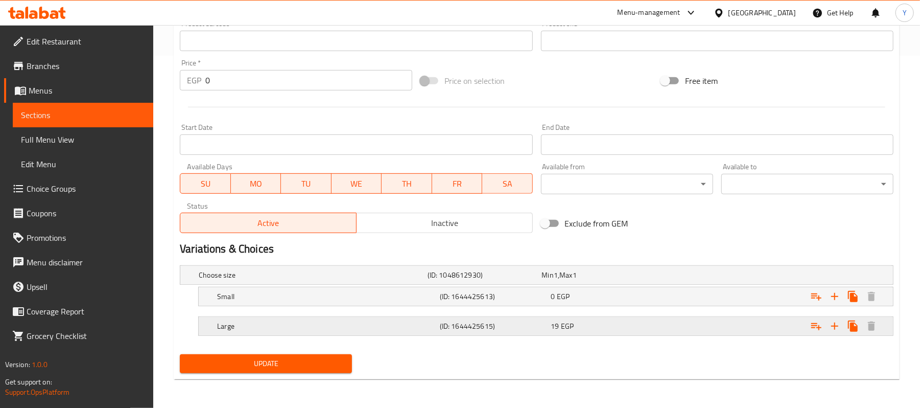
click at [626, 280] on div "19 EGP" at bounding box center [597, 275] width 110 height 10
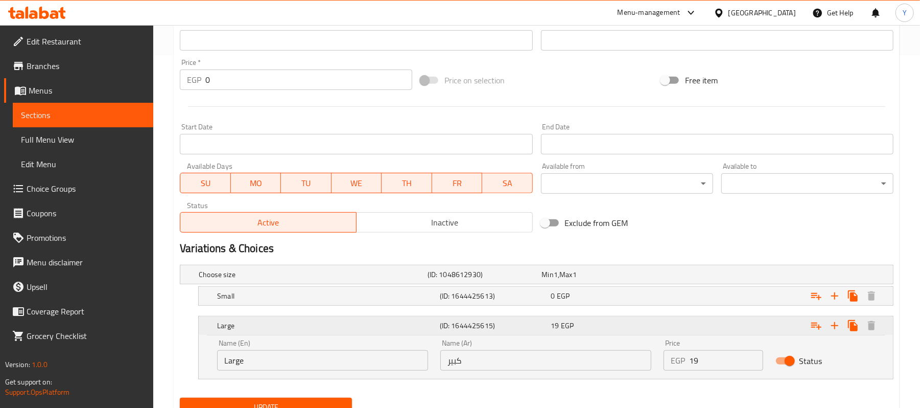
click at [626, 323] on div "19 EGP" at bounding box center [604, 325] width 107 height 10
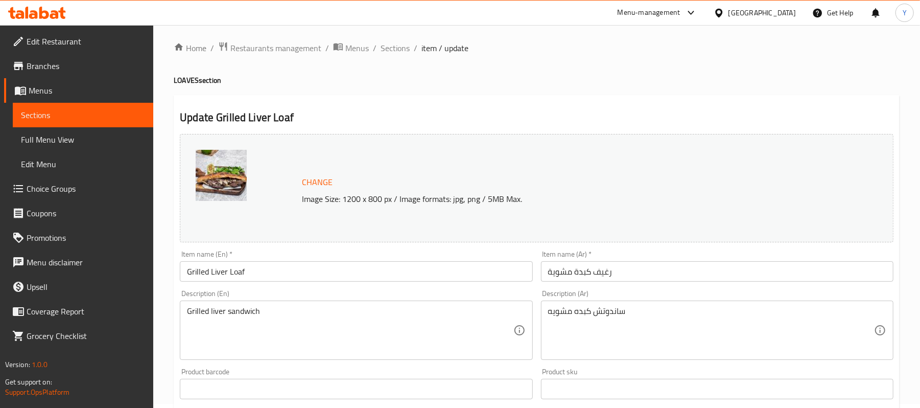
scroll to position [0, 0]
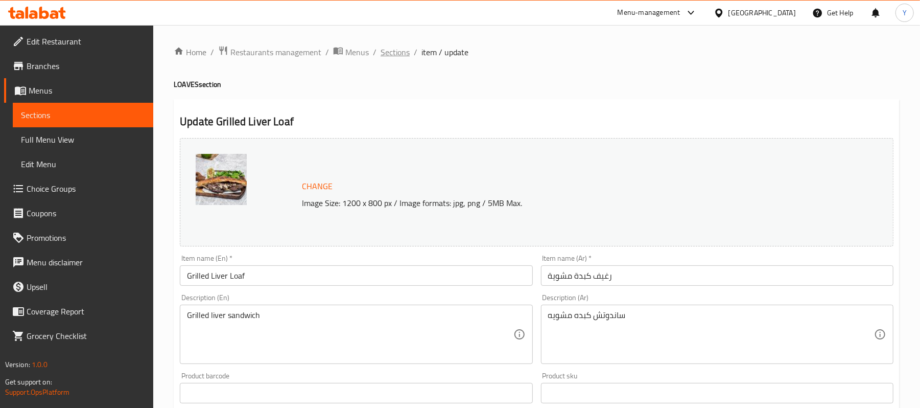
click at [404, 50] on span "Sections" at bounding box center [395, 52] width 29 height 12
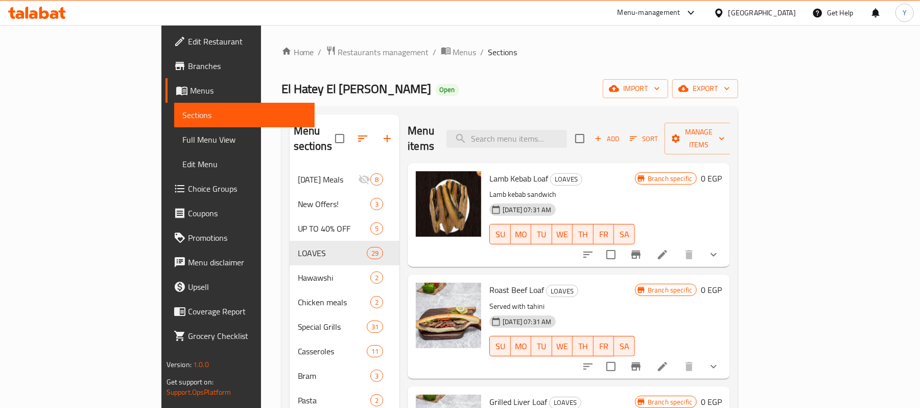
scroll to position [48, 0]
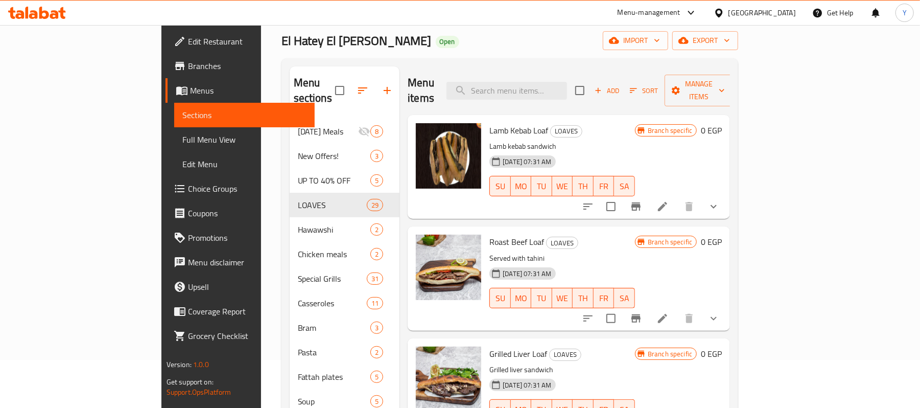
drag, startPoint x: 809, startPoint y: 247, endPoint x: 810, endPoint y: 297, distance: 50.1
click at [722, 270] on div "Branch specific 0 EGP" at bounding box center [678, 277] width 87 height 87
click at [669, 312] on icon at bounding box center [662, 318] width 12 height 12
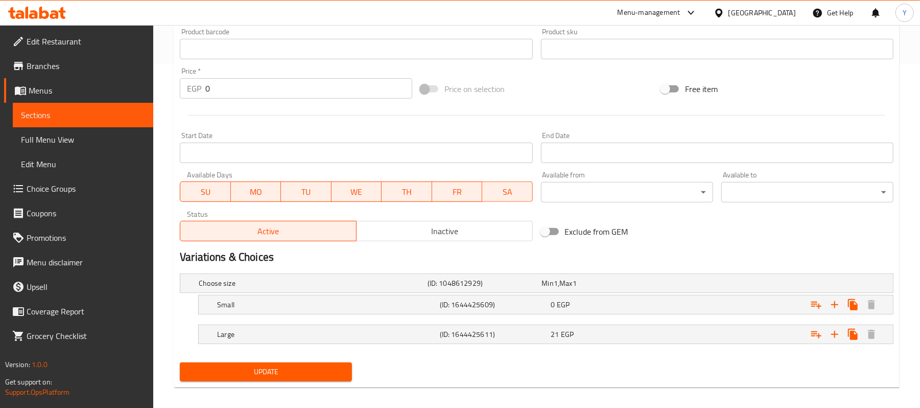
scroll to position [352, 0]
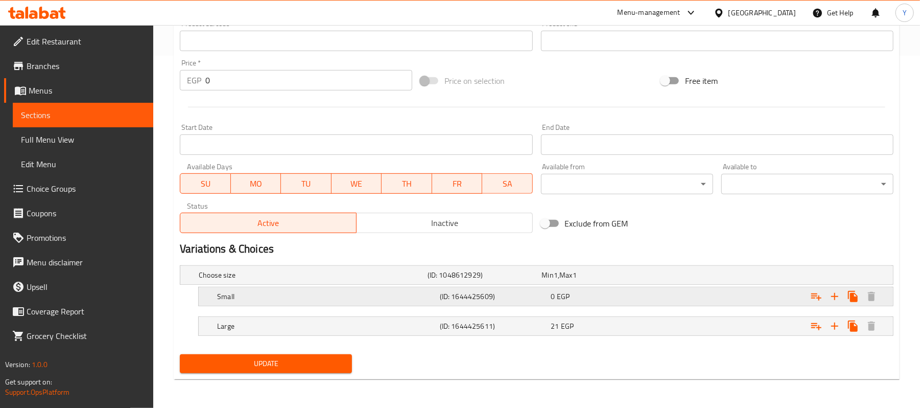
click at [622, 280] on div "0 EGP" at bounding box center [597, 275] width 110 height 10
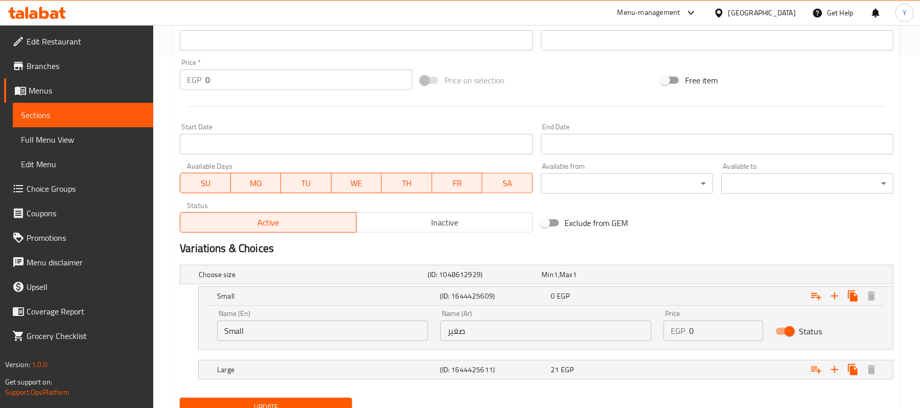
click at [693, 329] on input "0" at bounding box center [726, 330] width 74 height 20
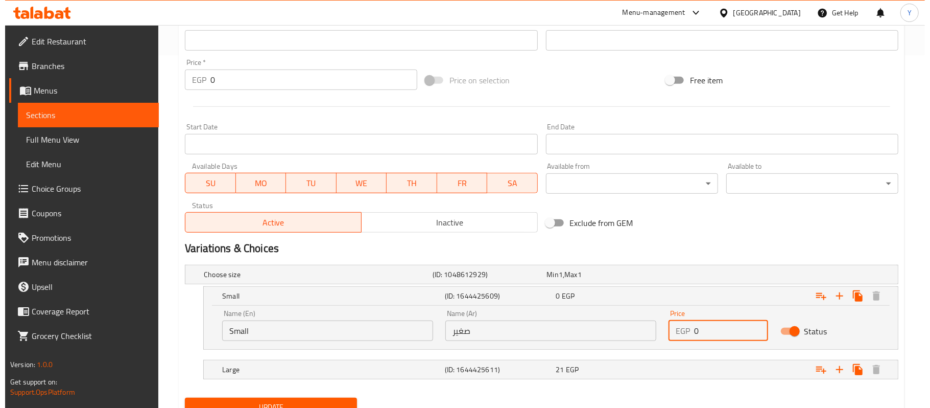
scroll to position [0, 0]
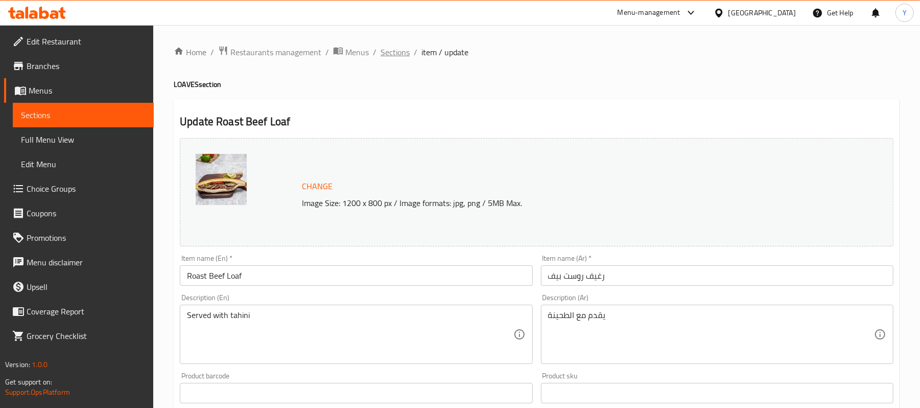
click at [383, 48] on span "Sections" at bounding box center [395, 52] width 29 height 12
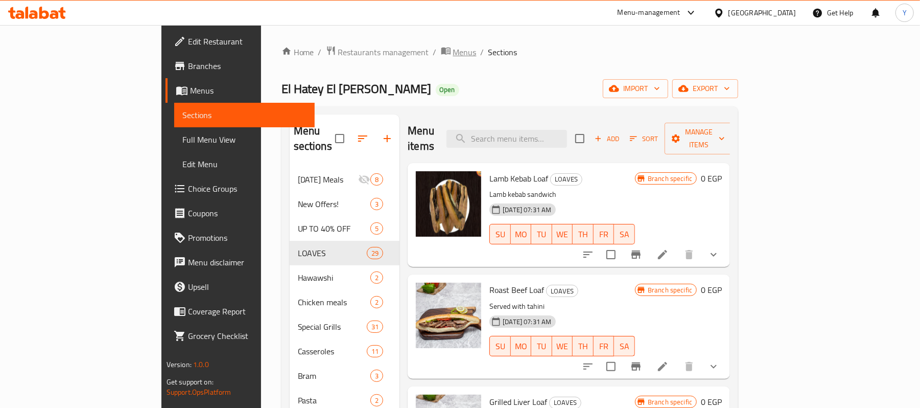
click at [453, 51] on span "Menus" at bounding box center [464, 52] width 23 height 12
